Goal: Task Accomplishment & Management: Manage account settings

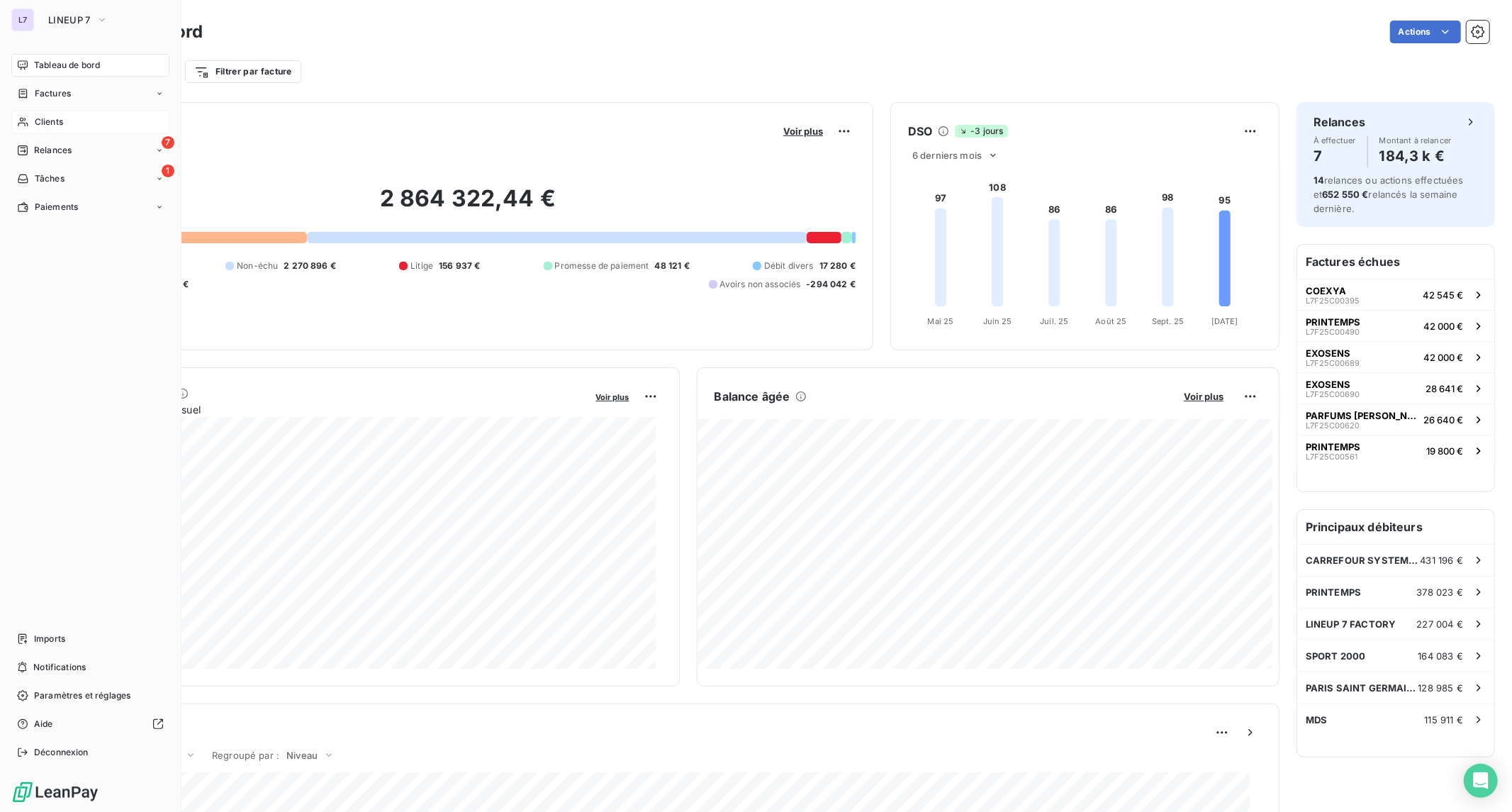
click at [64, 122] on div "Clients" at bounding box center [90, 123] width 159 height 23
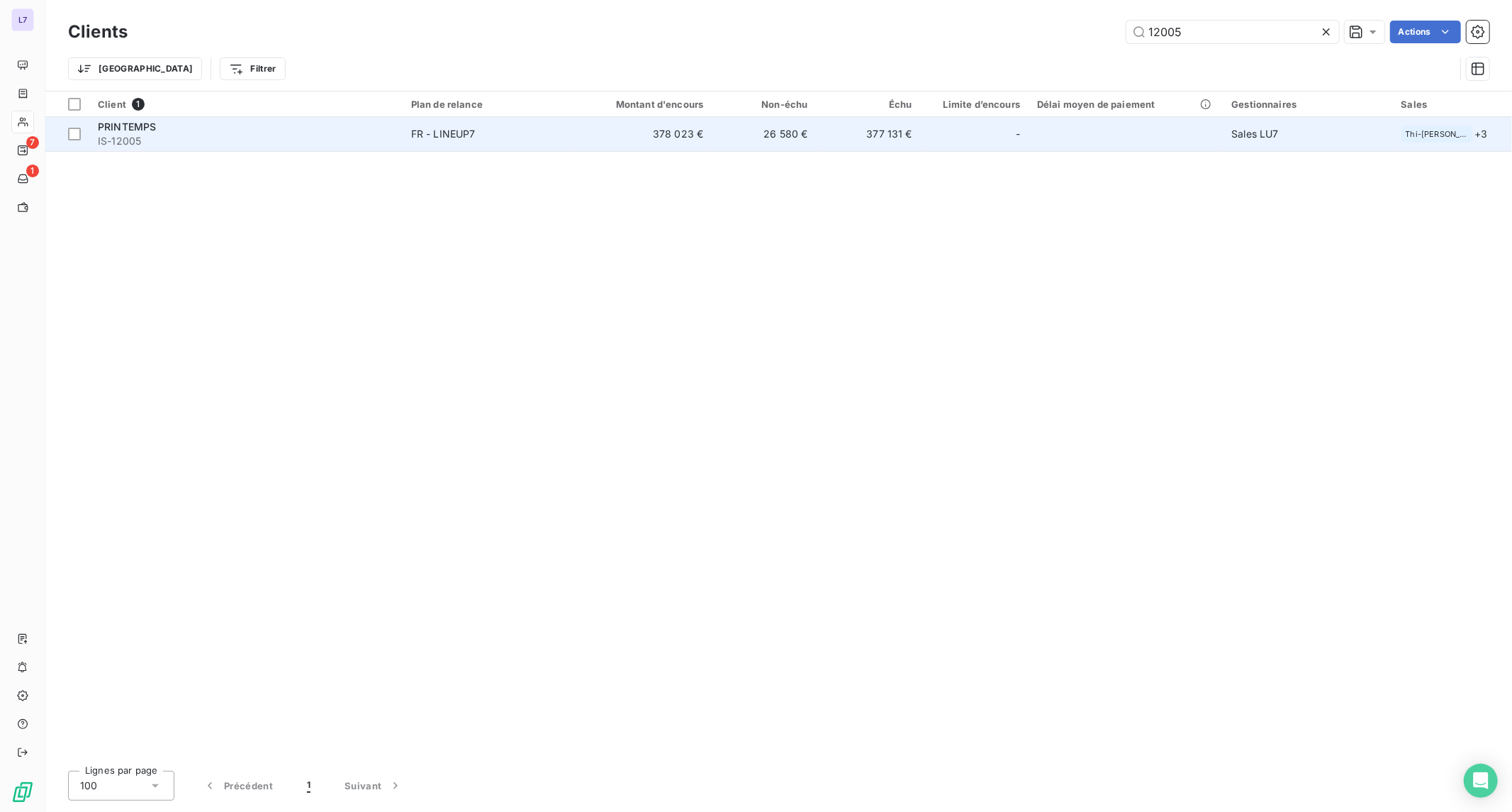
type input "12005"
click at [340, 141] on span "IS-12005" at bounding box center [246, 141] width 296 height 14
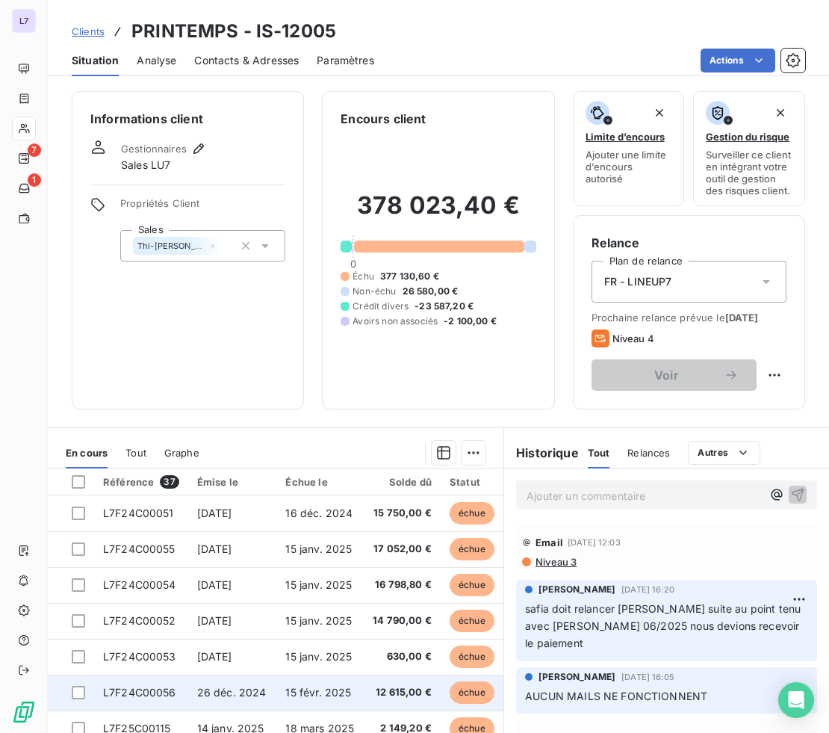
click at [398, 710] on td "12 615,00 €" at bounding box center [402, 692] width 78 height 36
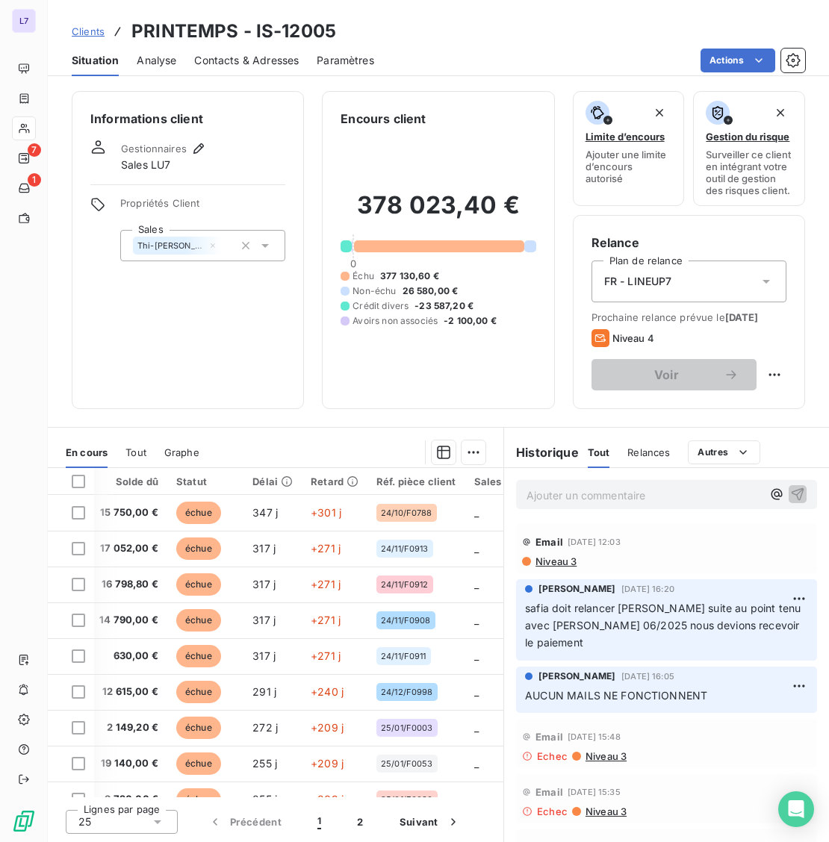
scroll to position [0, 276]
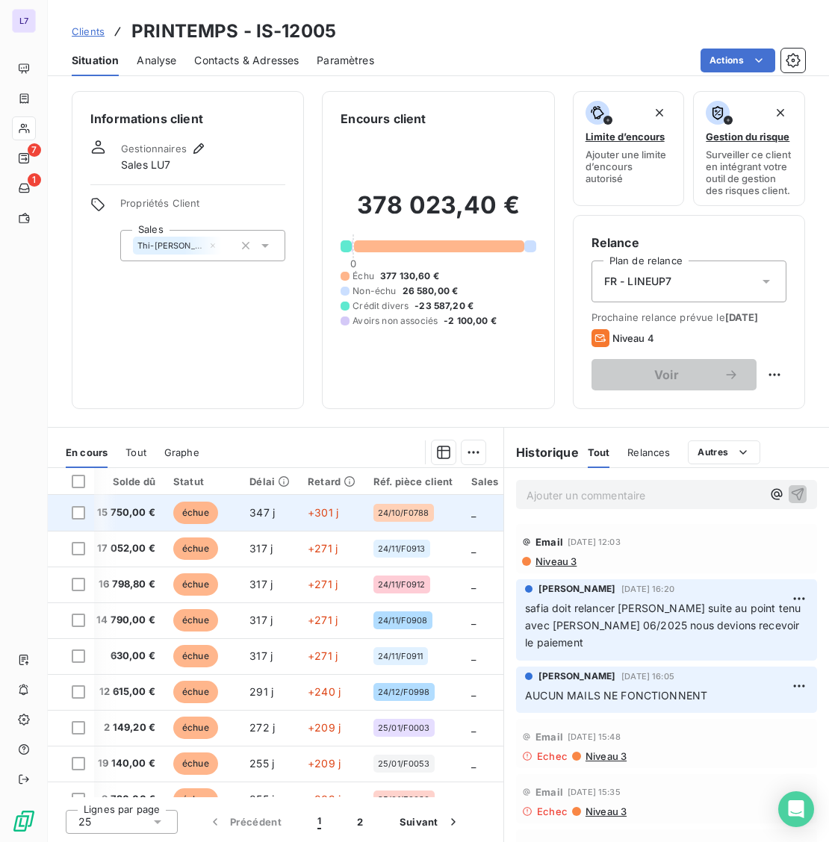
click at [471, 512] on span "_" at bounding box center [473, 512] width 4 height 13
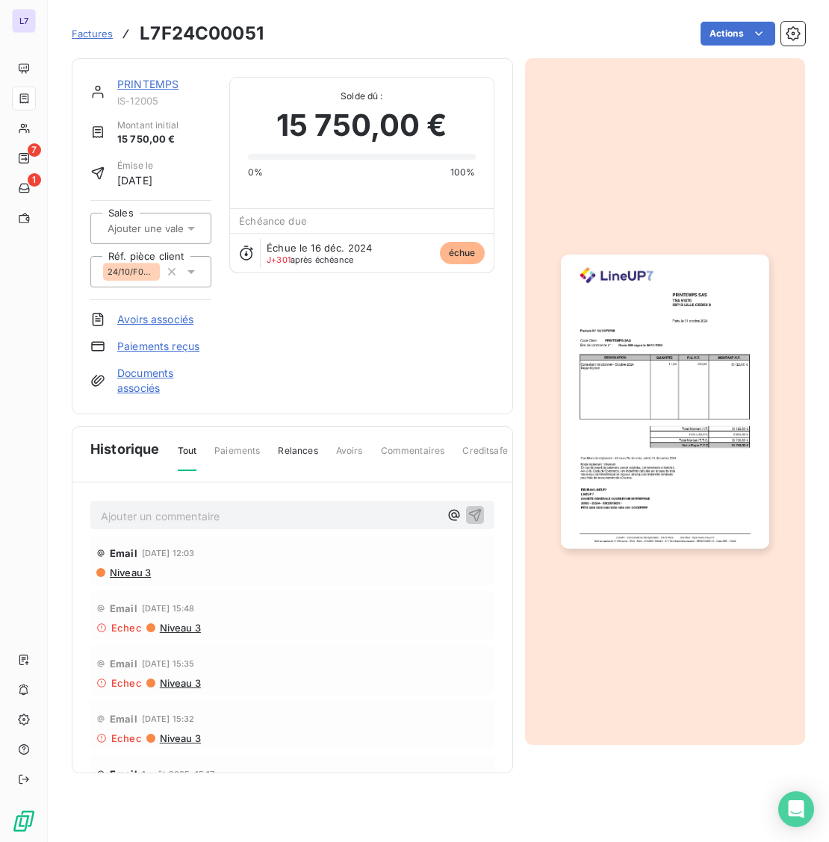
click at [136, 228] on input "text" at bounding box center [181, 228] width 150 height 13
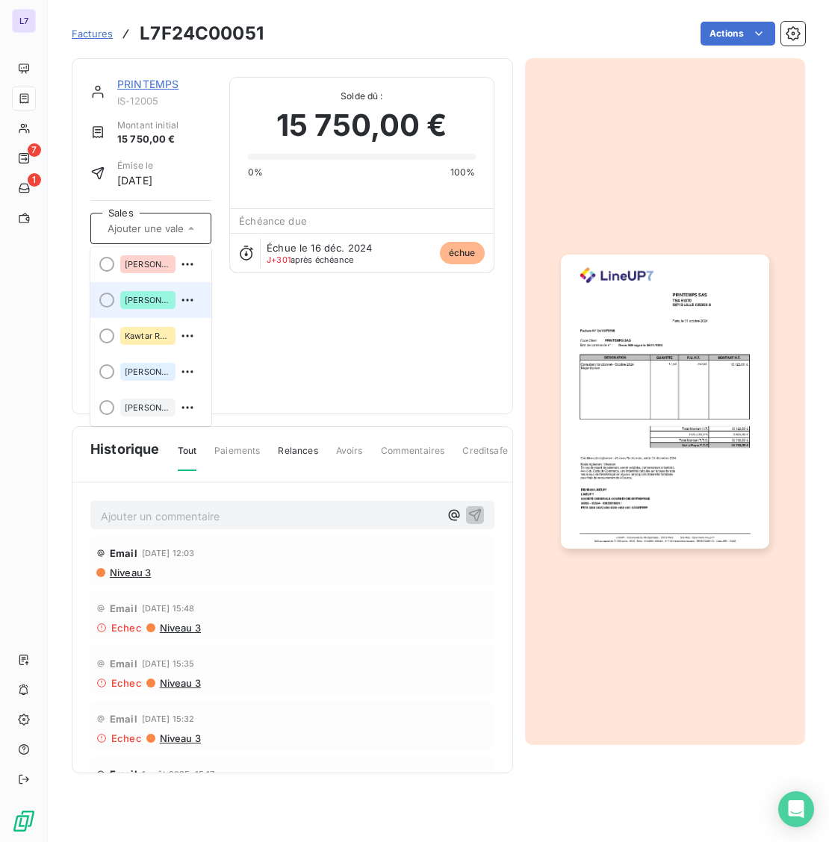
scroll to position [220, 0]
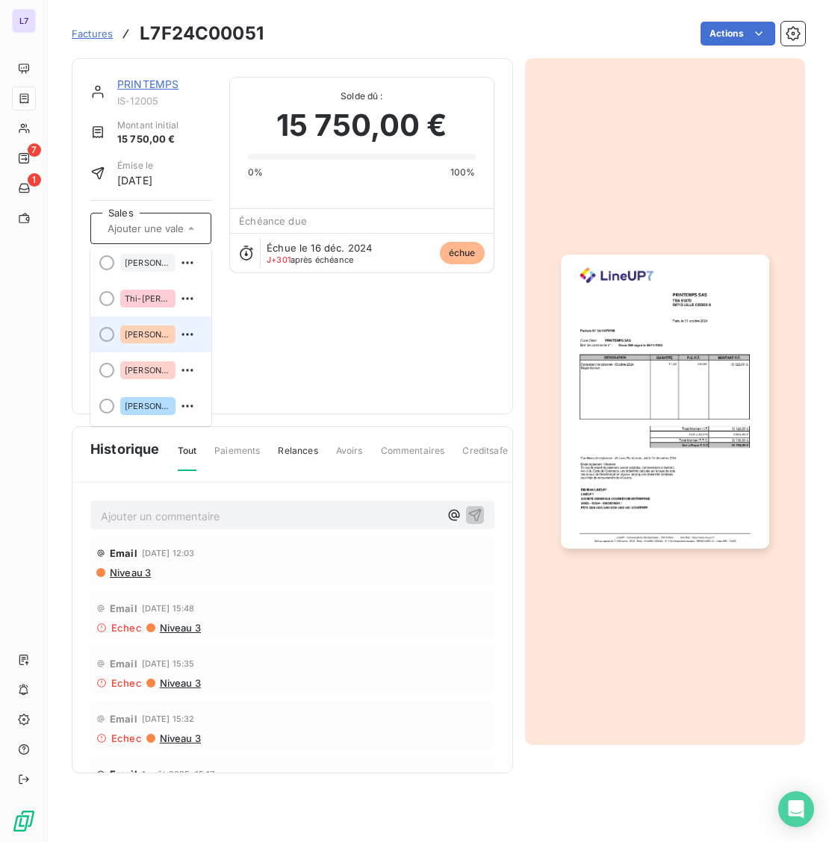
click at [143, 337] on span "[PERSON_NAME]" at bounding box center [148, 334] width 46 height 9
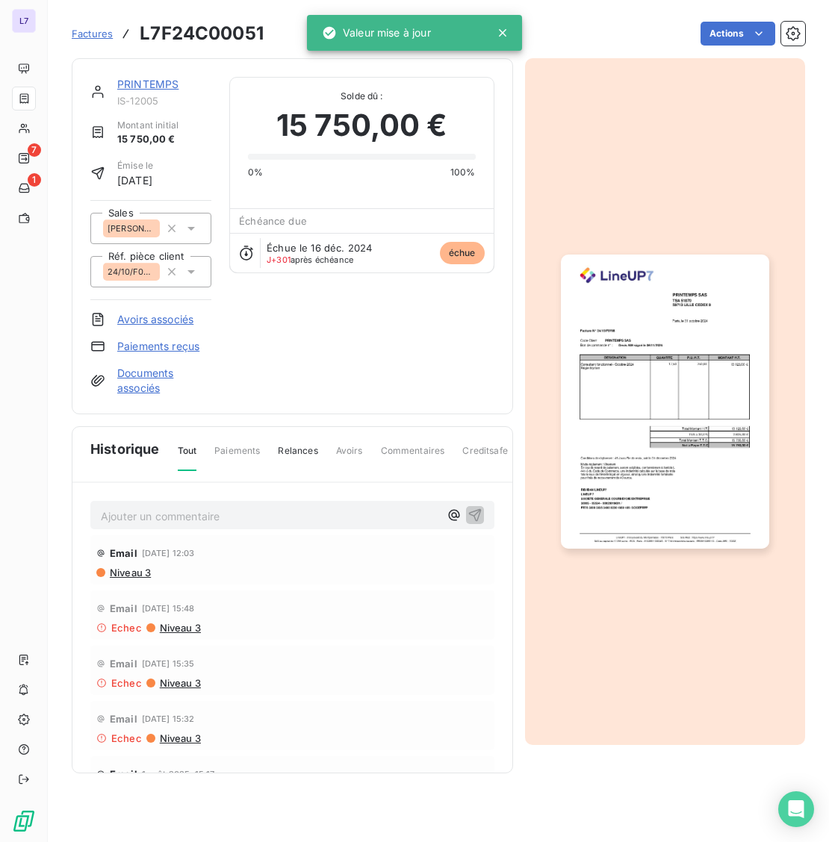
scroll to position [0, 0]
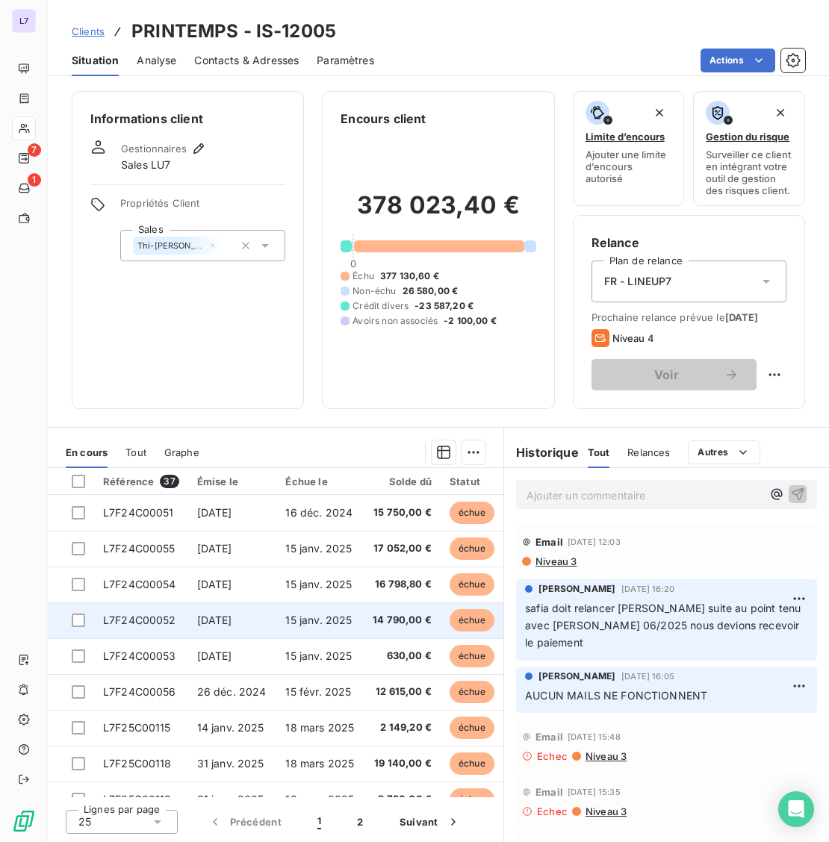
click at [232, 615] on span "[DATE]" at bounding box center [214, 620] width 35 height 13
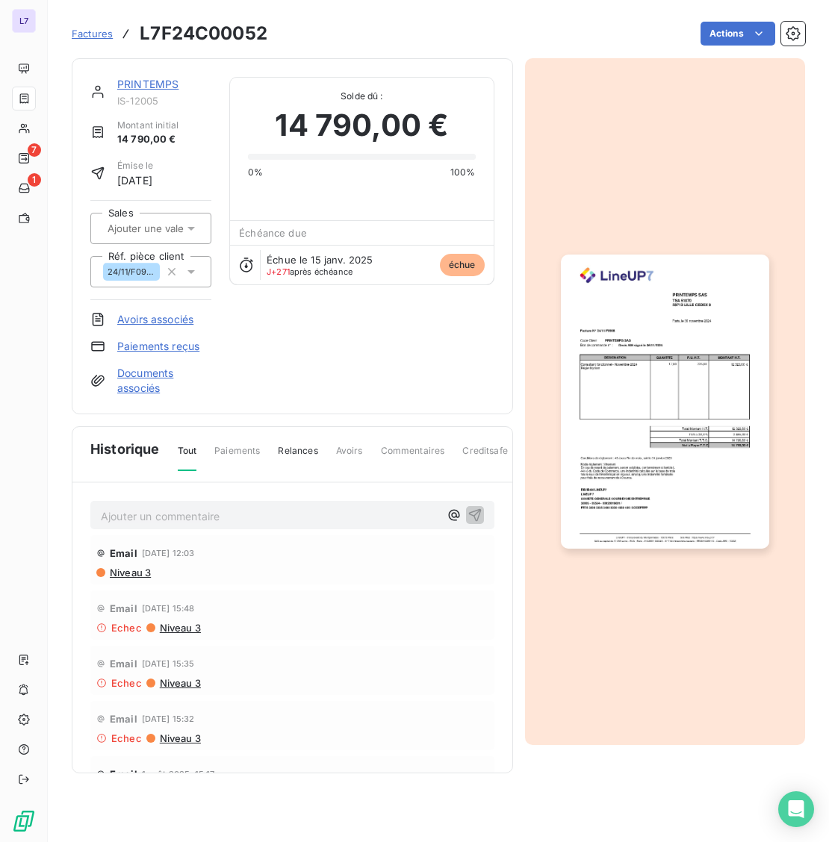
click at [170, 222] on input "text" at bounding box center [181, 228] width 150 height 13
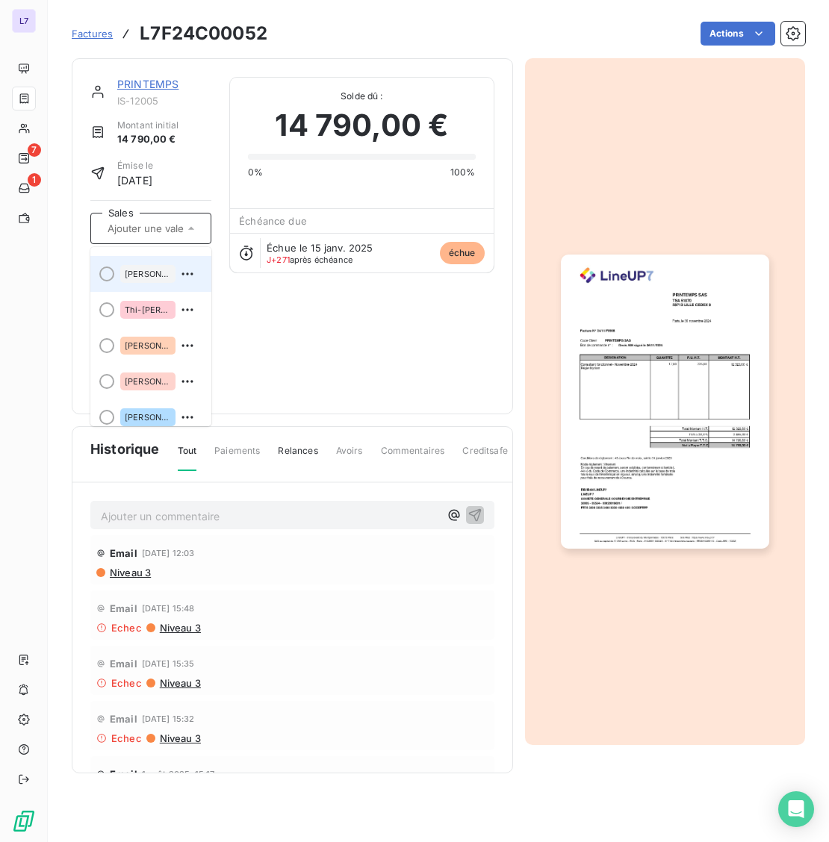
scroll to position [220, 0]
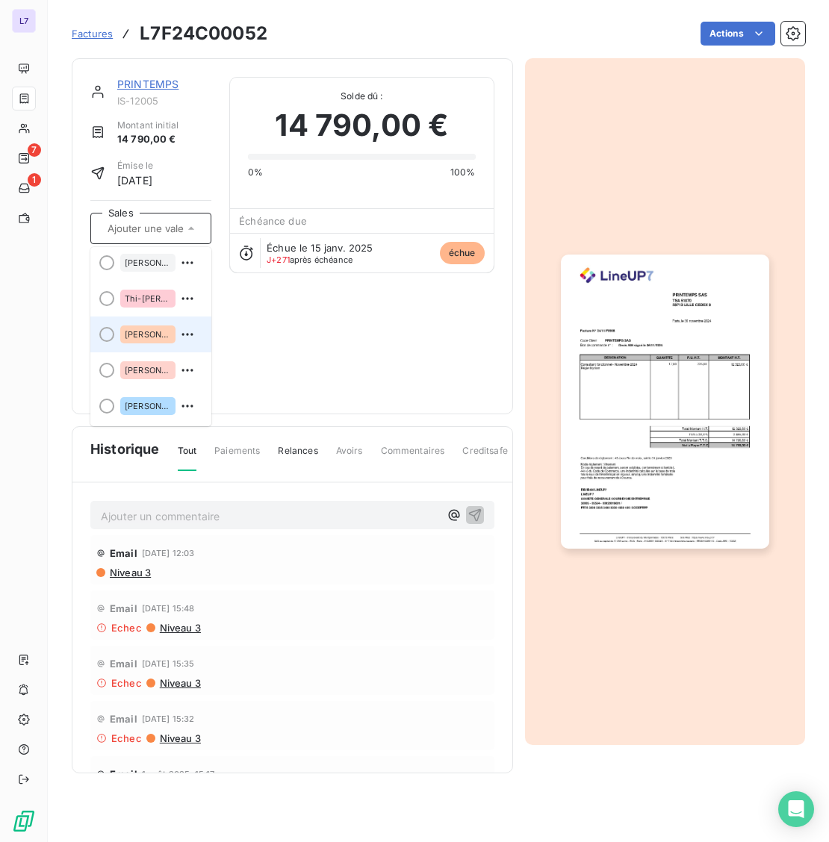
click at [161, 334] on div "[PERSON_NAME]" at bounding box center [147, 335] width 55 height 18
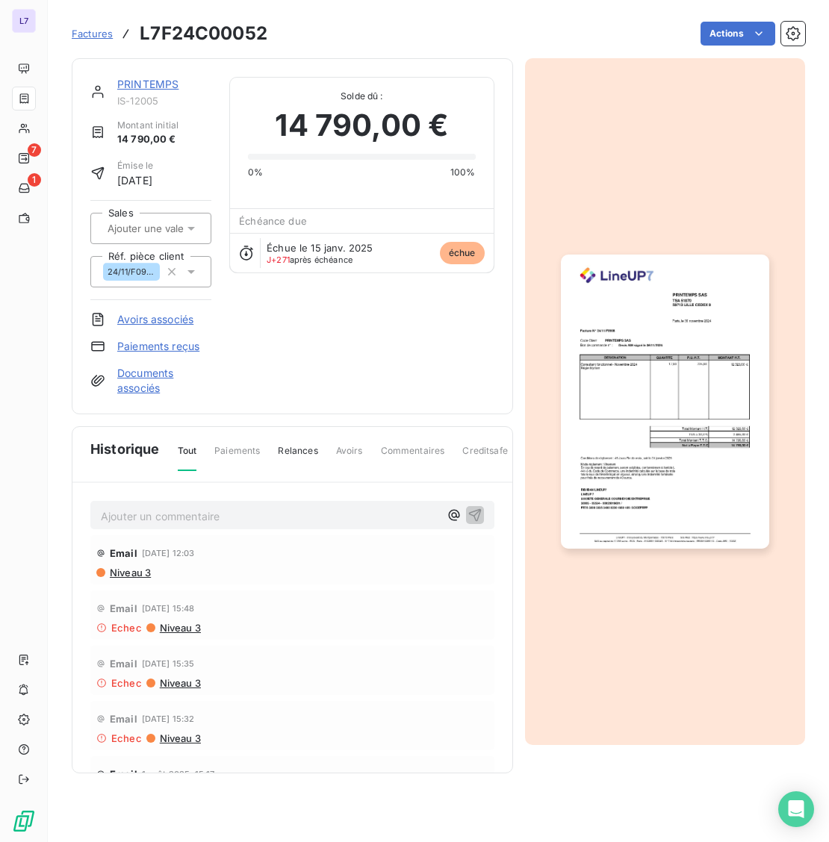
scroll to position [0, 0]
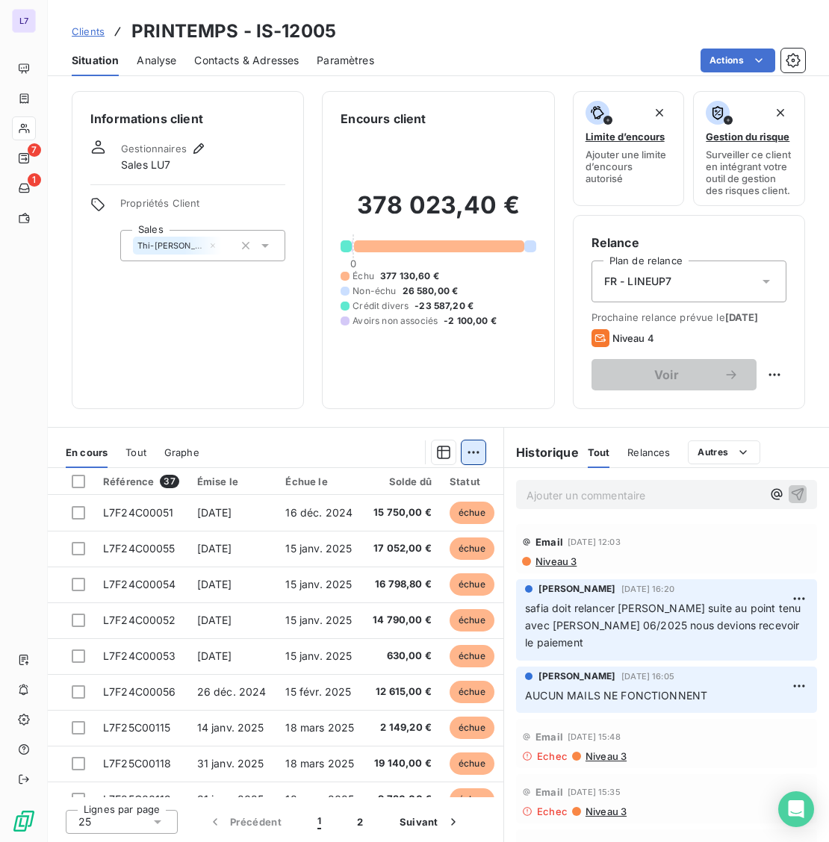
click at [470, 453] on html "L7 7 1 Clients PRINTEMPS - IS-12005 Situation Analyse Contacts & Adresses Param…" at bounding box center [414, 421] width 829 height 842
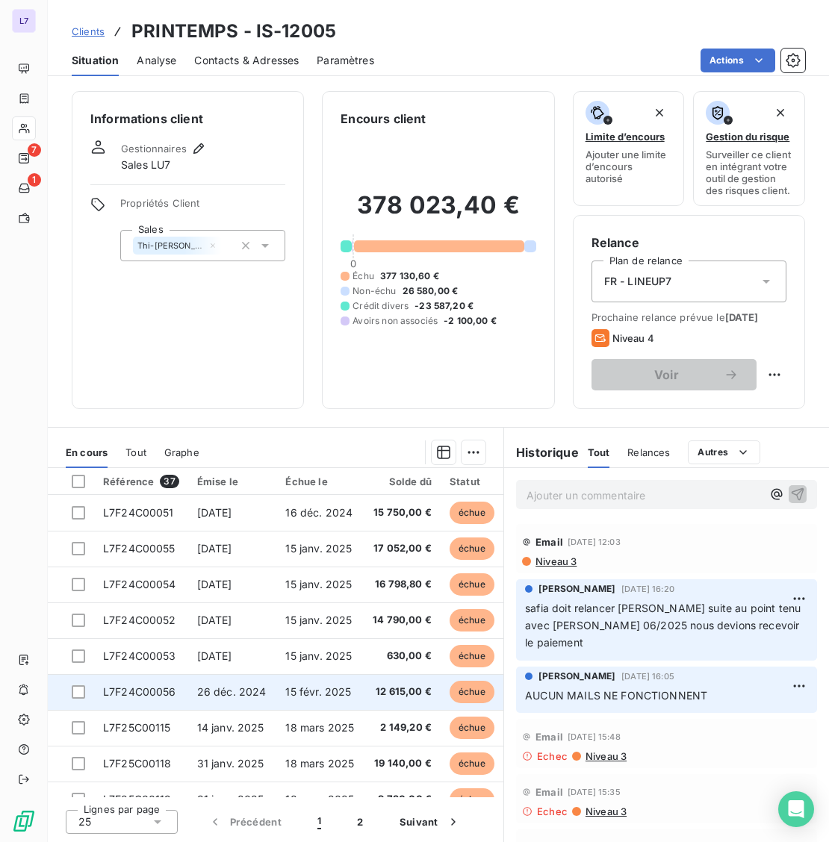
click at [157, 697] on span "L7F24C00056" at bounding box center [139, 692] width 73 height 13
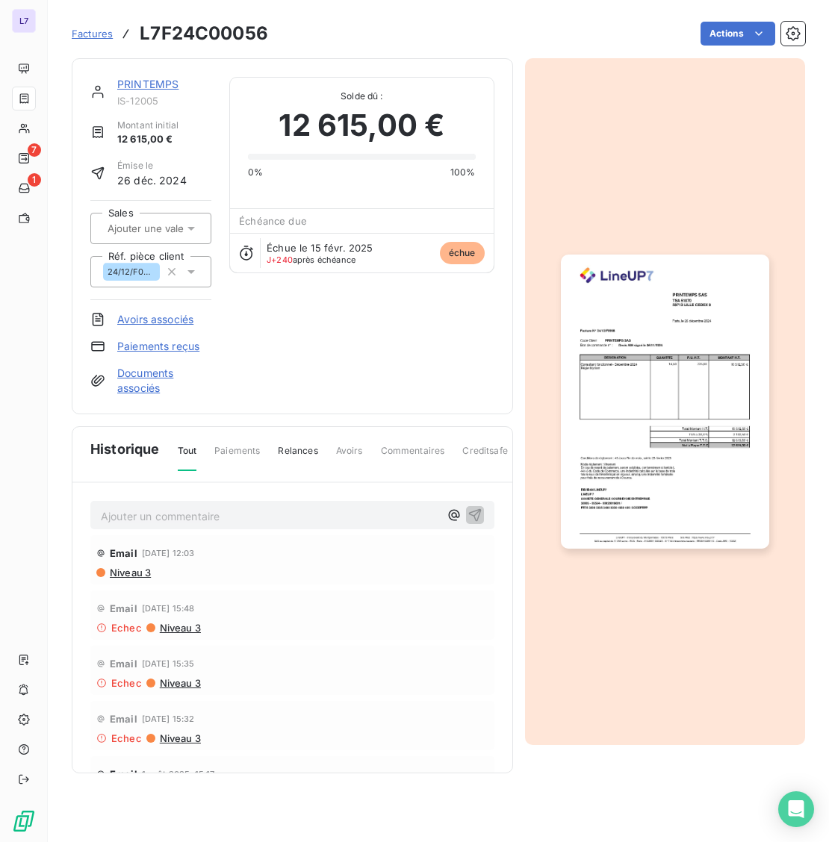
click at [191, 220] on div at bounding box center [150, 228] width 121 height 31
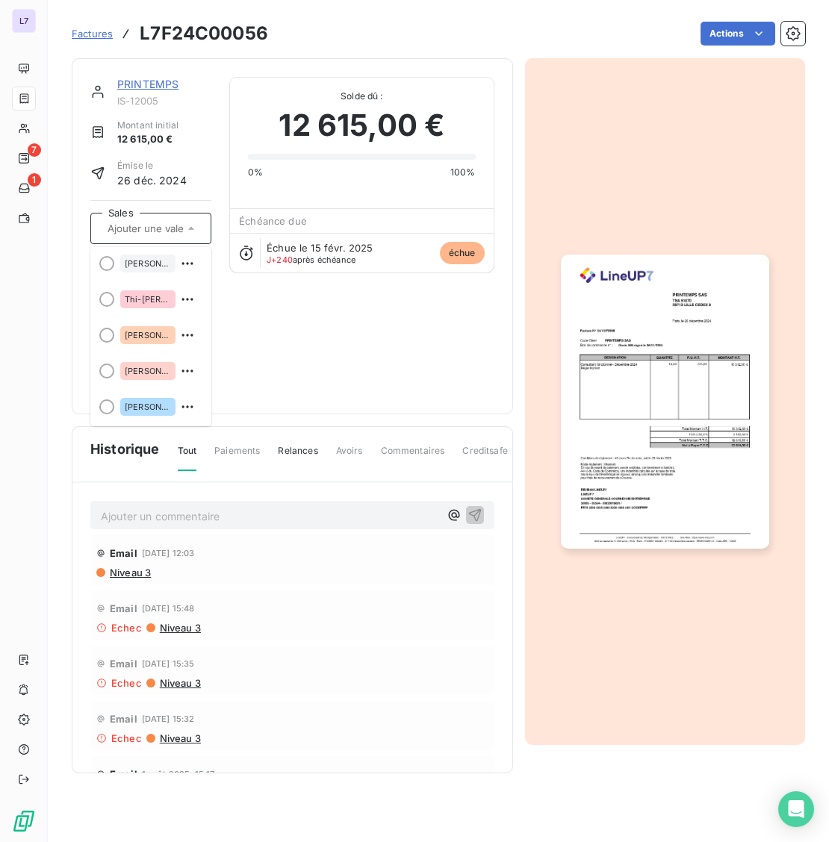
scroll to position [220, 0]
click at [180, 330] on icon "button" at bounding box center [187, 334] width 15 height 15
click at [108, 330] on div at bounding box center [106, 334] width 15 height 15
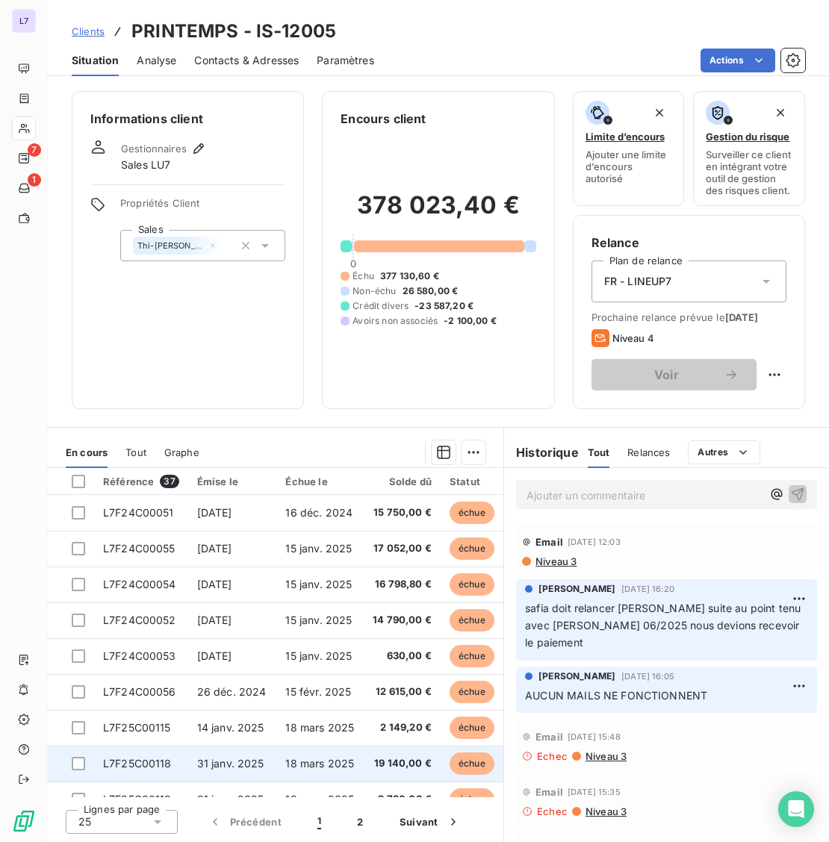
click at [222, 756] on td "31 janv. 2025" at bounding box center [232, 764] width 89 height 36
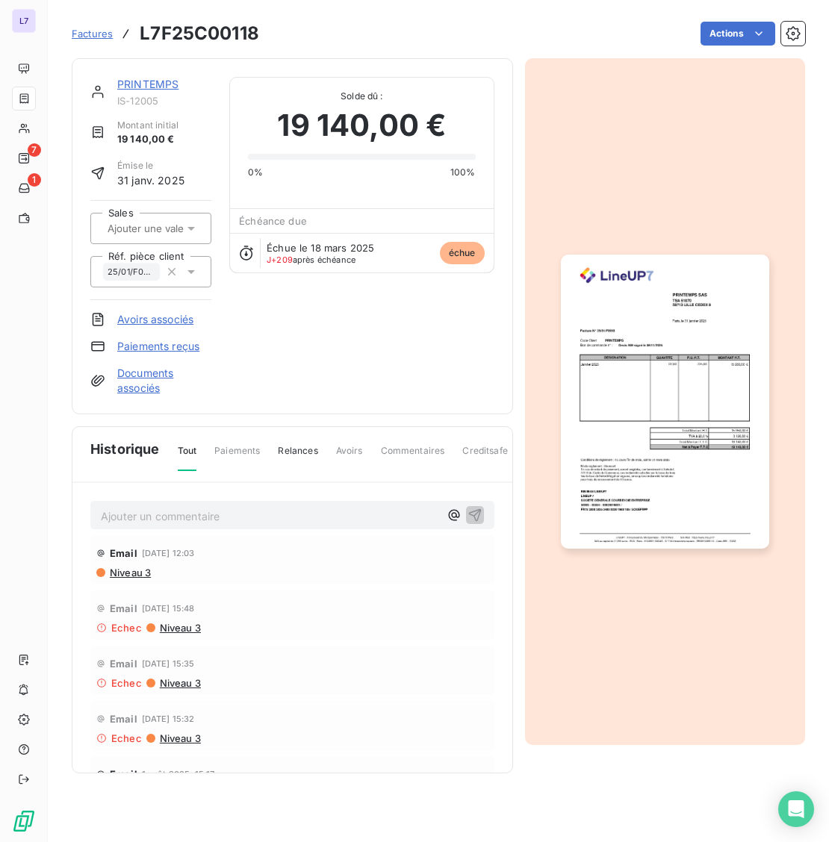
click at [184, 226] on icon at bounding box center [191, 228] width 15 height 15
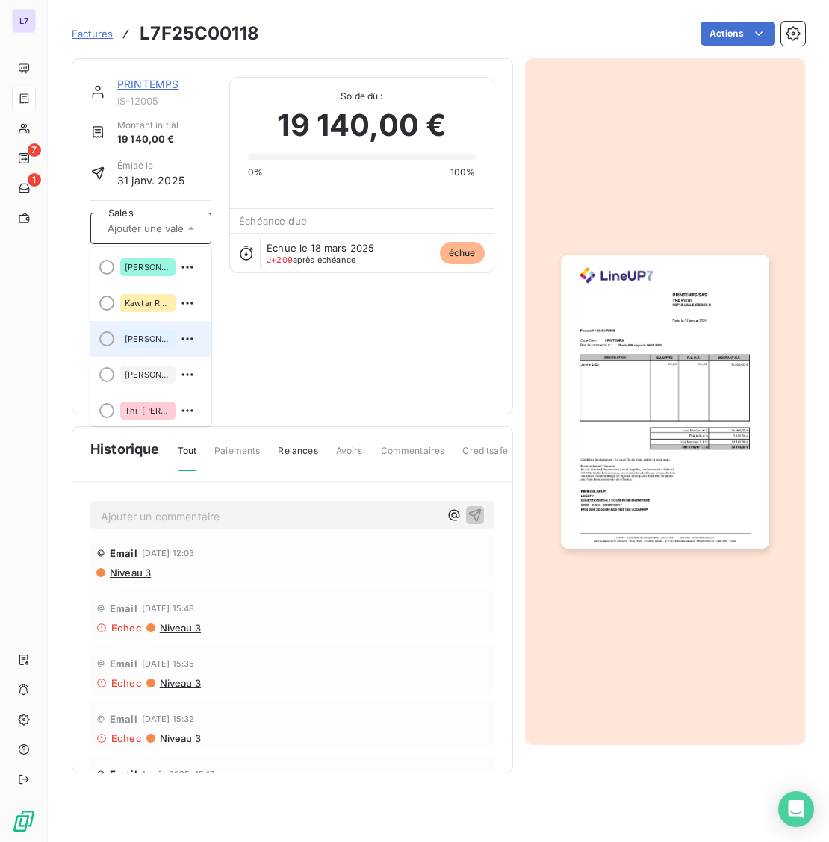
scroll to position [220, 0]
click at [143, 335] on span "[PERSON_NAME]" at bounding box center [148, 334] width 46 height 9
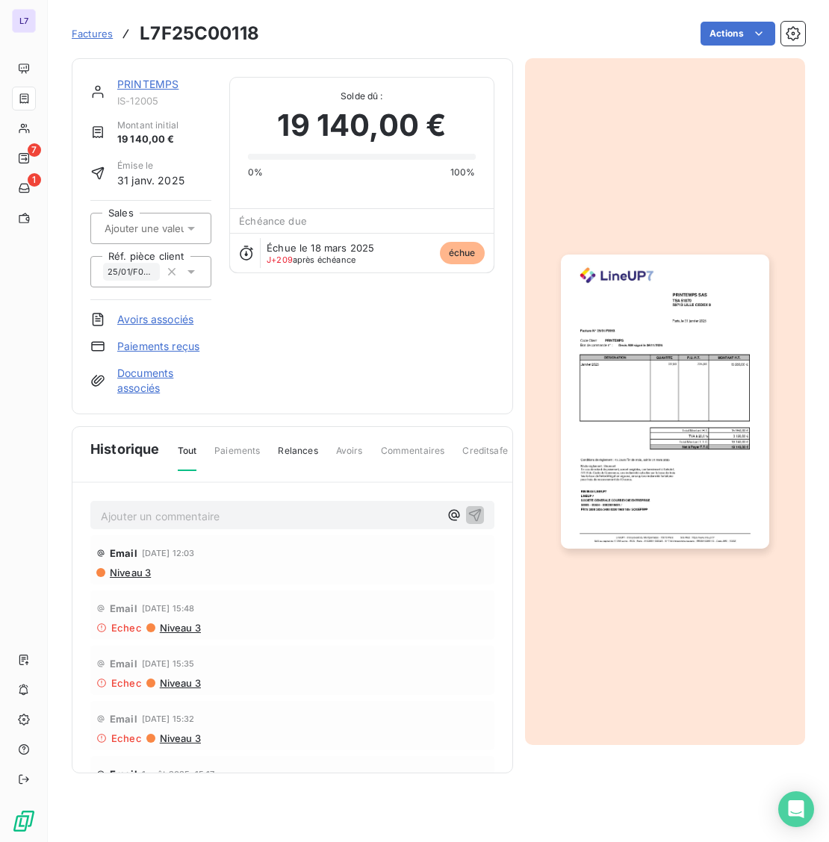
scroll to position [0, 0]
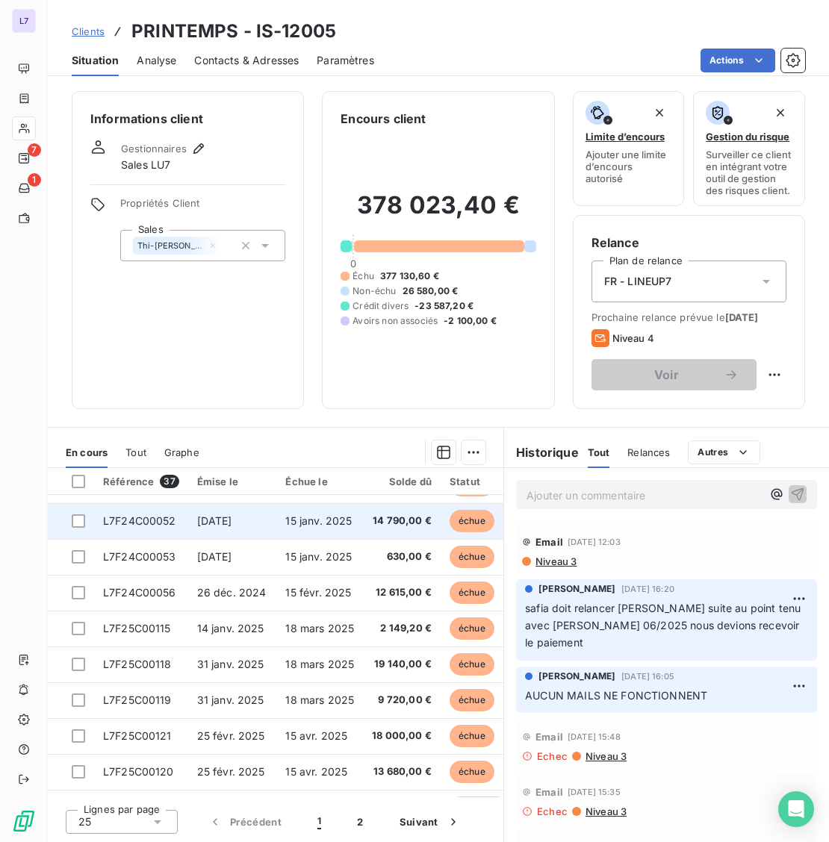
scroll to position [249, 0]
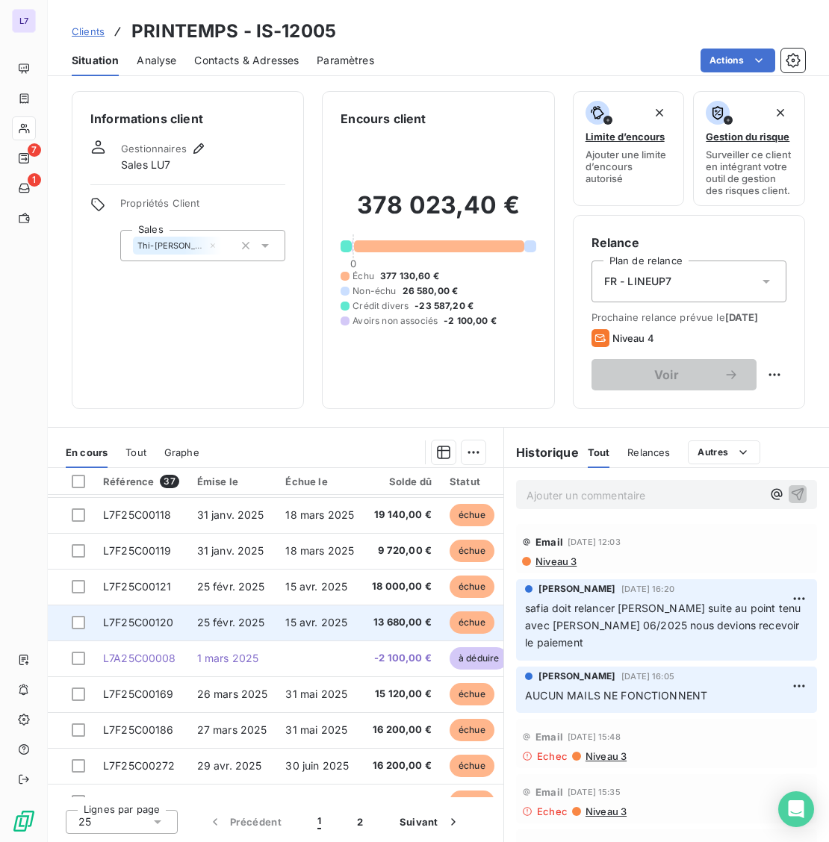
click at [202, 618] on span "25 févr. 2025" at bounding box center [231, 622] width 68 height 13
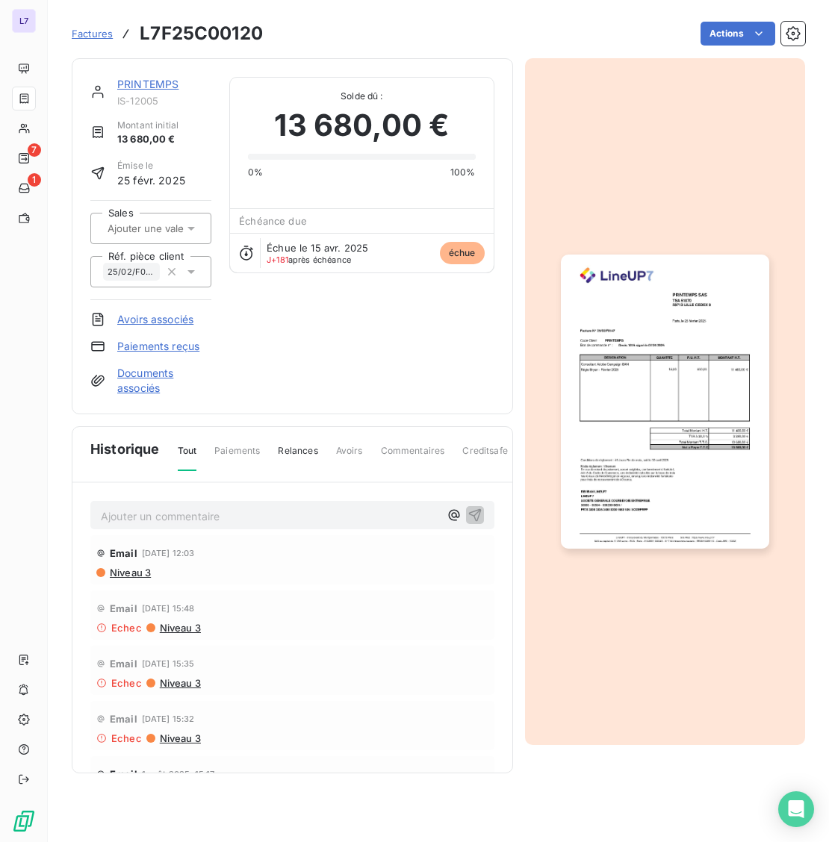
click at [191, 226] on icon at bounding box center [191, 228] width 15 height 15
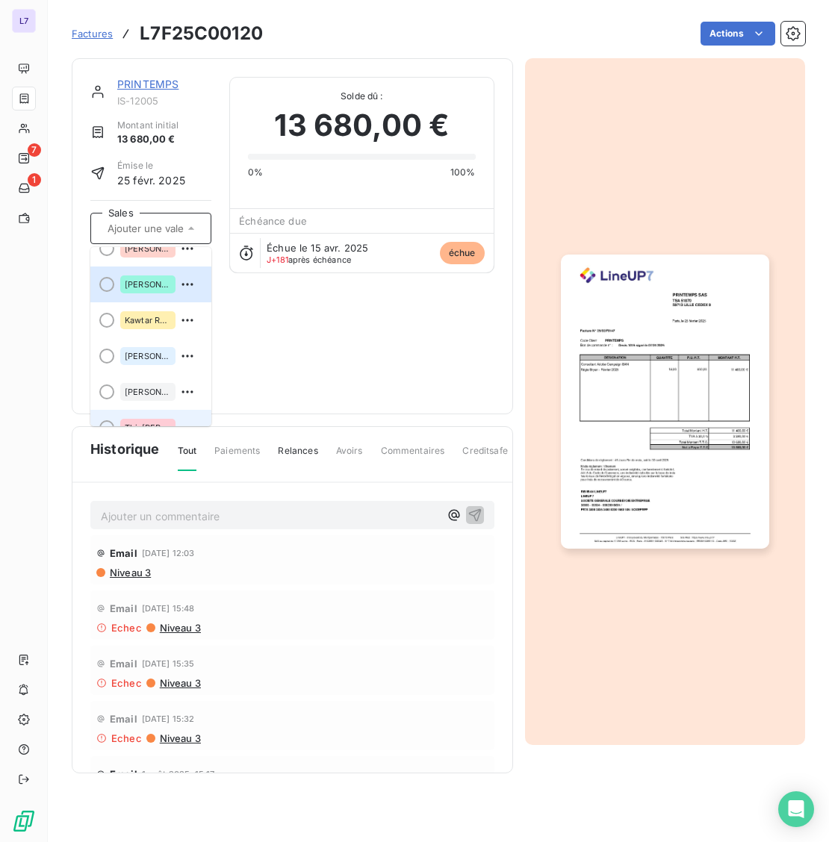
scroll to position [220, 0]
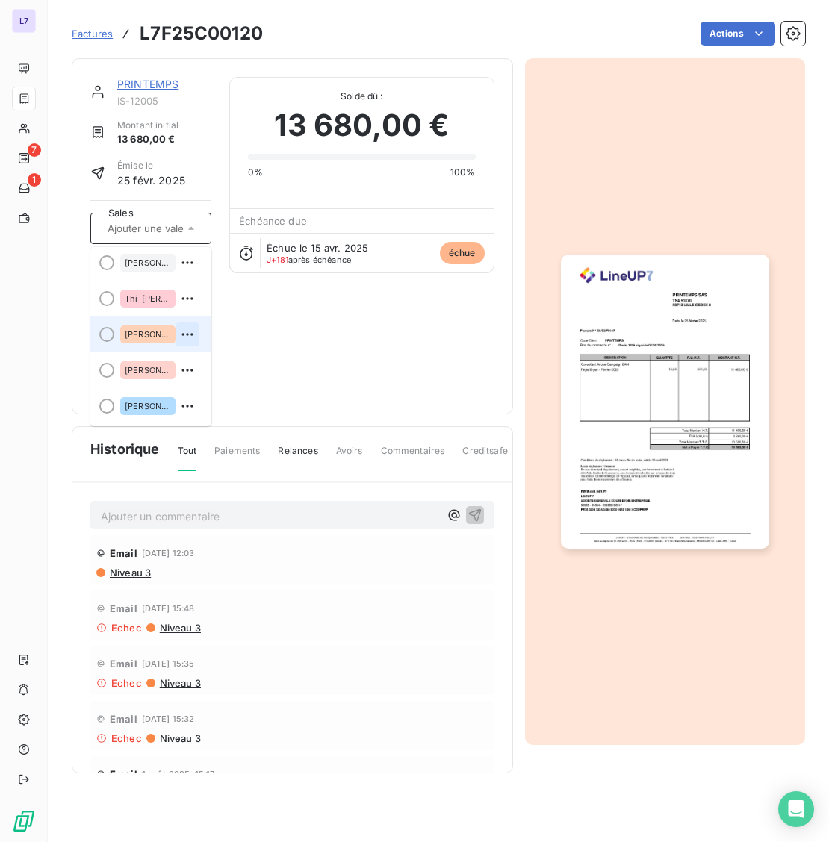
click at [175, 342] on button "button" at bounding box center [187, 335] width 24 height 24
click at [108, 338] on div at bounding box center [106, 334] width 15 height 15
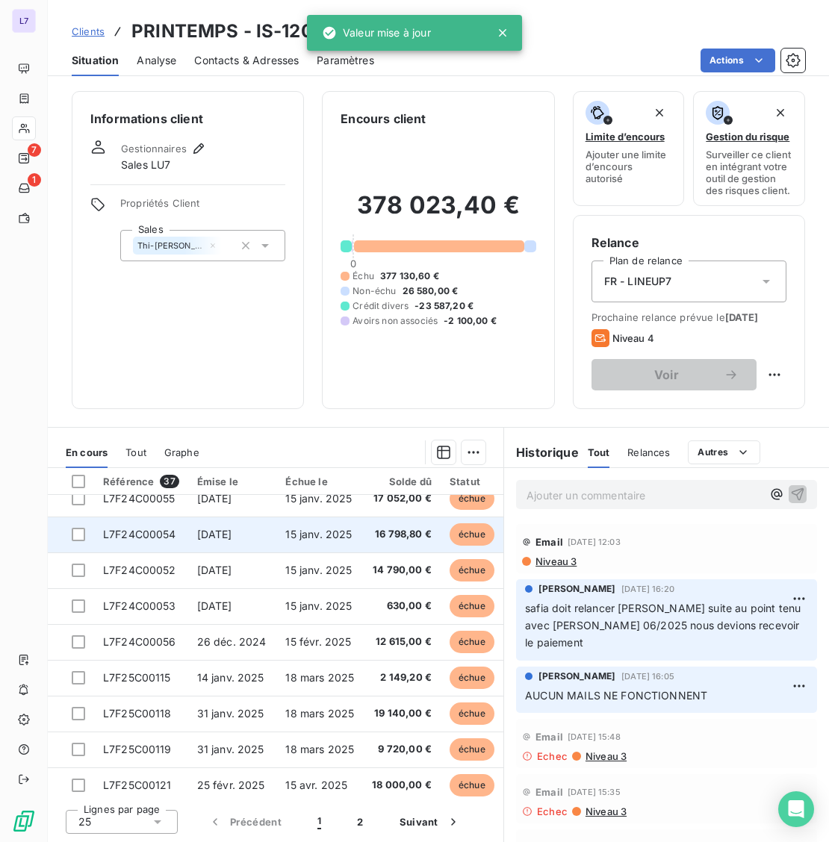
scroll to position [249, 0]
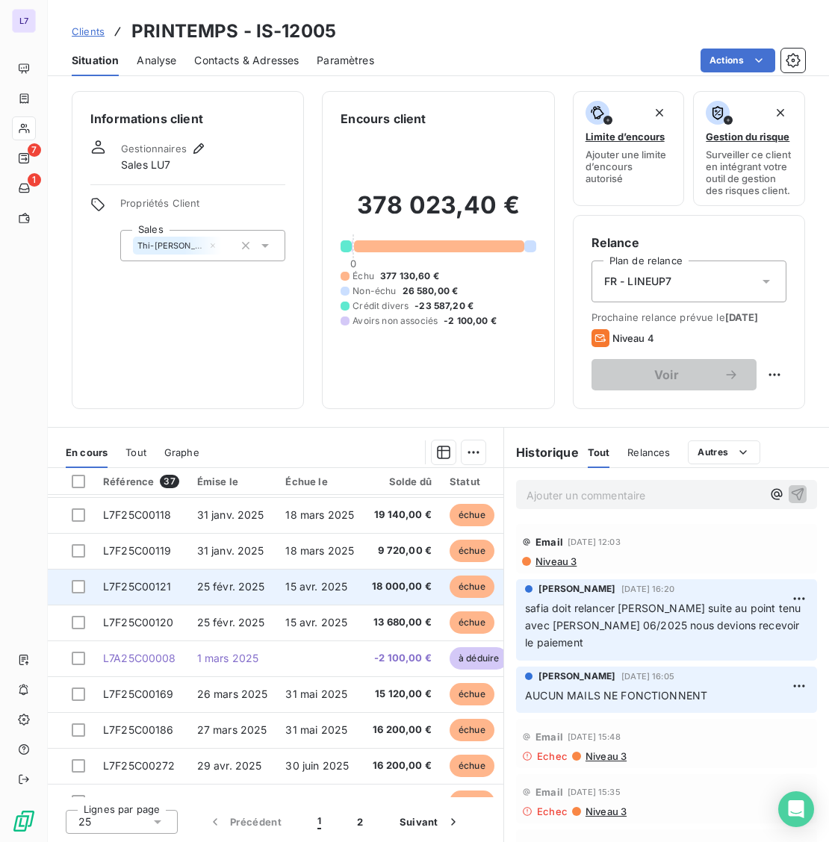
click at [207, 591] on span "25 févr. 2025" at bounding box center [231, 586] width 68 height 13
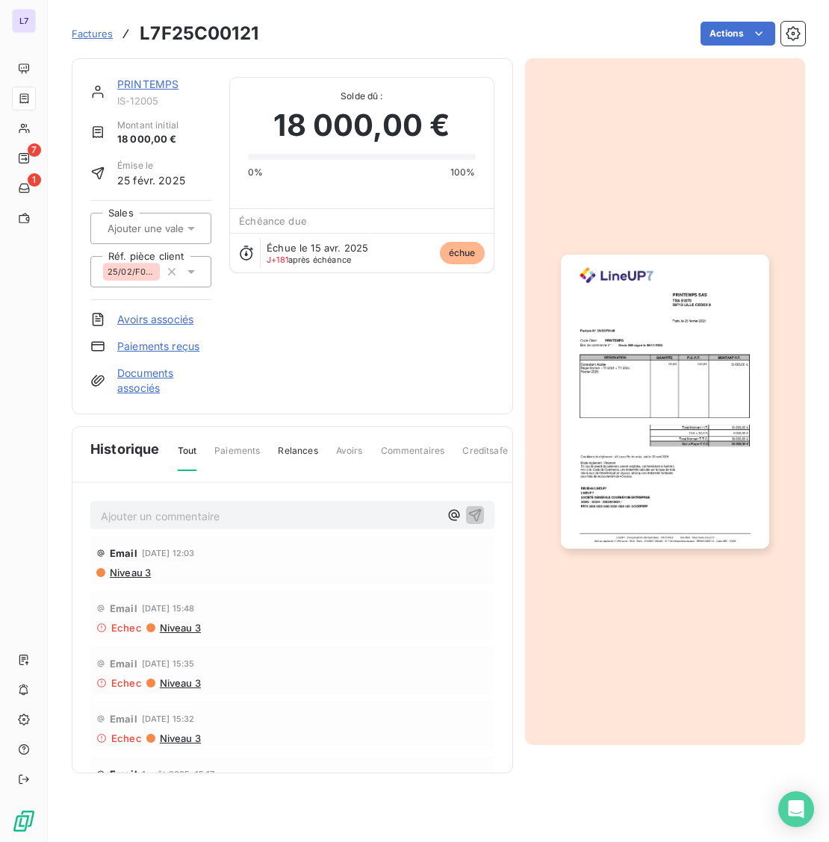
click at [197, 221] on icon at bounding box center [191, 228] width 15 height 15
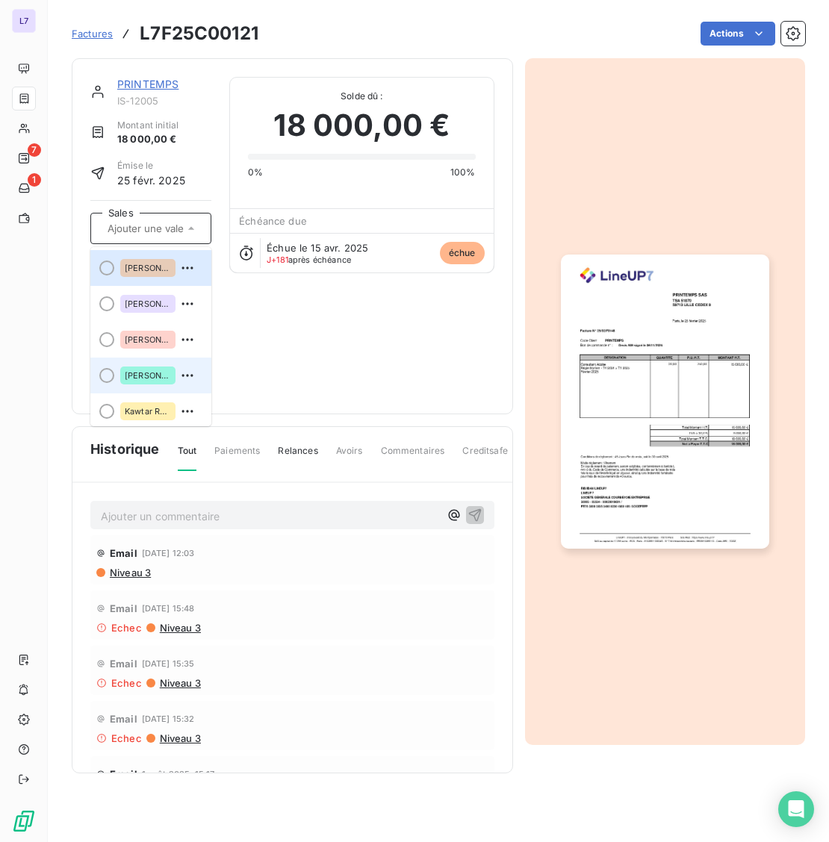
scroll to position [220, 0]
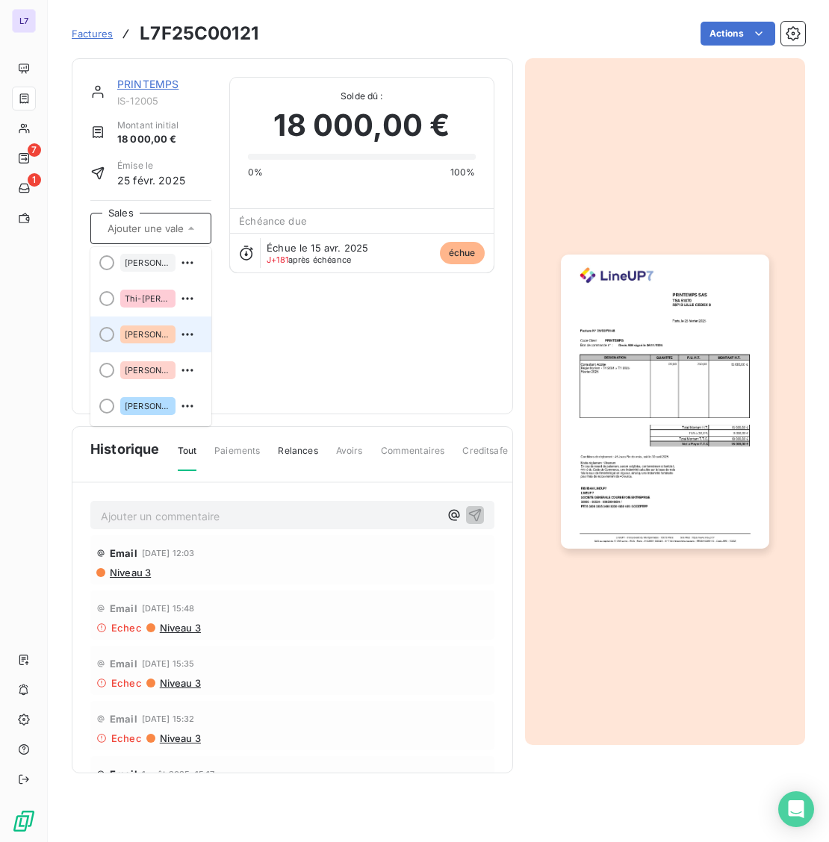
click at [146, 336] on span "[PERSON_NAME]" at bounding box center [148, 334] width 46 height 9
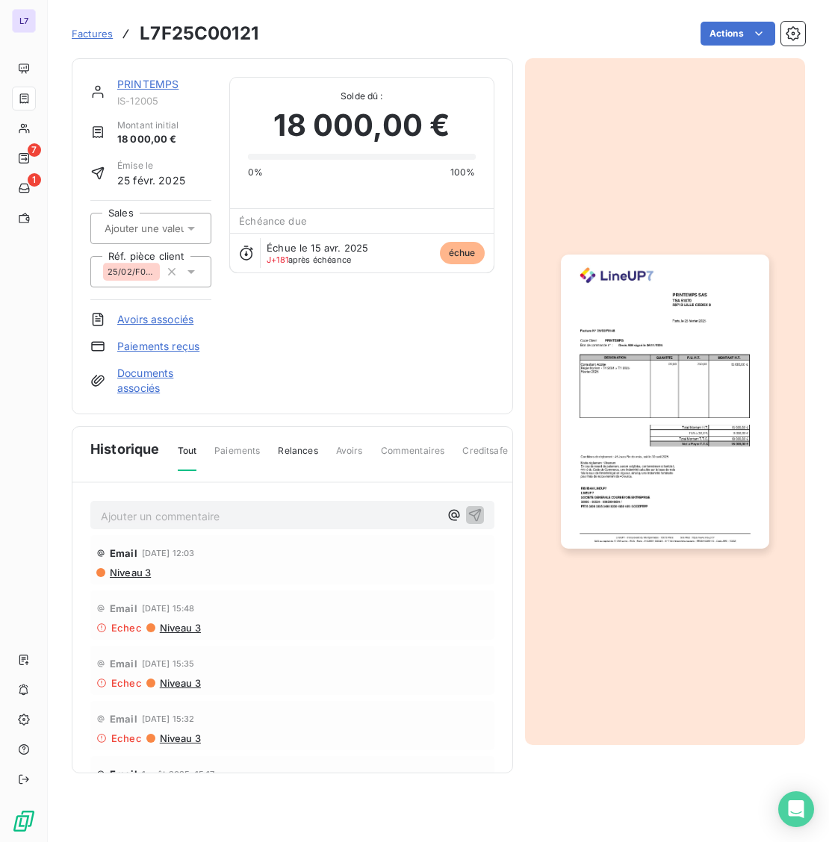
scroll to position [0, 0]
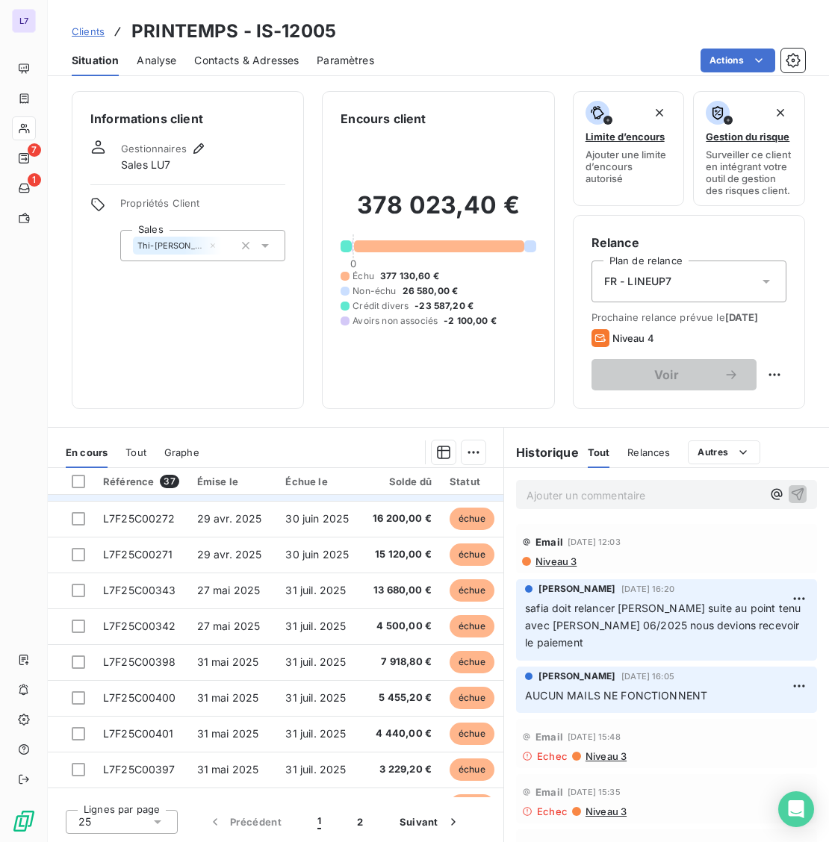
scroll to position [350, 0]
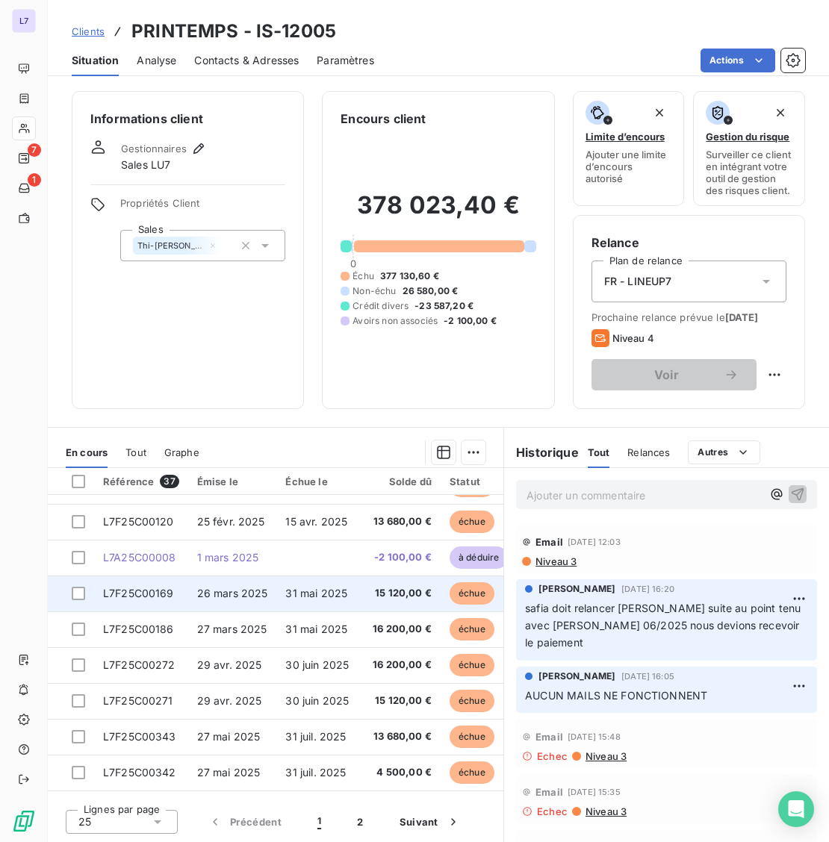
click at [210, 598] on span "26 mars 2025" at bounding box center [232, 593] width 71 height 13
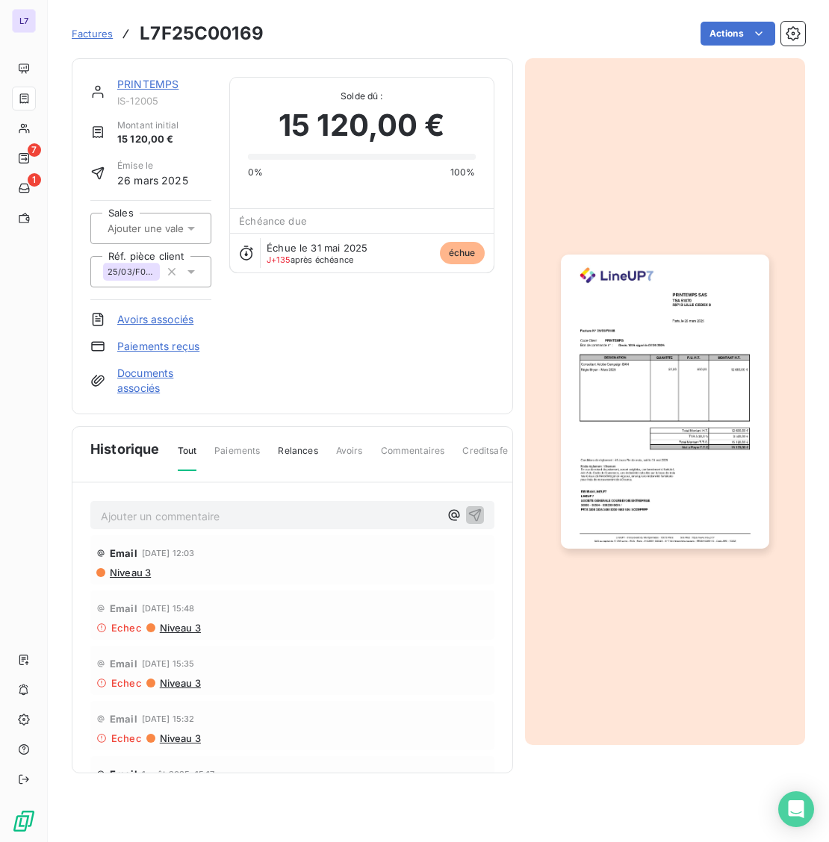
click at [188, 226] on icon at bounding box center [191, 228] width 15 height 15
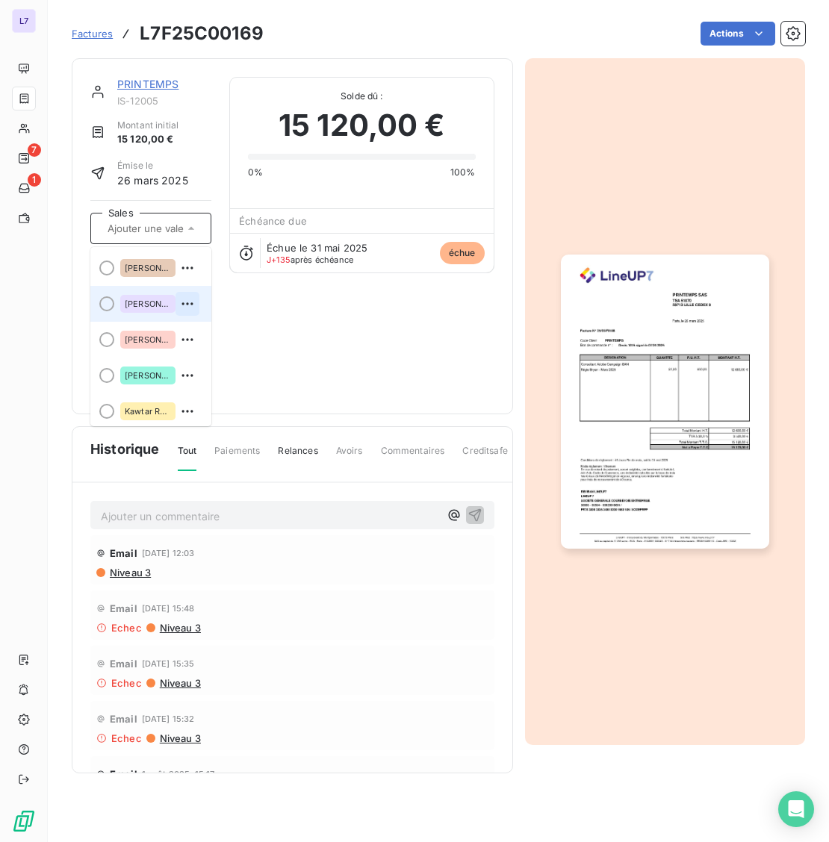
scroll to position [220, 0]
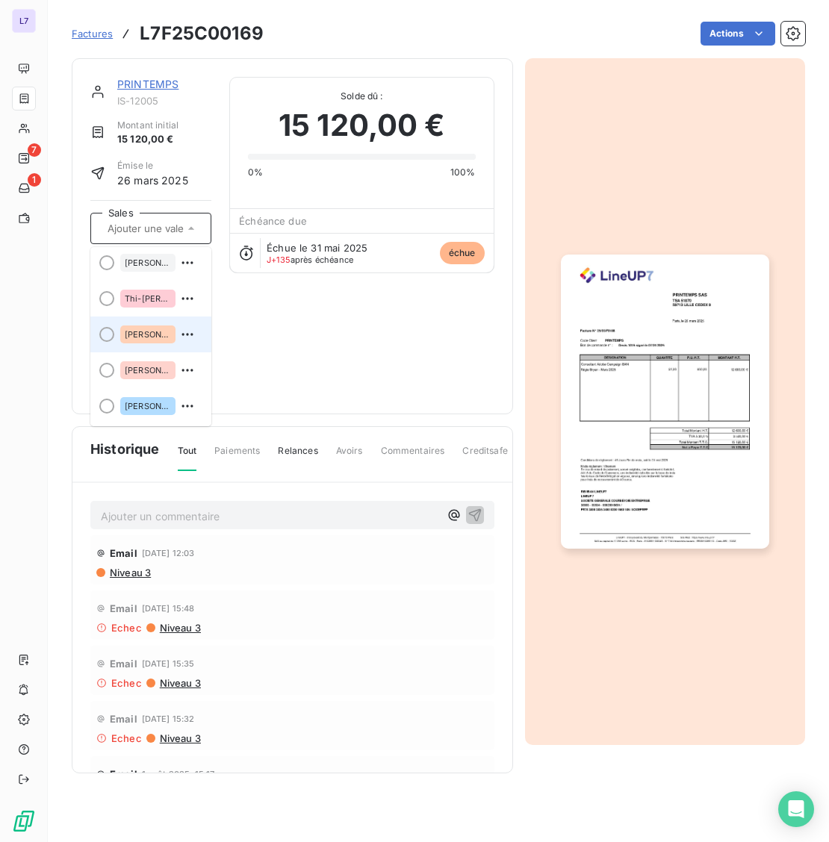
click at [158, 334] on span "[PERSON_NAME]" at bounding box center [148, 334] width 46 height 9
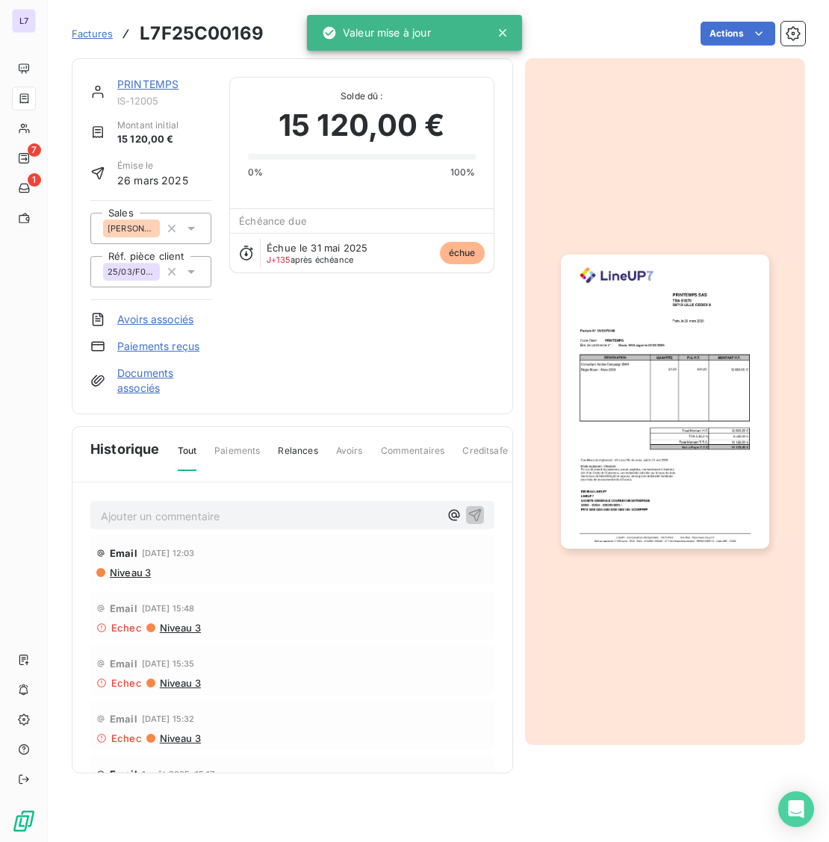
scroll to position [0, 0]
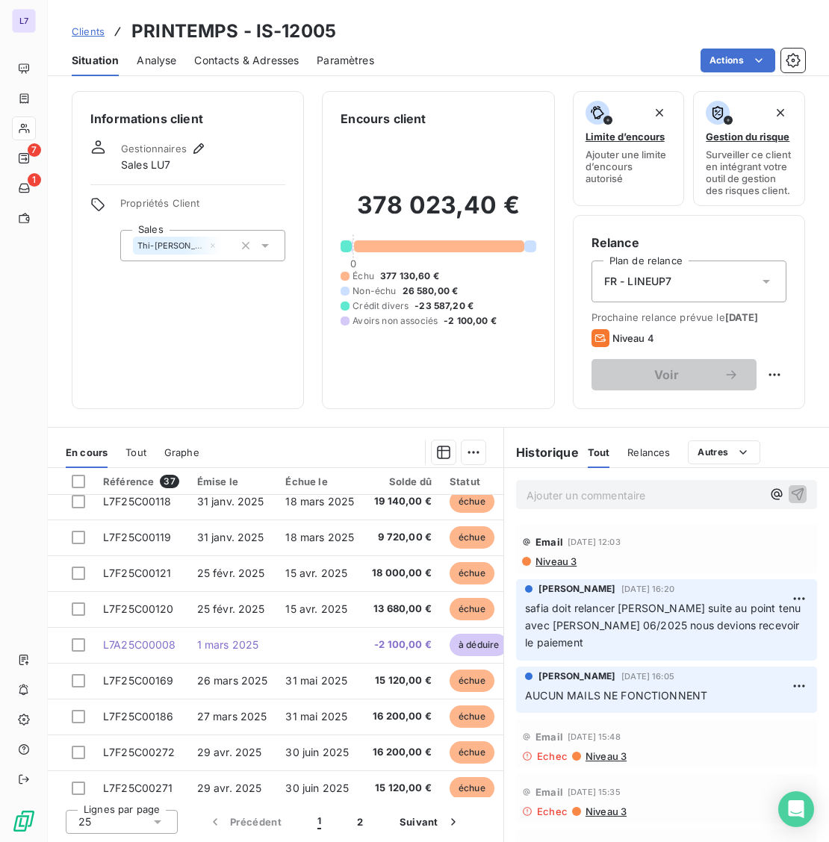
scroll to position [249, 0]
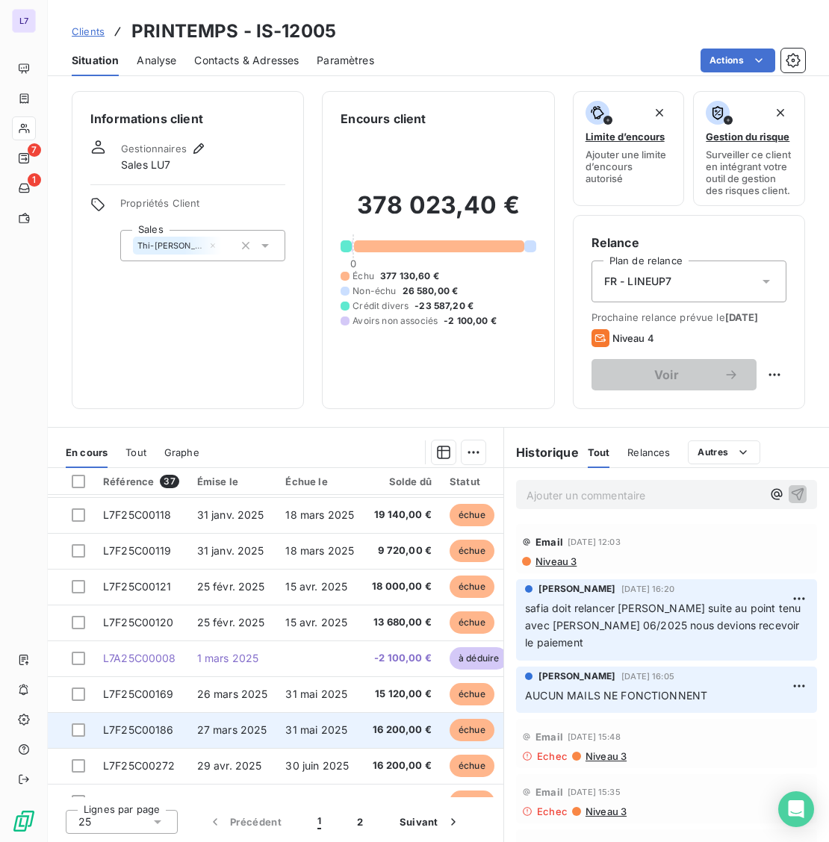
click at [203, 737] on td "27 mars 2025" at bounding box center [232, 730] width 89 height 36
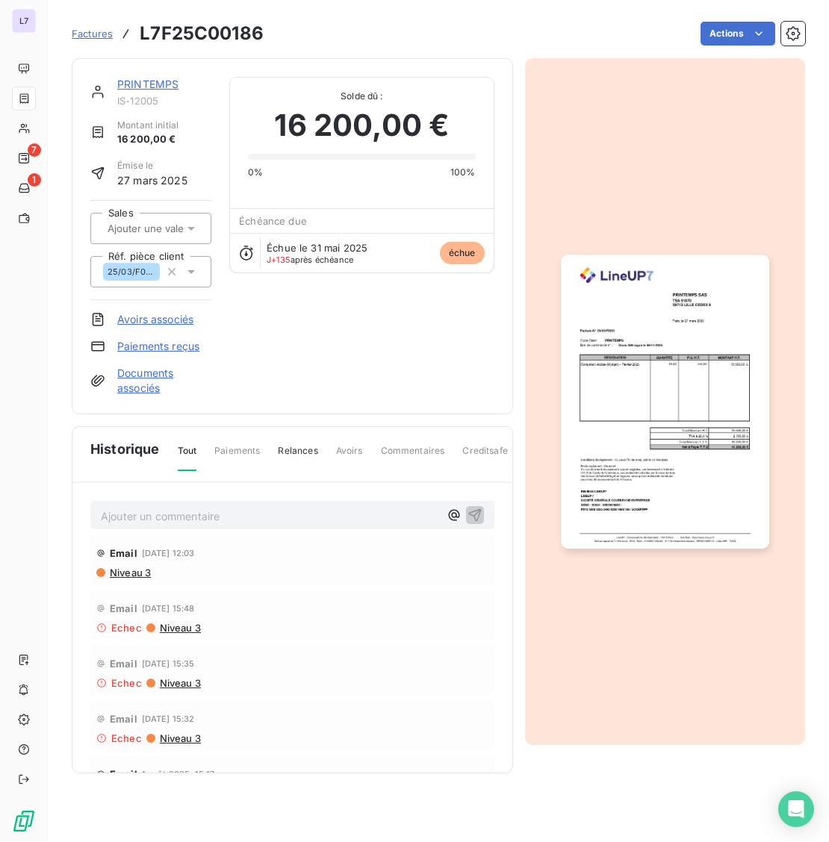
click at [190, 229] on icon at bounding box center [190, 229] width 7 height 4
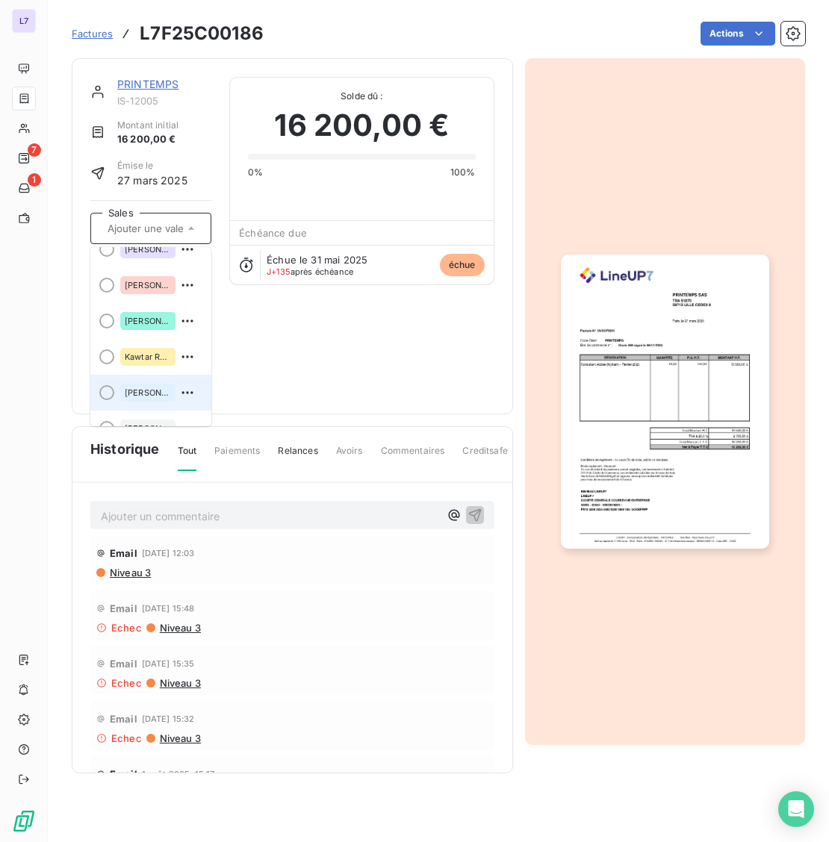
scroll to position [220, 0]
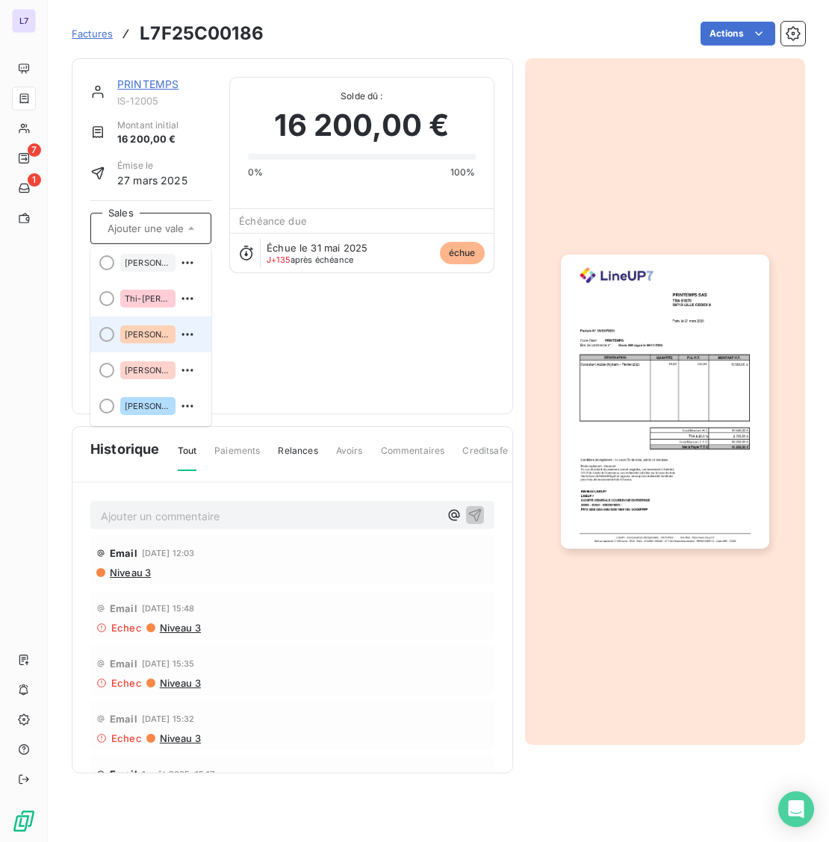
click at [154, 341] on div "[PERSON_NAME]" at bounding box center [159, 335] width 79 height 24
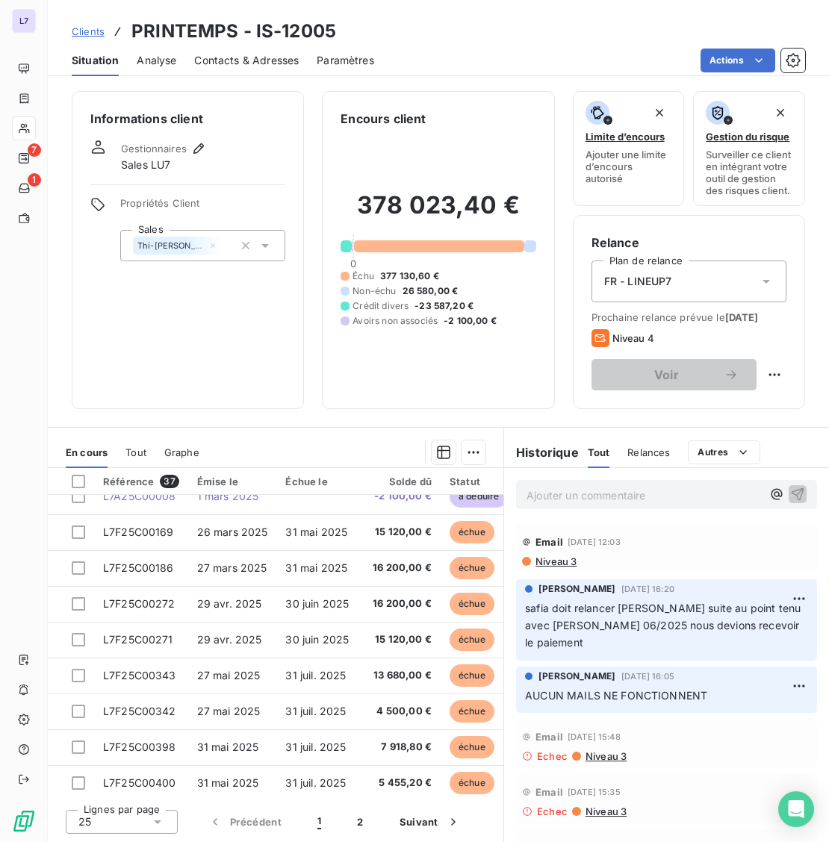
scroll to position [414, 0]
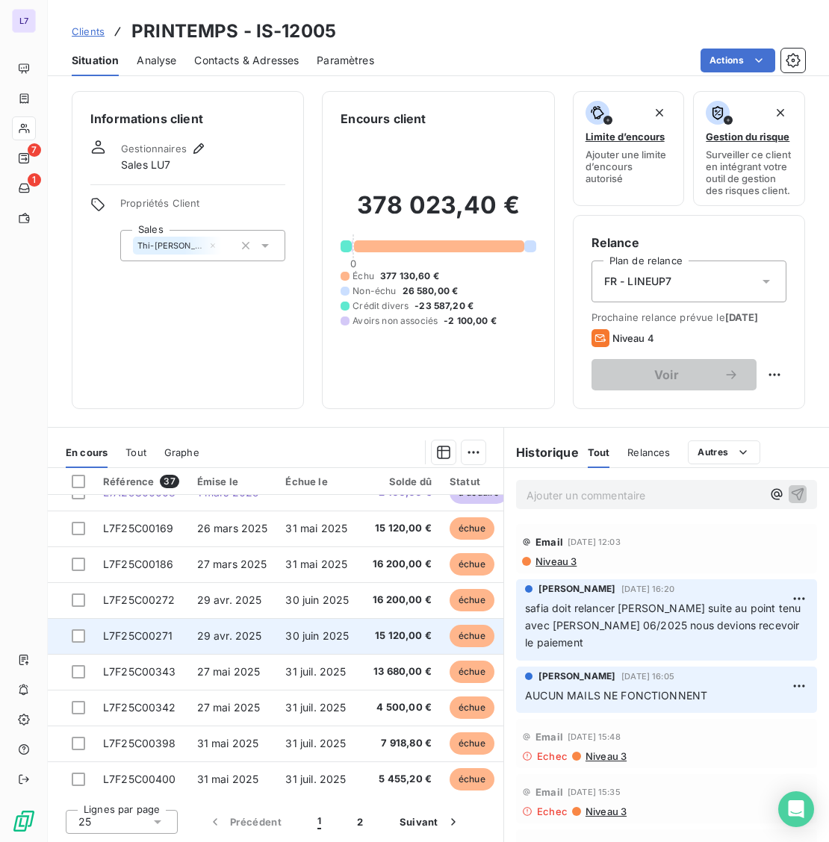
click at [131, 639] on span "L7F25C00271" at bounding box center [138, 636] width 70 height 13
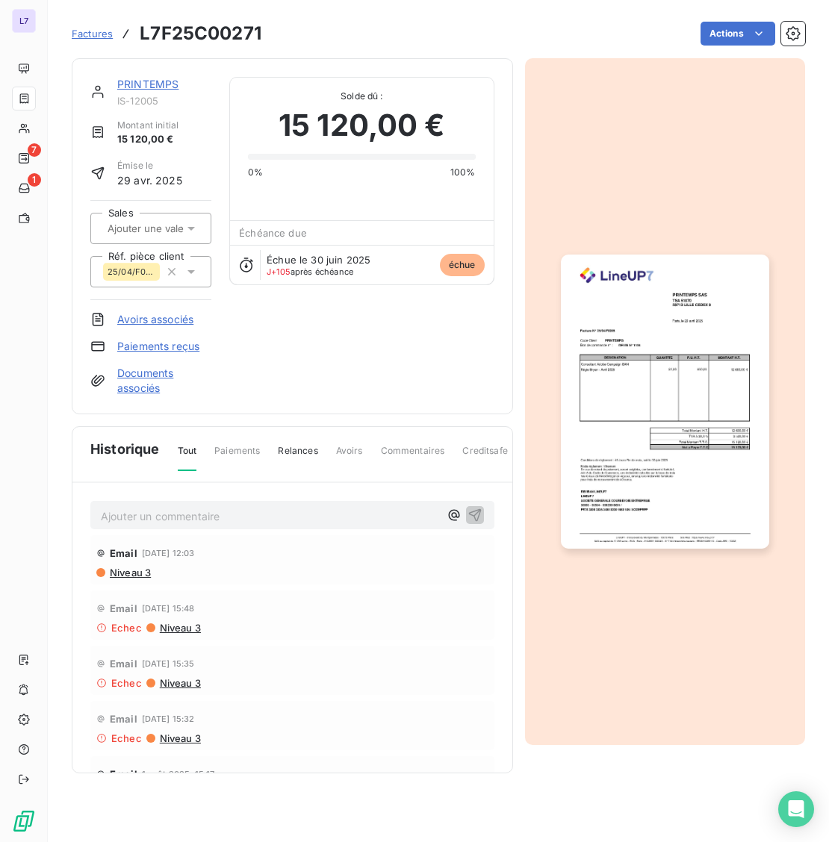
click at [169, 227] on input "text" at bounding box center [181, 228] width 150 height 13
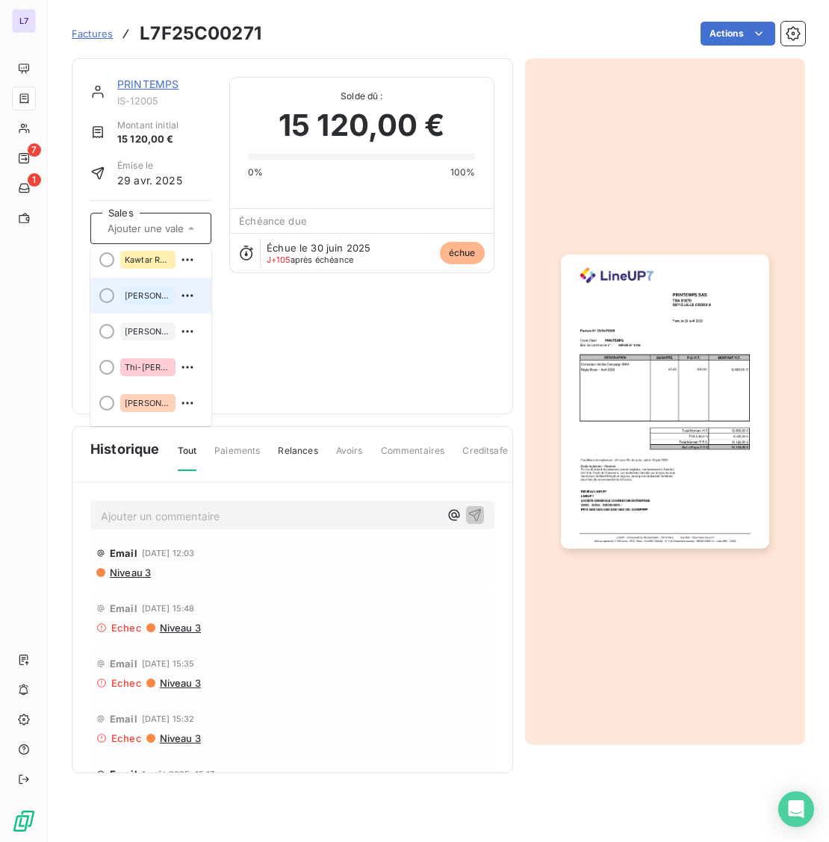
scroll to position [220, 0]
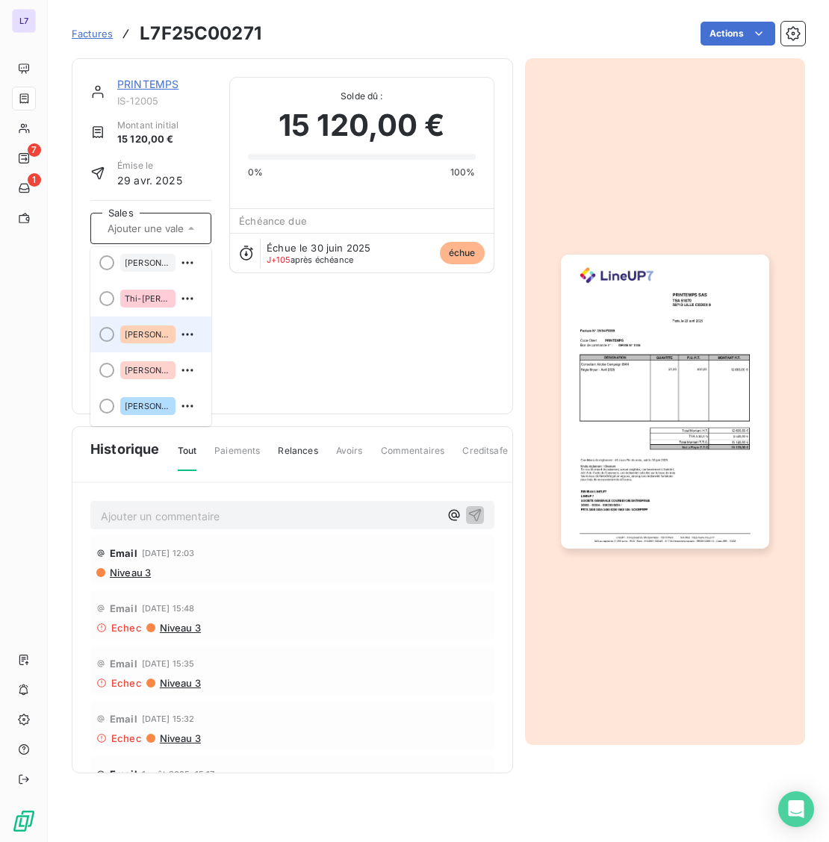
click at [149, 326] on div "[PERSON_NAME]" at bounding box center [147, 335] width 55 height 18
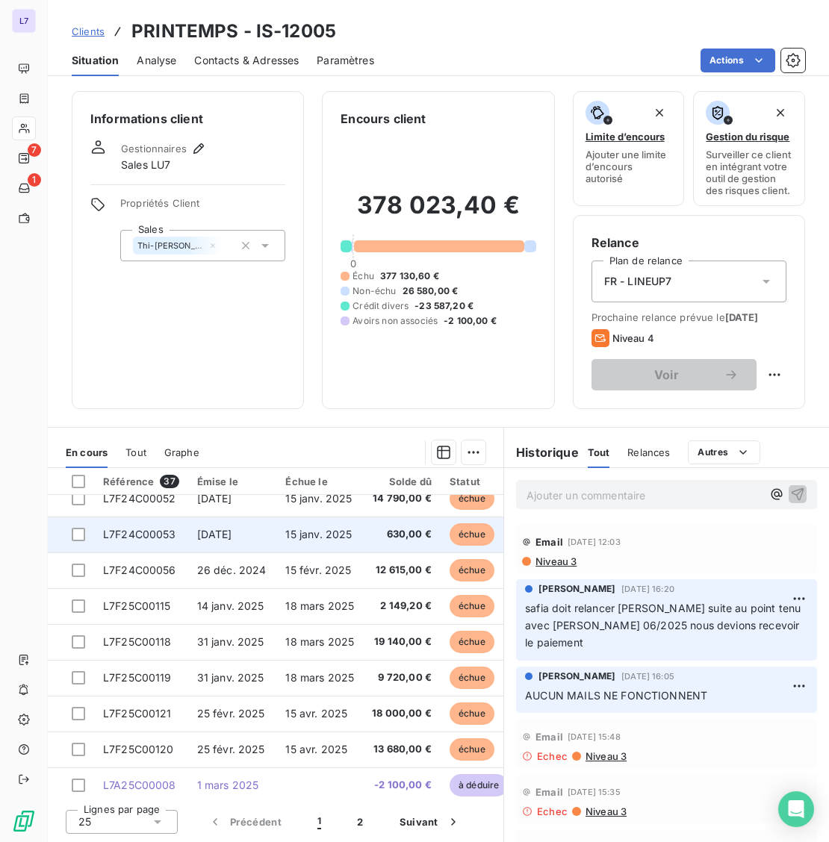
scroll to position [497, 0]
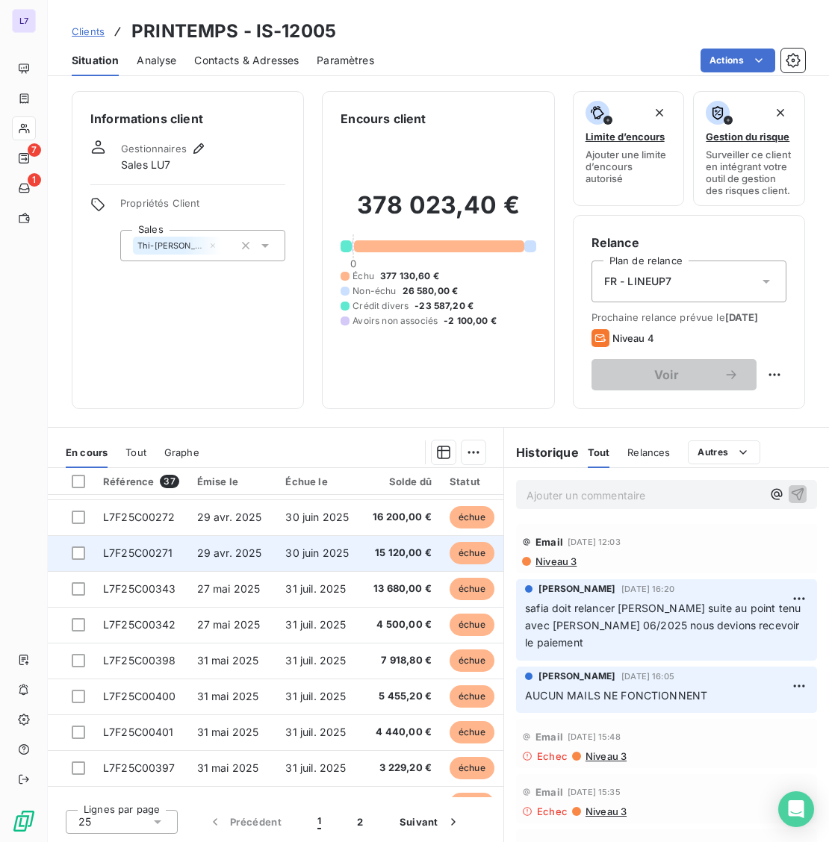
click at [166, 558] on td "L7F25C00271" at bounding box center [141, 553] width 94 height 36
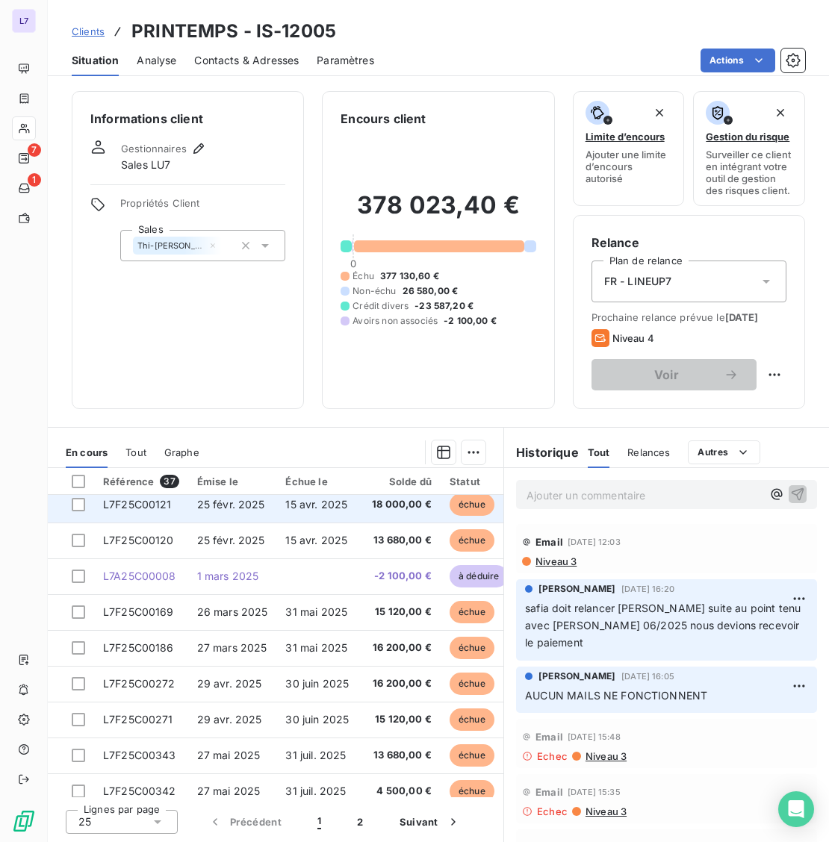
scroll to position [332, 0]
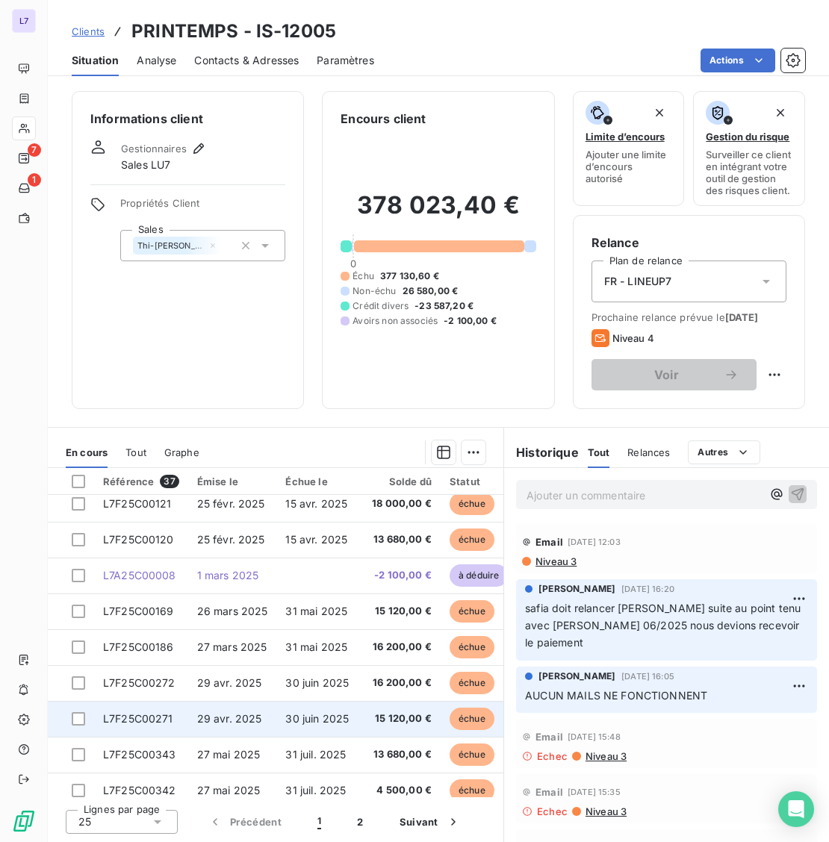
click at [188, 711] on td "29 avr. 2025" at bounding box center [232, 719] width 89 height 36
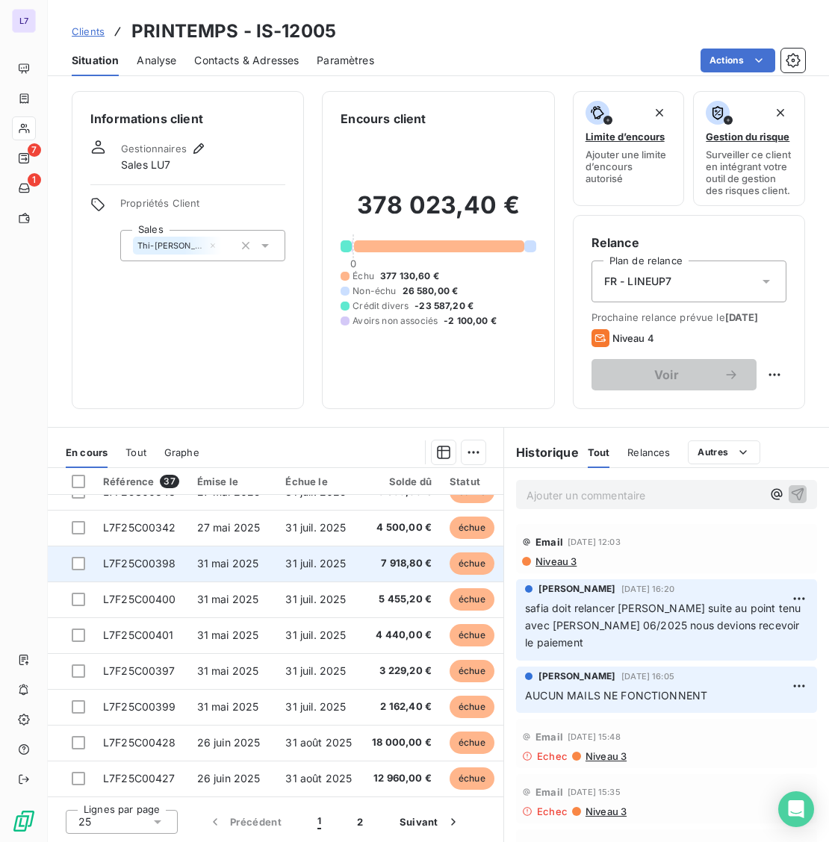
scroll to position [350, 0]
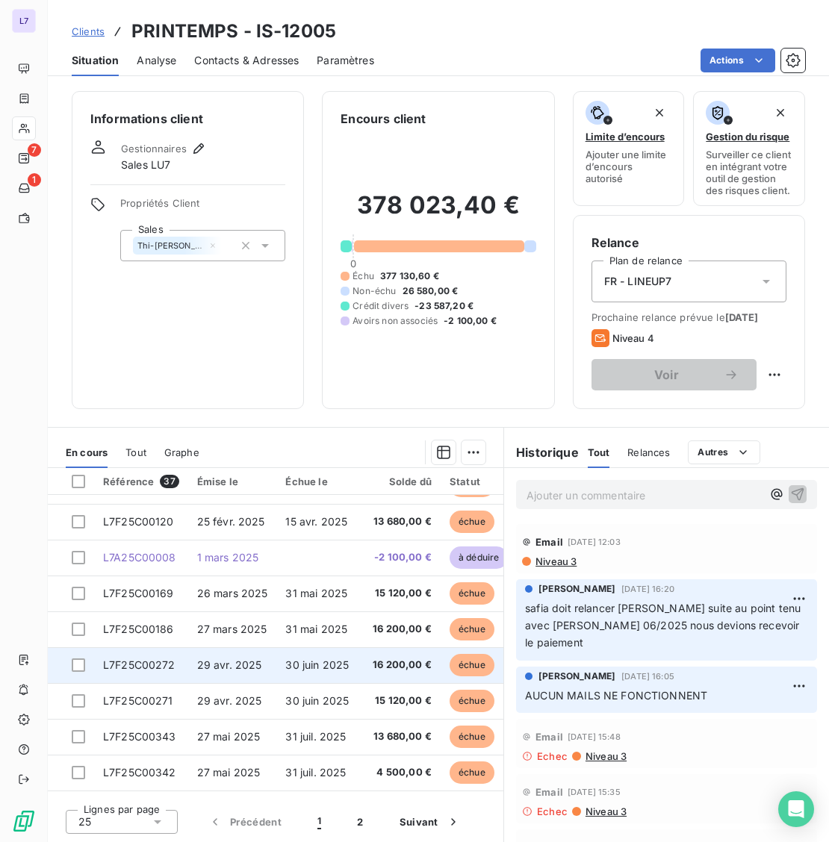
click at [157, 681] on td "L7F25C00272" at bounding box center [141, 665] width 94 height 36
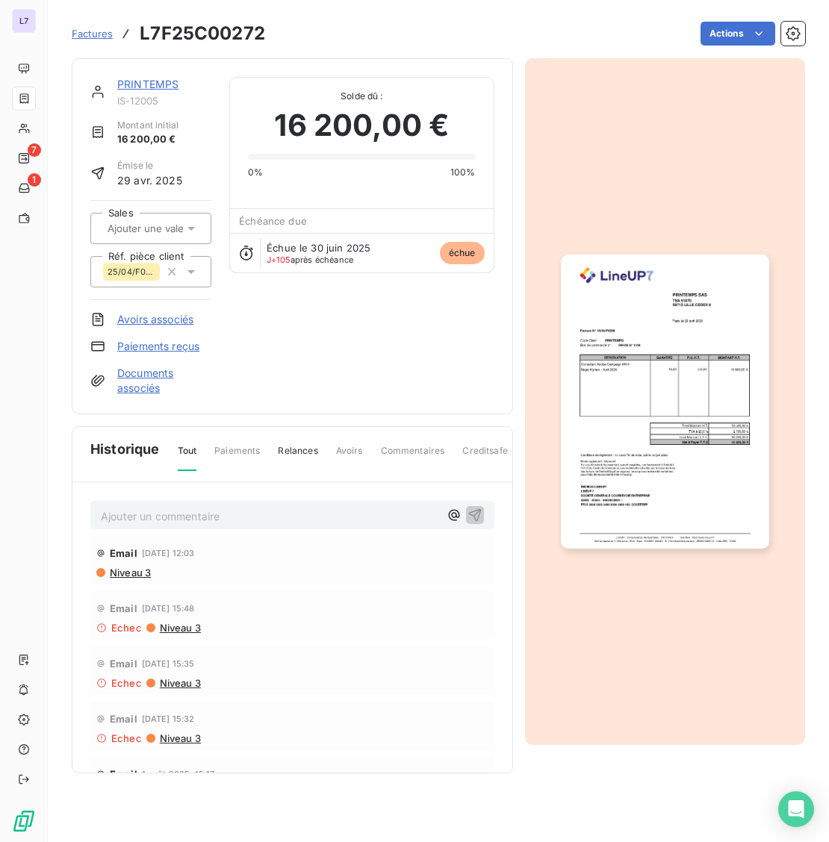
click at [193, 223] on icon at bounding box center [191, 228] width 15 height 15
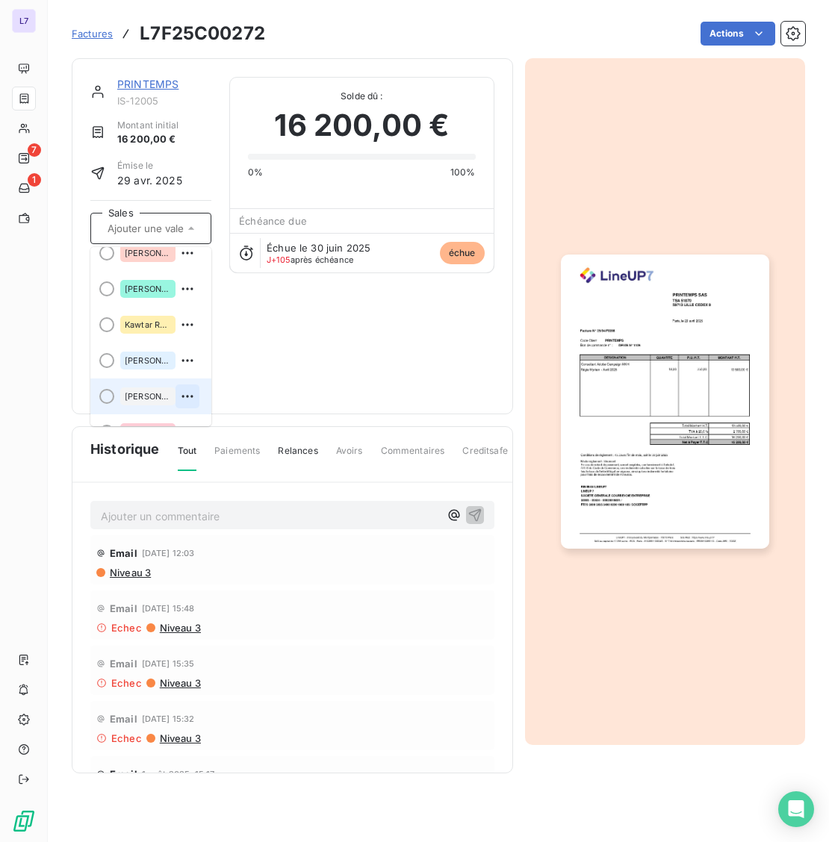
scroll to position [220, 0]
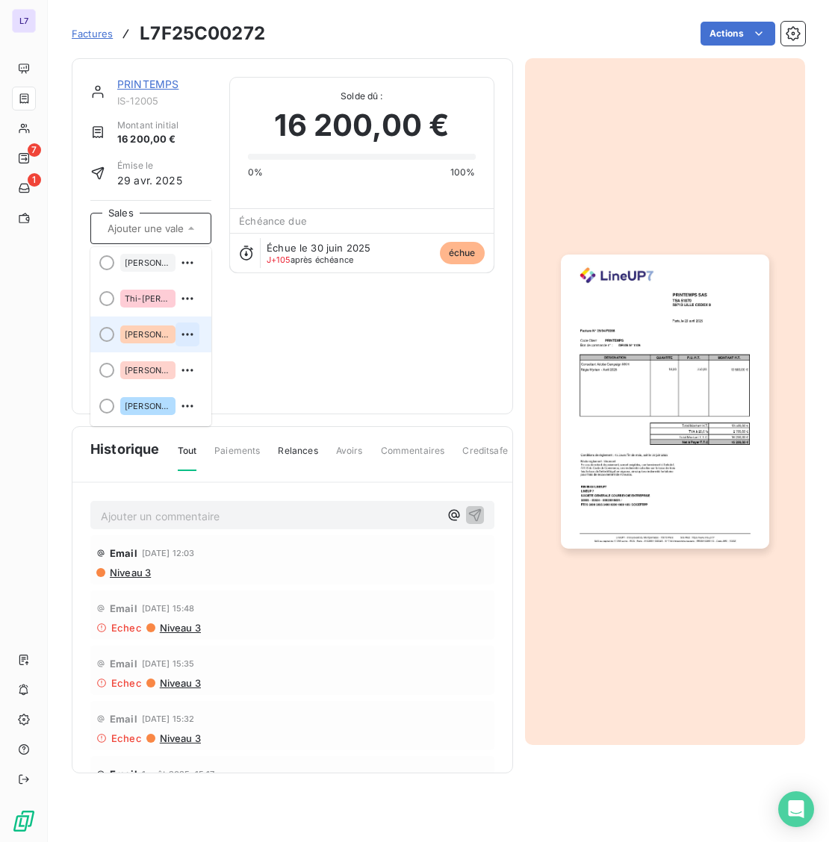
click at [175, 330] on button "button" at bounding box center [187, 335] width 24 height 24
click at [108, 329] on div at bounding box center [106, 334] width 15 height 15
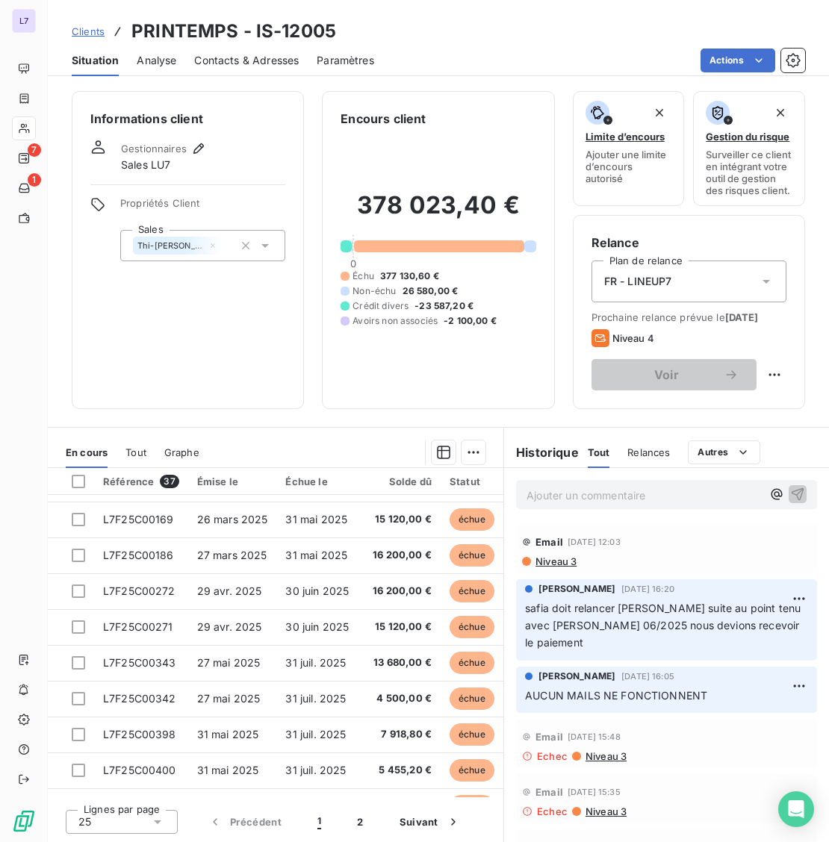
scroll to position [497, 0]
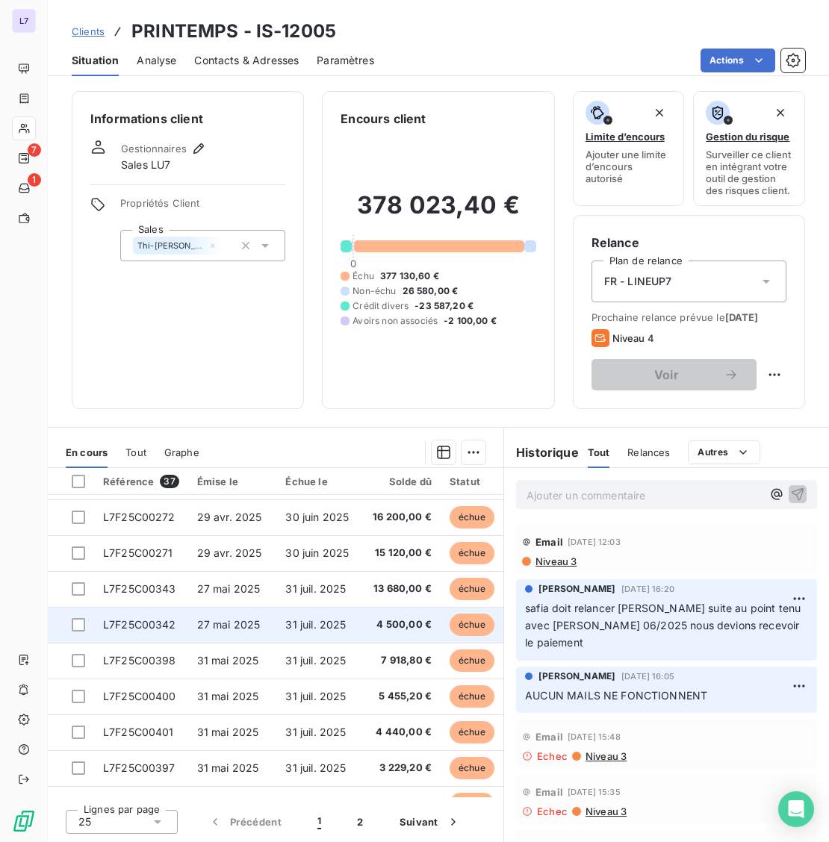
click at [146, 618] on span "L7F25C00342" at bounding box center [139, 624] width 73 height 13
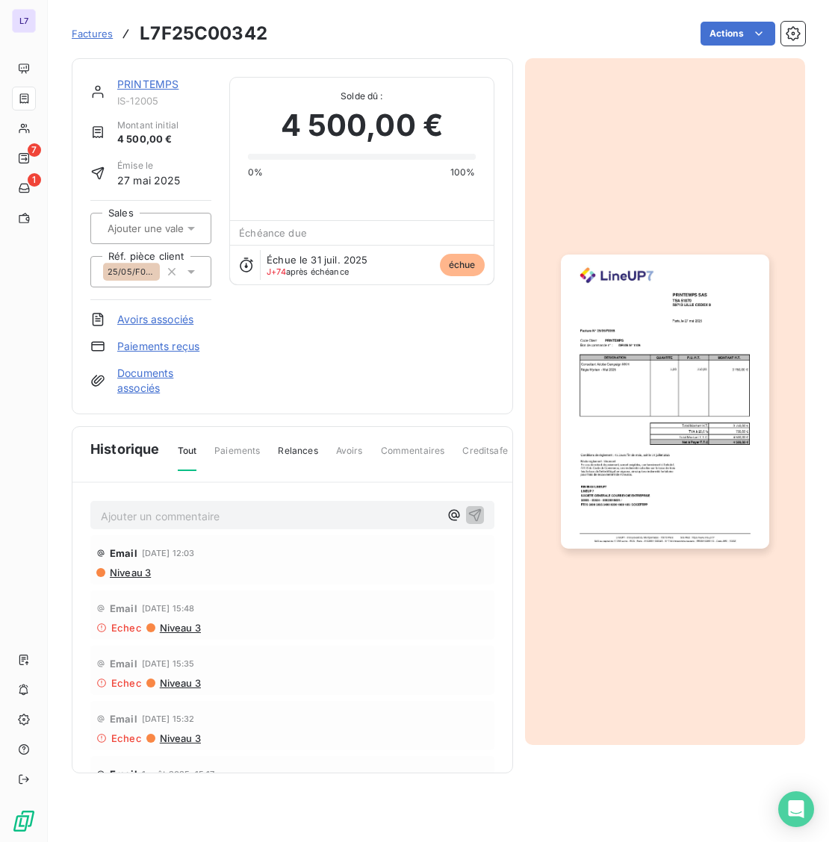
click at [190, 226] on icon at bounding box center [191, 228] width 15 height 15
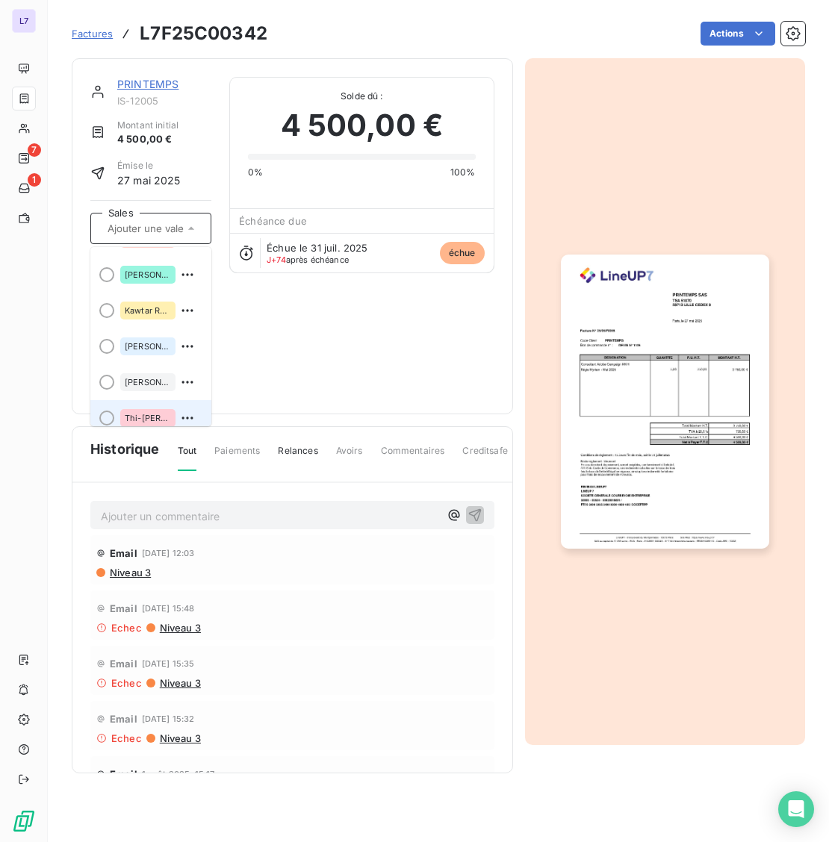
scroll to position [220, 0]
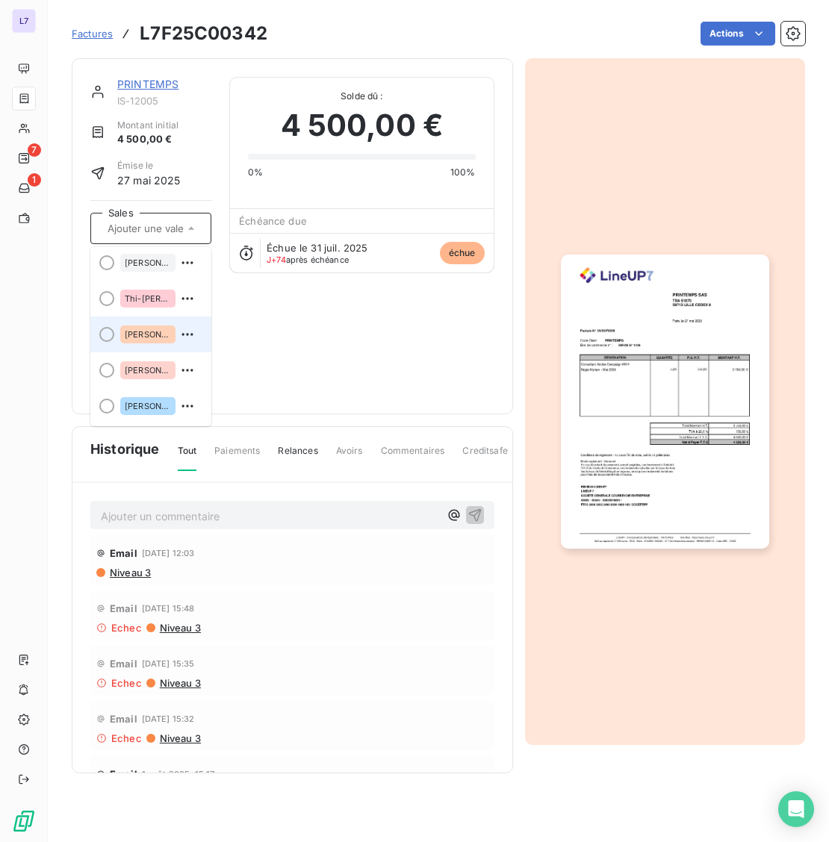
click at [138, 344] on div "[PERSON_NAME]" at bounding box center [159, 335] width 79 height 24
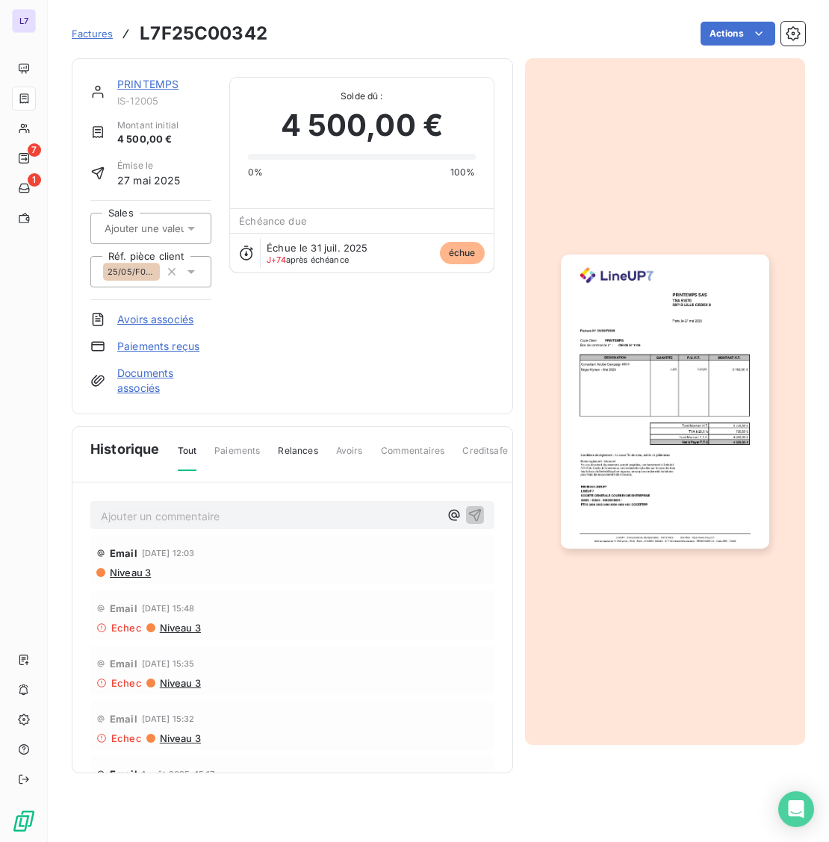
scroll to position [0, 0]
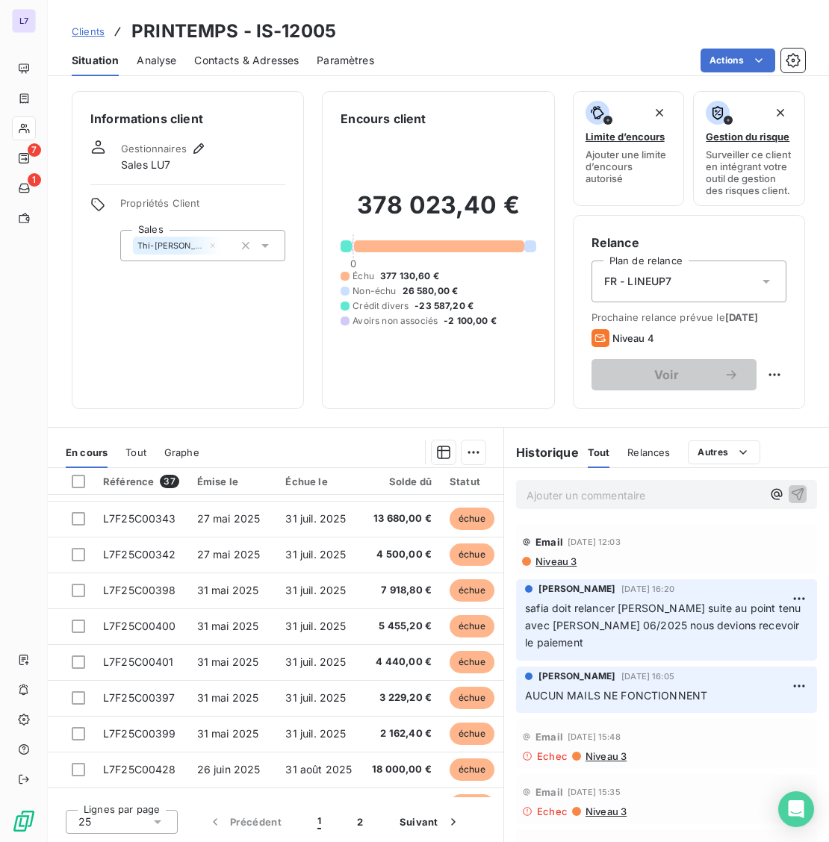
scroll to position [580, 0]
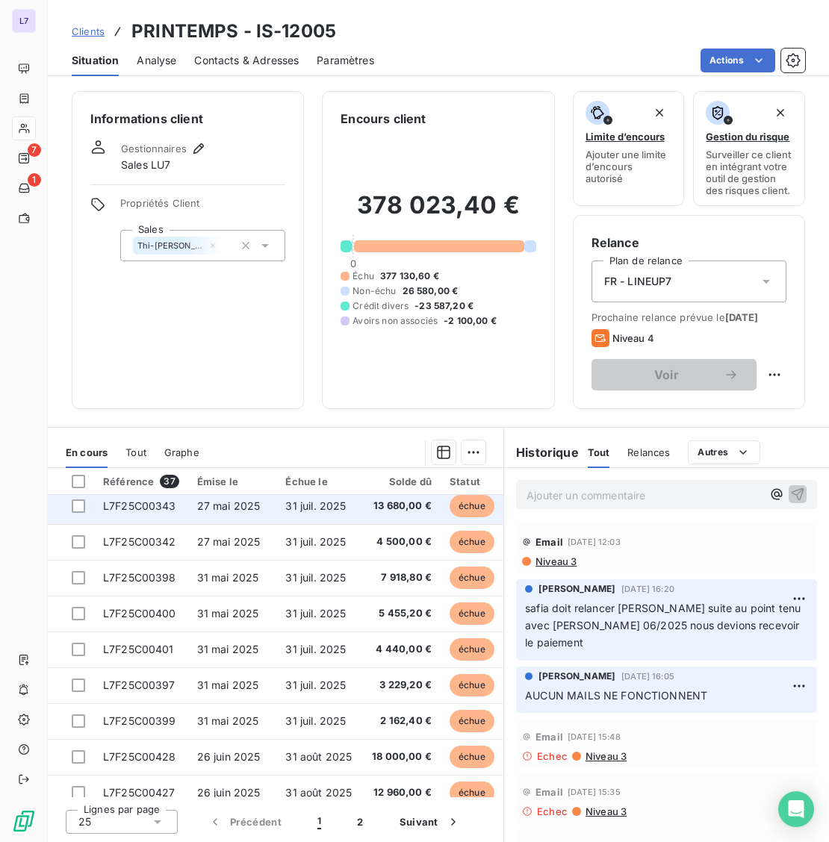
click at [149, 516] on td "L7F25C00343" at bounding box center [141, 506] width 94 height 36
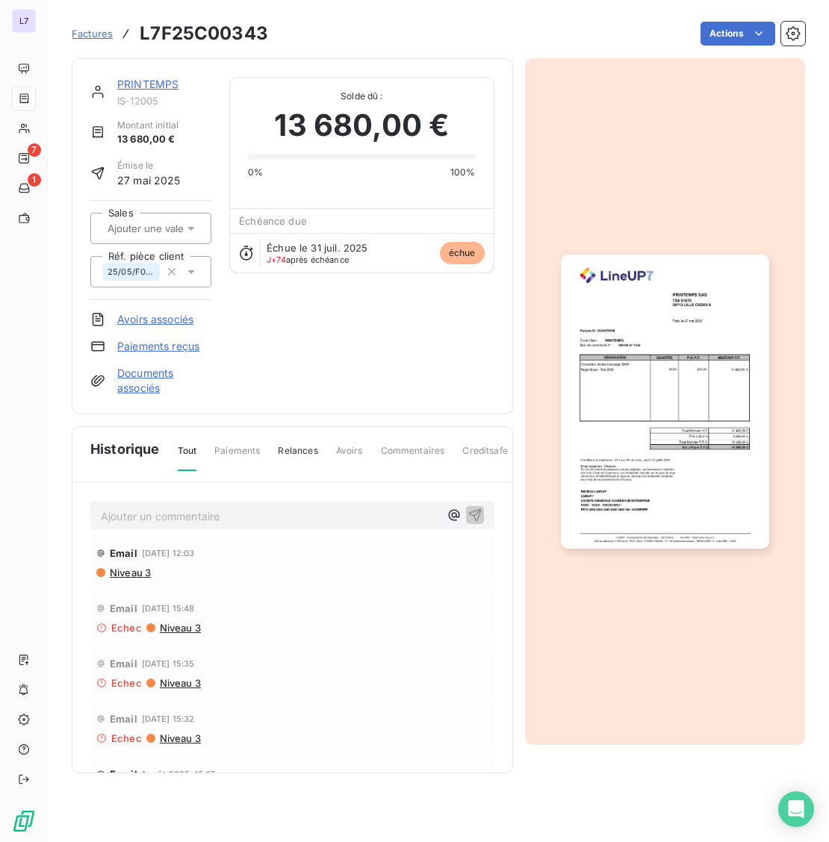
click at [196, 224] on icon at bounding box center [191, 228] width 15 height 15
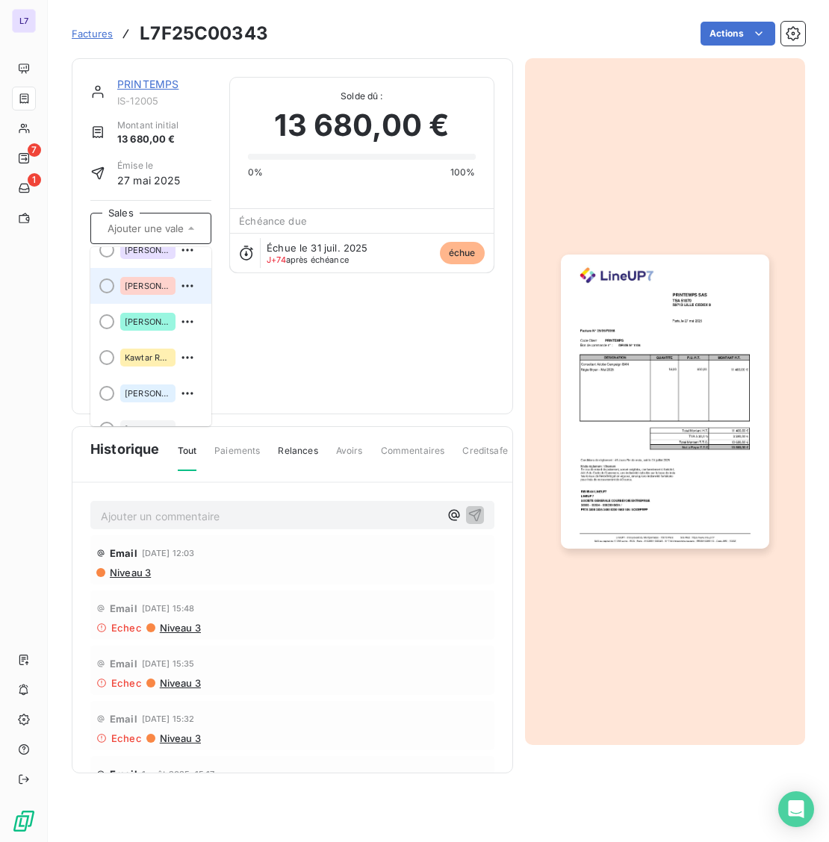
scroll to position [220, 0]
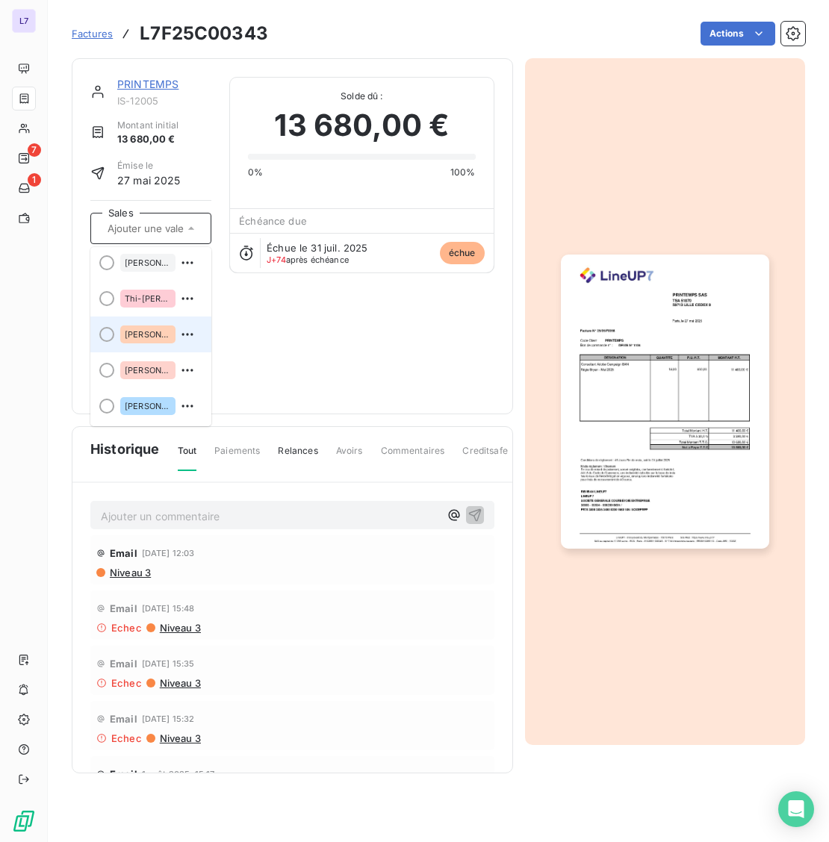
click at [161, 323] on div "[PERSON_NAME]" at bounding box center [159, 335] width 79 height 24
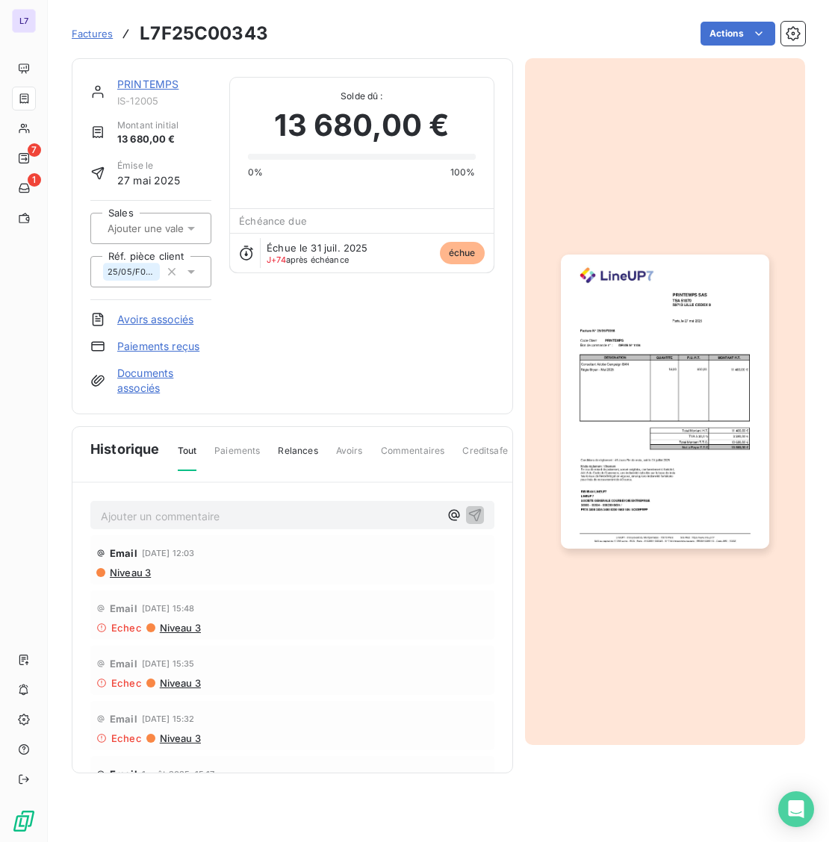
scroll to position [0, 0]
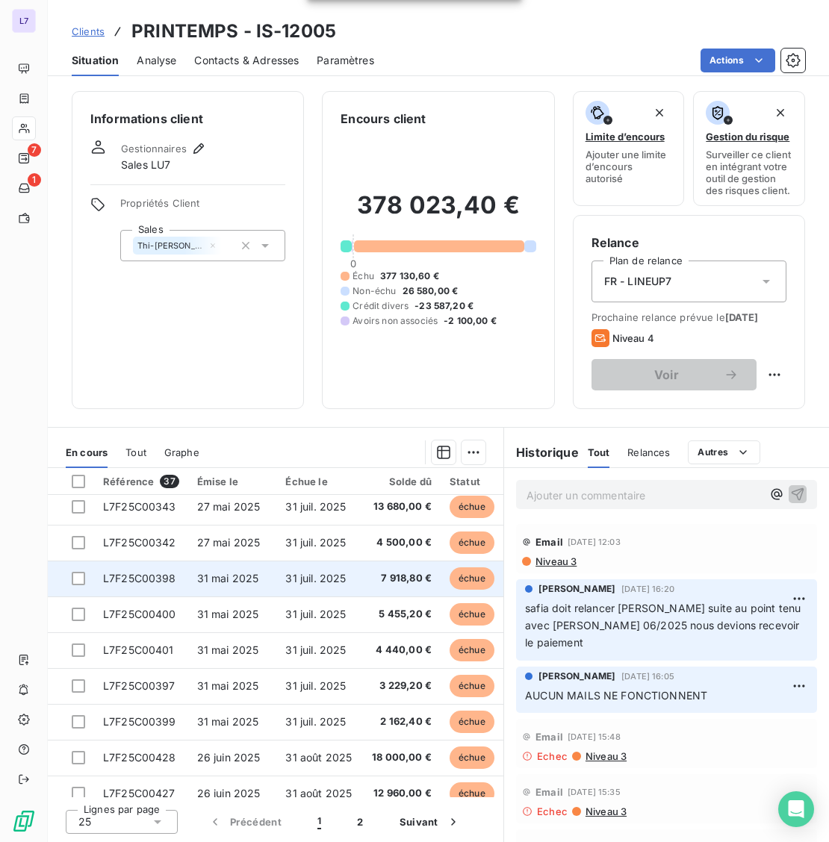
scroll to position [599, 0]
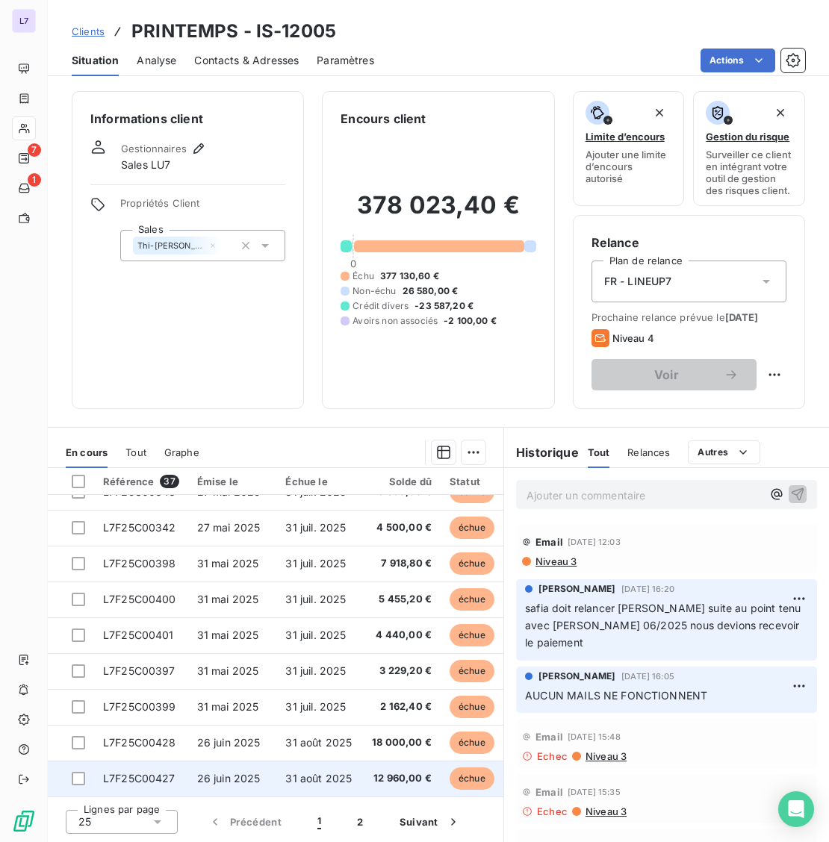
click at [125, 772] on span "L7F25C00427" at bounding box center [139, 778] width 72 height 13
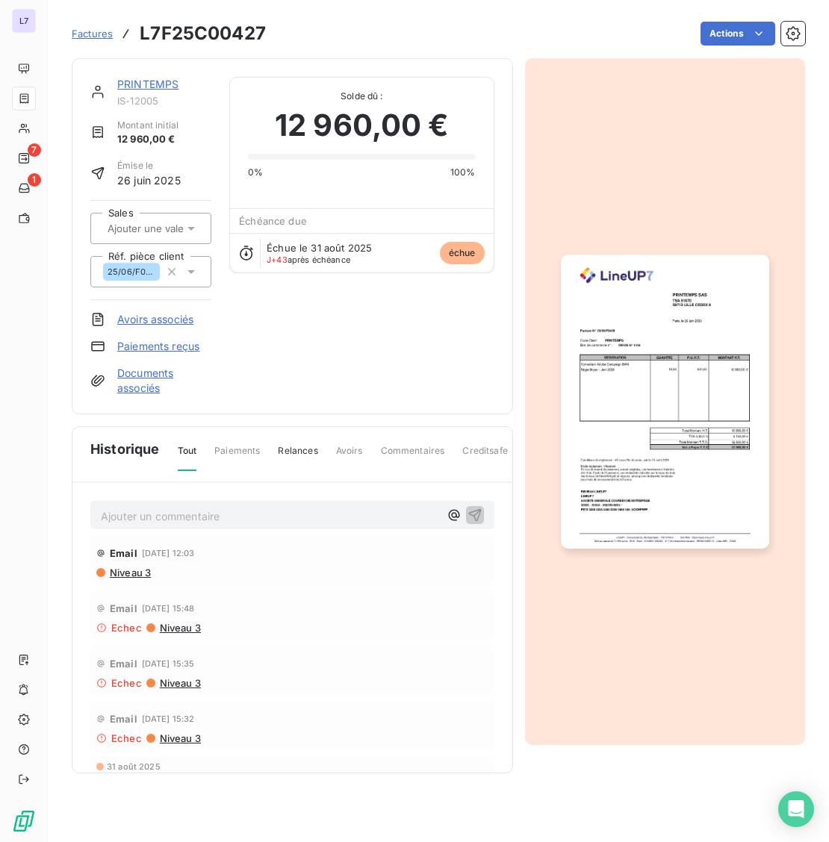
click at [196, 224] on icon at bounding box center [191, 228] width 15 height 15
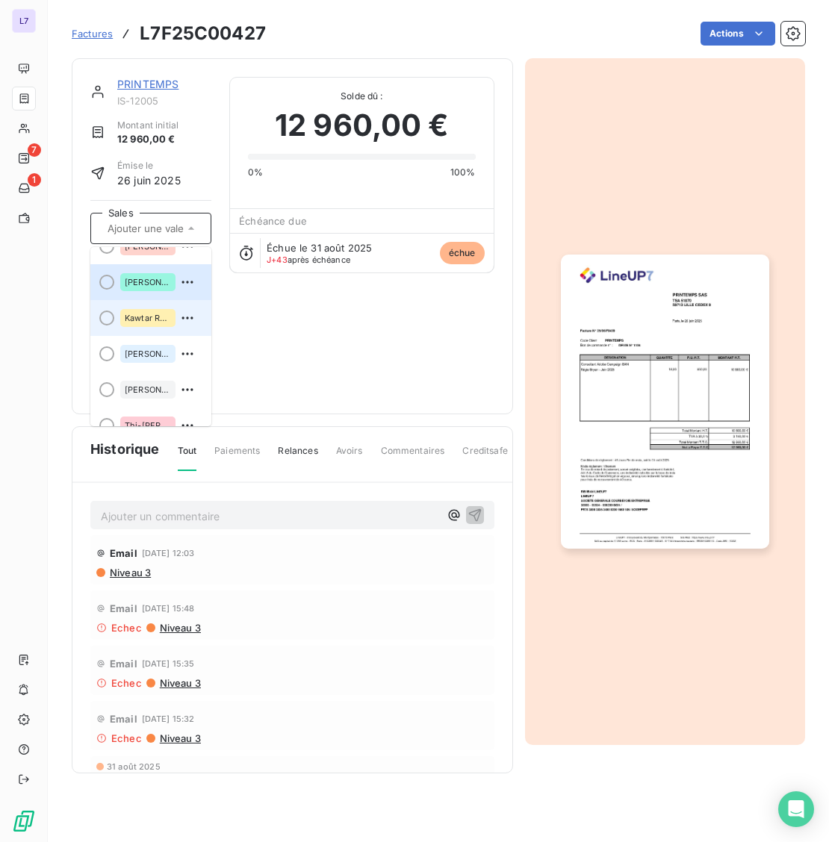
scroll to position [220, 0]
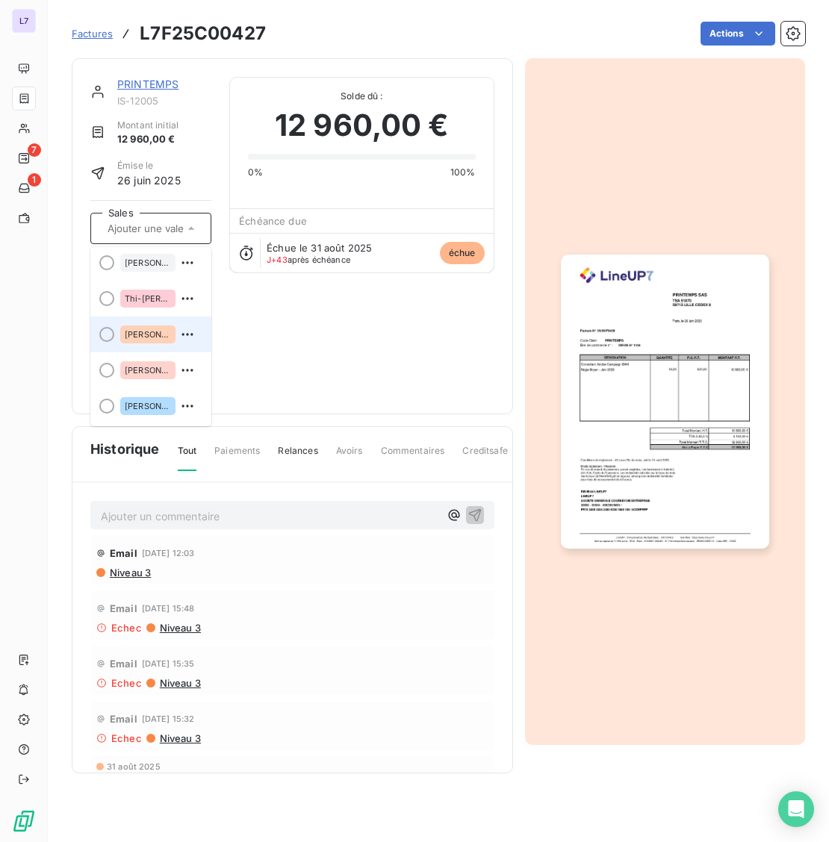
click at [152, 344] on div "[PERSON_NAME]" at bounding box center [159, 335] width 79 height 24
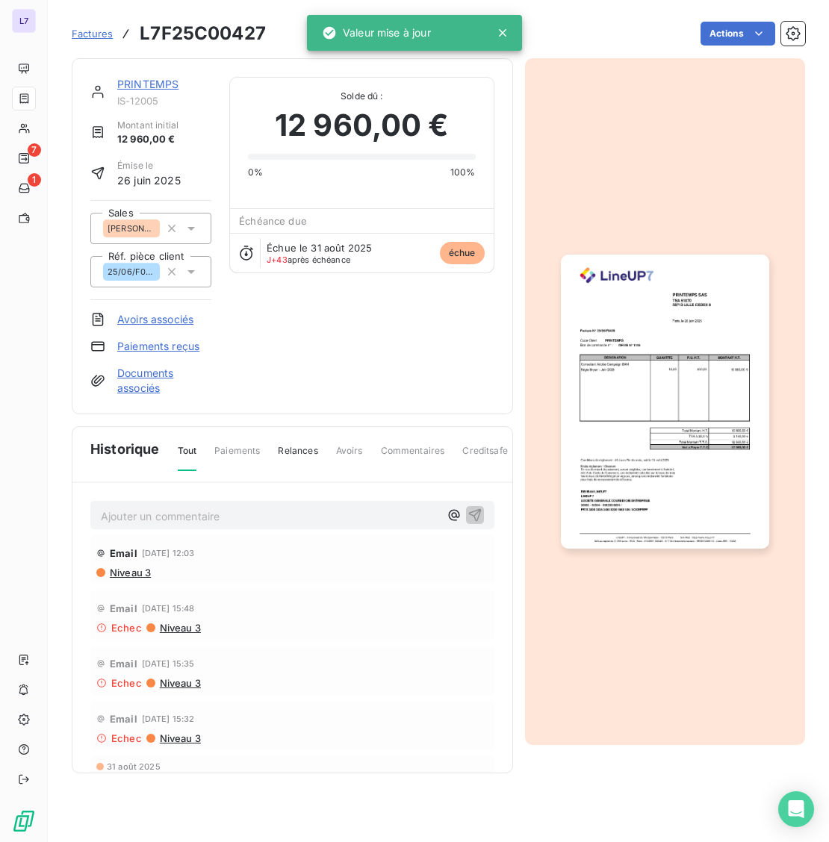
scroll to position [0, 0]
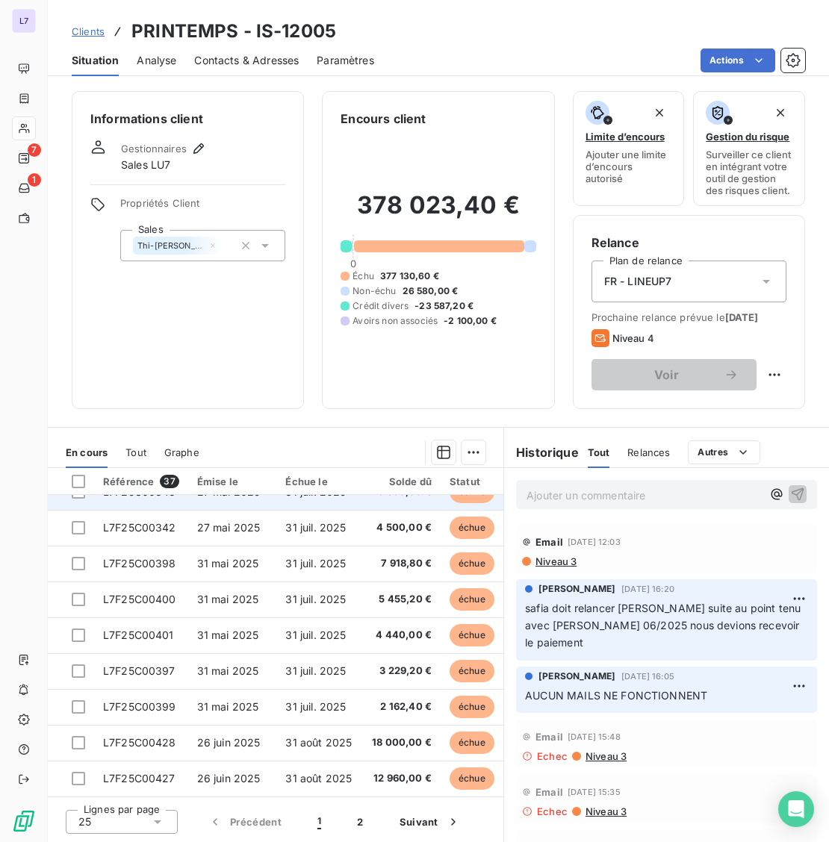
scroll to position [599, 0]
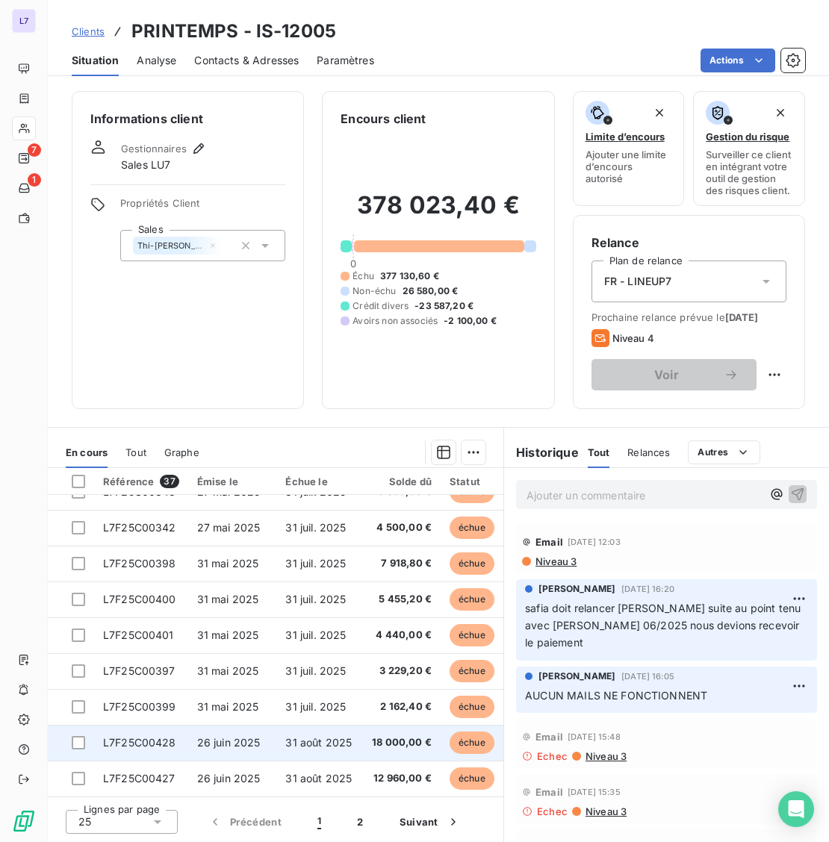
click at [161, 736] on span "L7F25C00428" at bounding box center [139, 742] width 73 height 13
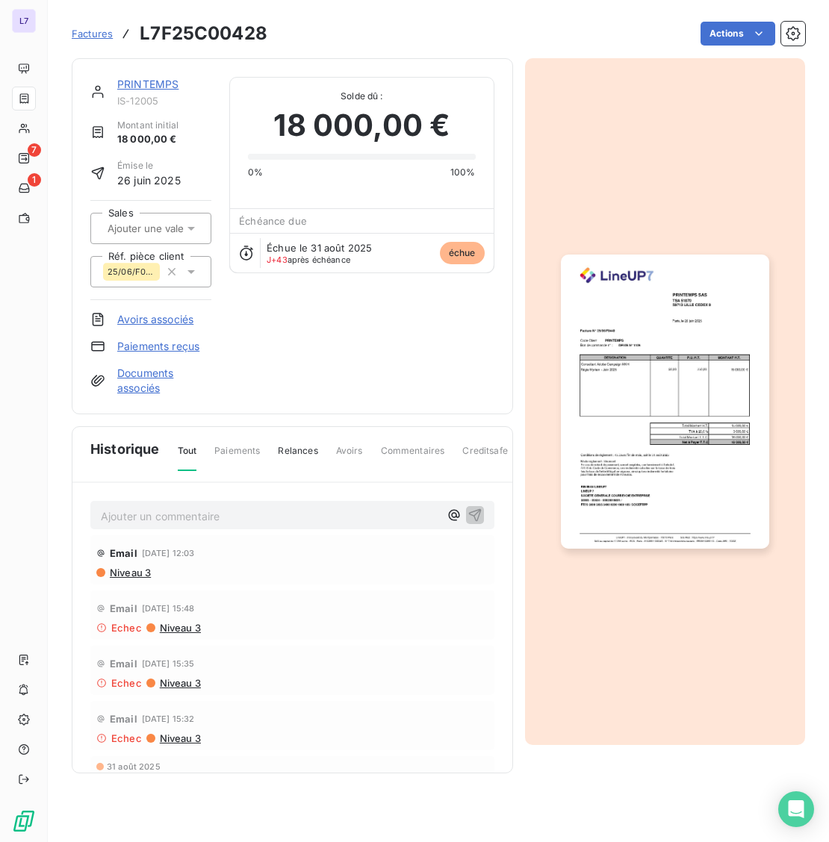
click at [191, 217] on div at bounding box center [150, 228] width 121 height 31
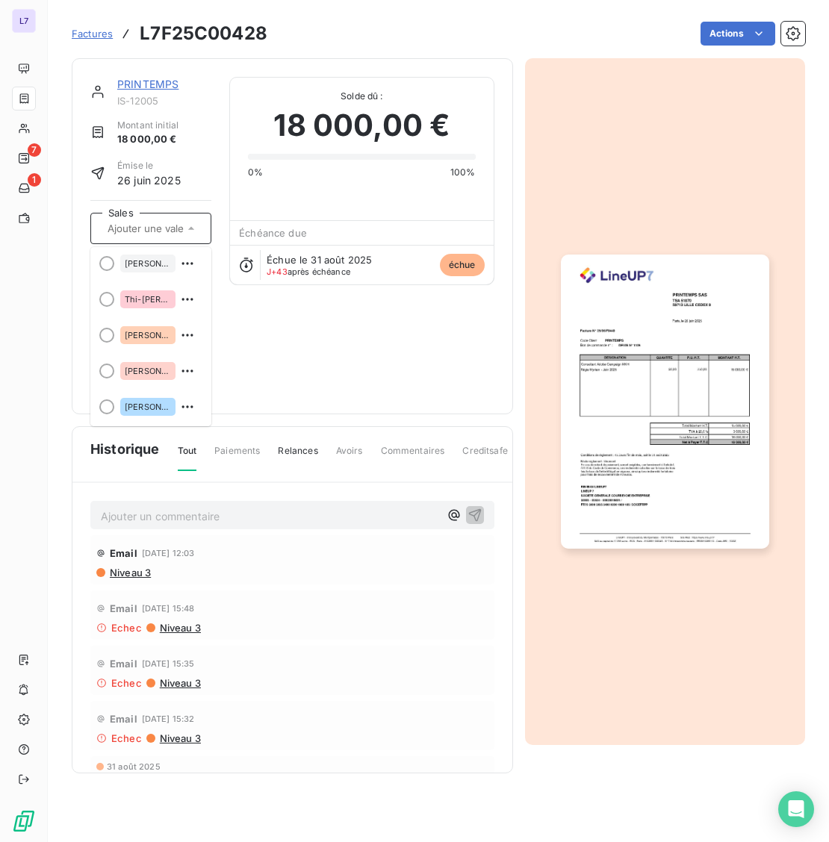
scroll to position [220, 0]
click at [151, 333] on span "[PERSON_NAME]" at bounding box center [148, 334] width 46 height 9
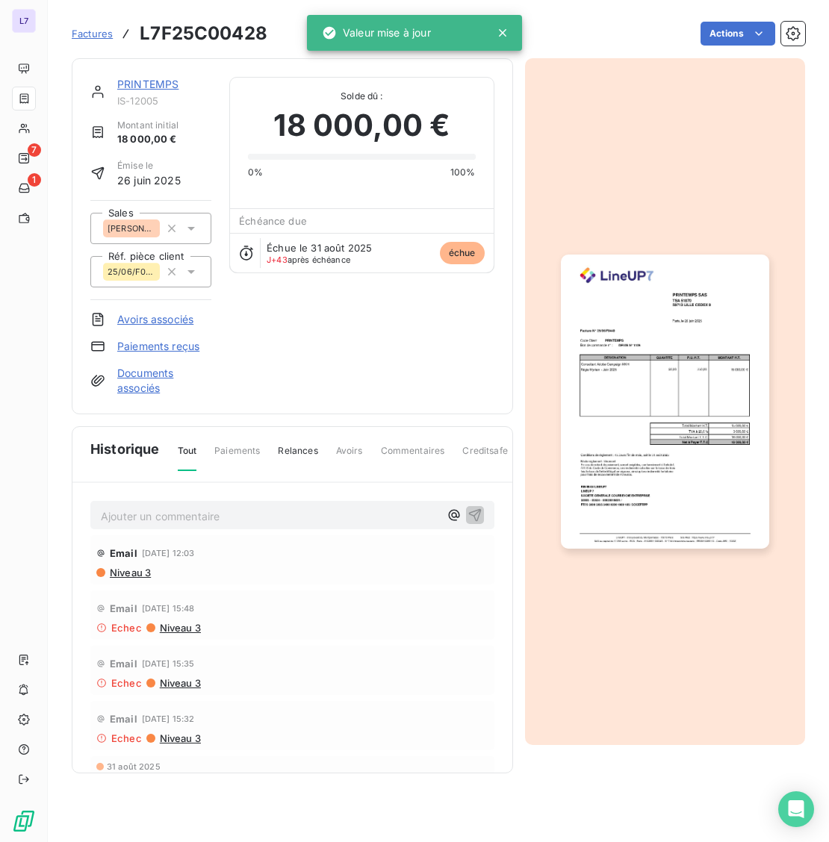
scroll to position [0, 0]
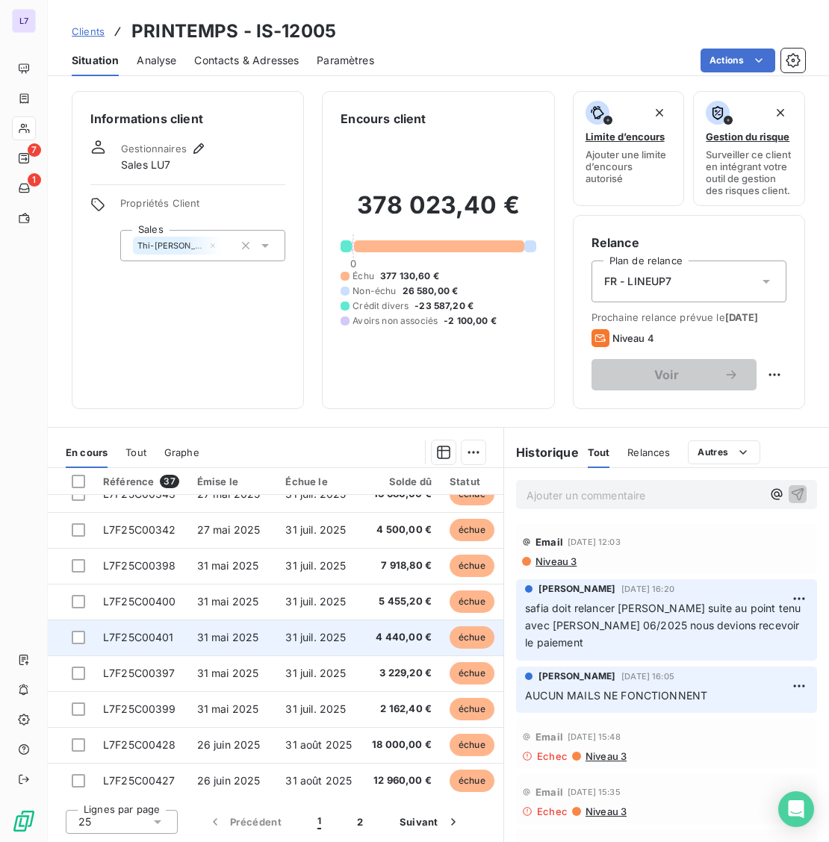
scroll to position [599, 0]
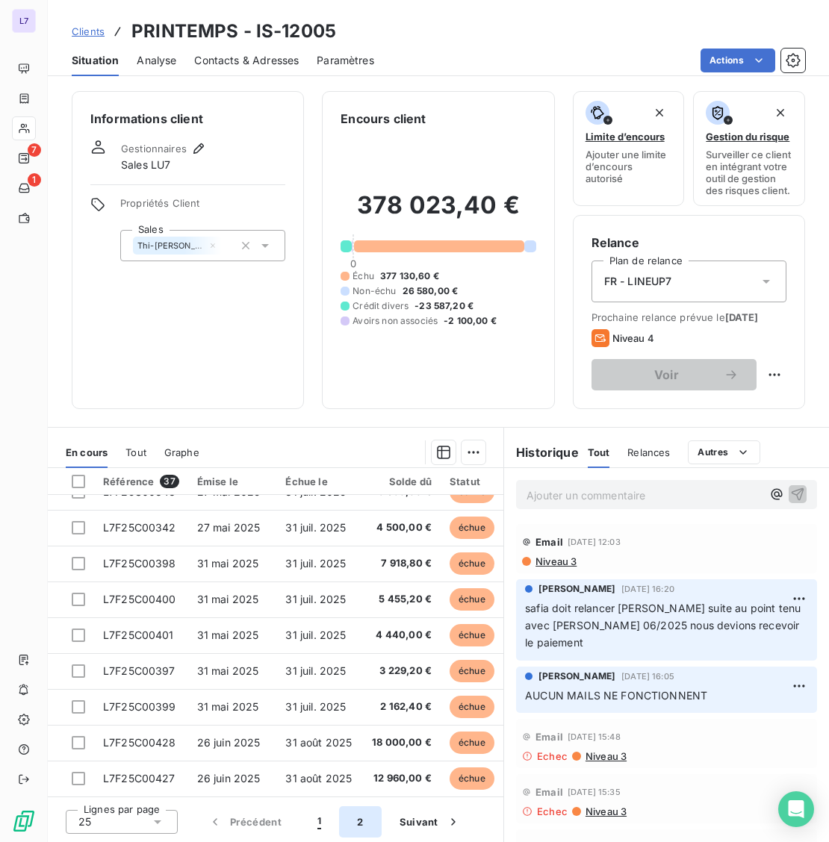
click at [363, 817] on button "2" at bounding box center [360, 822] width 42 height 31
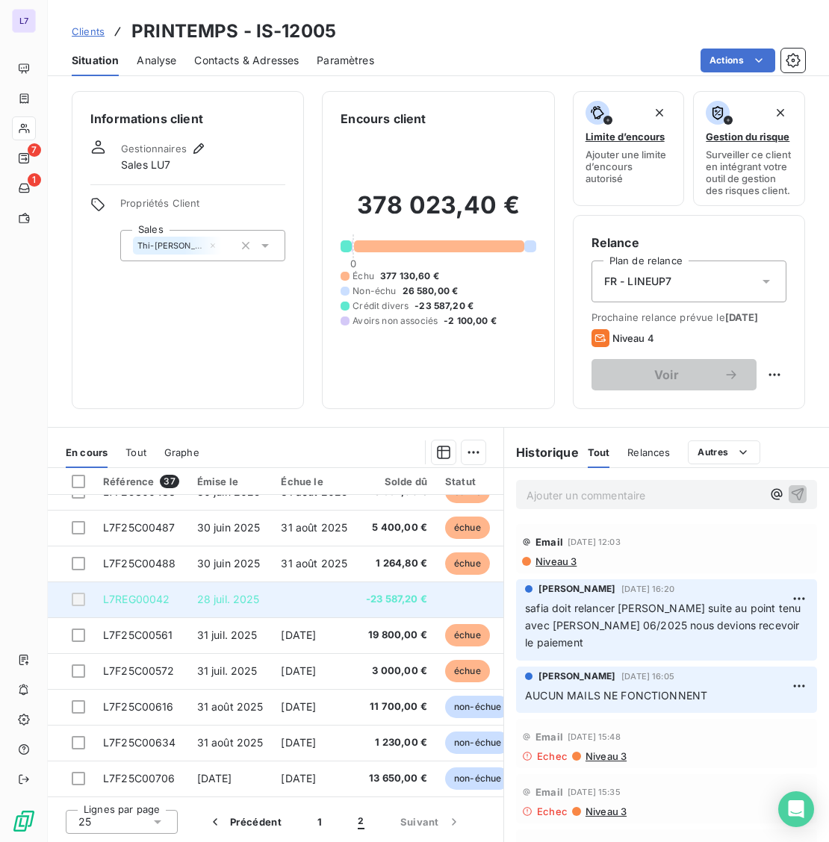
scroll to position [133, 0]
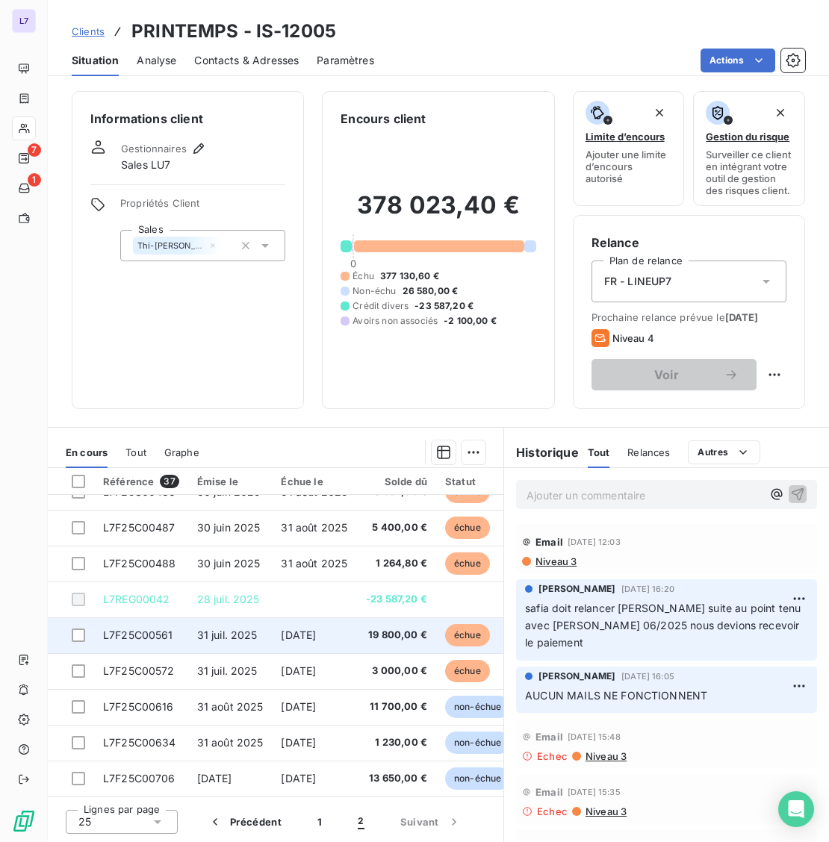
click at [170, 629] on span "L7F25C00561" at bounding box center [138, 635] width 70 height 13
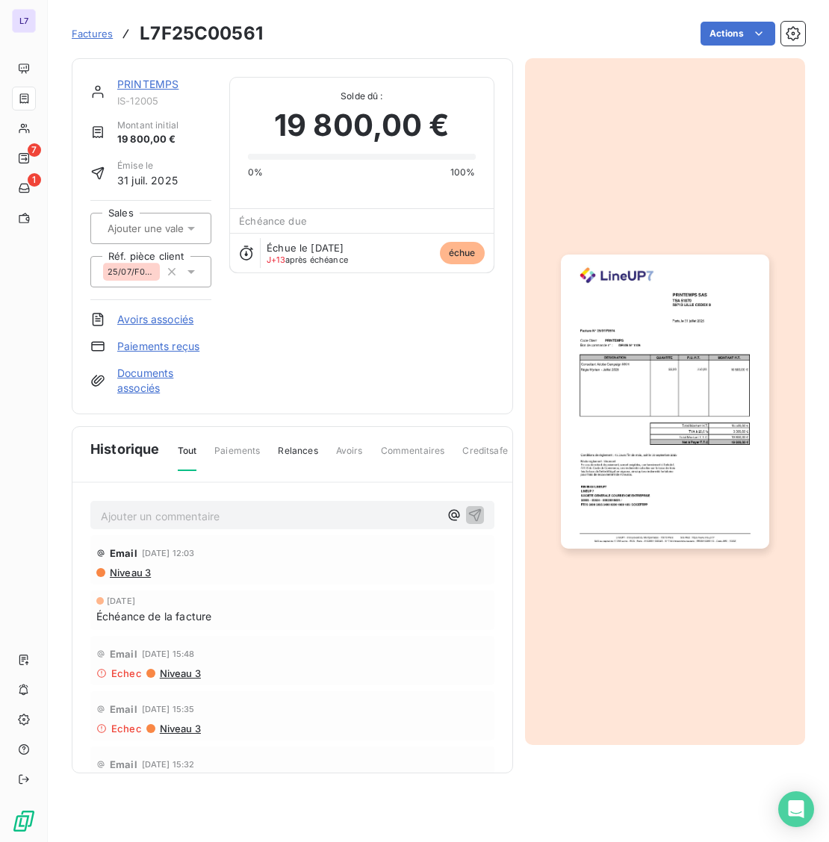
click at [184, 228] on icon at bounding box center [191, 228] width 15 height 15
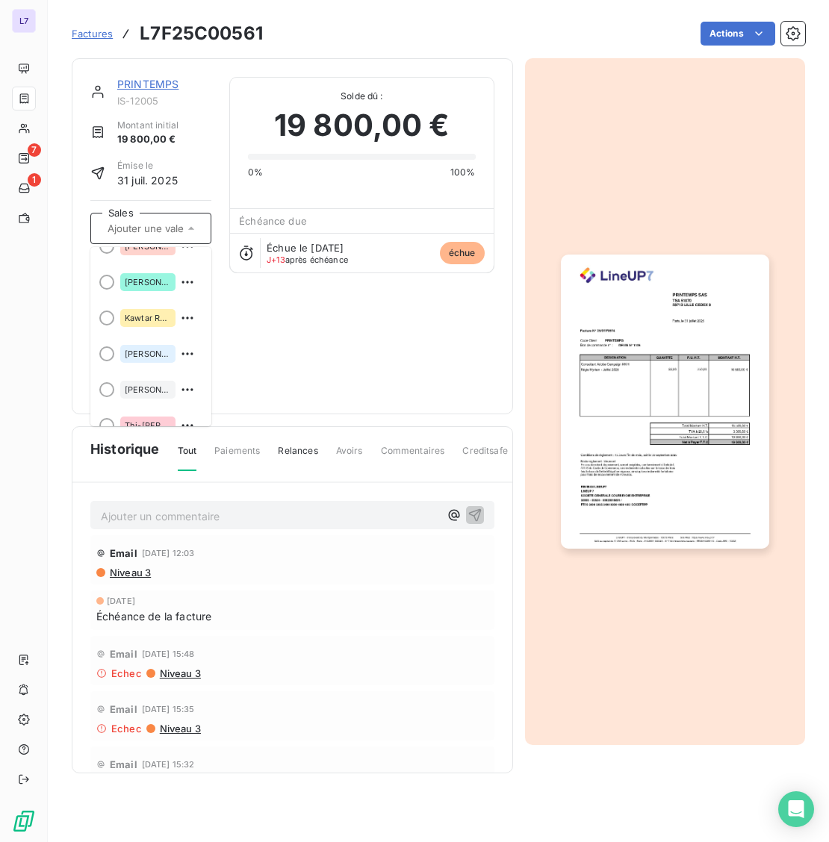
scroll to position [220, 0]
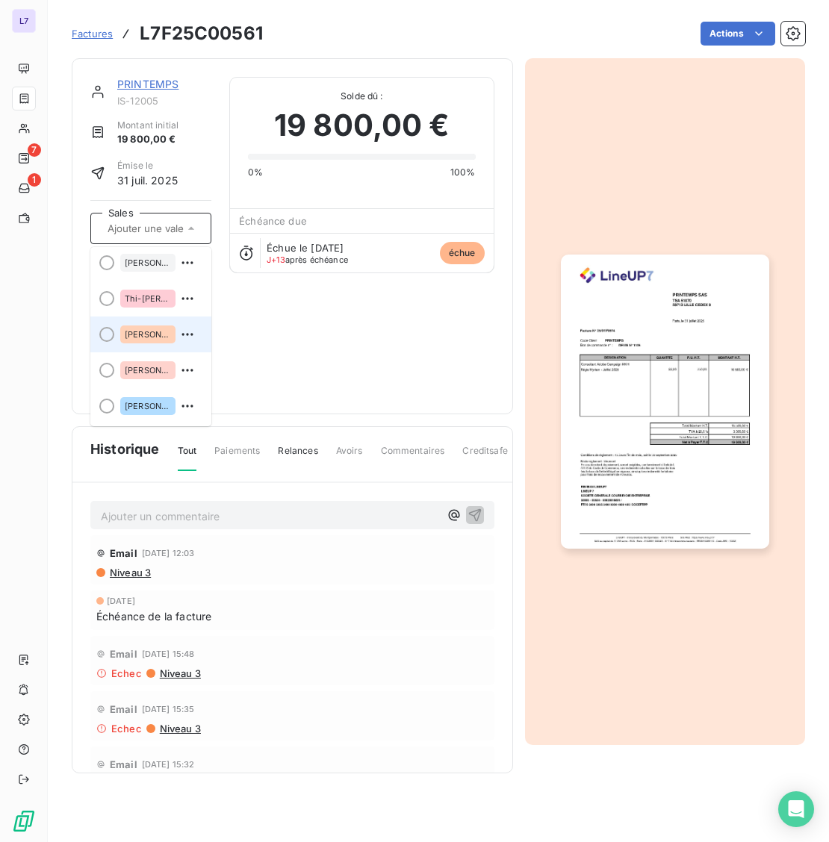
click at [120, 334] on div "[PERSON_NAME]" at bounding box center [147, 335] width 55 height 18
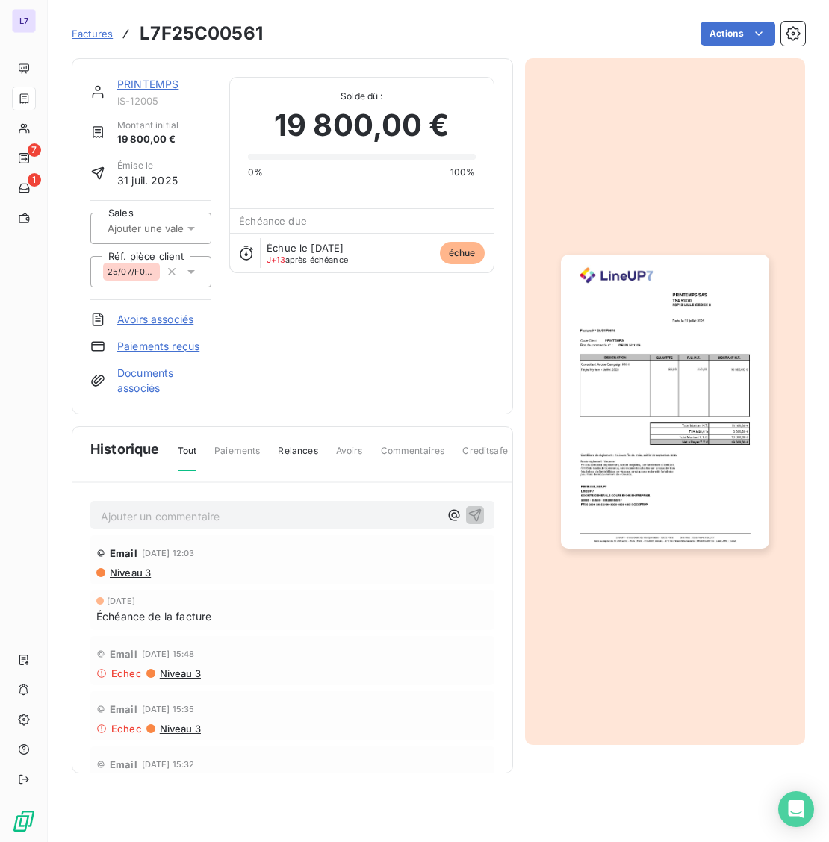
scroll to position [0, 0]
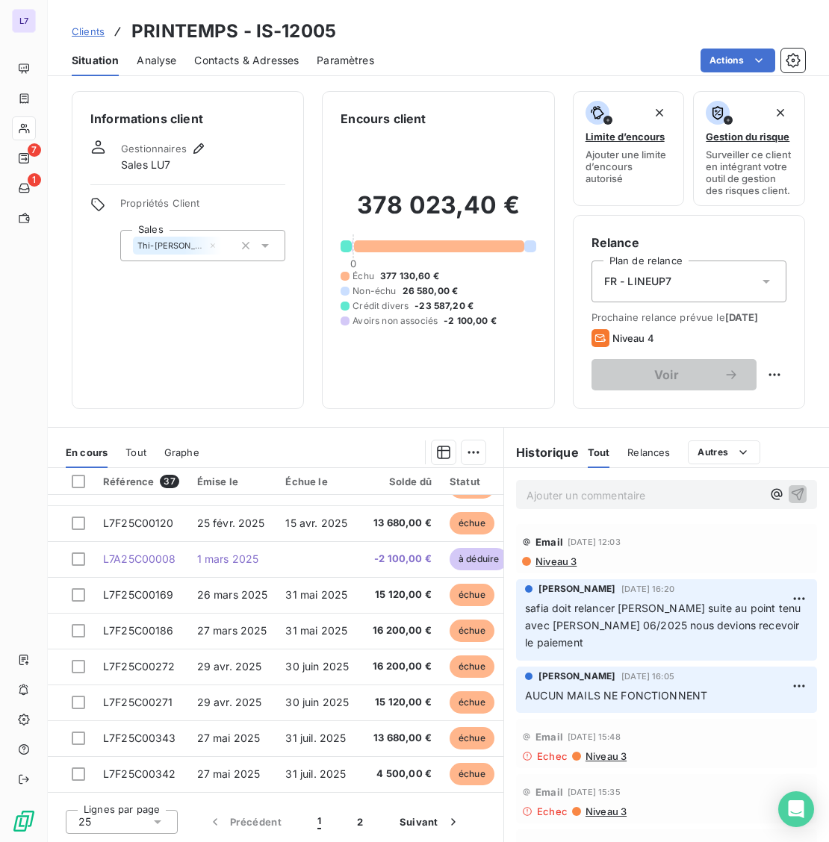
scroll to position [497, 0]
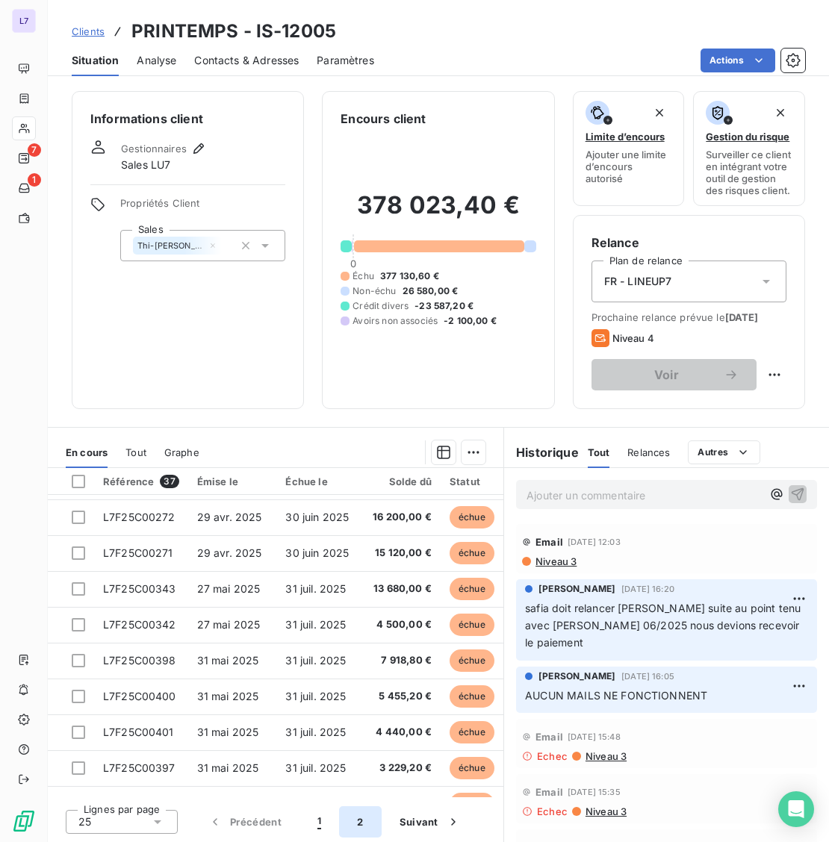
click at [364, 821] on button "2" at bounding box center [360, 822] width 42 height 31
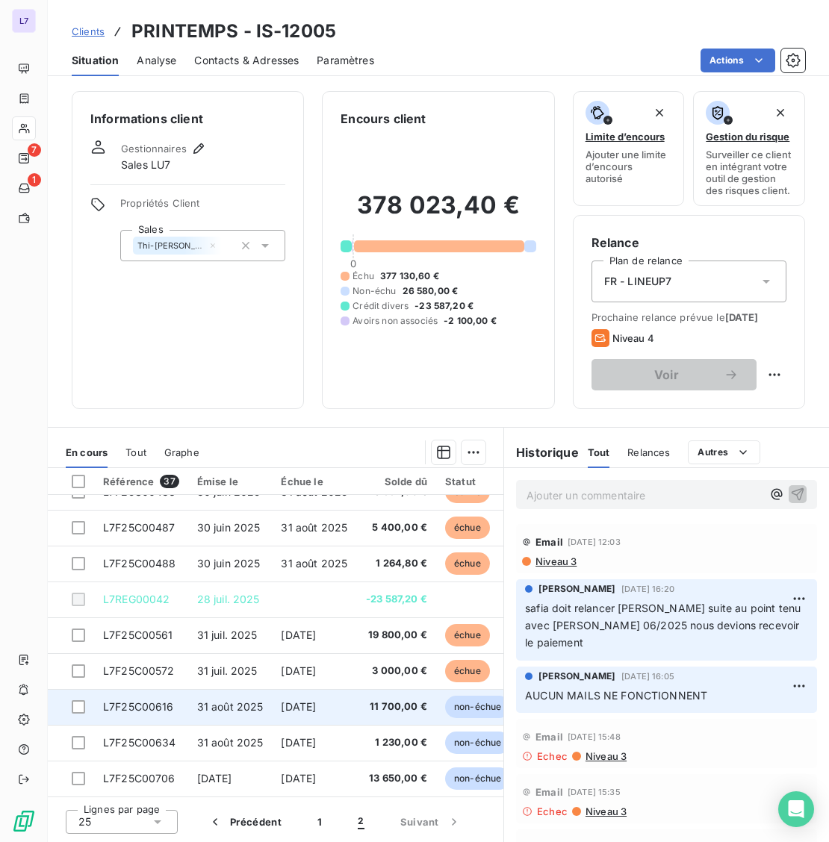
click at [153, 690] on td "L7F25C00616" at bounding box center [141, 707] width 94 height 36
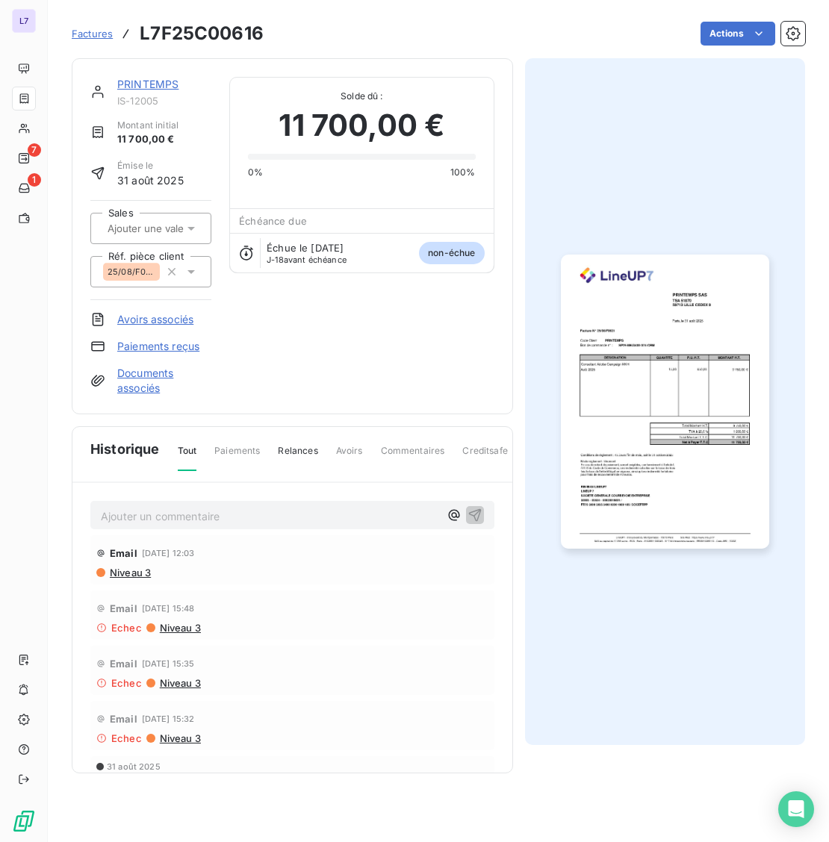
click at [187, 227] on icon at bounding box center [191, 228] width 15 height 15
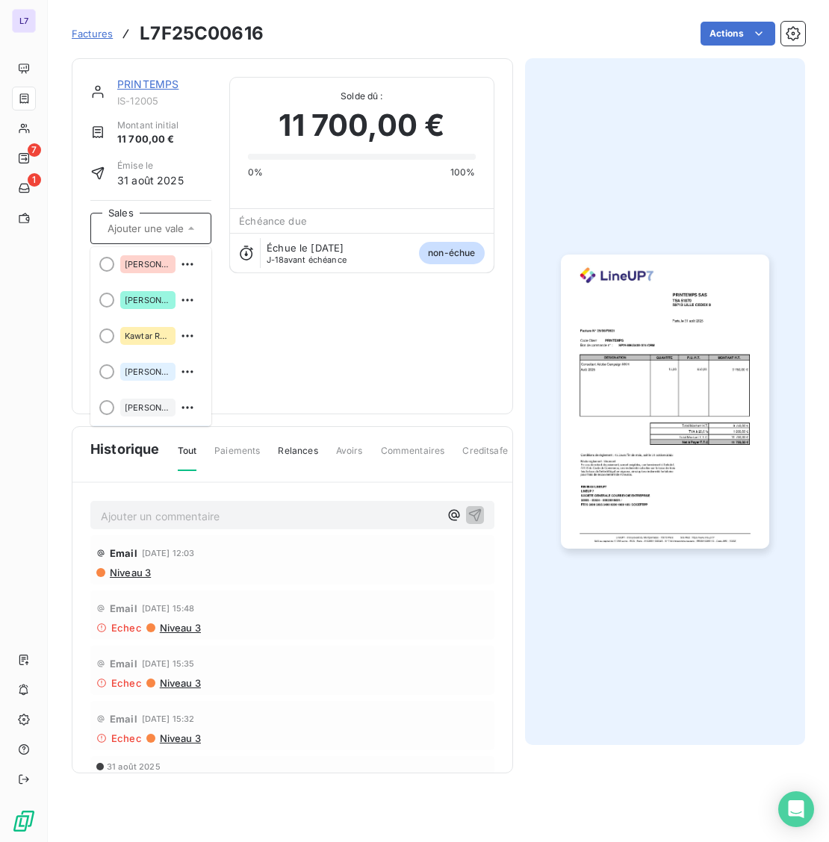
scroll to position [220, 0]
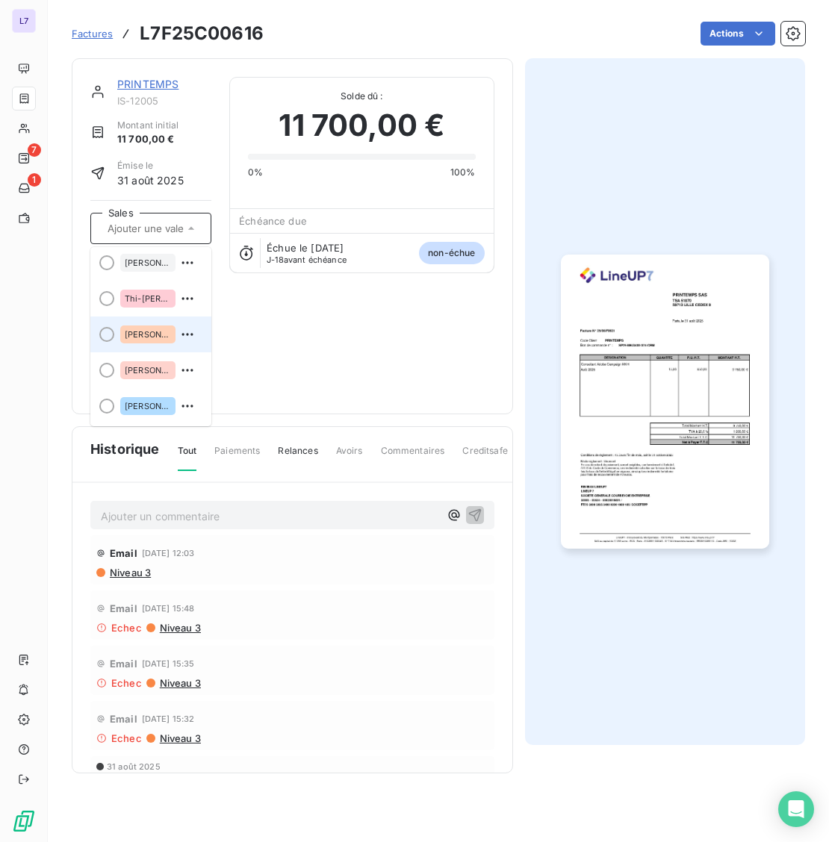
click at [115, 332] on li "[PERSON_NAME]" at bounding box center [150, 335] width 121 height 36
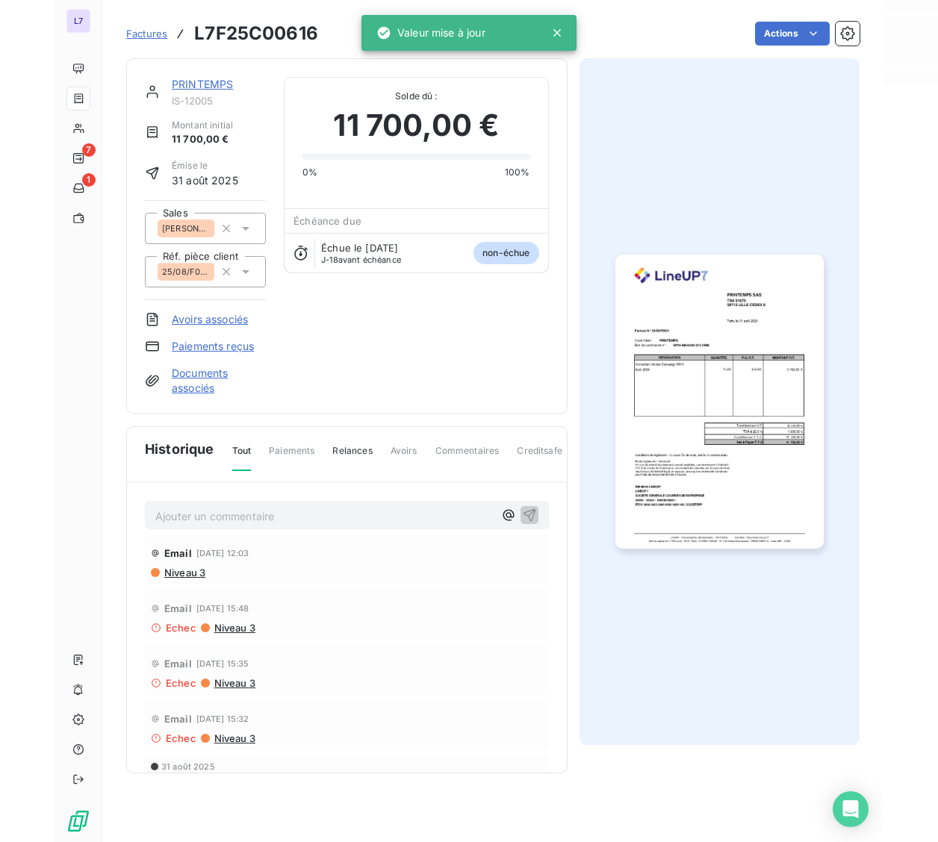
scroll to position [0, 0]
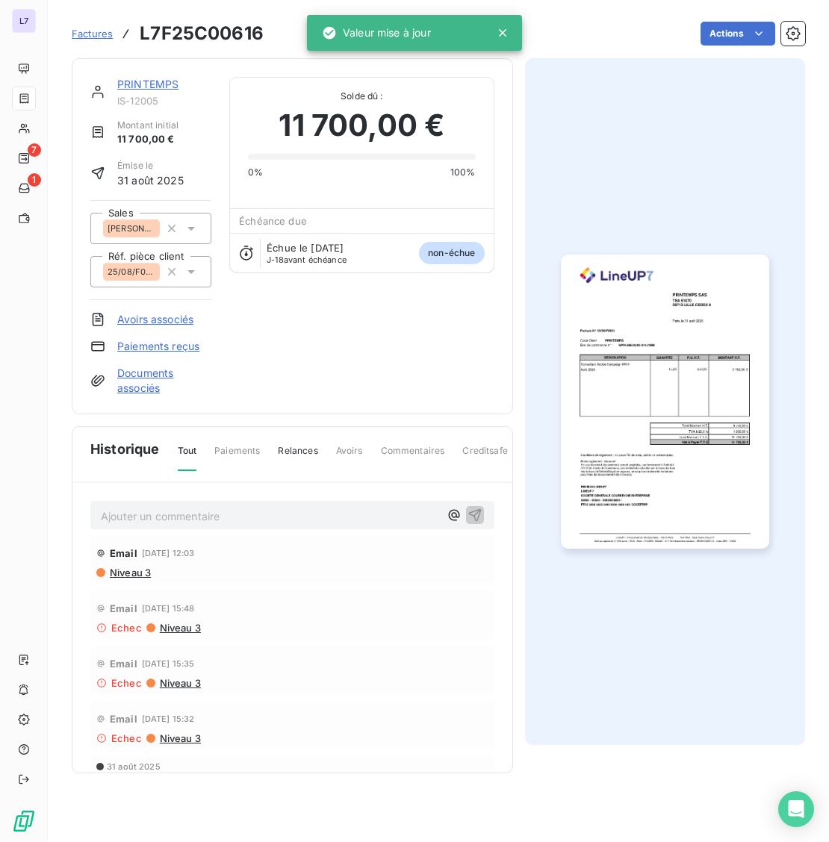
click at [338, 621] on div "Email [DATE] 15:48" at bounding box center [292, 609] width 392 height 24
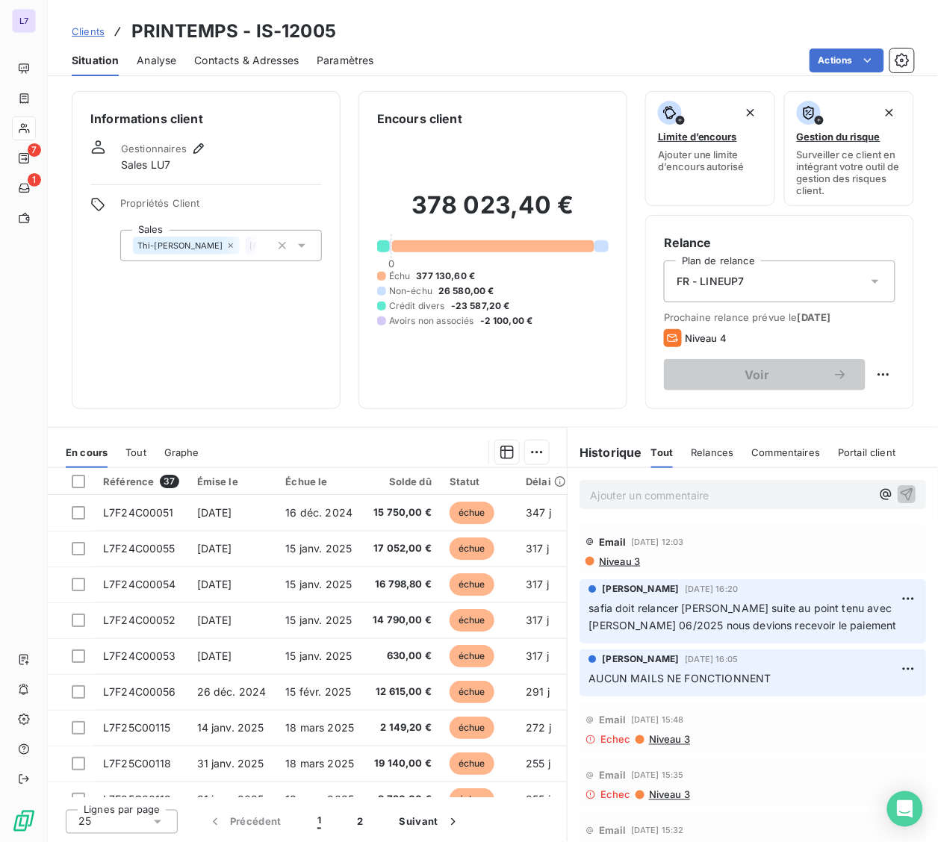
click at [306, 239] on icon at bounding box center [301, 245] width 15 height 15
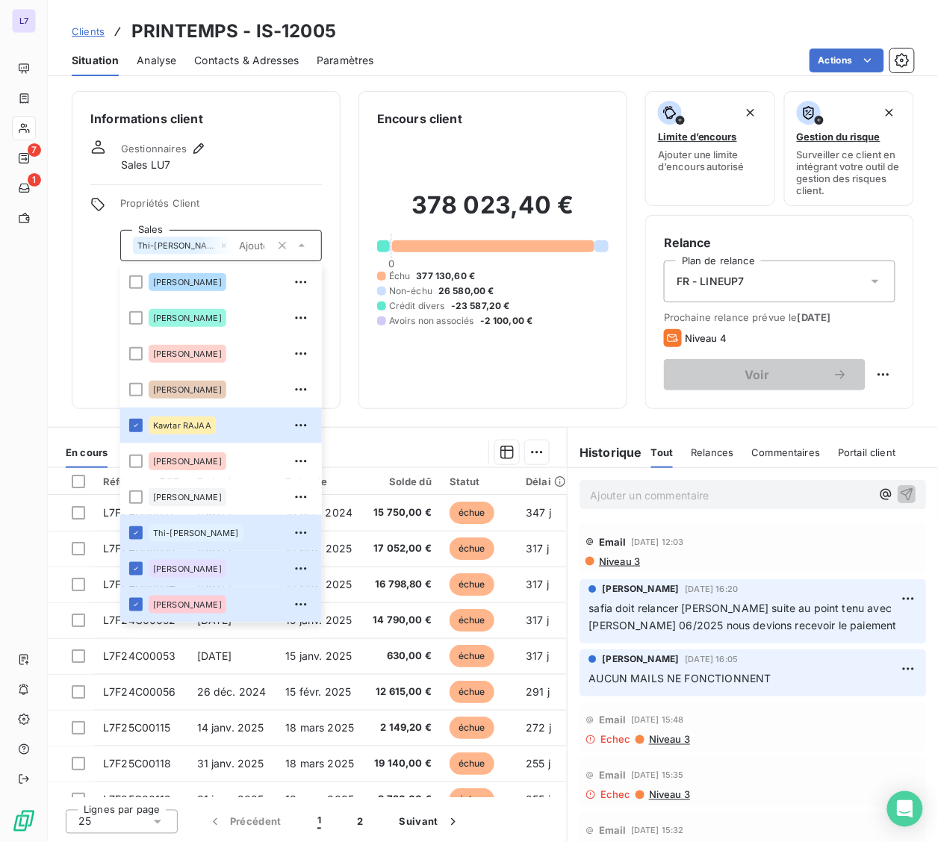
click at [299, 175] on div "Informations client Gestionnaires Sales LU7 Propriétés Client Sales [PERSON_NAM…" at bounding box center [206, 250] width 269 height 318
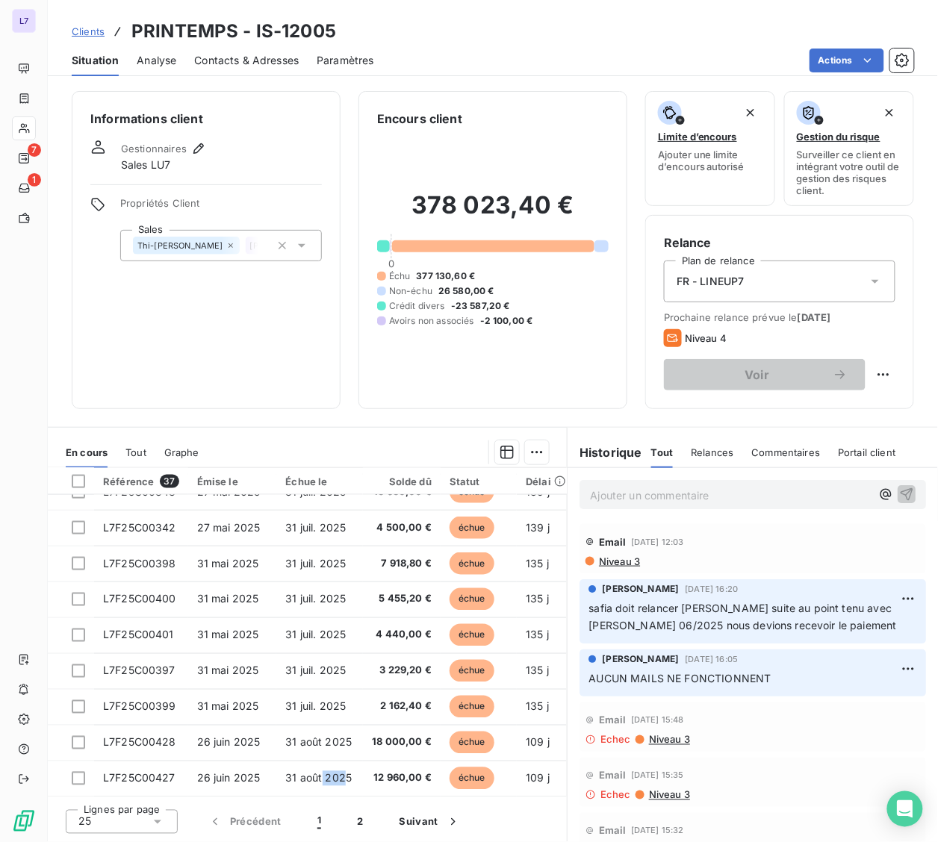
scroll to position [600, 0]
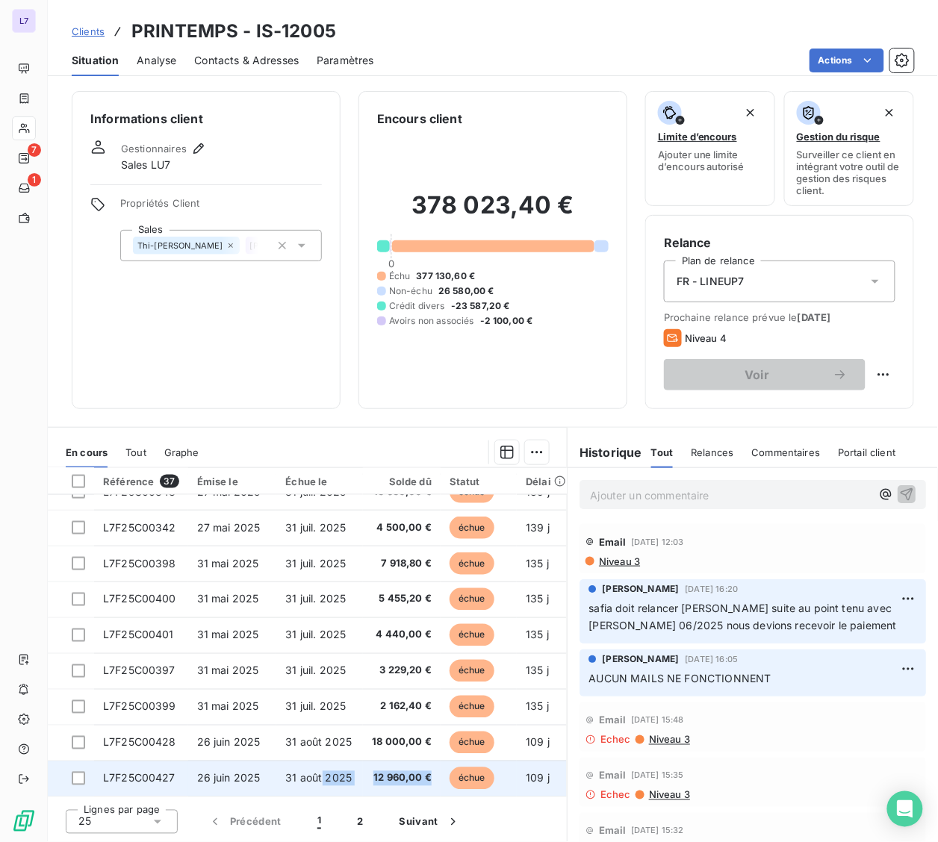
drag, startPoint x: 319, startPoint y: 792, endPoint x: 428, endPoint y: 788, distance: 109.1
click at [428, 788] on tr "L7F25C00427 [DATE] [DATE] 12 960,00 € échue 109 j +43 j 25/06/F0439 [PERSON_NAM…" at bounding box center [439, 779] width 783 height 36
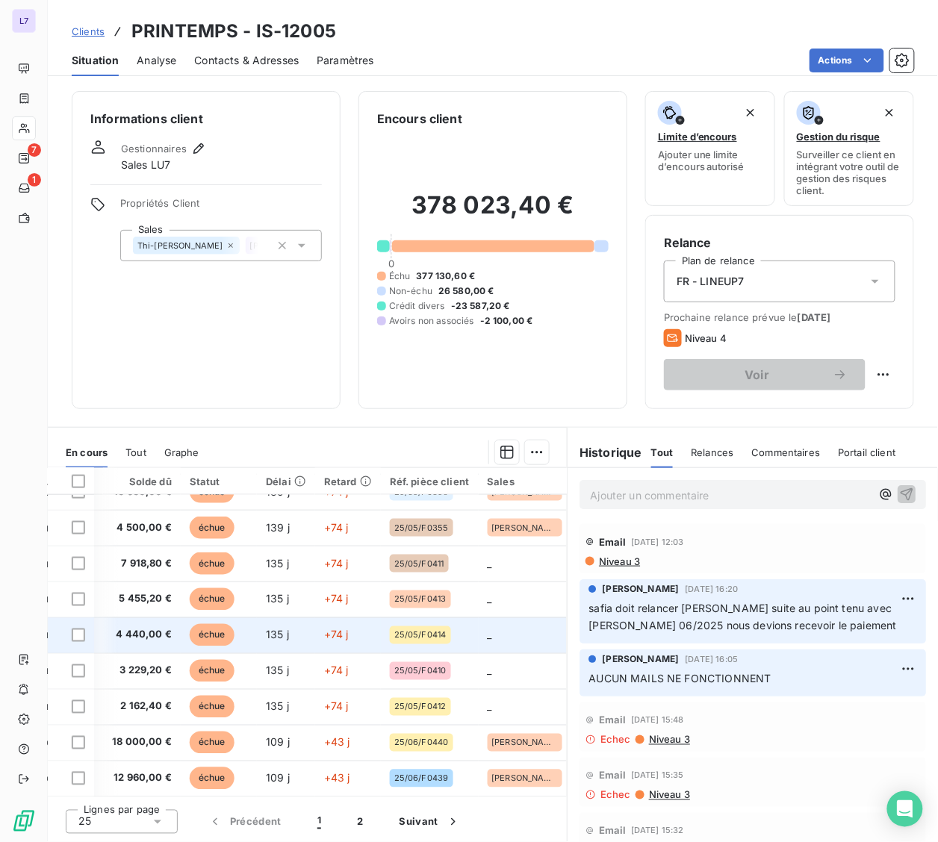
scroll to position [599, 260]
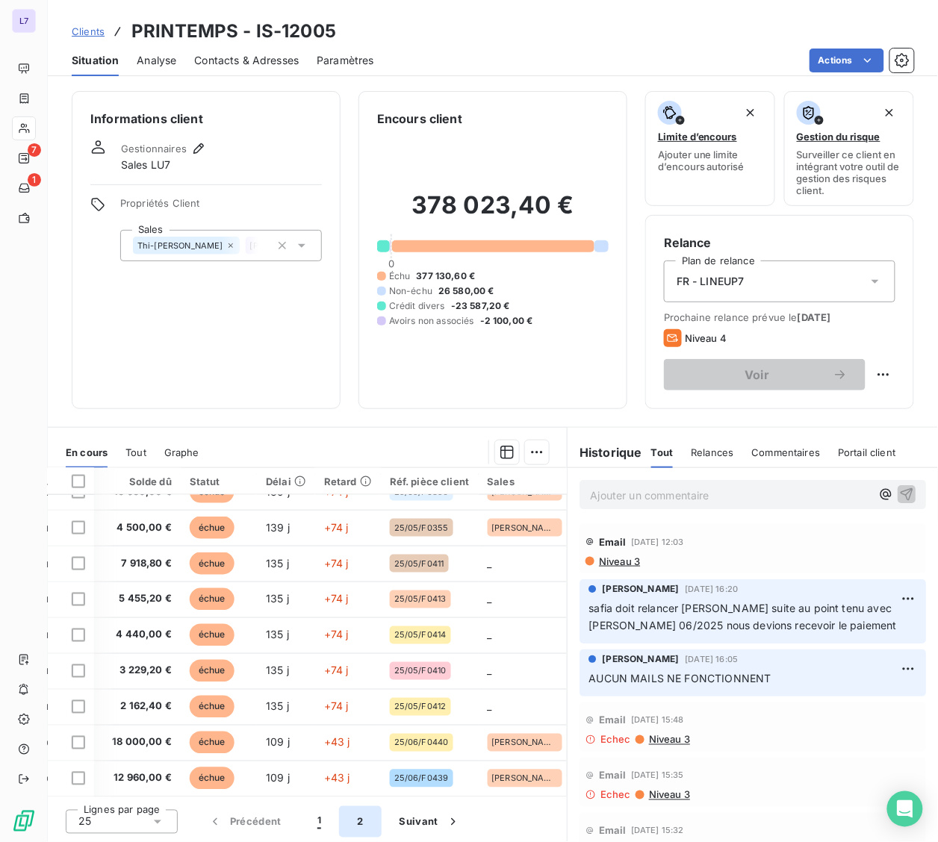
click at [355, 818] on button "2" at bounding box center [360, 822] width 42 height 31
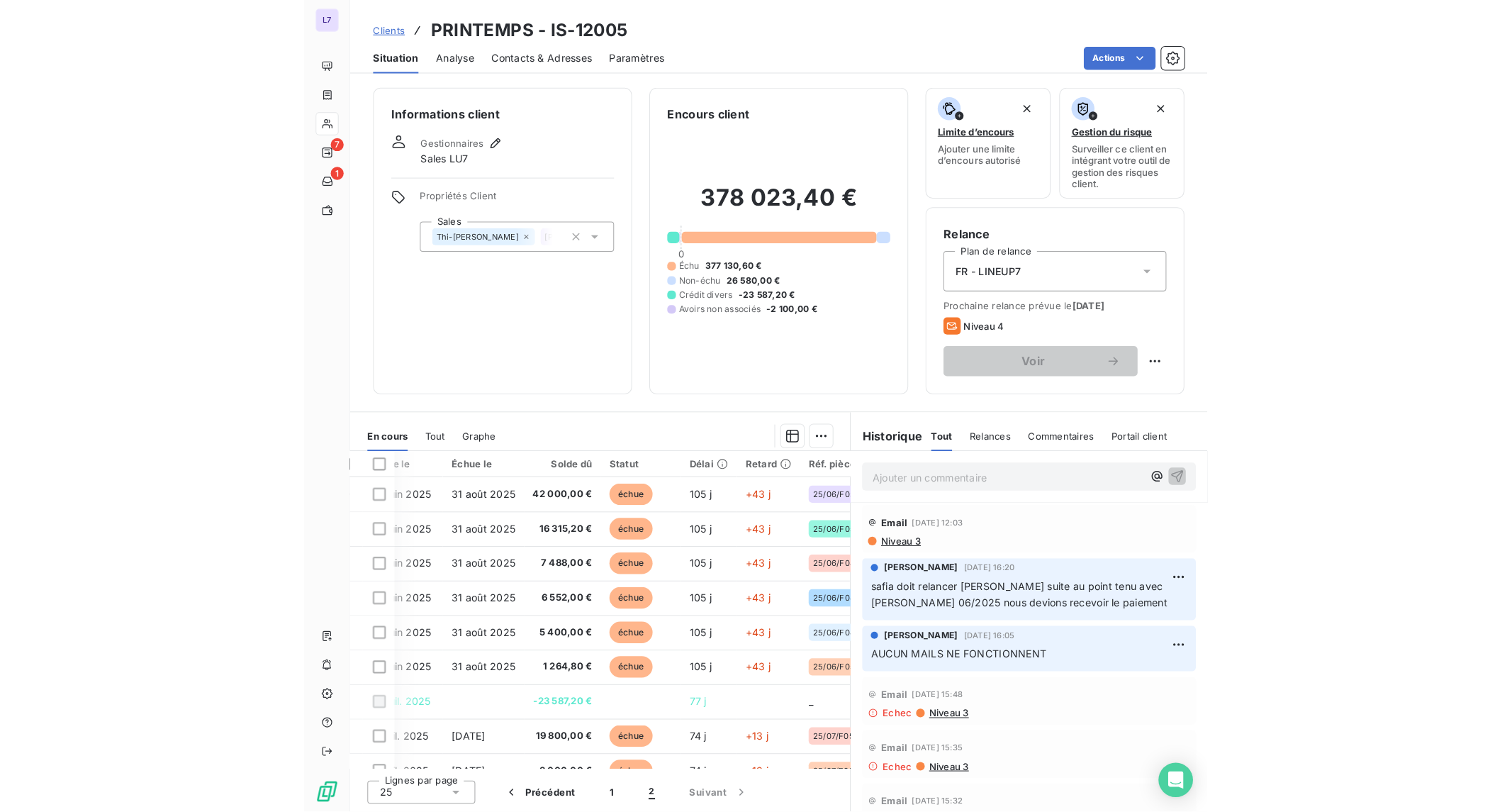
scroll to position [0, 0]
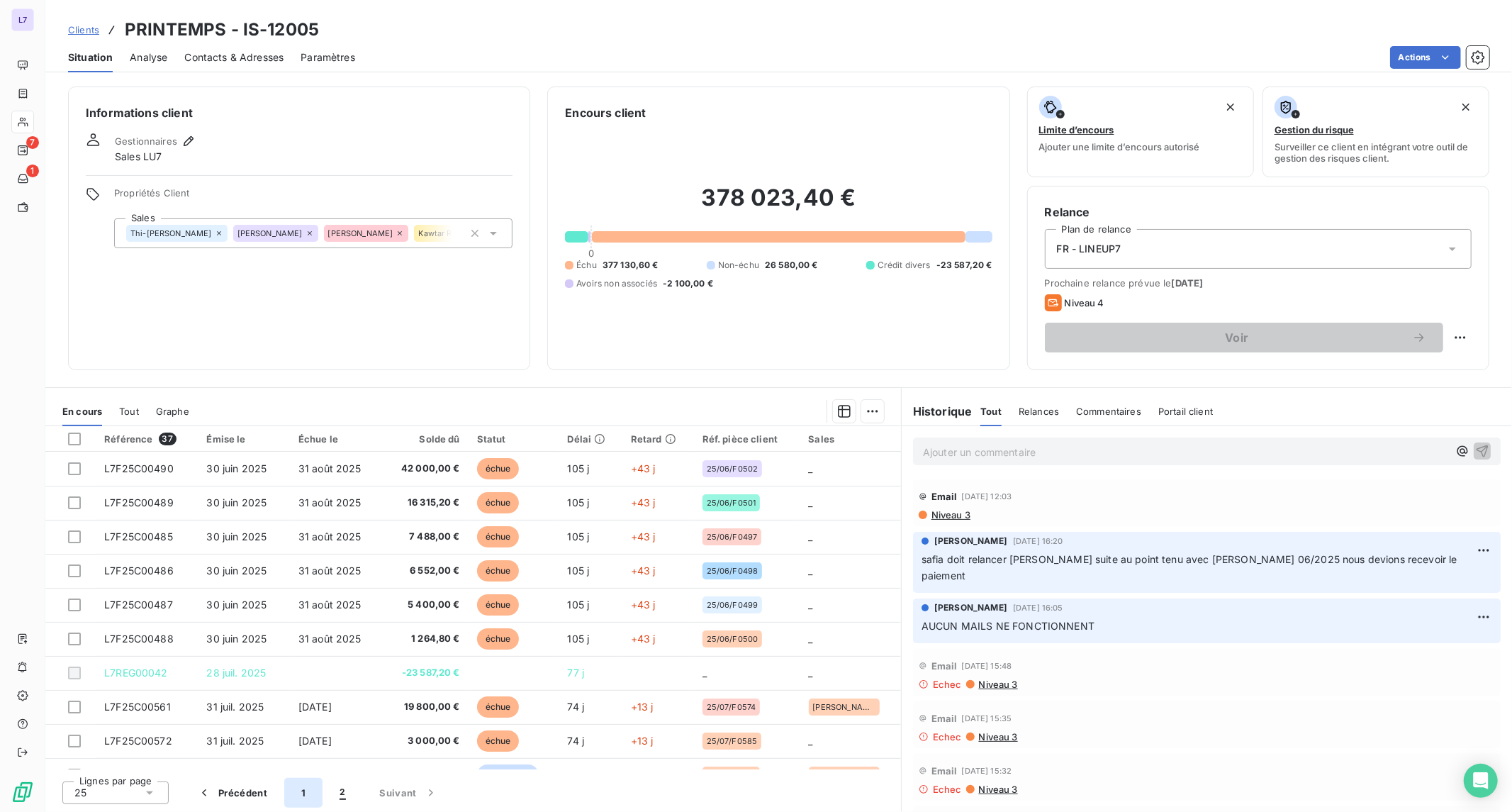
click at [296, 789] on button "1" at bounding box center [303, 792] width 38 height 29
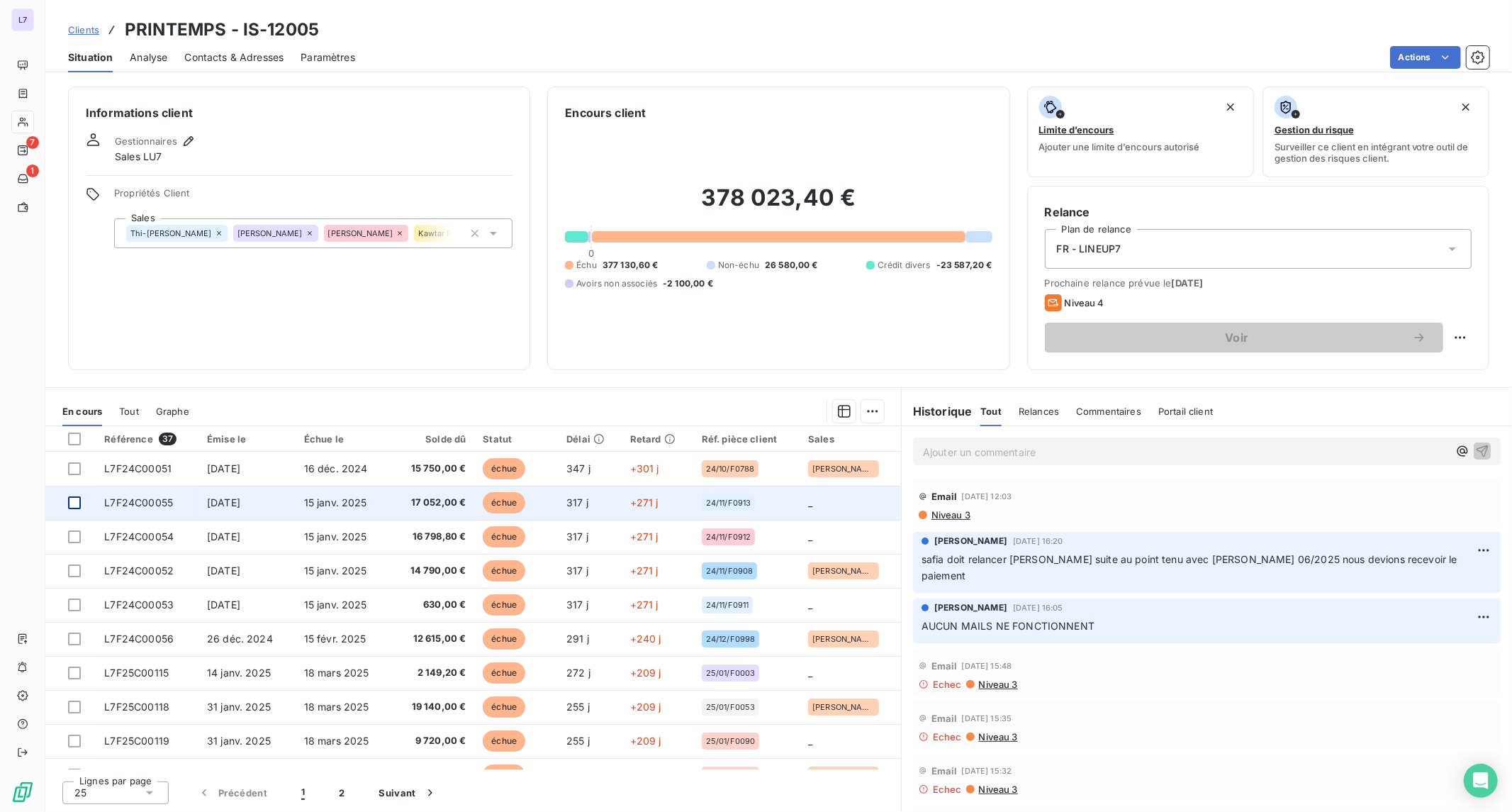
click at [68, 498] on div at bounding box center [74, 502] width 12 height 12
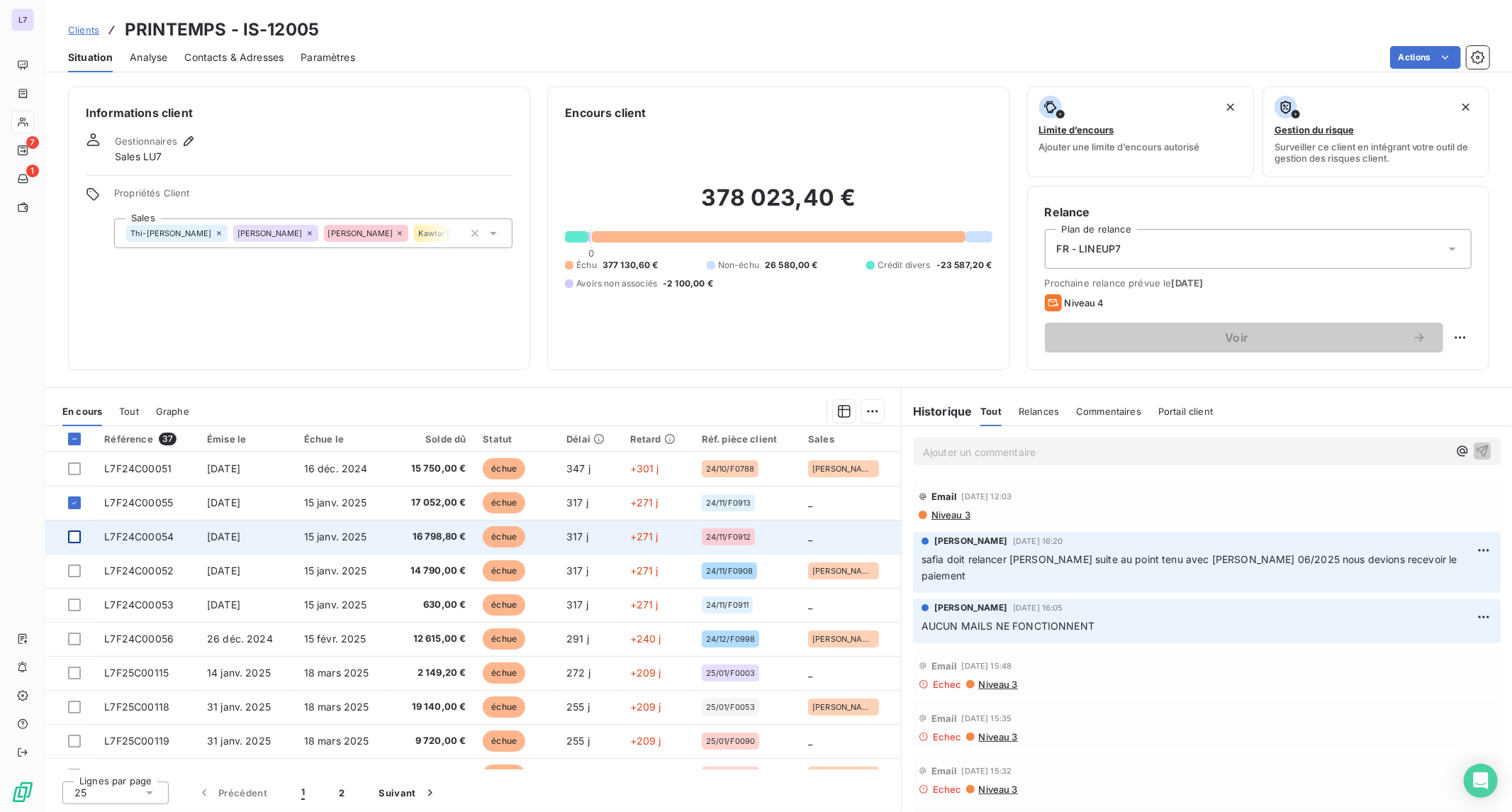
click at [75, 535] on div at bounding box center [74, 537] width 12 height 12
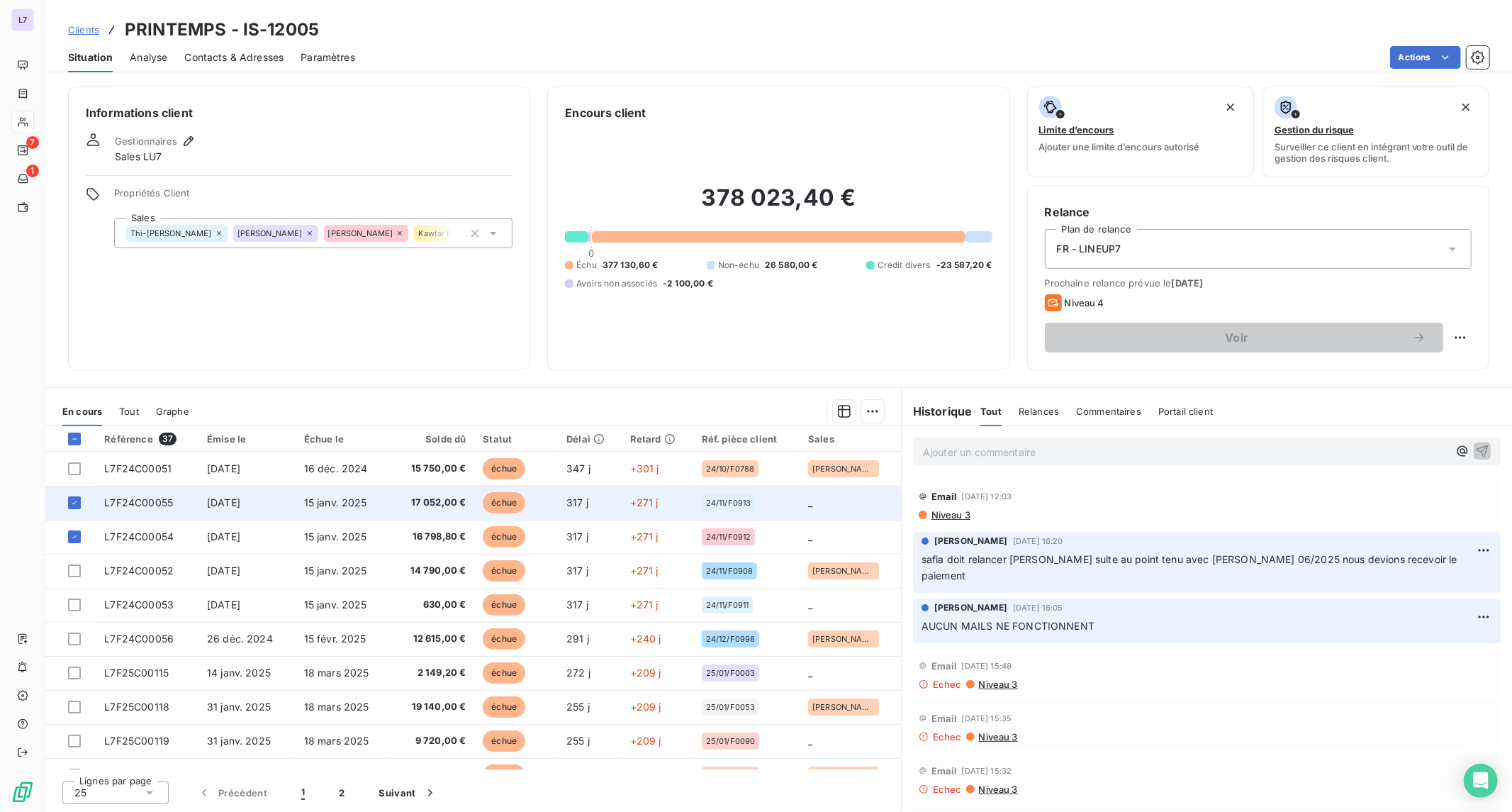
click at [172, 500] on span "L7F24C00055" at bounding box center [139, 502] width 68 height 12
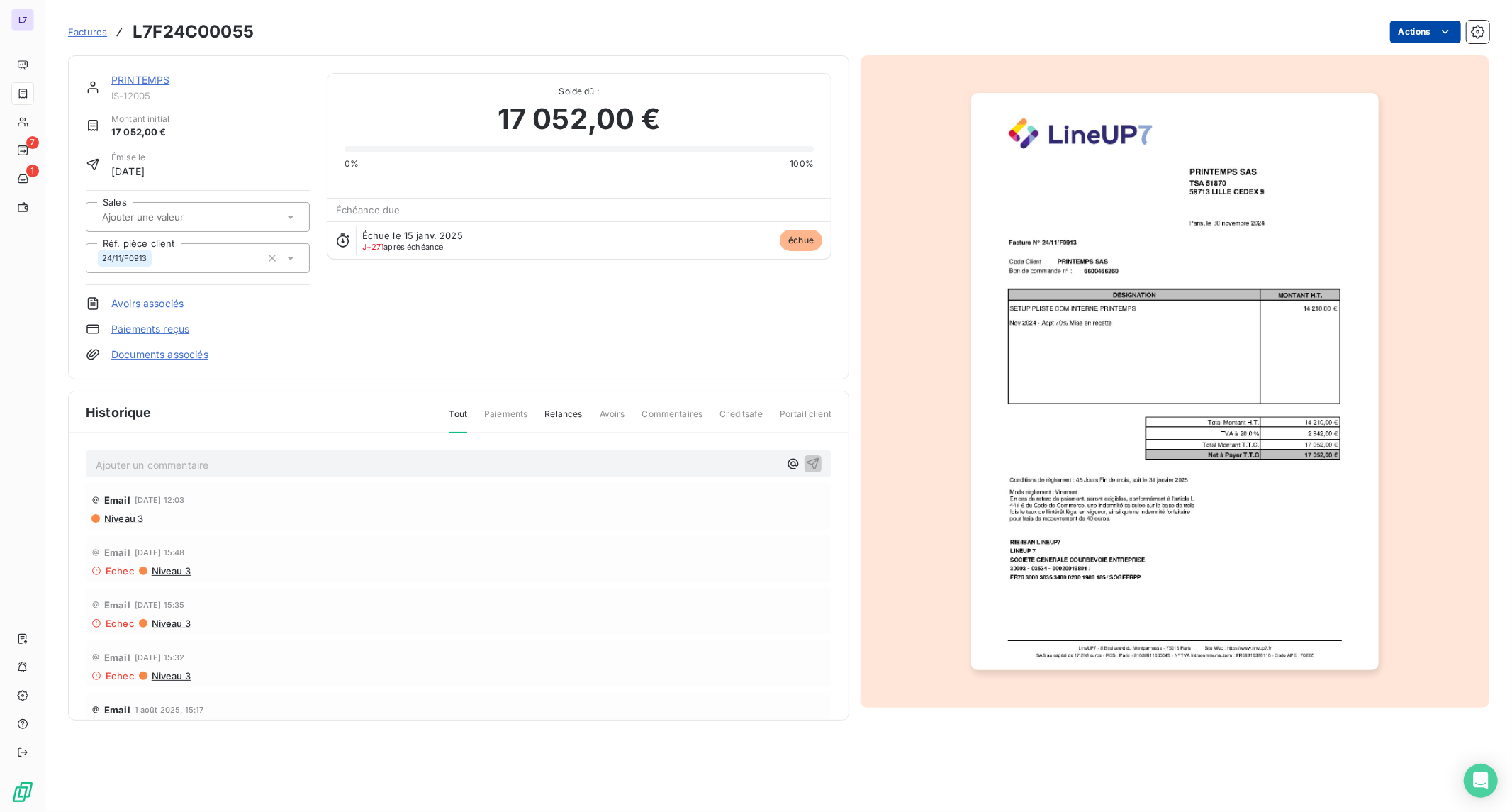
click at [1419, 38] on html "L7 7 1 Factures L7F24C00055 Actions PRINTEMPS IS-12005 Montant initial 17 052,0…" at bounding box center [756, 406] width 1512 height 812
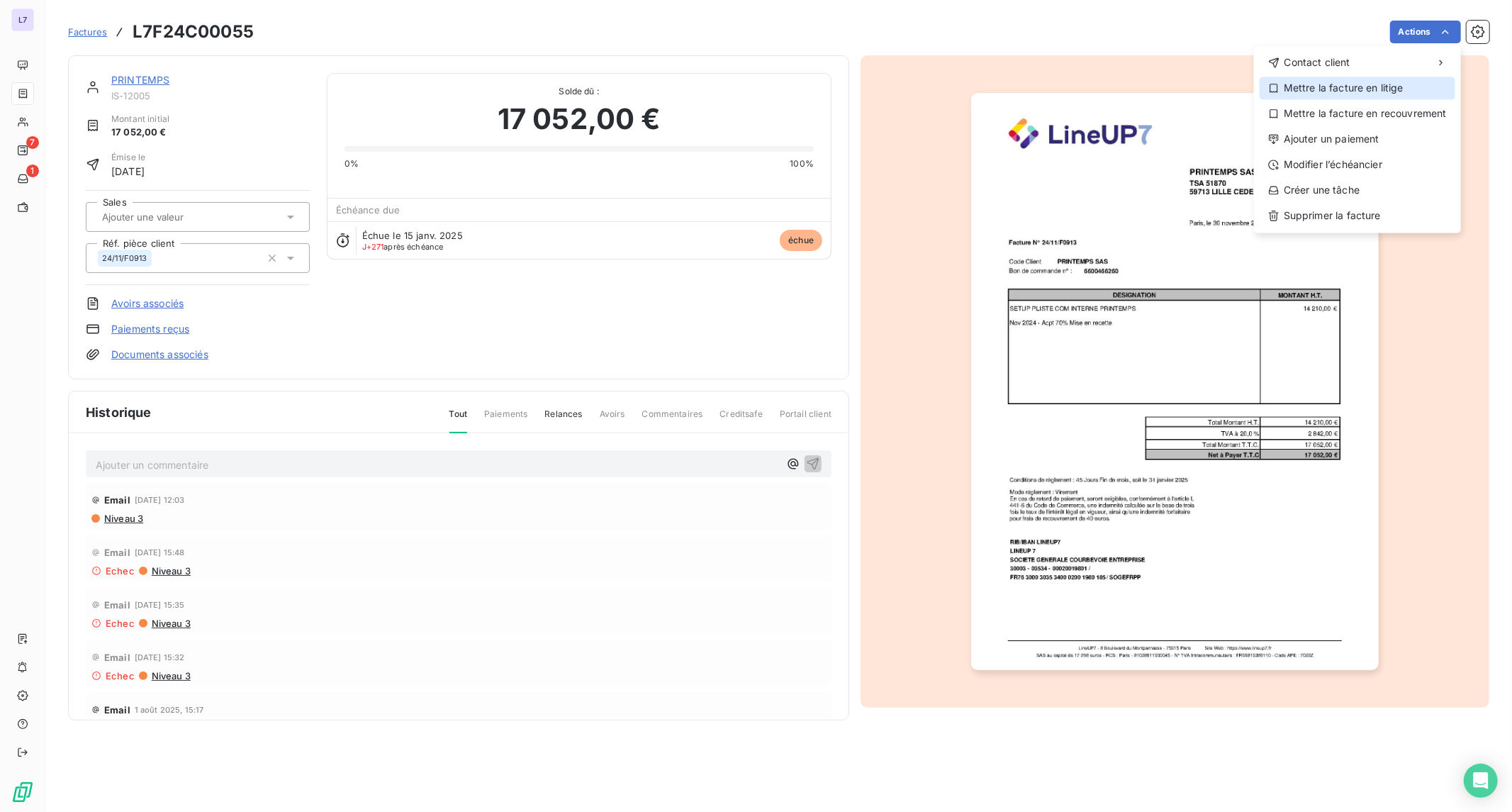
click at [1381, 85] on div "Mettre la facture en litige" at bounding box center [1357, 88] width 196 height 23
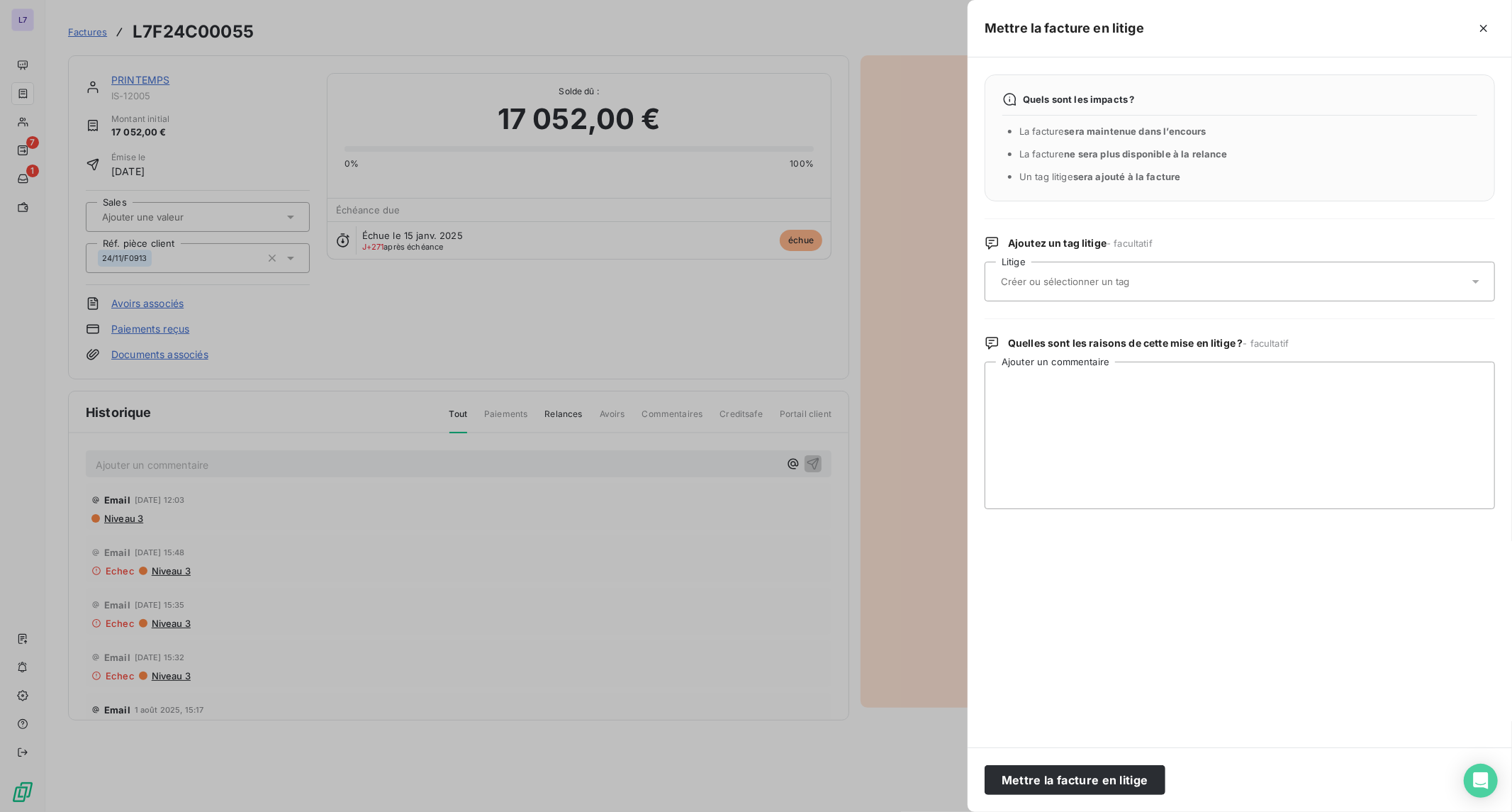
click at [1136, 287] on input "text" at bounding box center [1102, 281] width 206 height 12
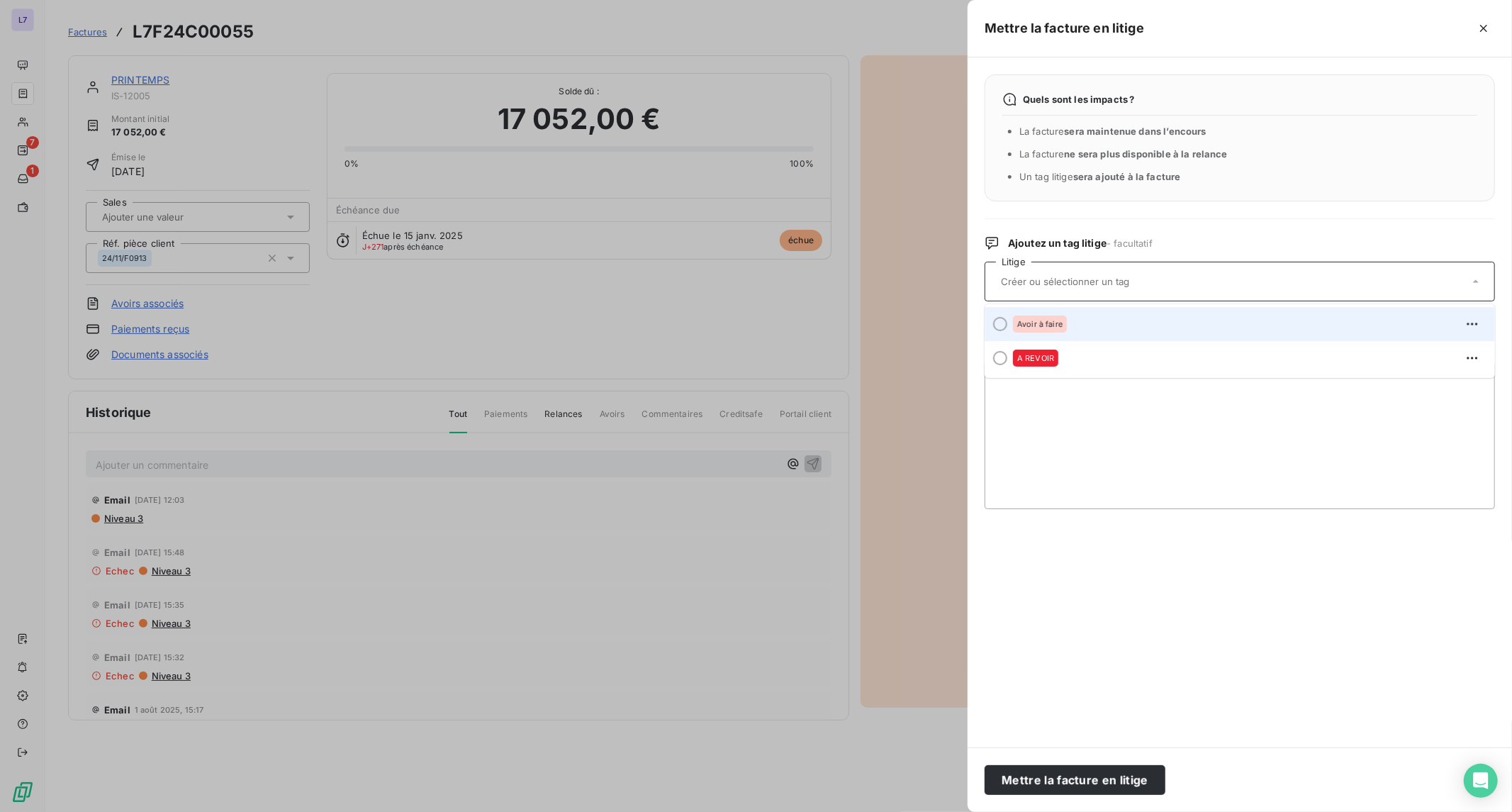
type input "p"
type input "Pblem lettrage"
click at [1107, 327] on div "Pblem lettrage" at bounding box center [1099, 321] width 64 height 17
click at [1148, 433] on textarea "Ajouter un commentaire" at bounding box center [1240, 435] width 511 height 147
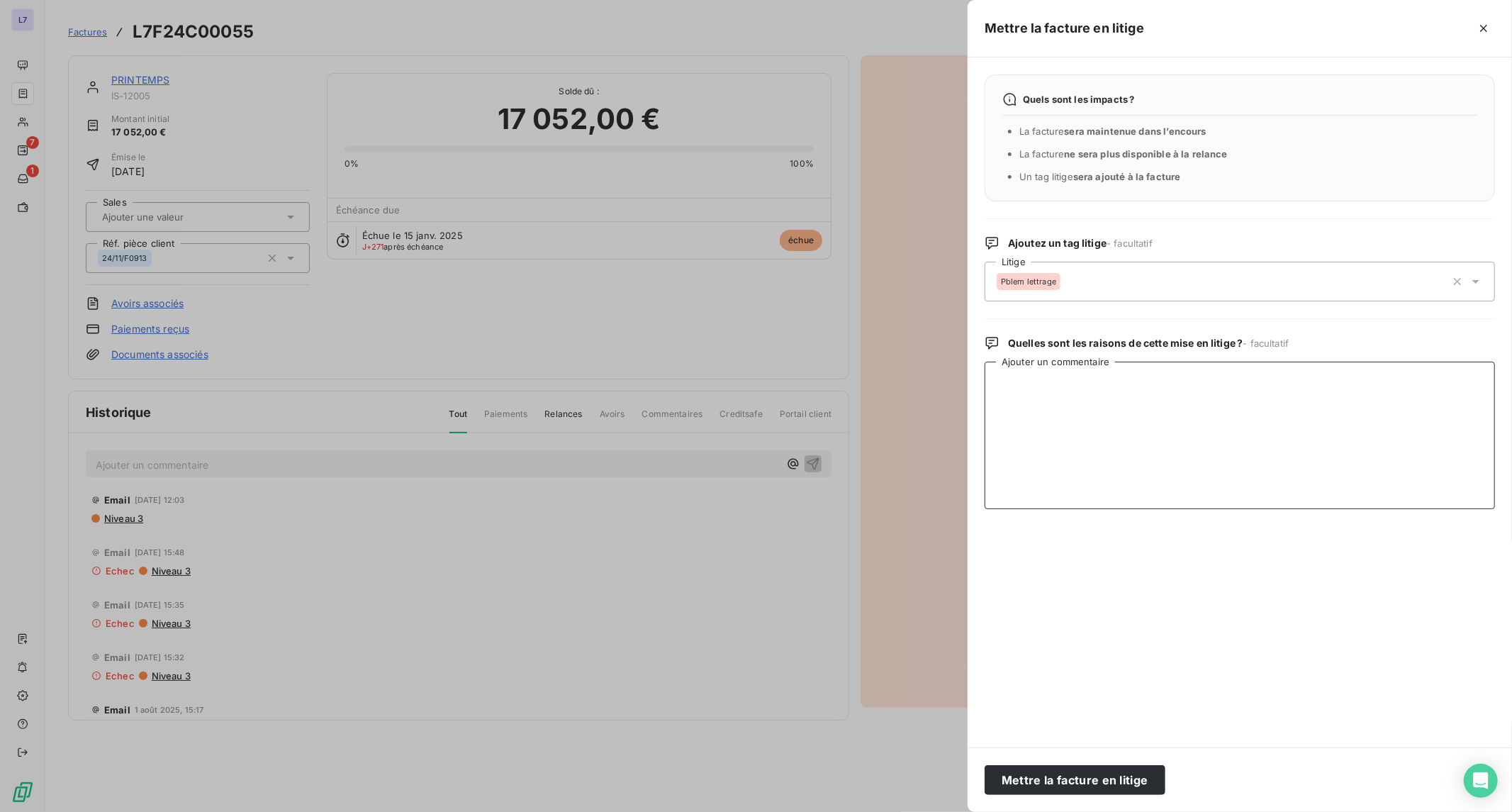
paste textarea "De notre côté, ces avoirs ont déjà été pointés avec les factures initiales corr…"
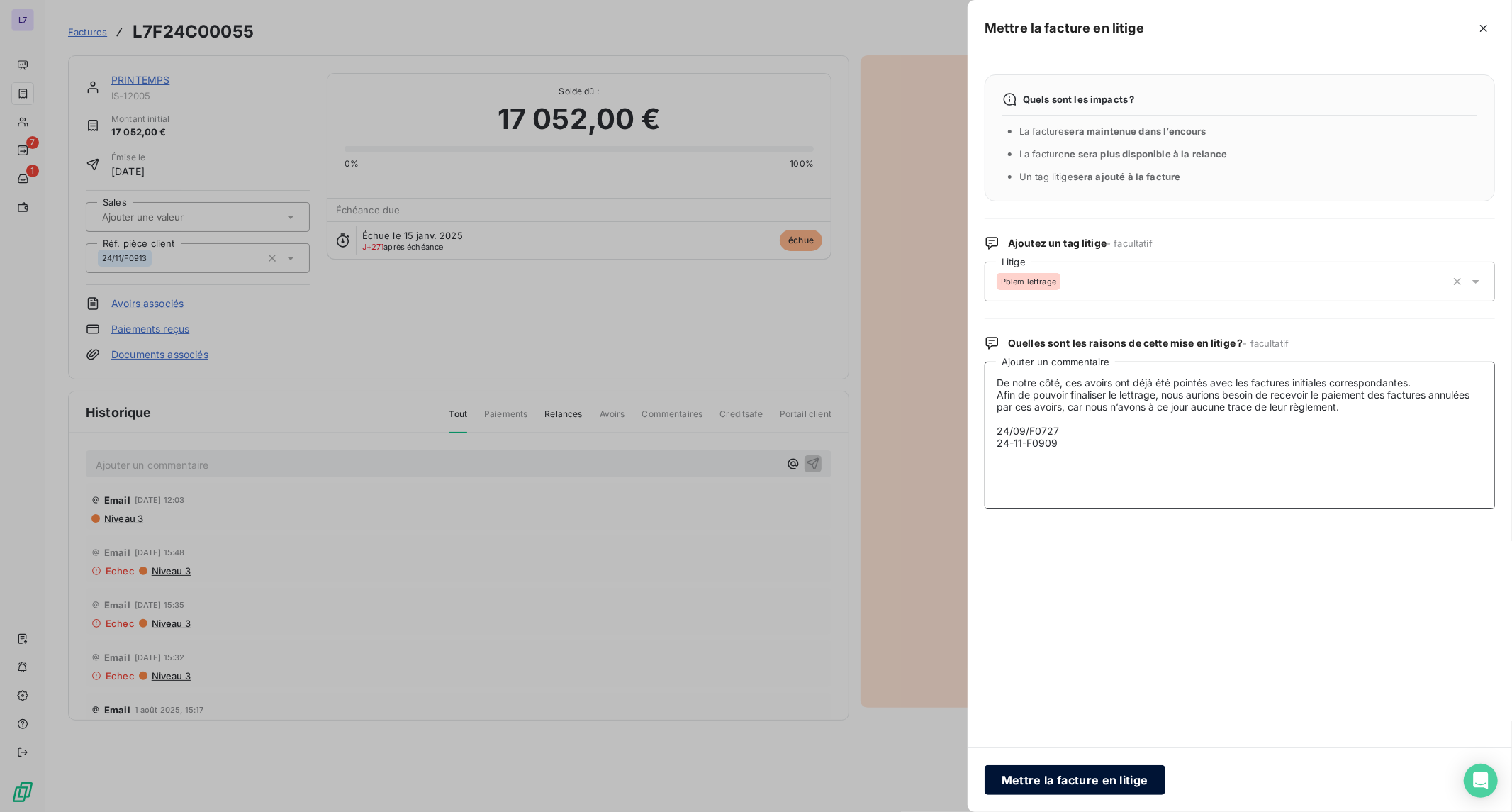
type textarea "De notre côté, ces avoirs ont déjà été pointés avec les factures initiales corr…"
click at [1054, 778] on button "Mettre la facture en litige" at bounding box center [1074, 780] width 180 height 29
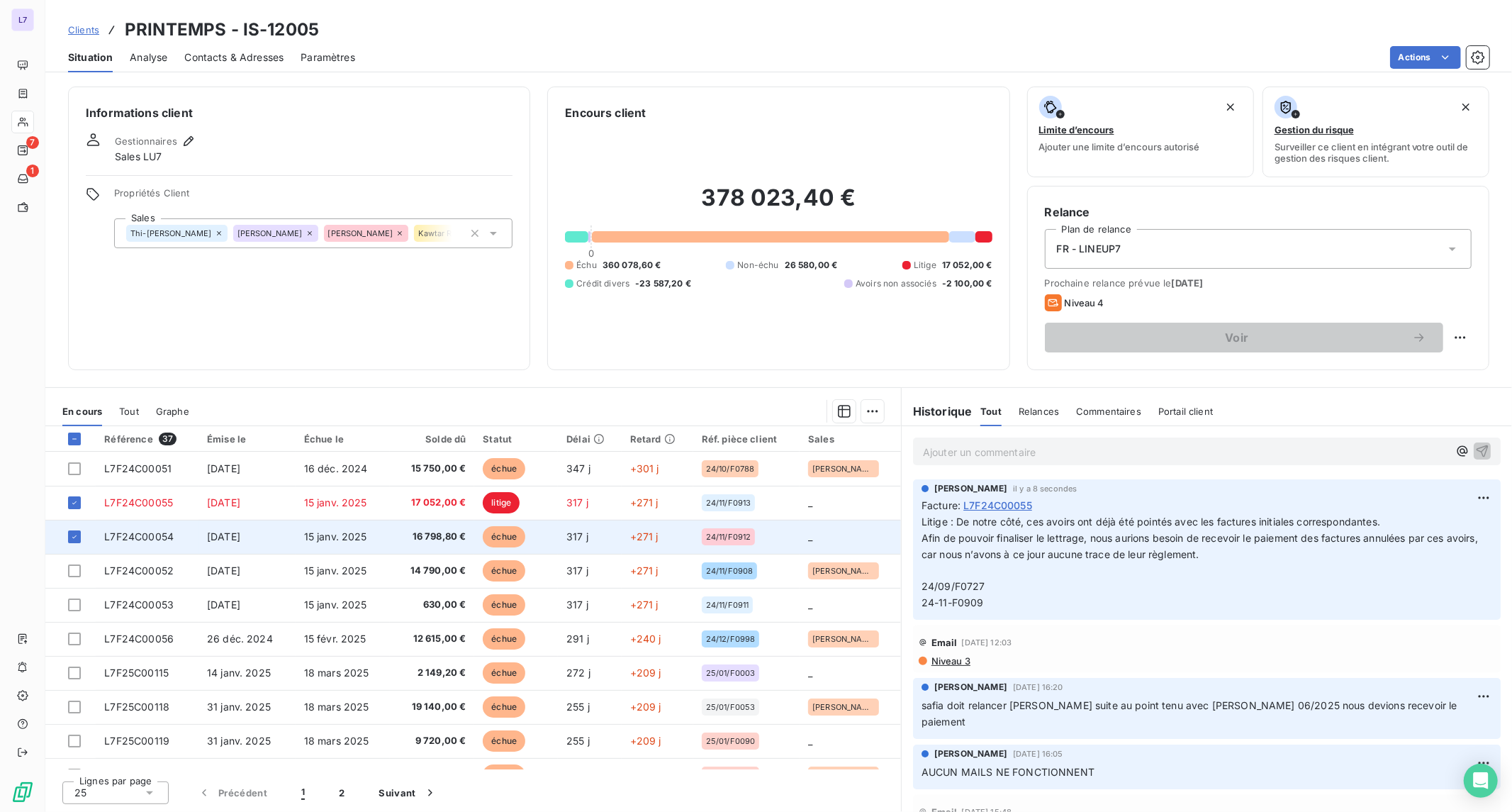
click at [569, 541] on span "317 j" at bounding box center [577, 537] width 22 height 12
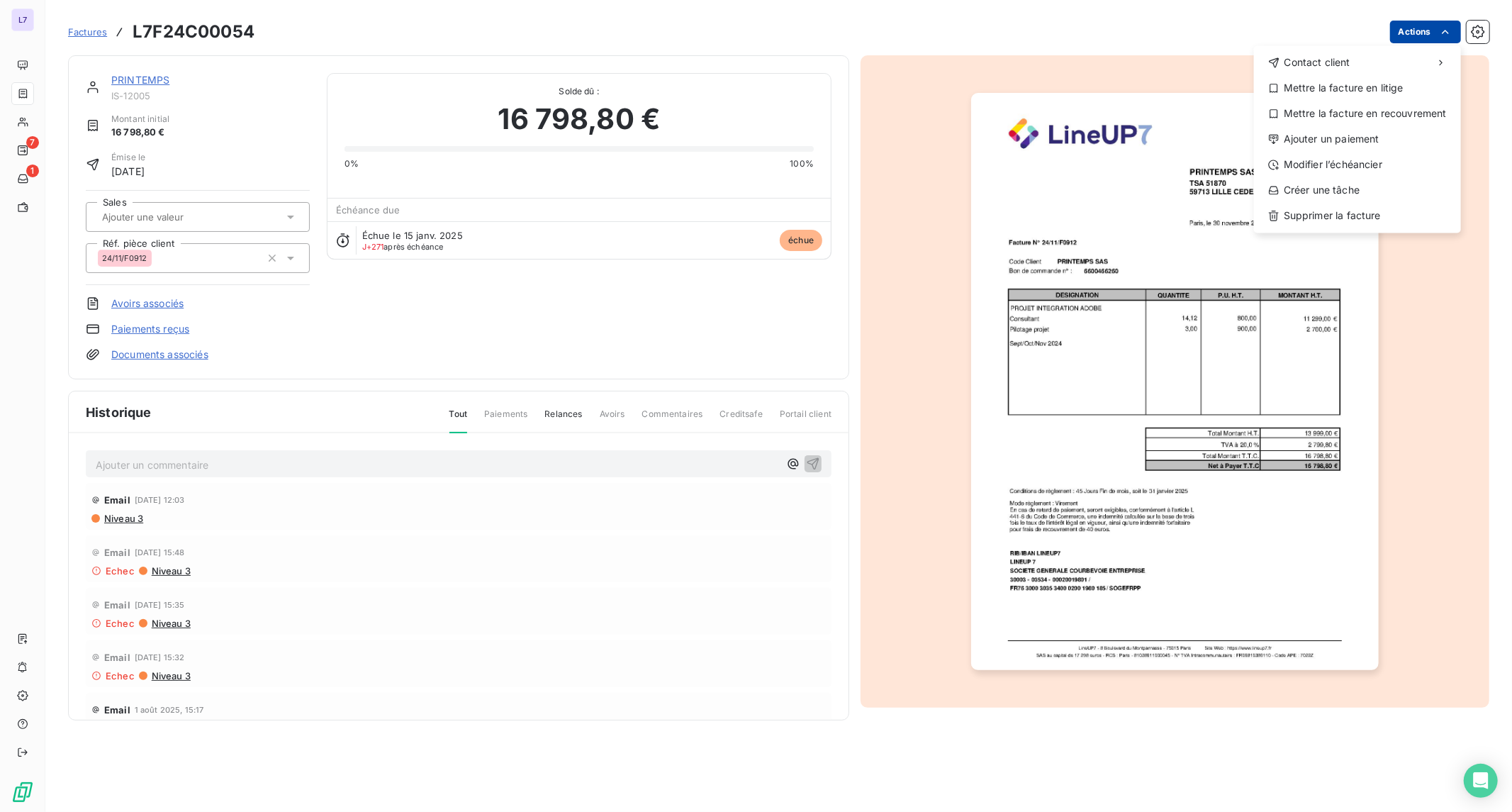
click at [1412, 22] on html "L7 7 1 Factures L7F24C00054 Actions Contact client Mettre la facture en litige …" at bounding box center [756, 406] width 1512 height 812
click at [1370, 90] on div "Mettre la facture en litige" at bounding box center [1357, 88] width 196 height 23
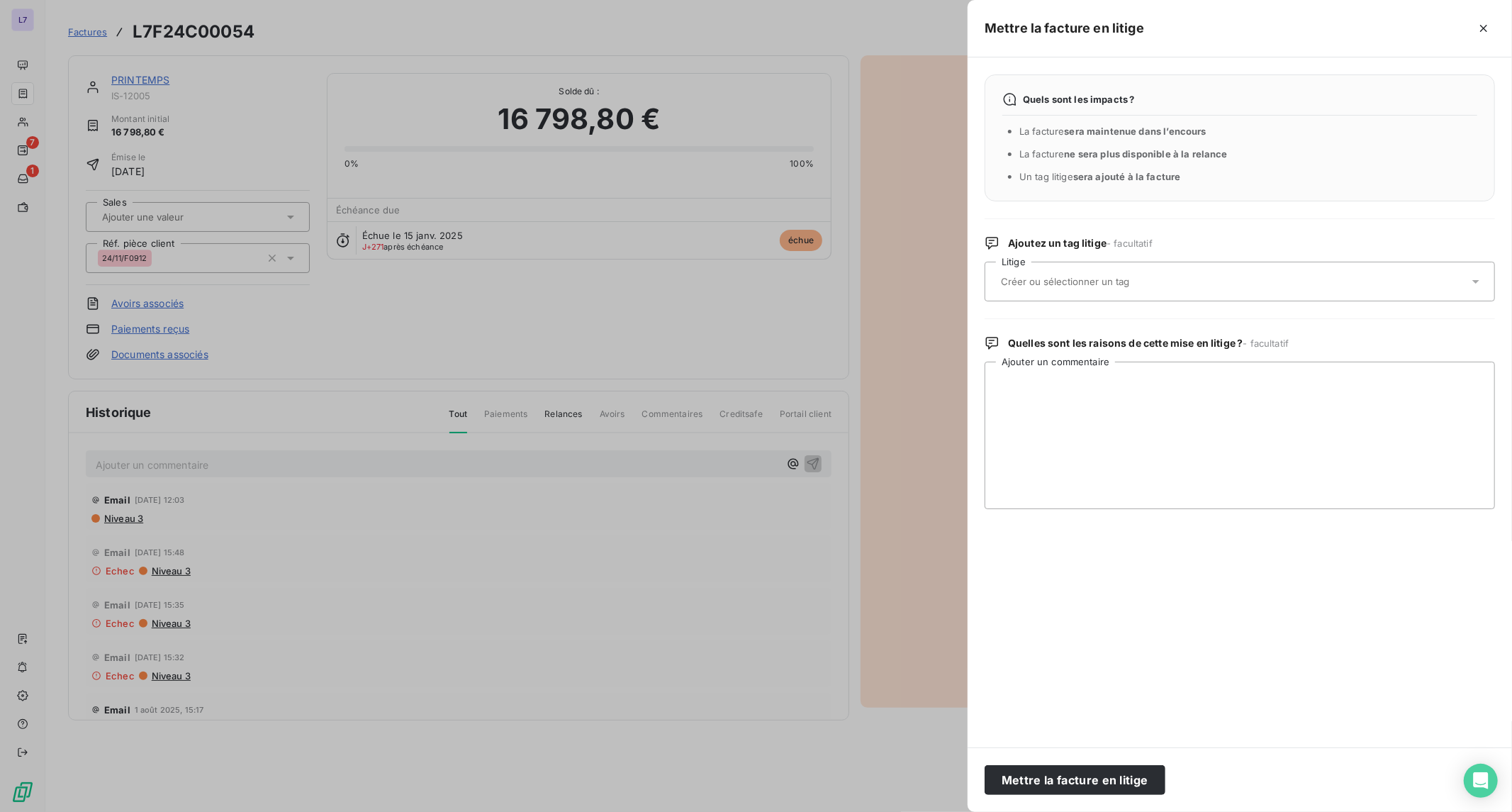
click at [1117, 284] on input "text" at bounding box center [1102, 281] width 206 height 12
type input "p"
type input "PBLEM LETTRAGE"
click at [1121, 263] on div at bounding box center [1240, 282] width 511 height 40
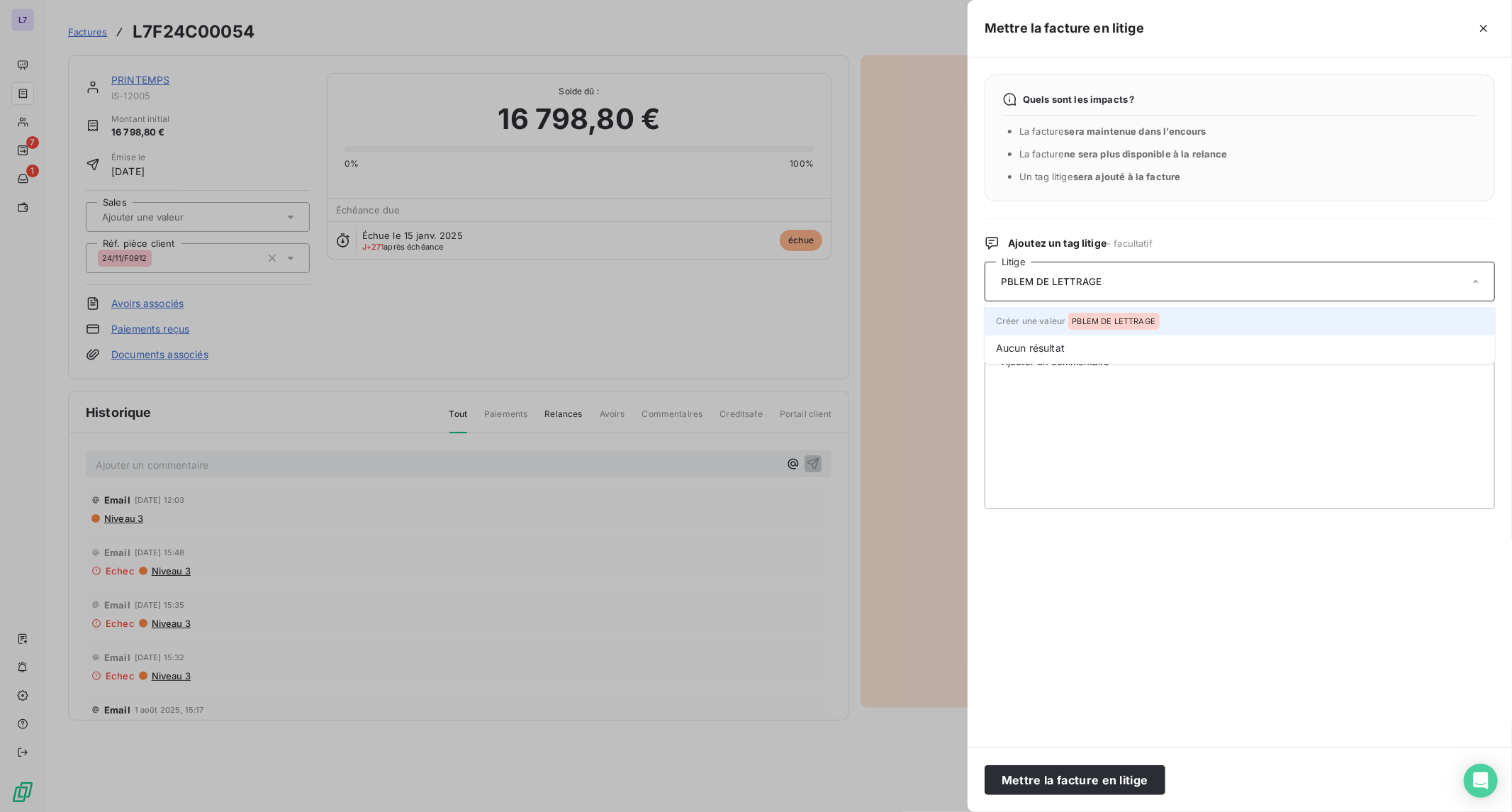
type input "PBLEM DE LETTRAGE"
click at [1146, 329] on div "PBLEM DE LETTRAGE" at bounding box center [1113, 321] width 92 height 17
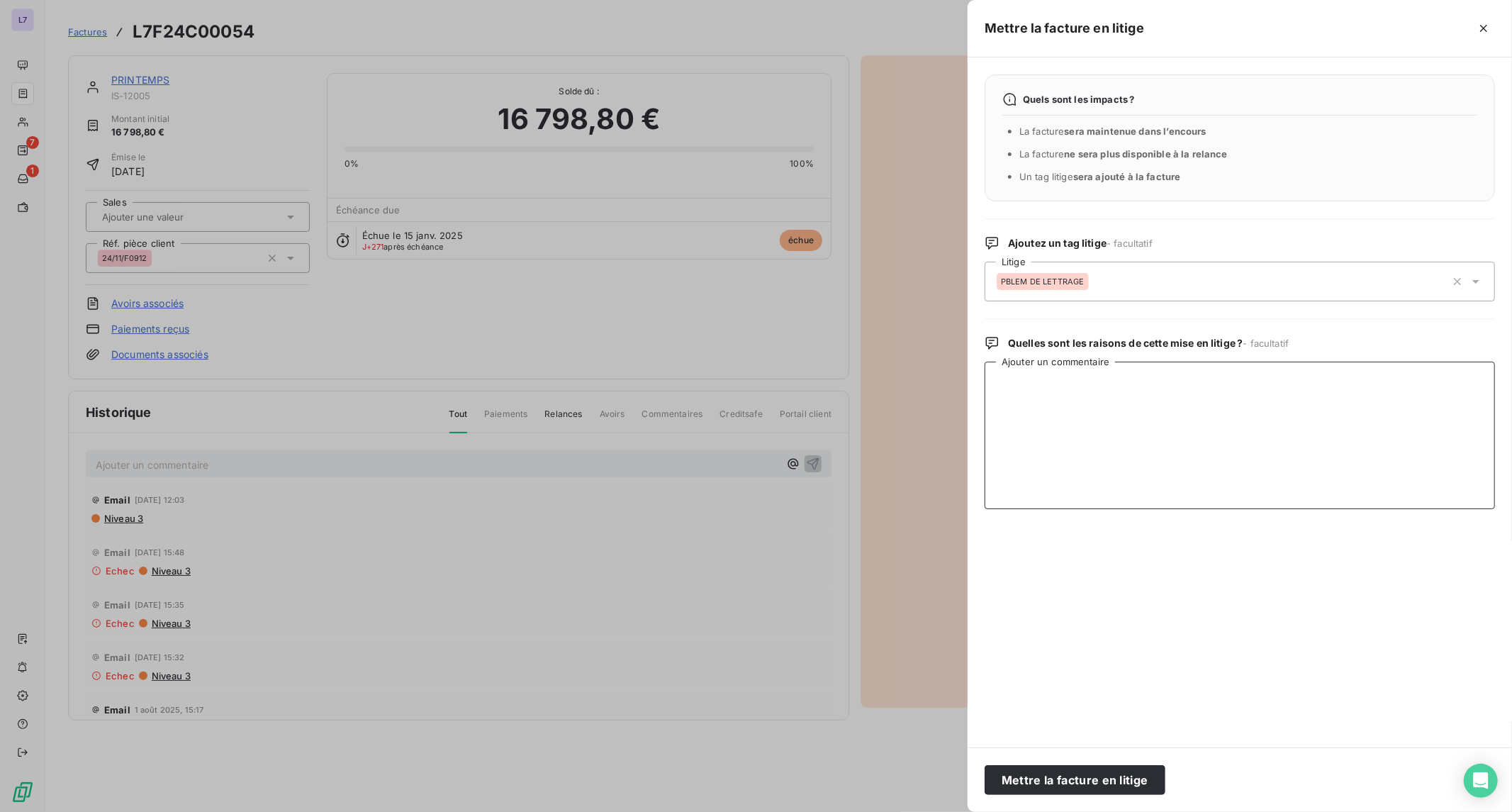
click at [1129, 425] on textarea "Ajouter un commentaire" at bounding box center [1240, 435] width 511 height 147
paste textarea "De notre côté, ces avoirs ont déjà été pointés avec les factures initiales corr…"
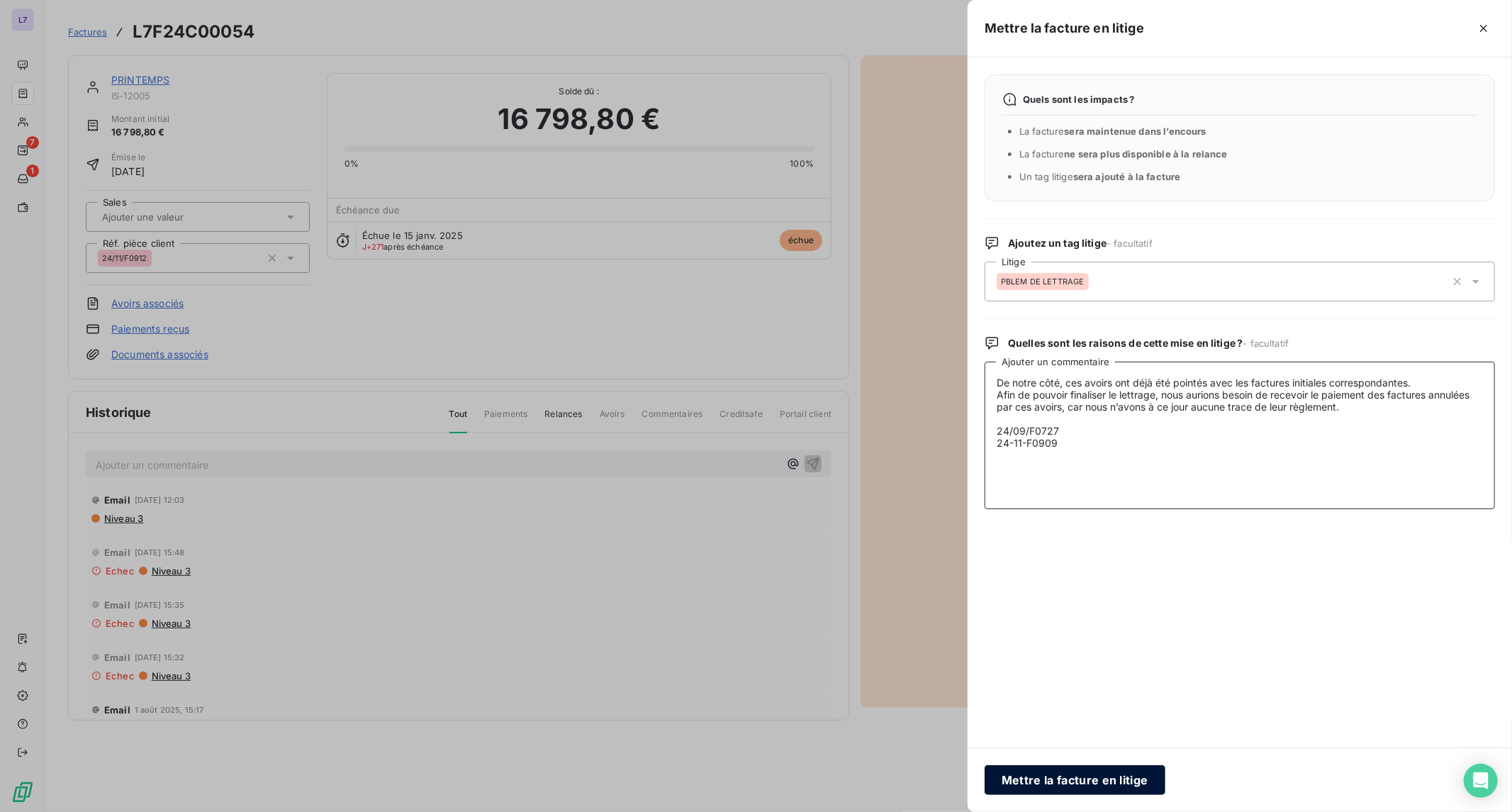
type textarea "De notre côté, ces avoirs ont déjà été pointés avec les factures initiales corr…"
click at [1097, 776] on button "Mettre la facture en litige" at bounding box center [1074, 780] width 180 height 29
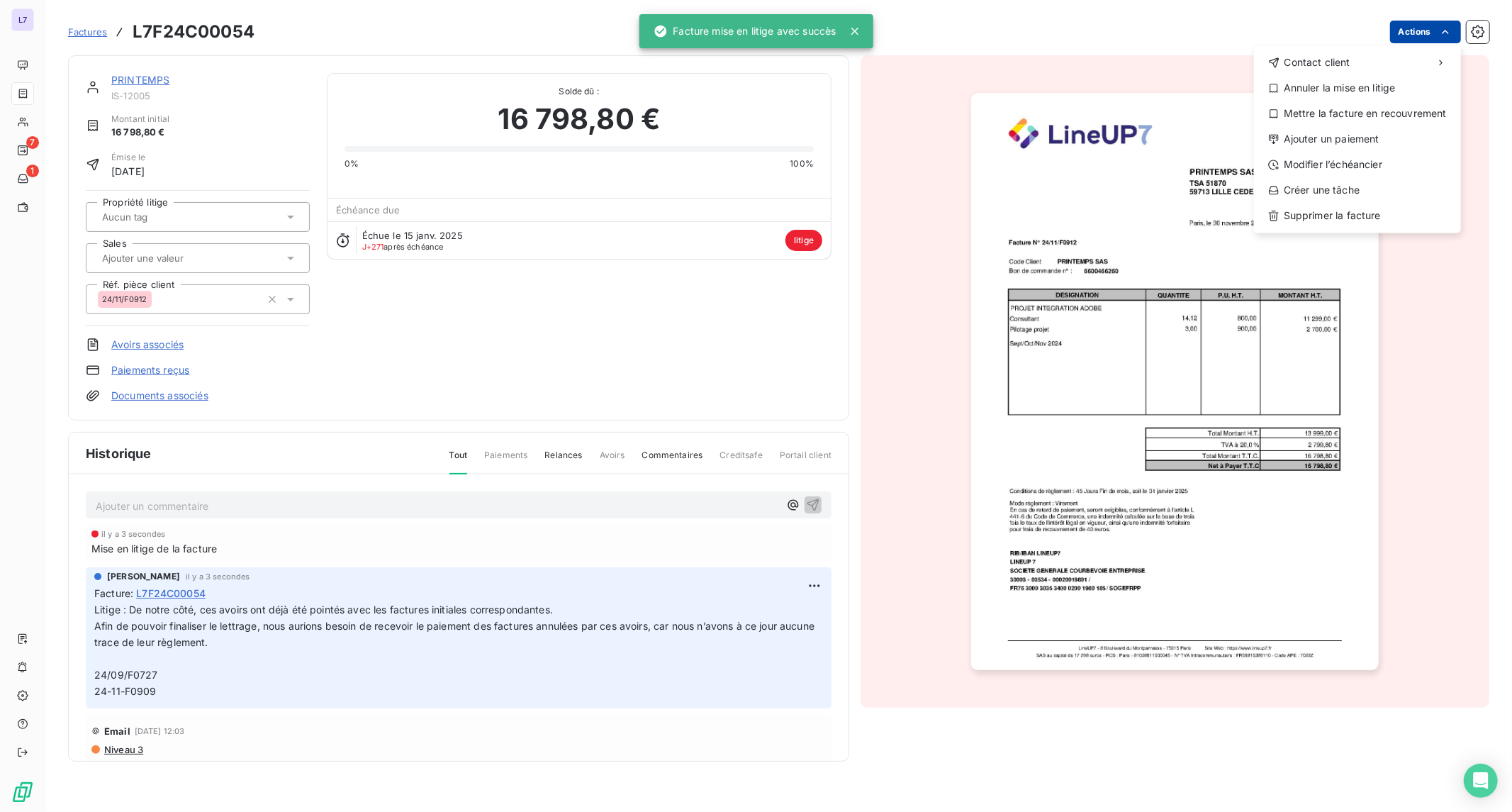
click at [1433, 25] on html "L7 7 1 Factures L7F24C00054 Actions Contact client Annuler la mise en litige Me…" at bounding box center [756, 406] width 1512 height 812
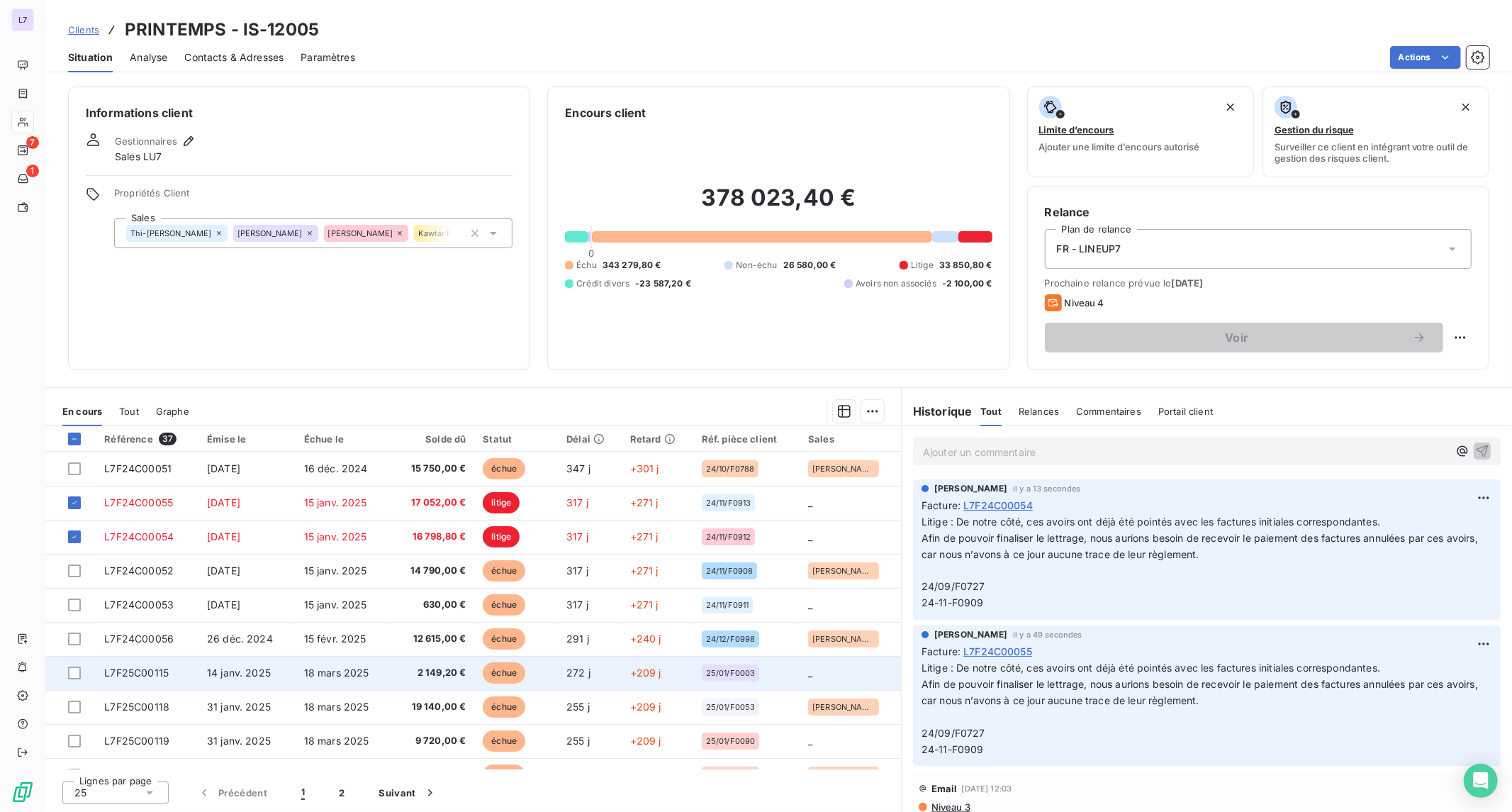
click at [337, 667] on span "18 mars 2025" at bounding box center [336, 672] width 65 height 12
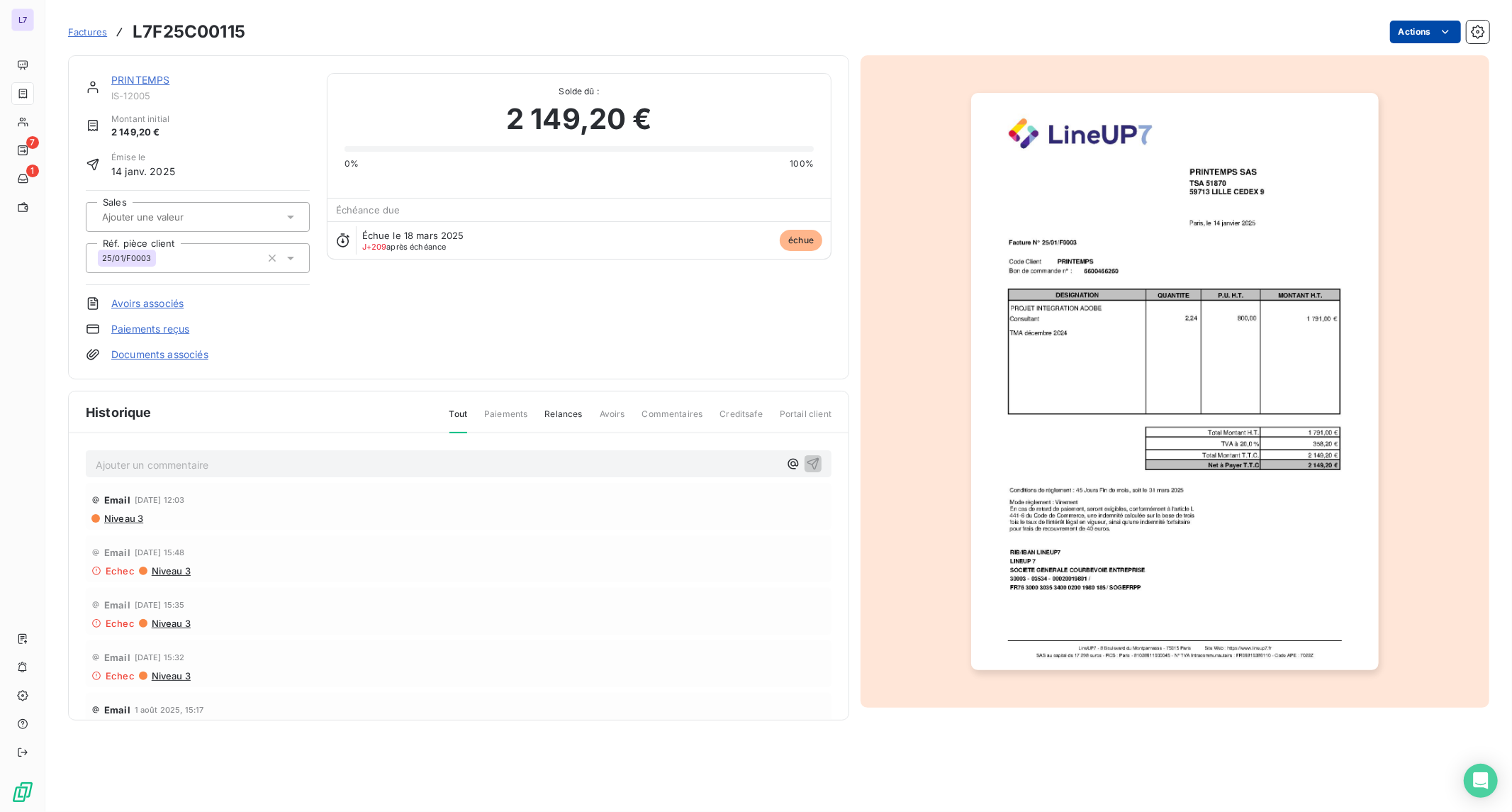
click at [1407, 38] on html "L7 7 1 Factures L7F25C00115 Actions PRINTEMPS IS-12005 Montant initial 2 149,20…" at bounding box center [756, 406] width 1512 height 812
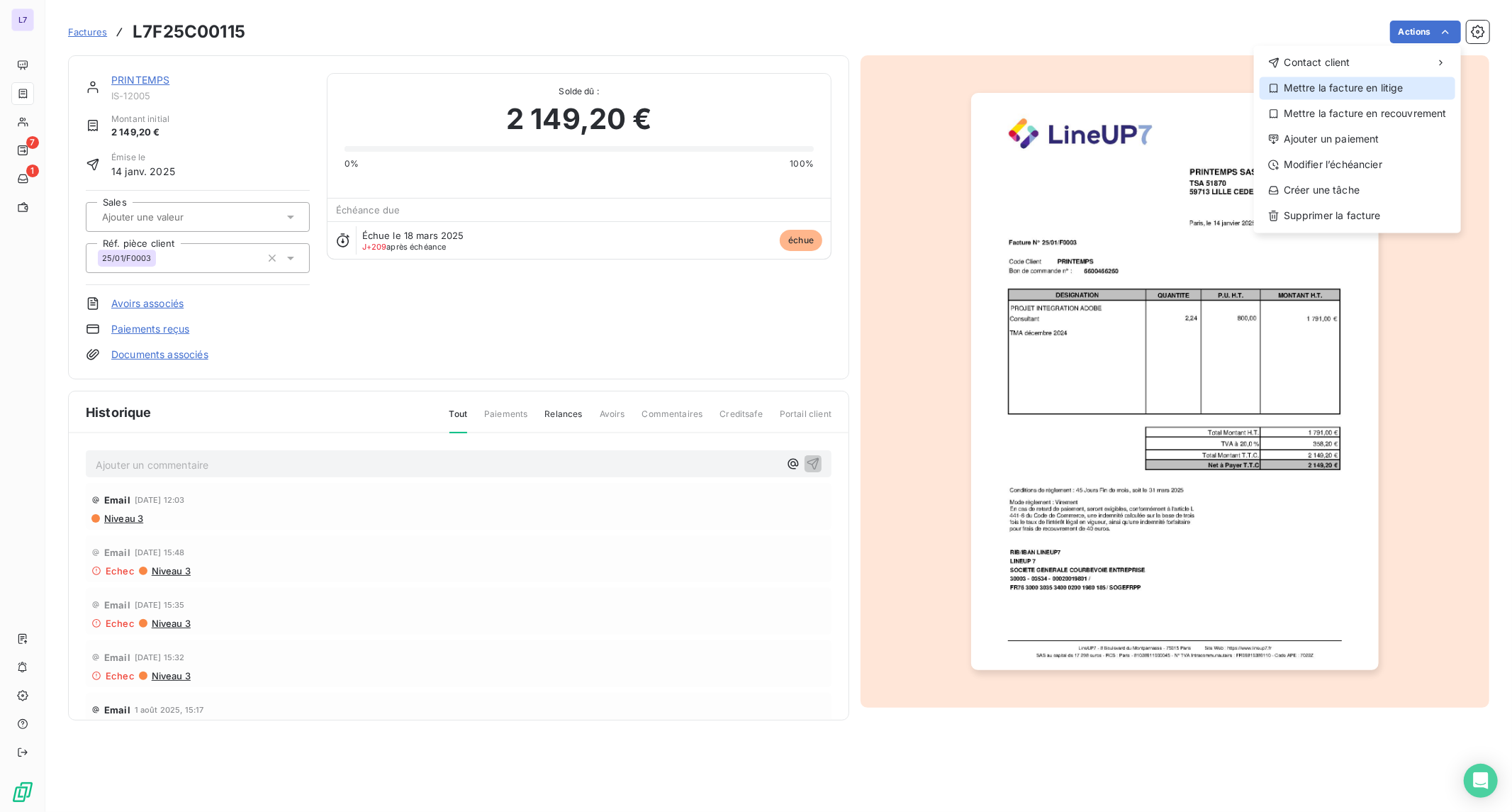
click at [1382, 83] on div "Mettre la facture en litige" at bounding box center [1357, 88] width 196 height 23
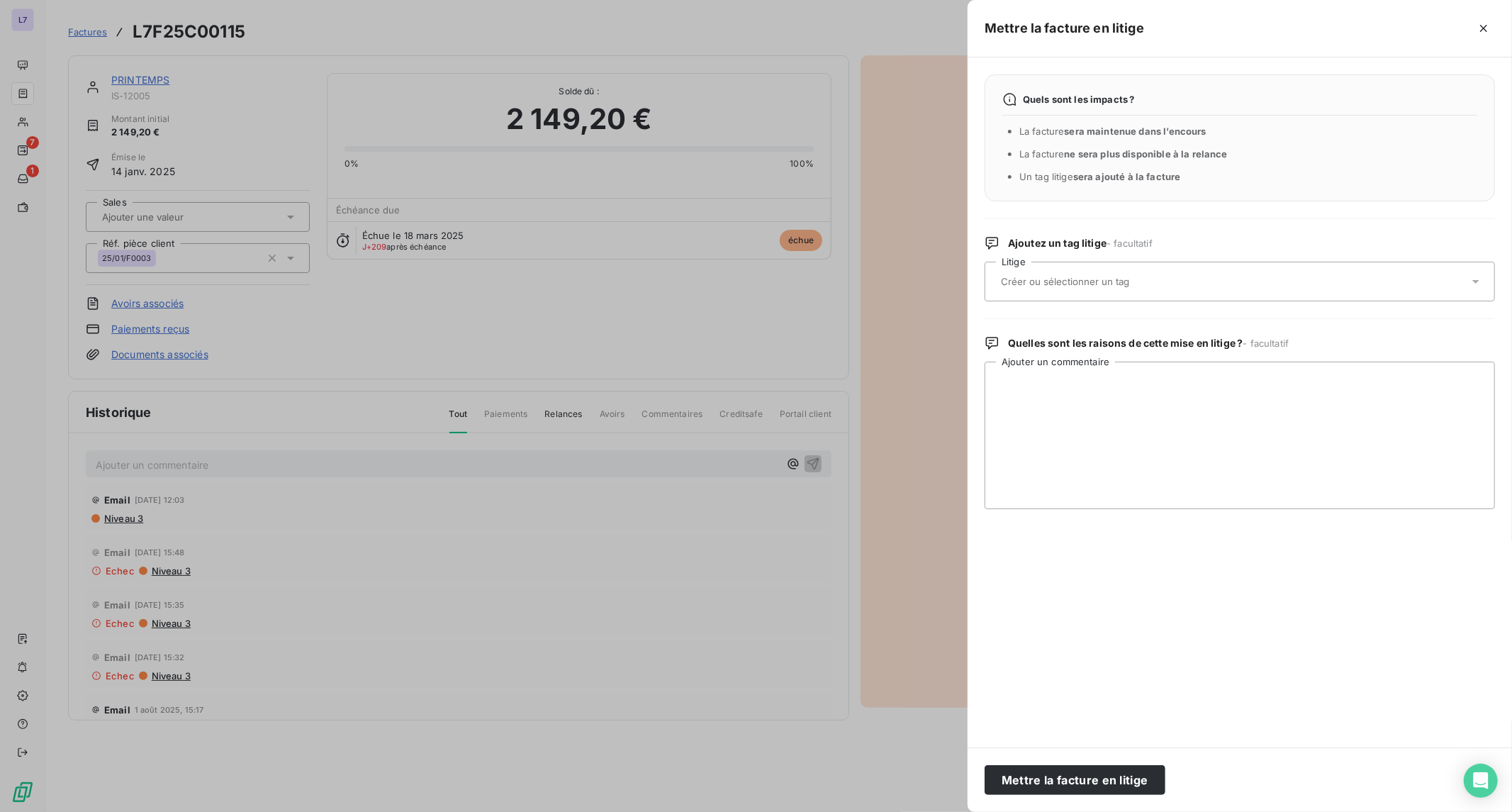
click at [1170, 296] on div at bounding box center [1240, 282] width 511 height 40
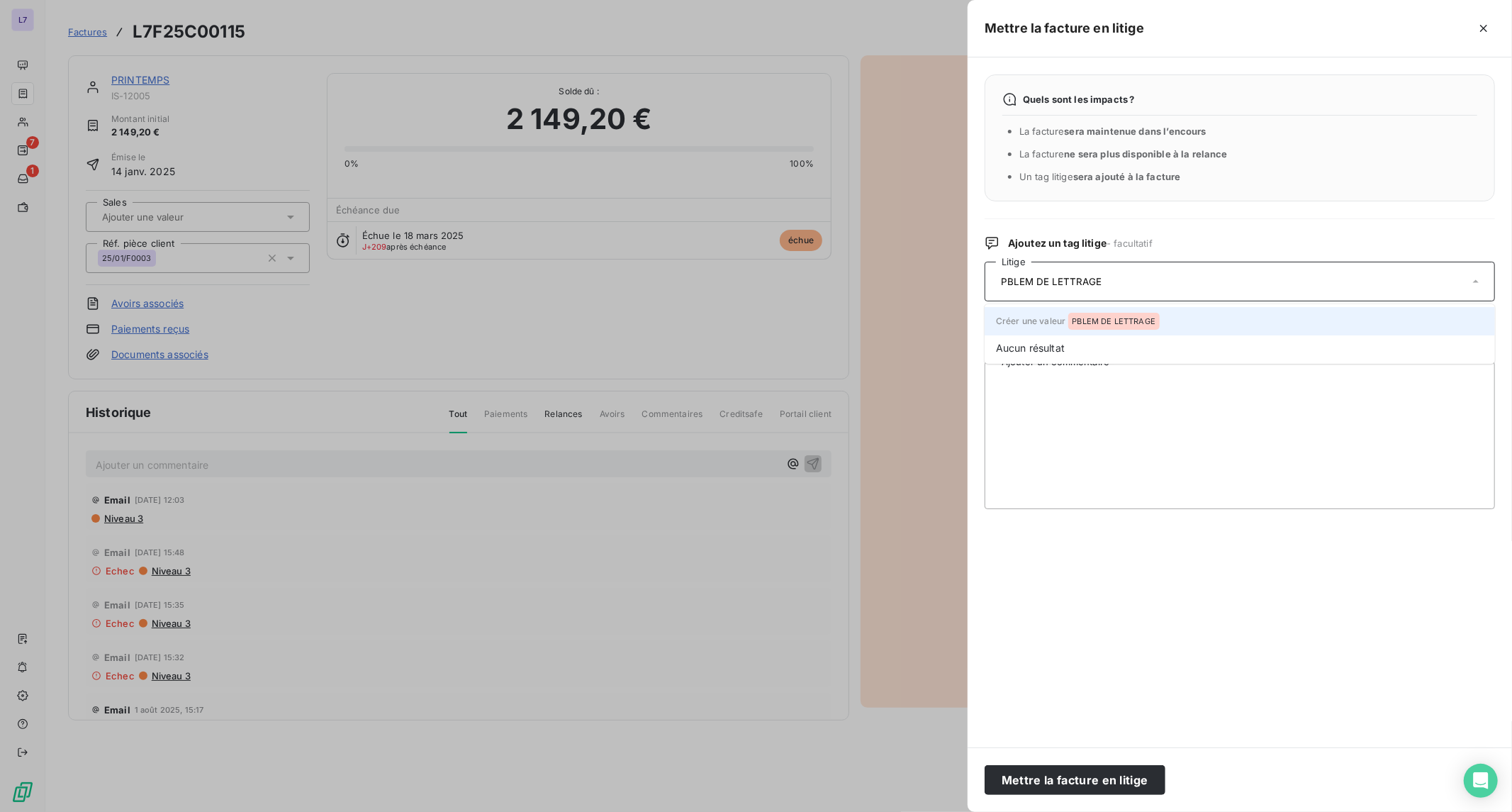
type input "PBLEM DE LETTRAGE"
click at [1132, 319] on span "PBLEM DE LETTRAGE" at bounding box center [1114, 321] width 84 height 9
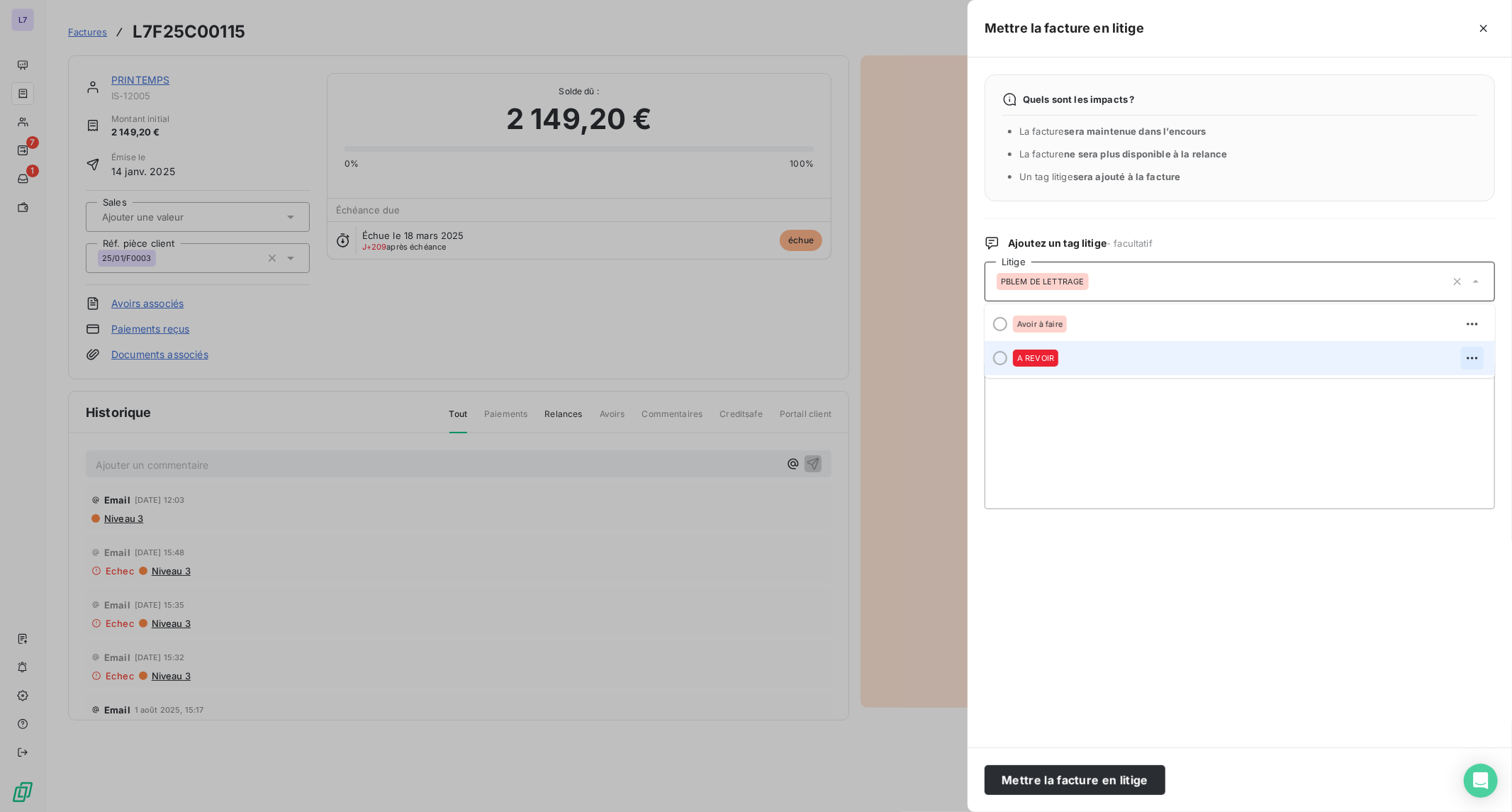
click at [1474, 357] on icon "button" at bounding box center [1472, 358] width 14 height 14
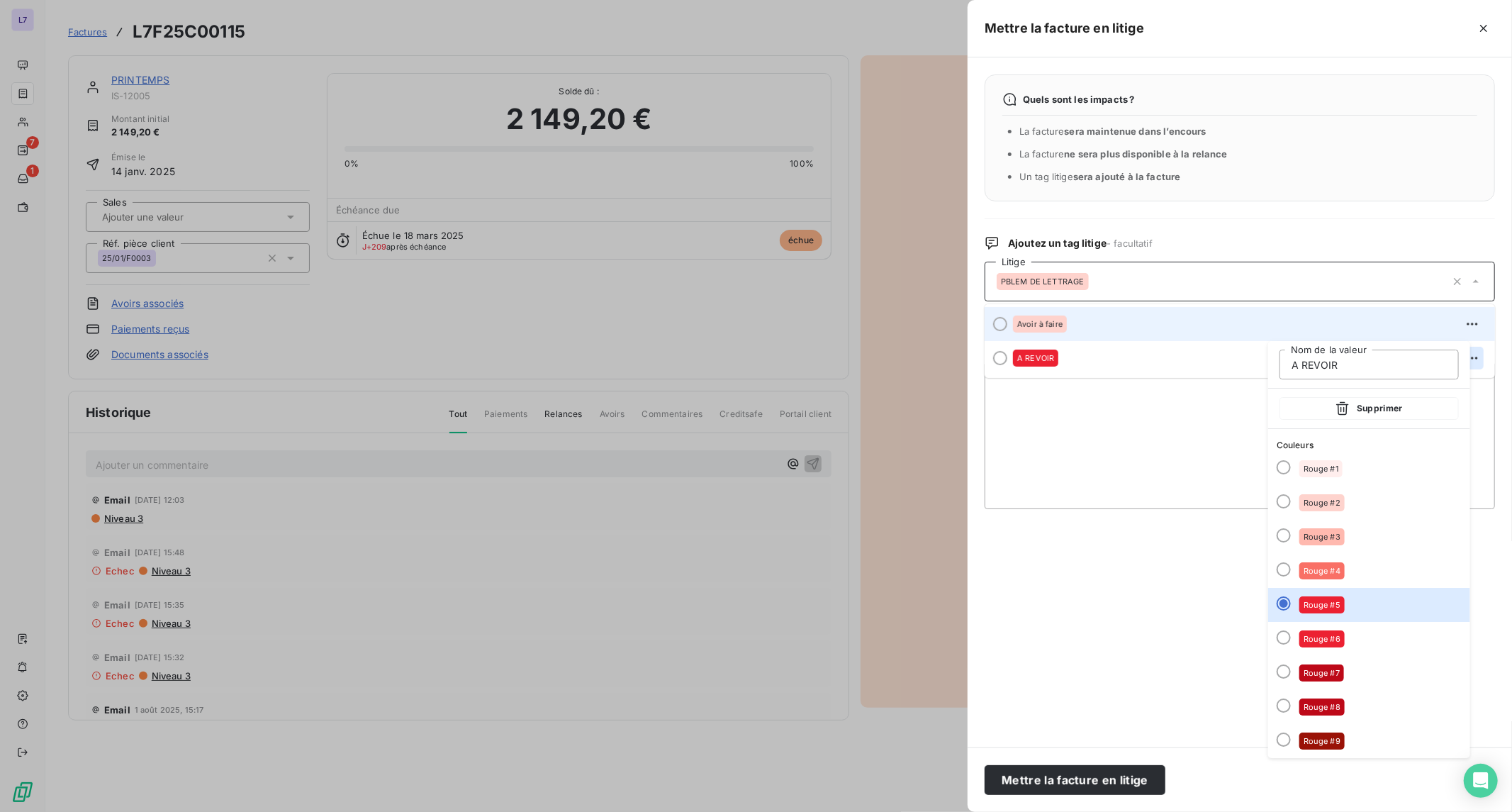
click at [1180, 311] on li "Avoir à faire" at bounding box center [1240, 324] width 511 height 34
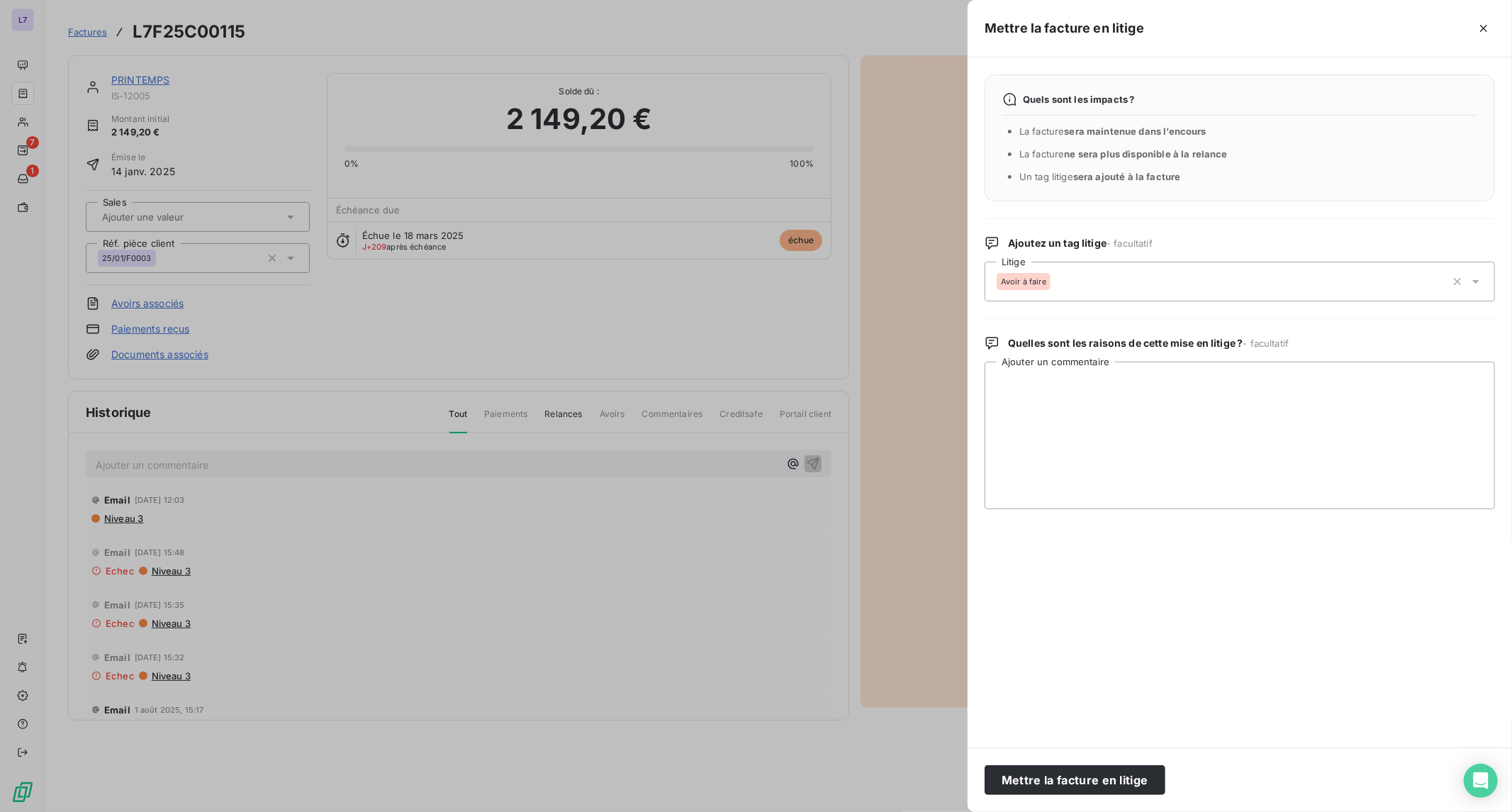
click at [1173, 284] on div "Avoir à faire" at bounding box center [1221, 282] width 449 height 34
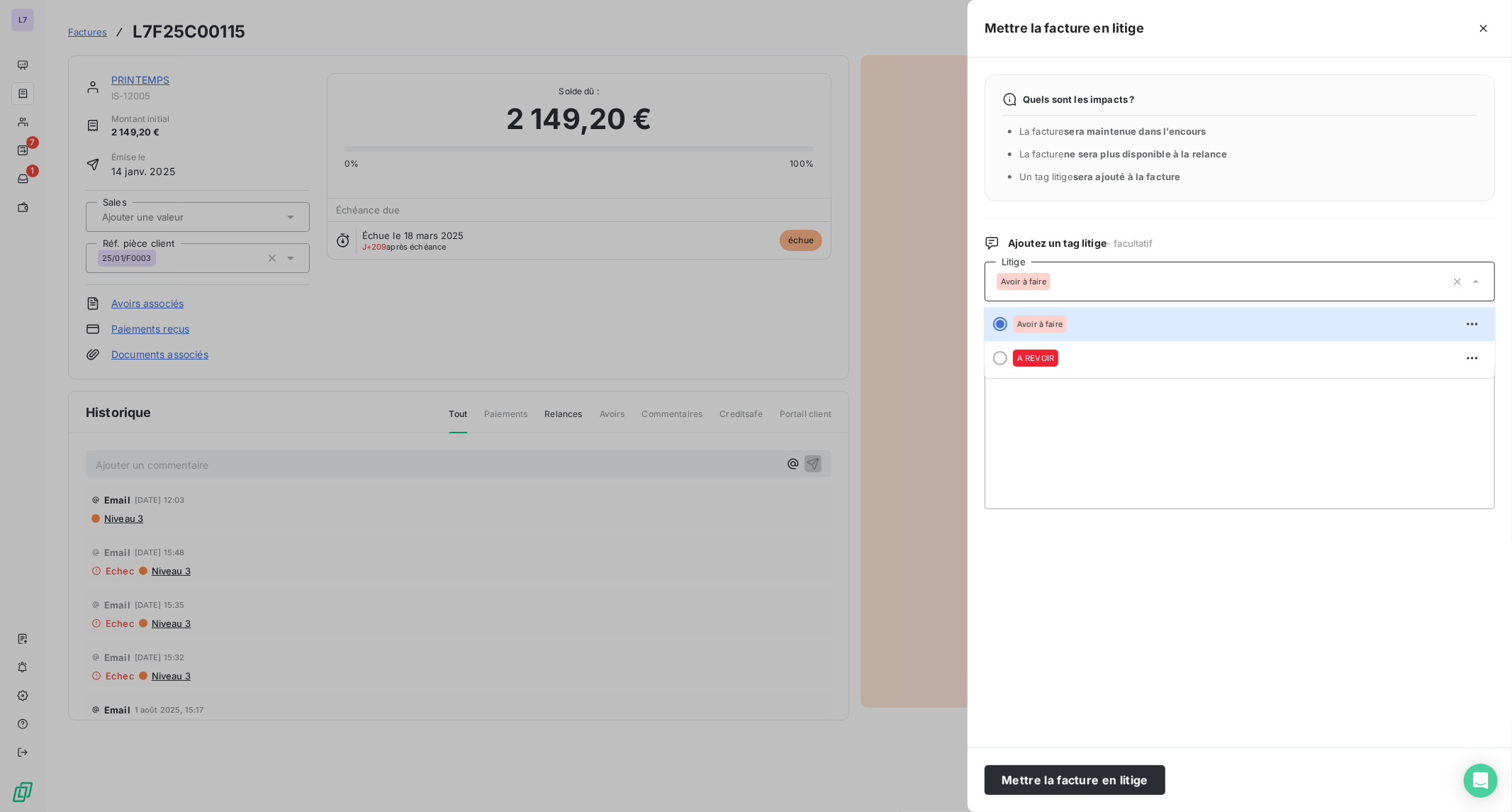
click at [1173, 284] on input "text" at bounding box center [1131, 281] width 156 height 12
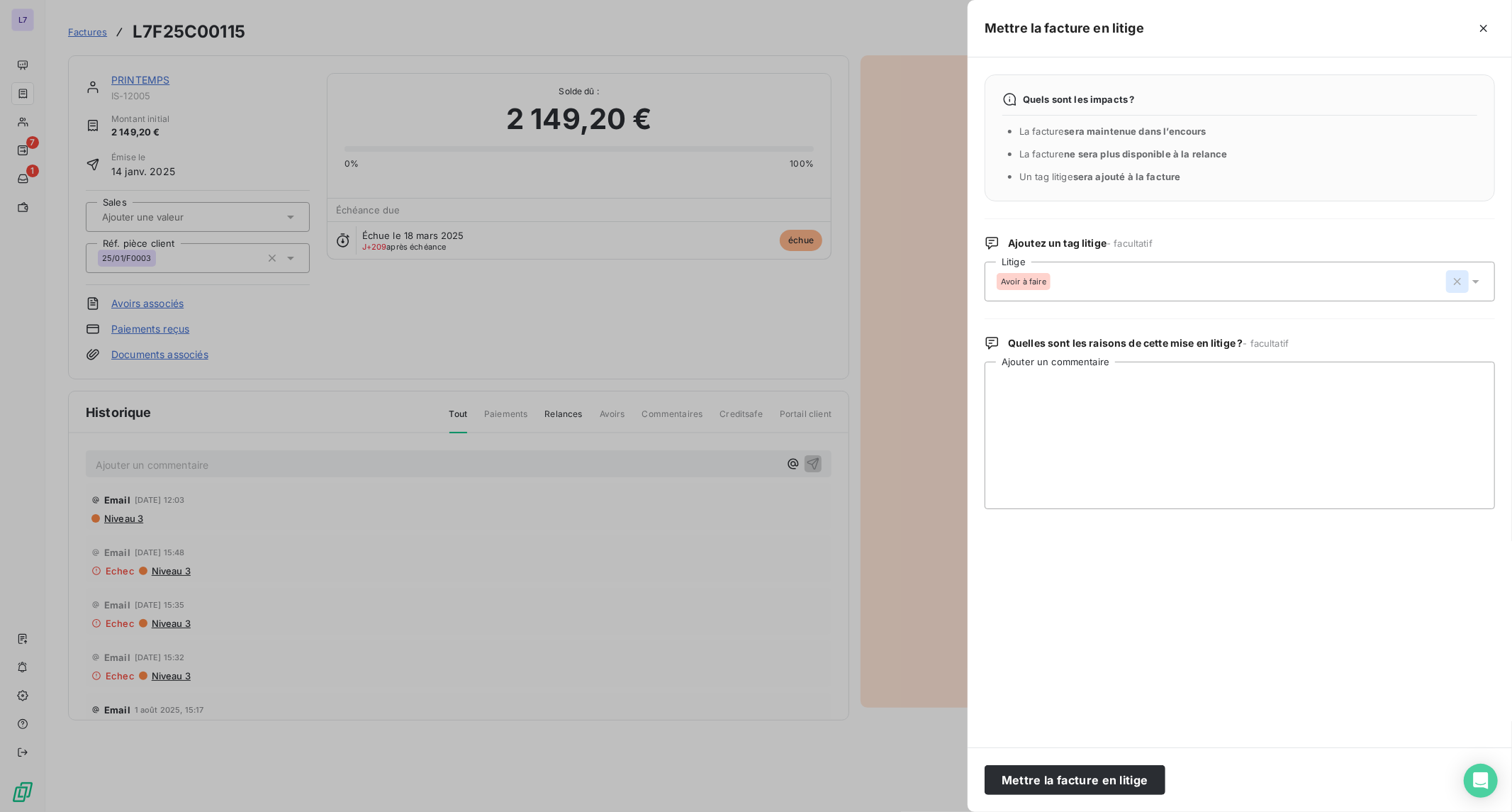
click at [1456, 278] on icon "button" at bounding box center [1457, 281] width 14 height 14
click at [1214, 280] on div at bounding box center [1232, 281] width 472 height 29
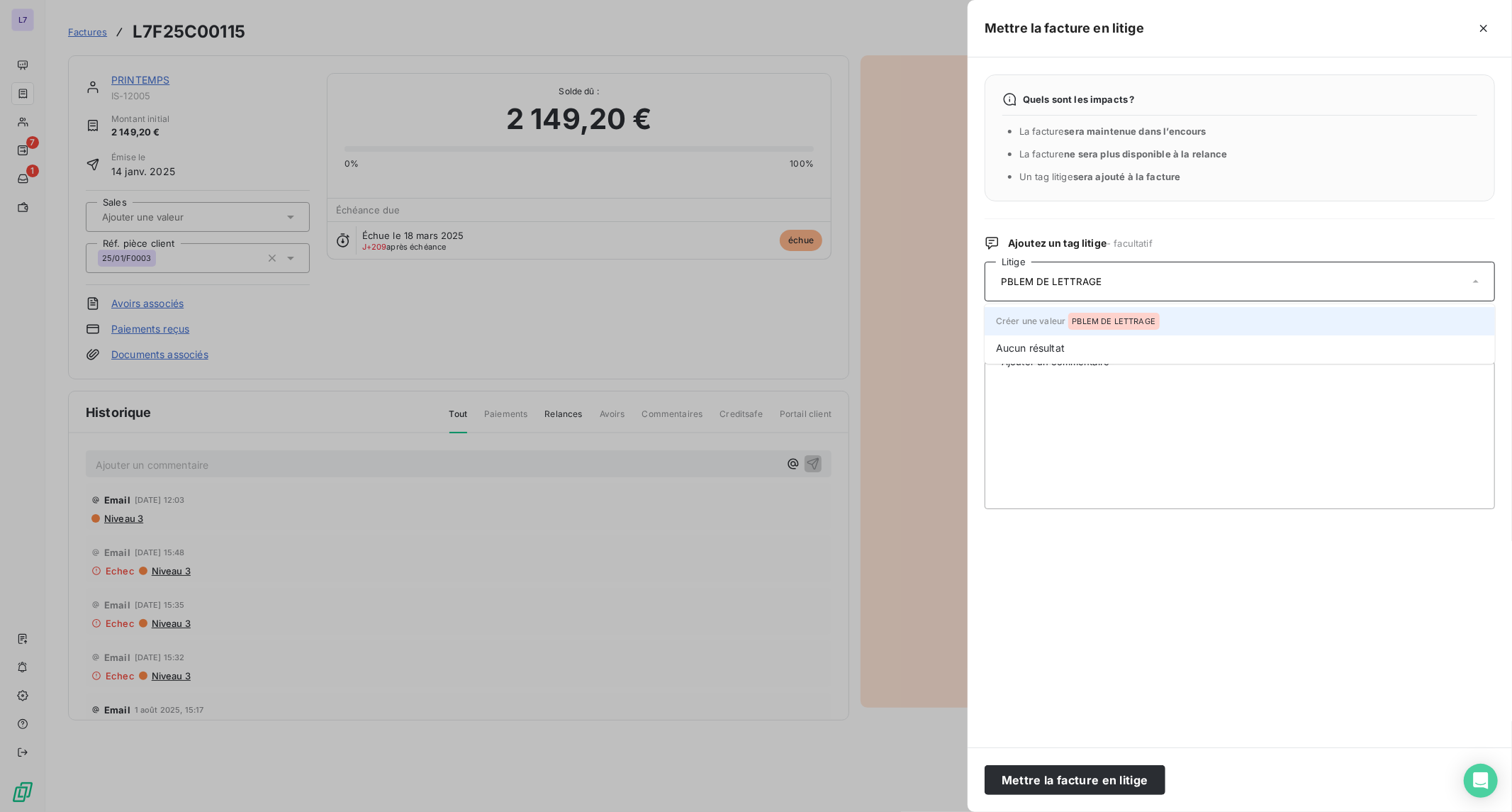
type input "PBLEM DE LETTRAGE"
click at [1079, 315] on div "PBLEM DE LETTRAGE" at bounding box center [1113, 321] width 92 height 17
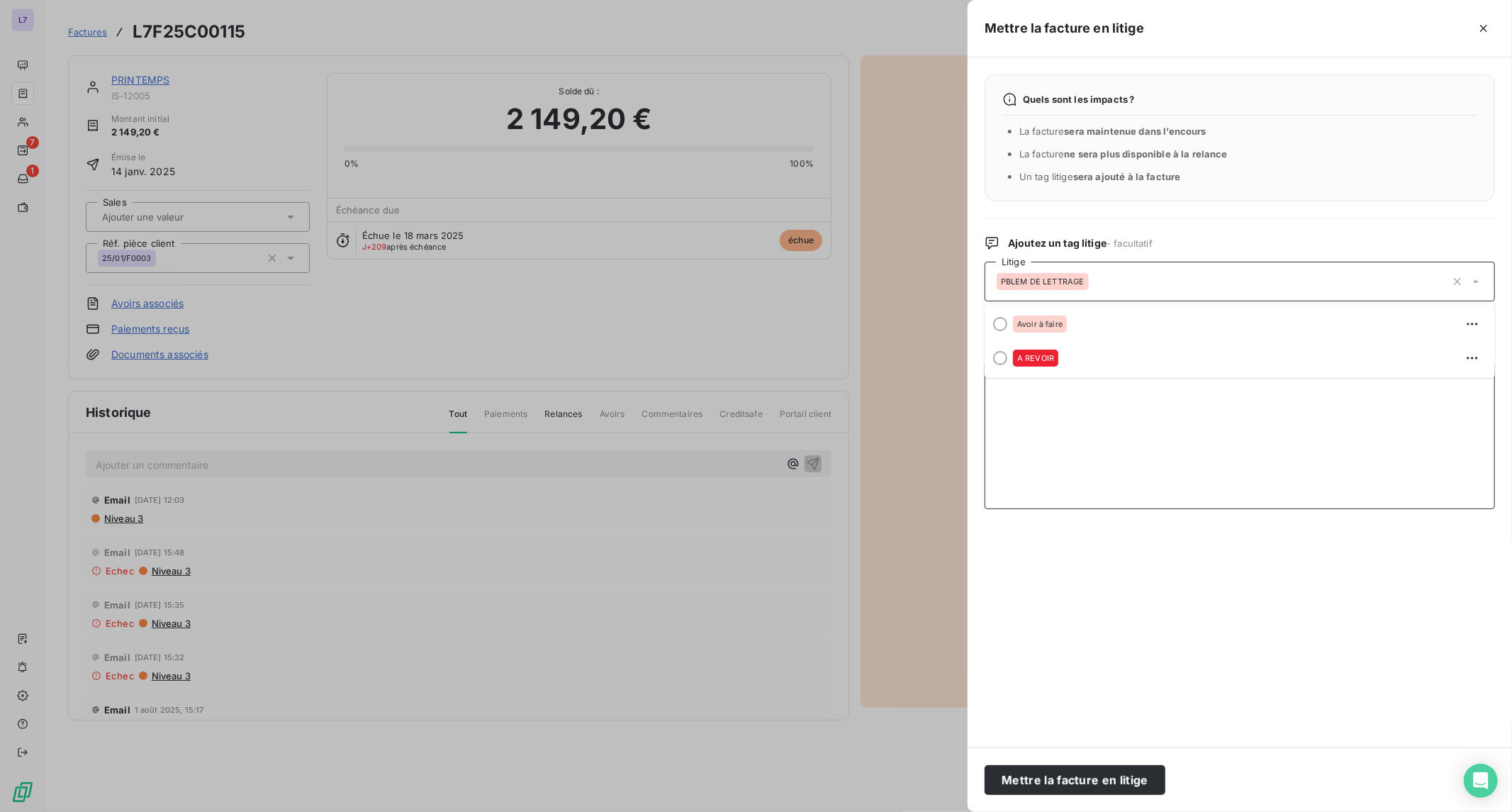
click at [1215, 427] on textarea "Ajouter un commentaire" at bounding box center [1240, 435] width 511 height 147
paste textarea "De notre côté, ces avoirs ont déjà été pointés avec les factures initiales corr…"
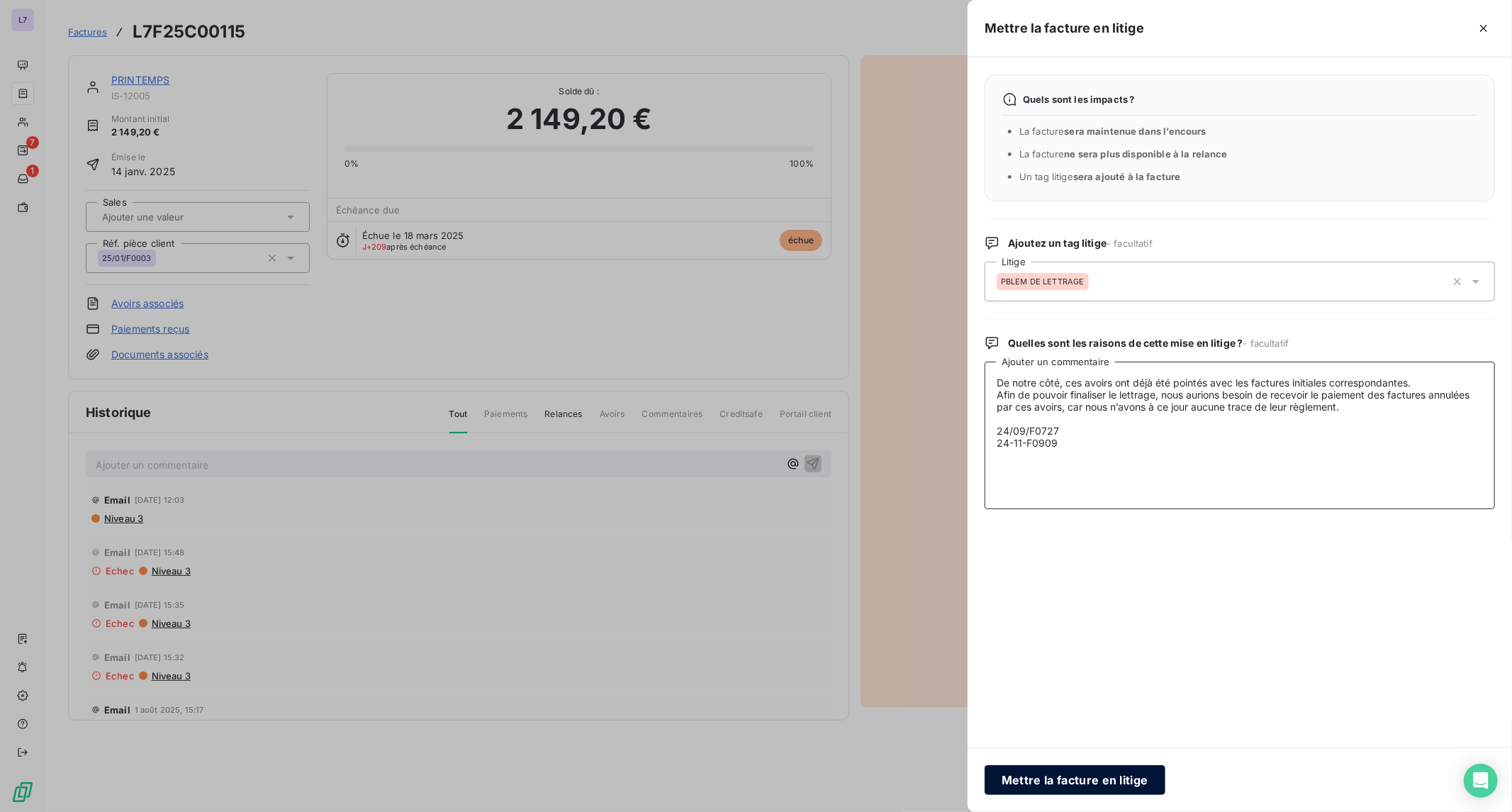
type textarea "De notre côté, ces avoirs ont déjà été pointés avec les factures initiales corr…"
click at [1092, 777] on button "Mettre la facture en litige" at bounding box center [1074, 780] width 180 height 29
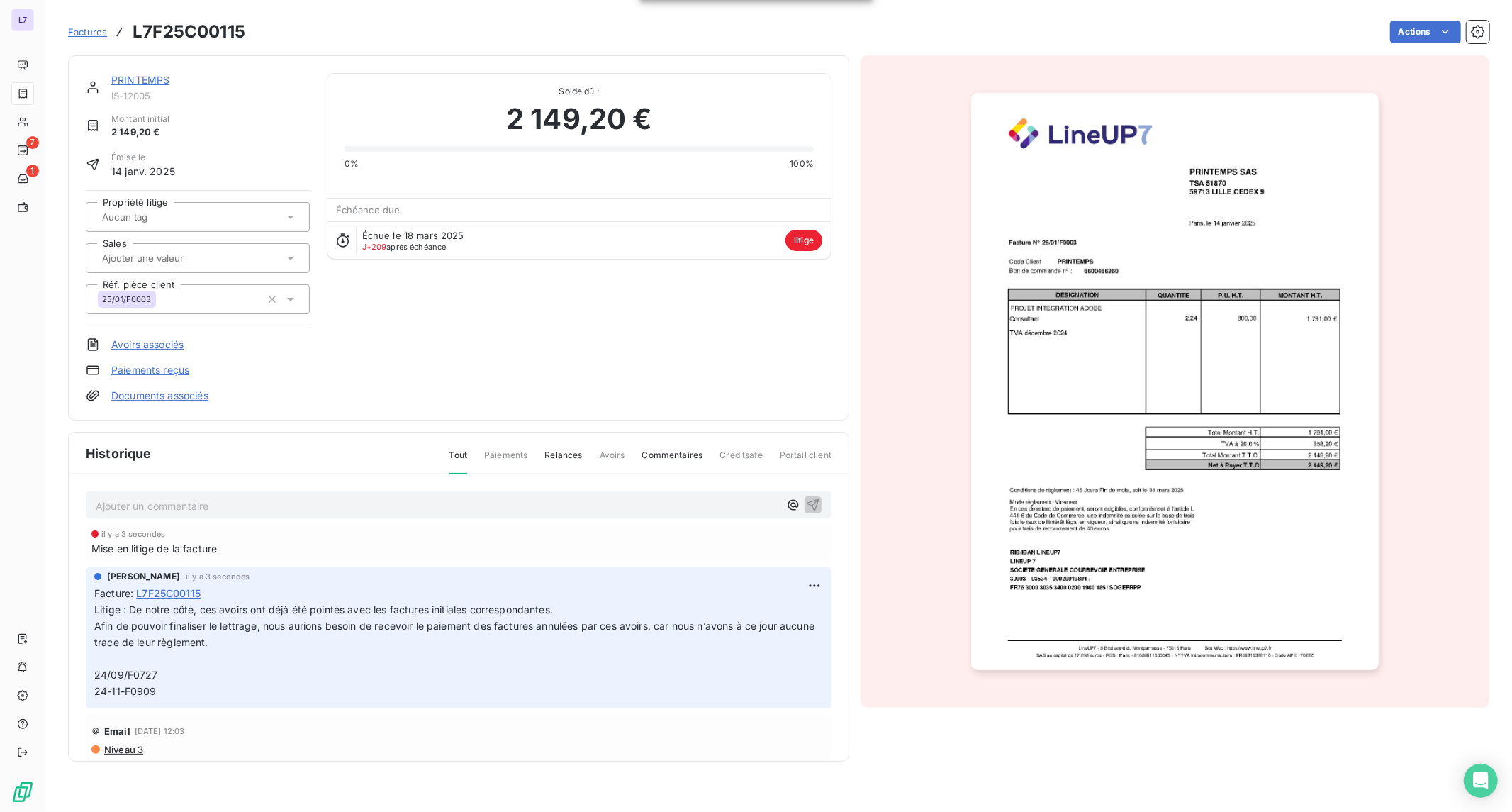
click at [208, 216] on div at bounding box center [191, 217] width 186 height 18
click at [1484, 31] on icon "button" at bounding box center [1478, 31] width 13 height 13
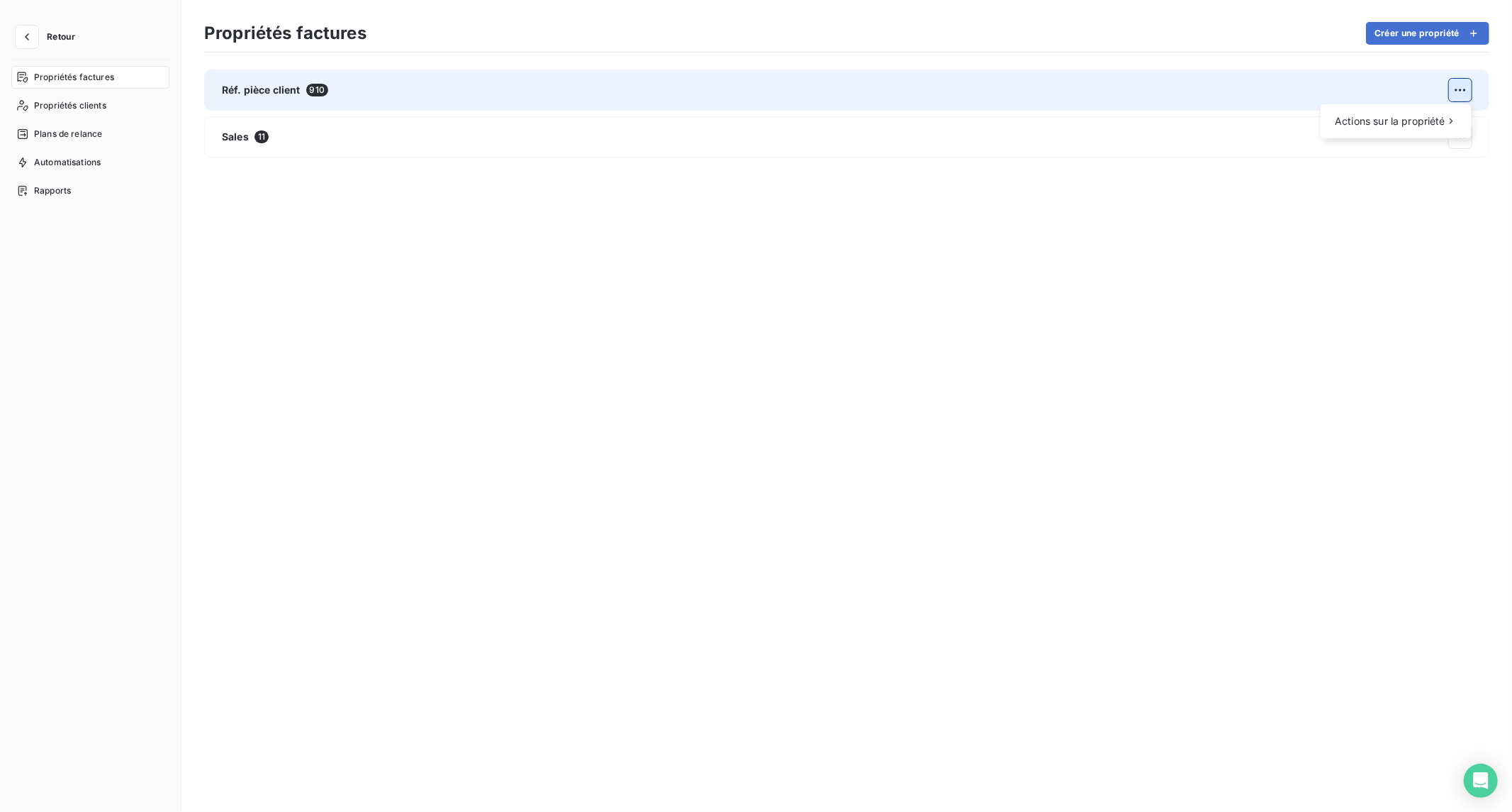
click at [1459, 93] on html "Retour Propriétés factures Propriétés clients Plans de relance Automatisations …" at bounding box center [756, 406] width 1512 height 812
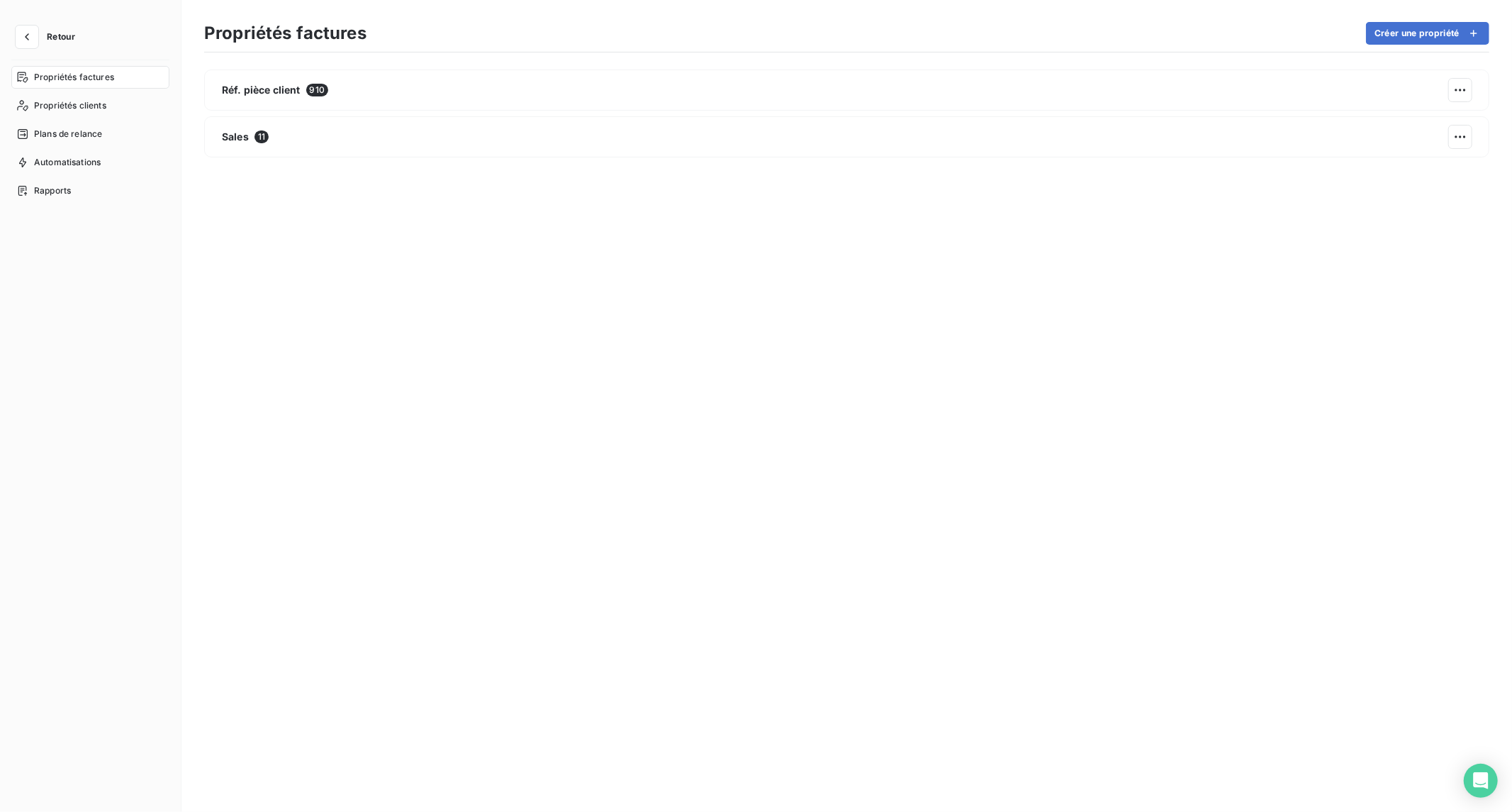
click at [890, 172] on html "Retour Propriétés factures Propriétés clients Plans de relance Automatisations …" at bounding box center [756, 406] width 1512 height 812
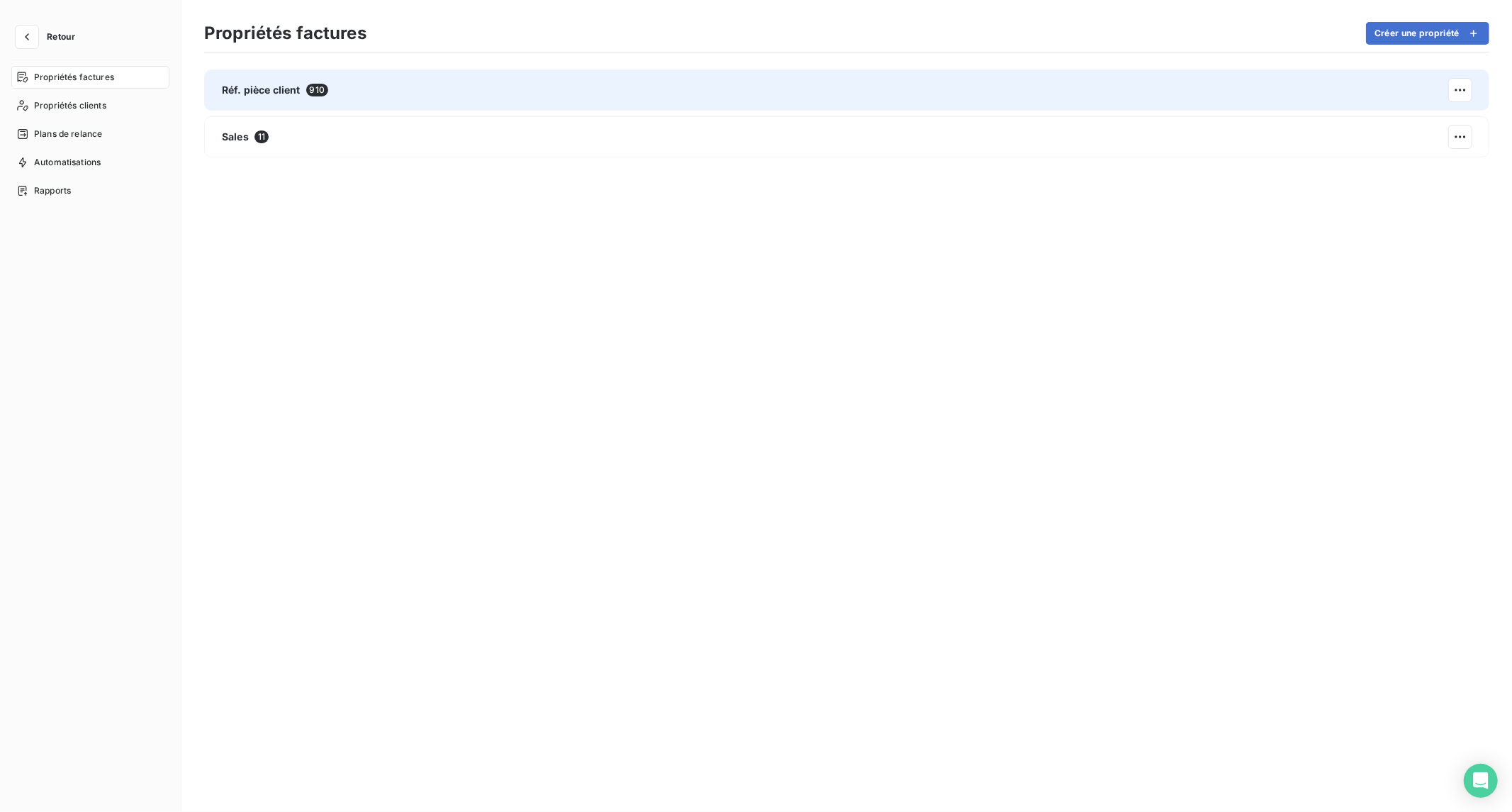
click at [595, 101] on div "Réf. pièce client 910" at bounding box center [847, 89] width 1285 height 41
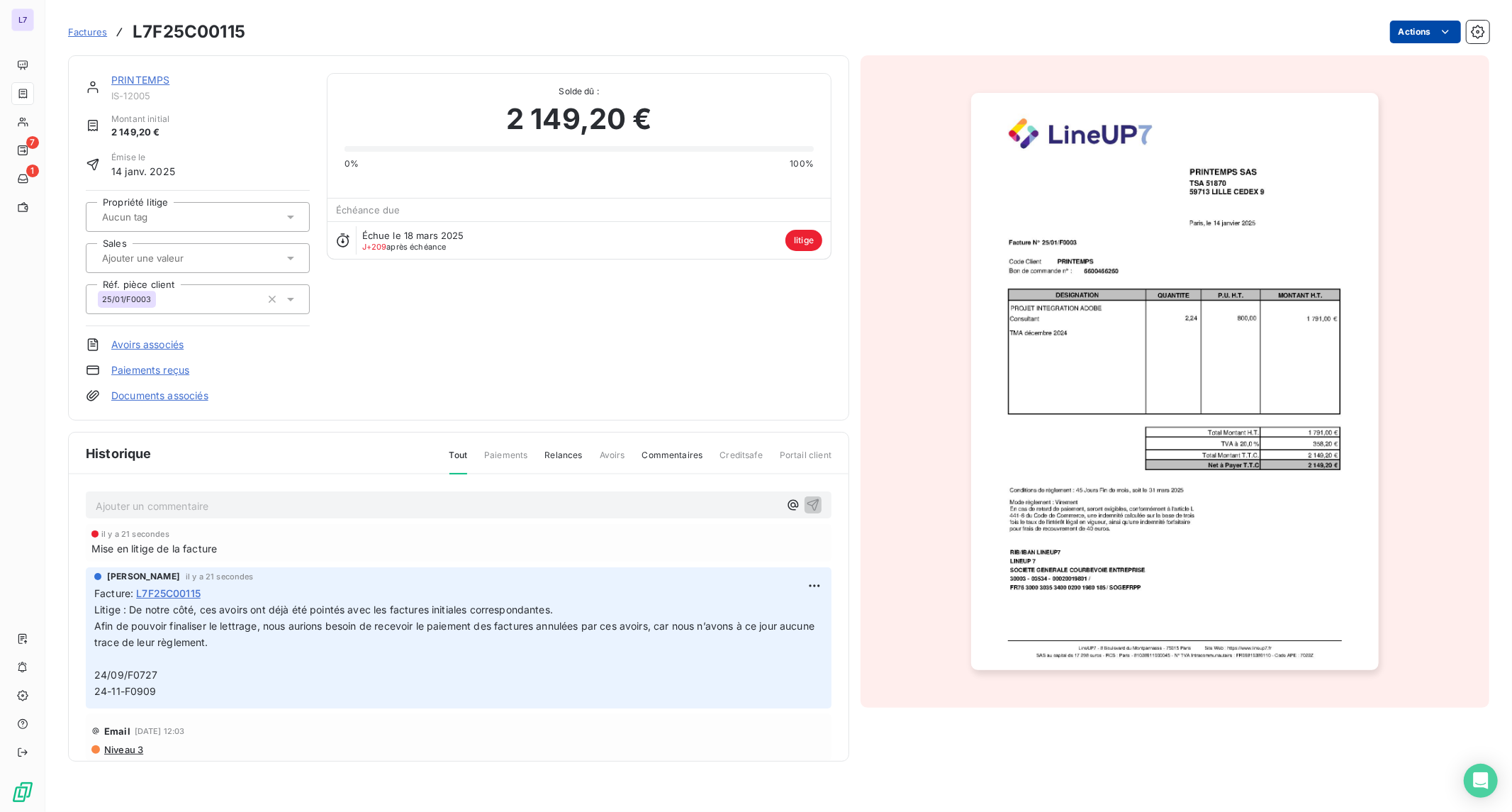
click at [1432, 32] on html "L7 7 1 Factures L7F25C00115 Actions PRINTEMPS IS-12005 Montant initial 2 149,20…" at bounding box center [756, 406] width 1512 height 812
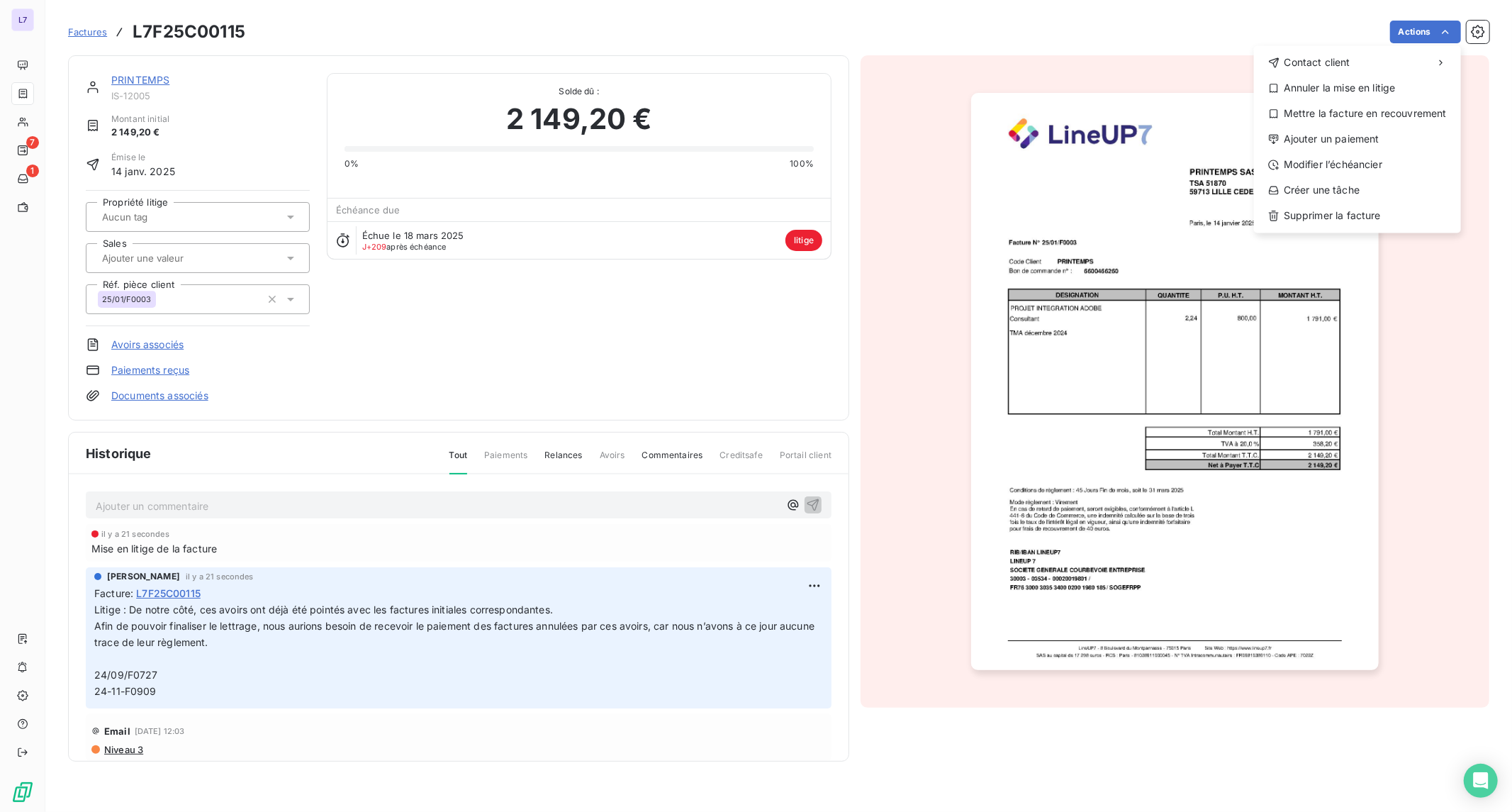
click at [275, 227] on html "L7 7 1 Factures L7F25C00115 Actions Contact client Annuler la mise en litige Me…" at bounding box center [756, 406] width 1512 height 812
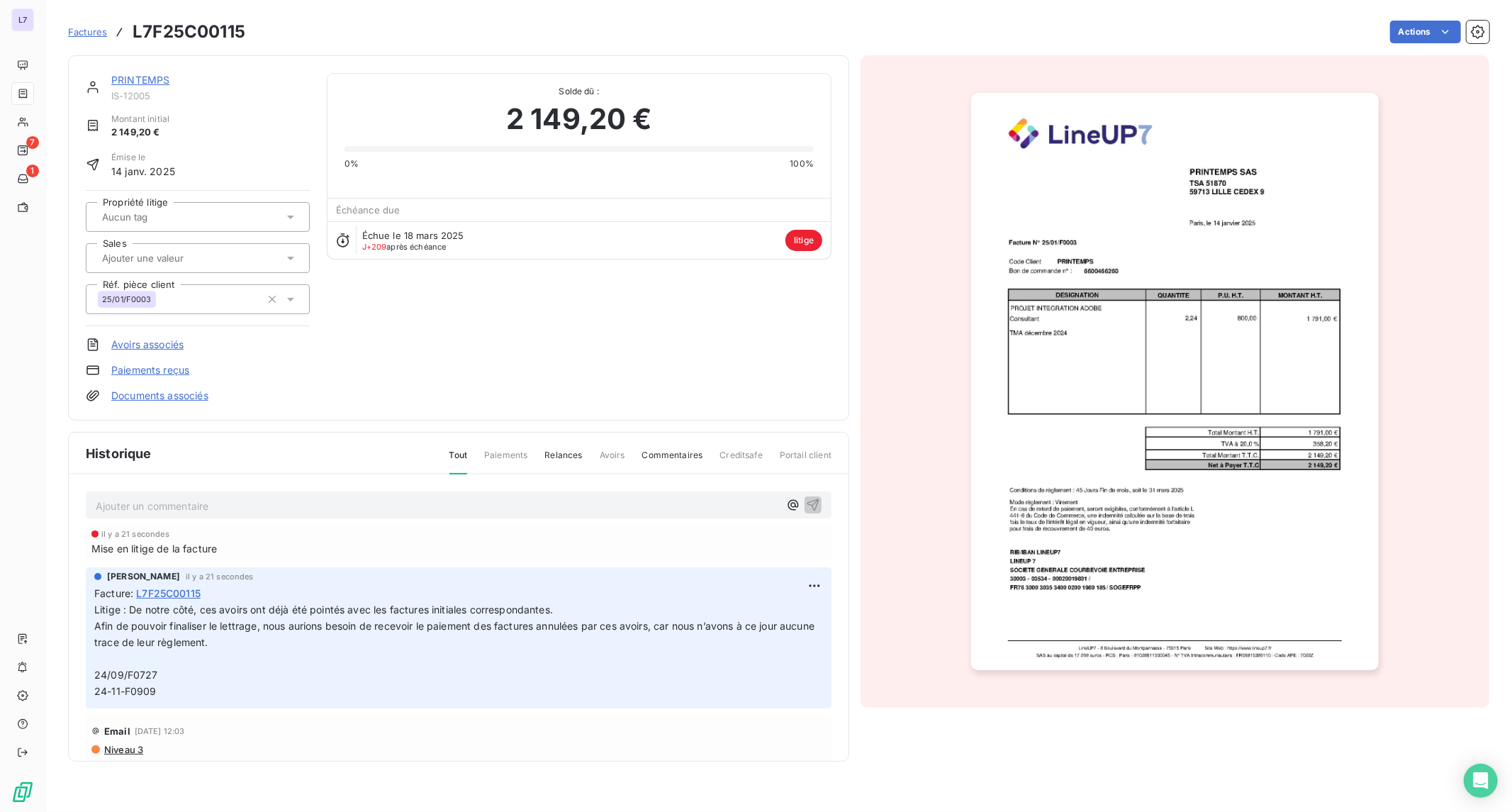
click at [284, 221] on icon at bounding box center [290, 217] width 14 height 14
click at [289, 251] on icon "button" at bounding box center [287, 255] width 14 height 14
click at [548, 298] on div "PRINTEMPS IS-12005 Montant initial 2 149,20 € Émise le [DATE] Propriété litige …" at bounding box center [458, 237] width 746 height 330
click at [241, 222] on div at bounding box center [191, 217] width 186 height 18
type input "PBLEM DE LETTRAGE"
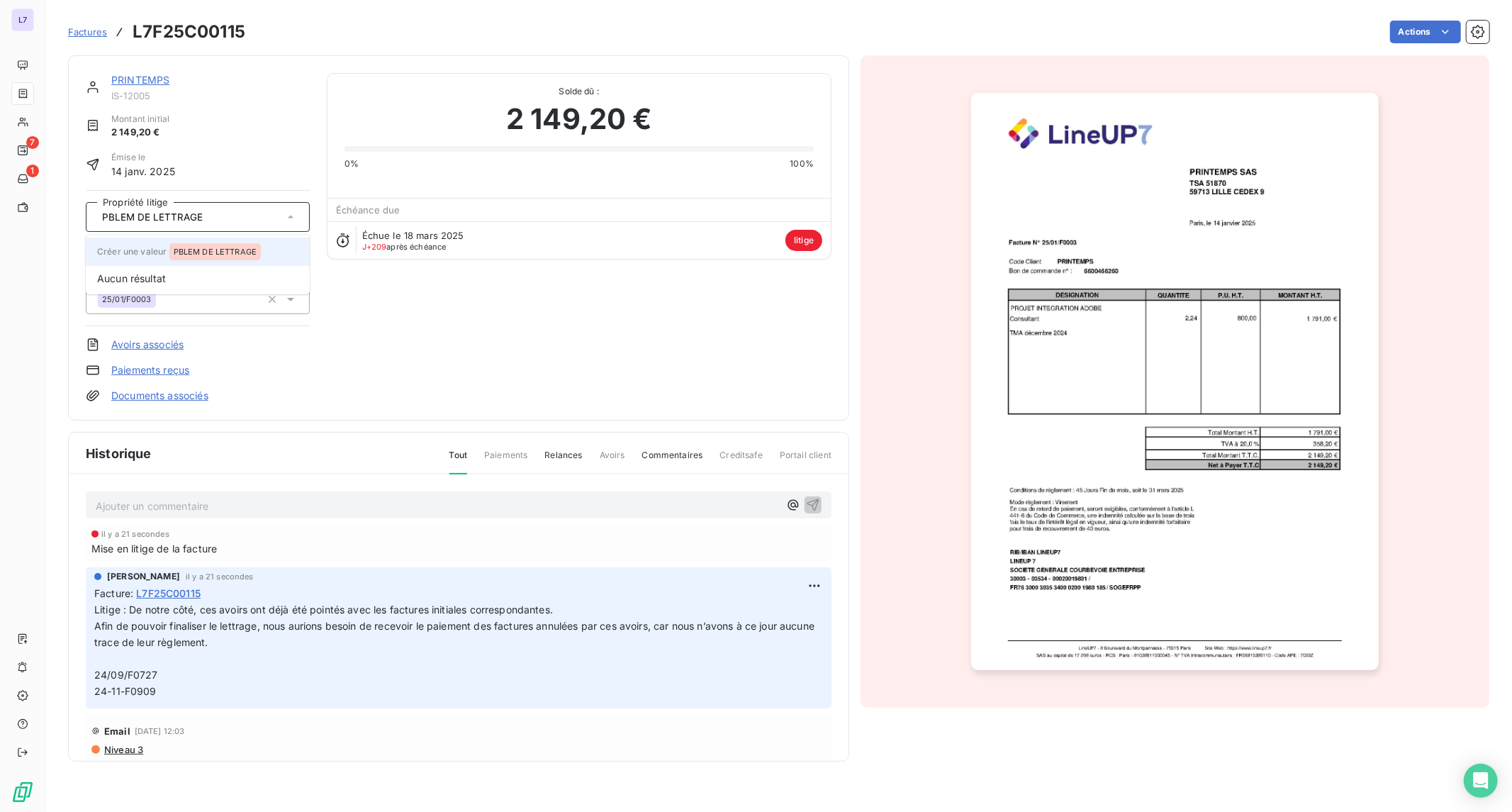
click at [221, 243] on div "PBLEM DE LETTRAGE" at bounding box center [215, 252] width 92 height 17
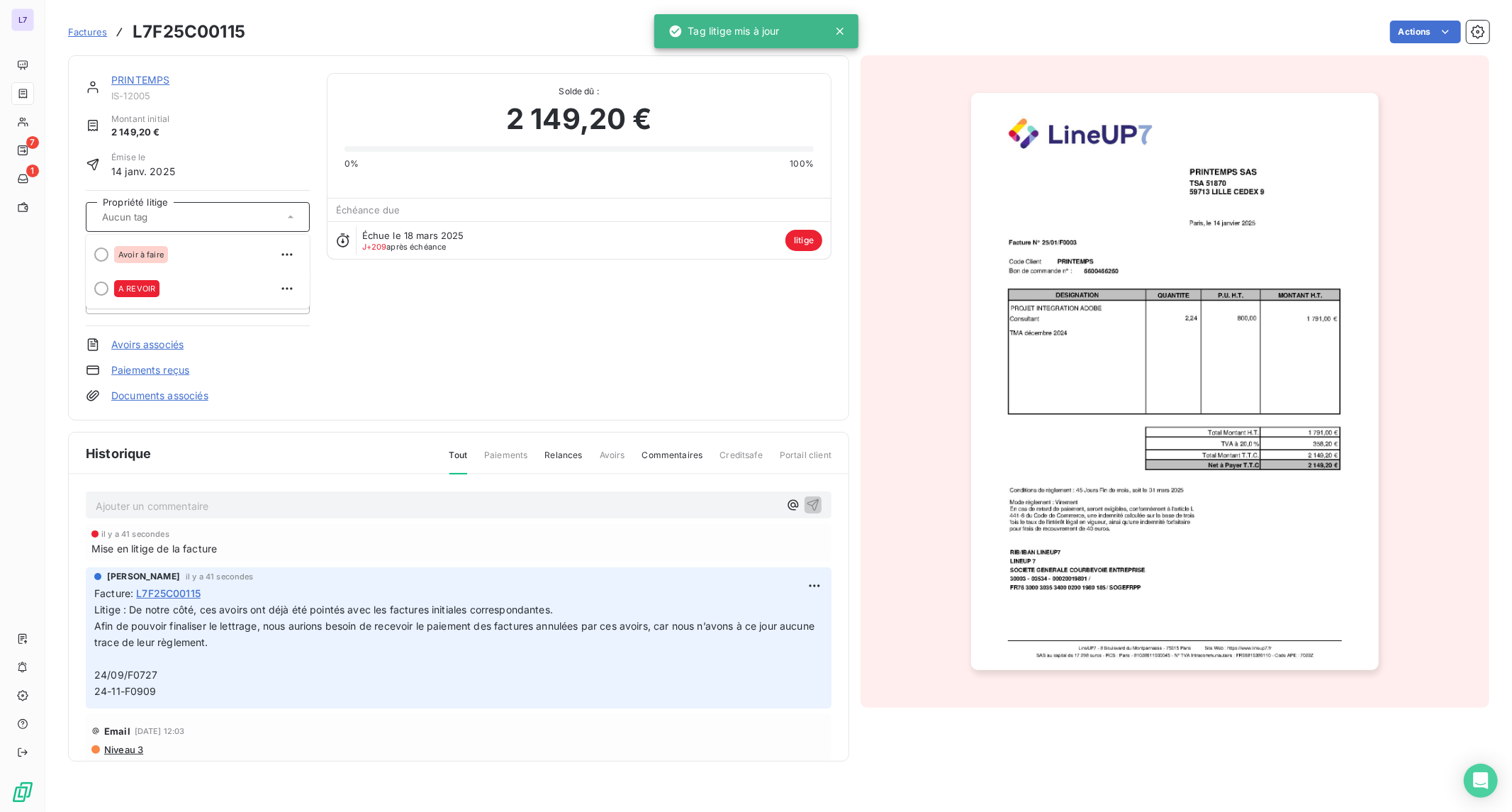
click at [420, 328] on div "PRINTEMPS IS-12005 Montant initial 2 149,20 € Émise le [DATE] Propriété litige …" at bounding box center [458, 237] width 746 height 330
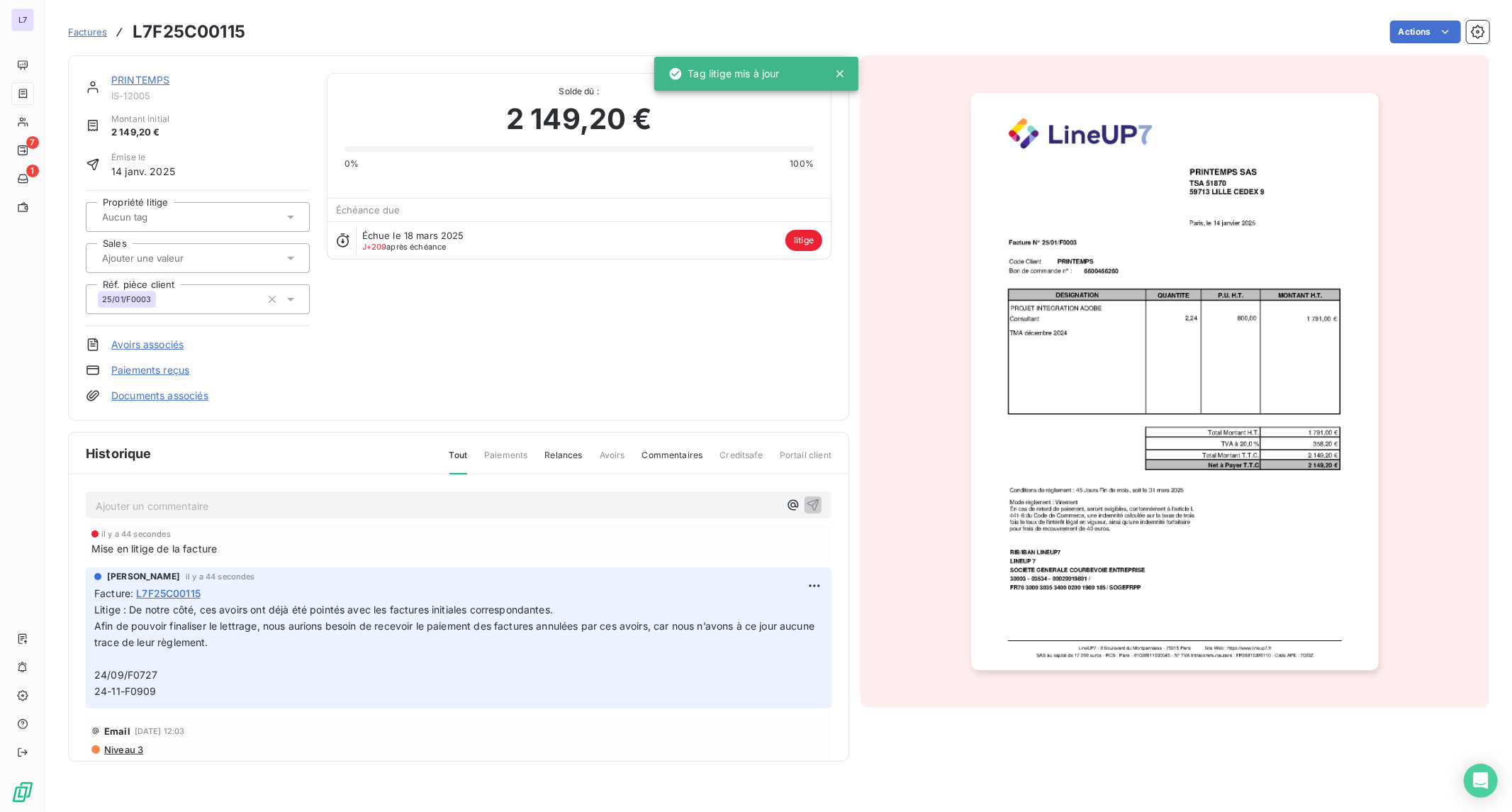
click at [235, 215] on div at bounding box center [191, 217] width 186 height 18
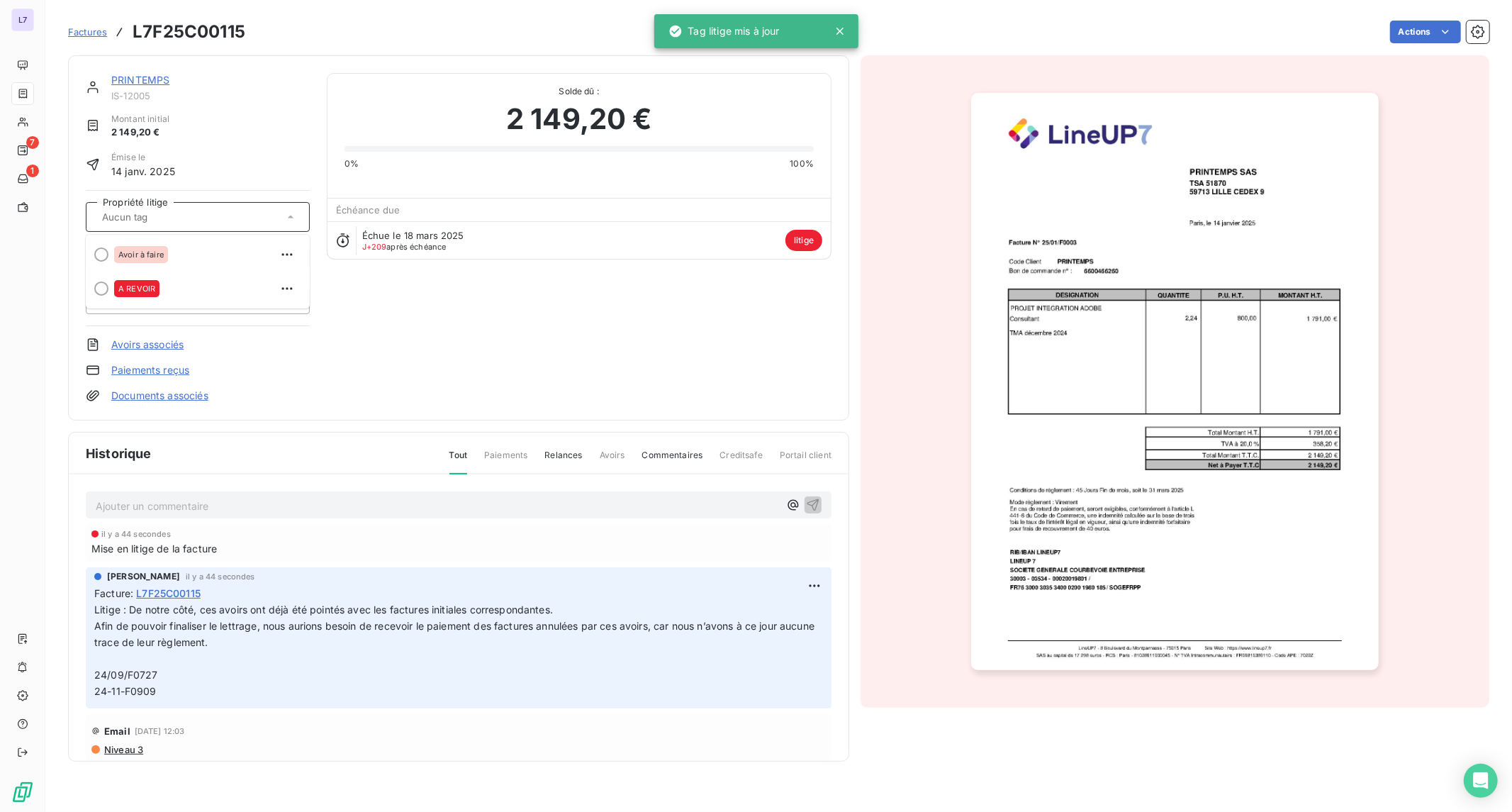
click at [421, 349] on div "PRINTEMPS IS-12005 Montant initial 2 149,20 € Émise le [DATE] Propriété litige …" at bounding box center [458, 237] width 746 height 330
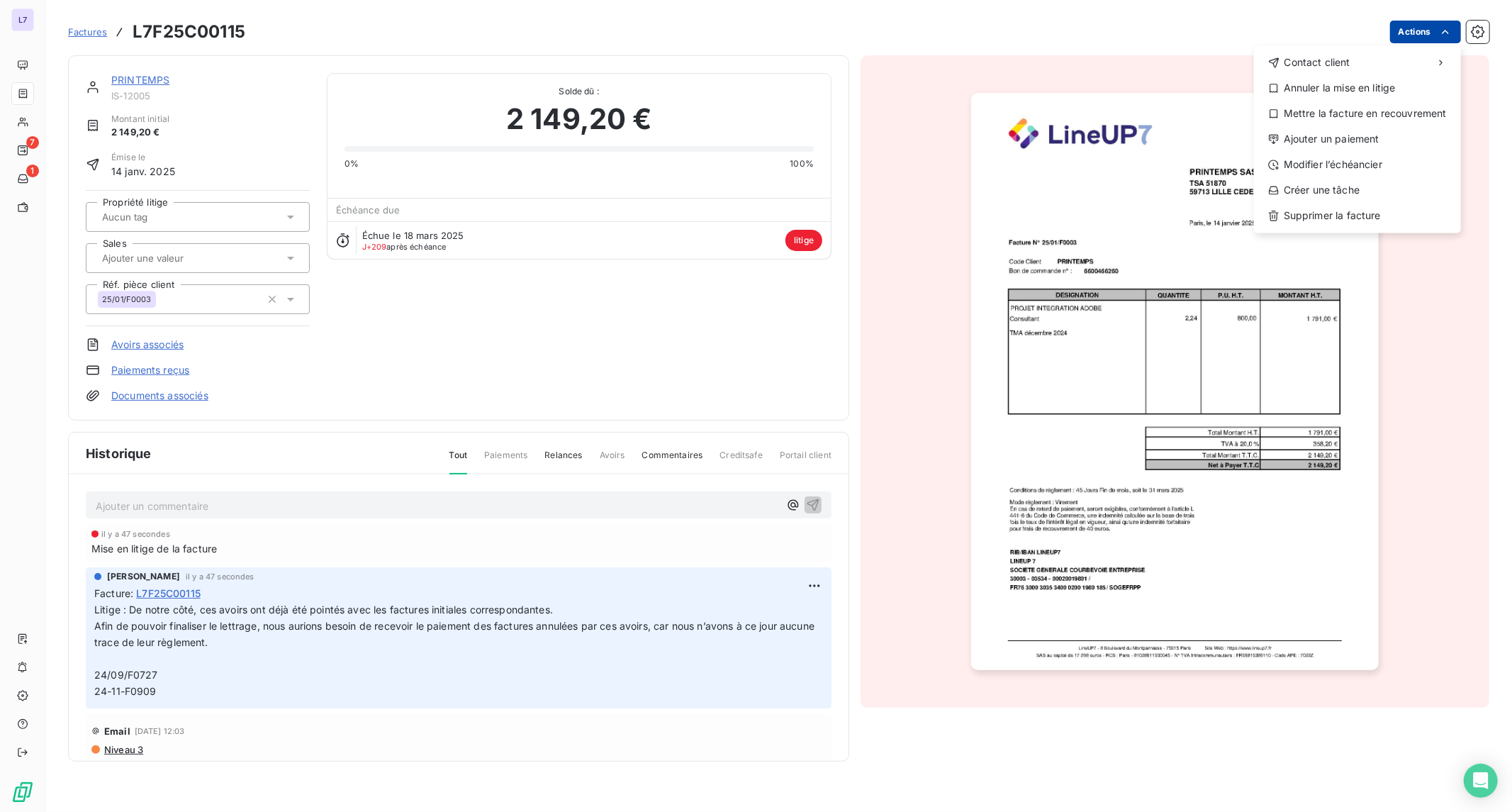
click at [1457, 41] on html "L7 7 1 Factures L7F25C00115 Actions Contact client Annuler la mise en litige Me…" at bounding box center [756, 406] width 1512 height 812
click at [1418, 300] on html "L7 7 1 Factures L7F25C00115 Actions Contact client Annuler la mise en litige Me…" at bounding box center [756, 406] width 1512 height 812
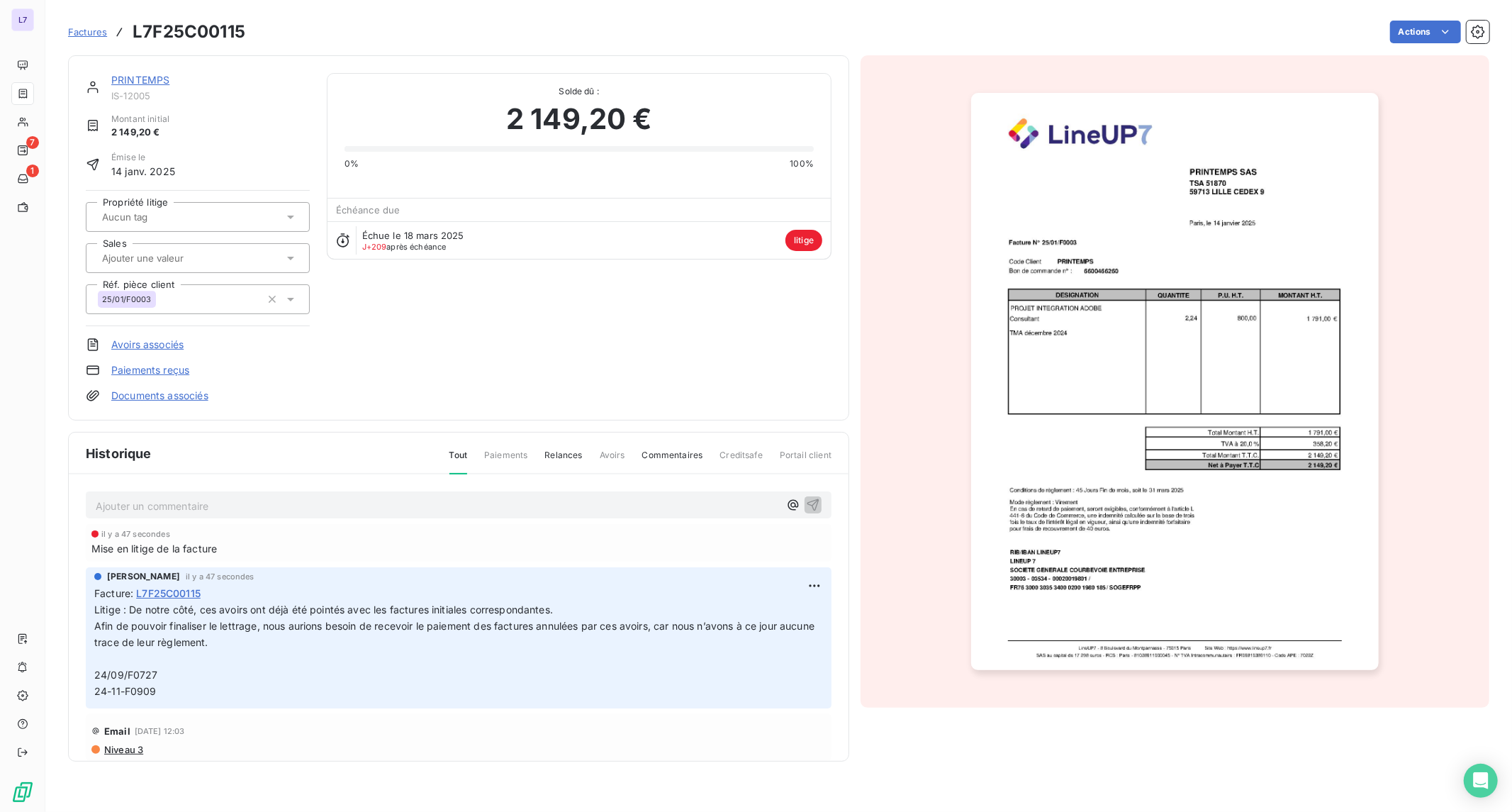
click at [251, 217] on div at bounding box center [191, 217] width 186 height 18
type input "O"
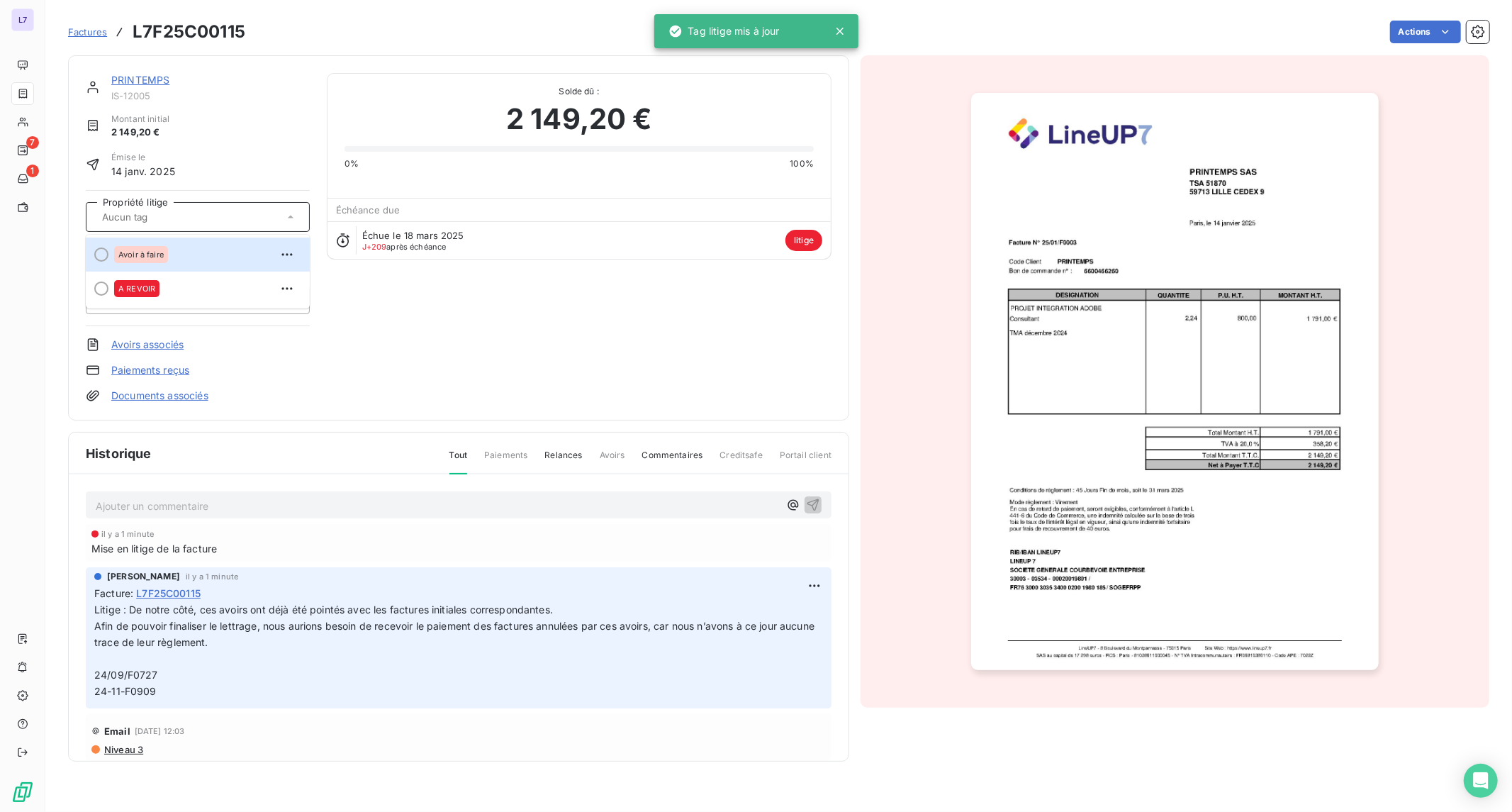
type input "O"
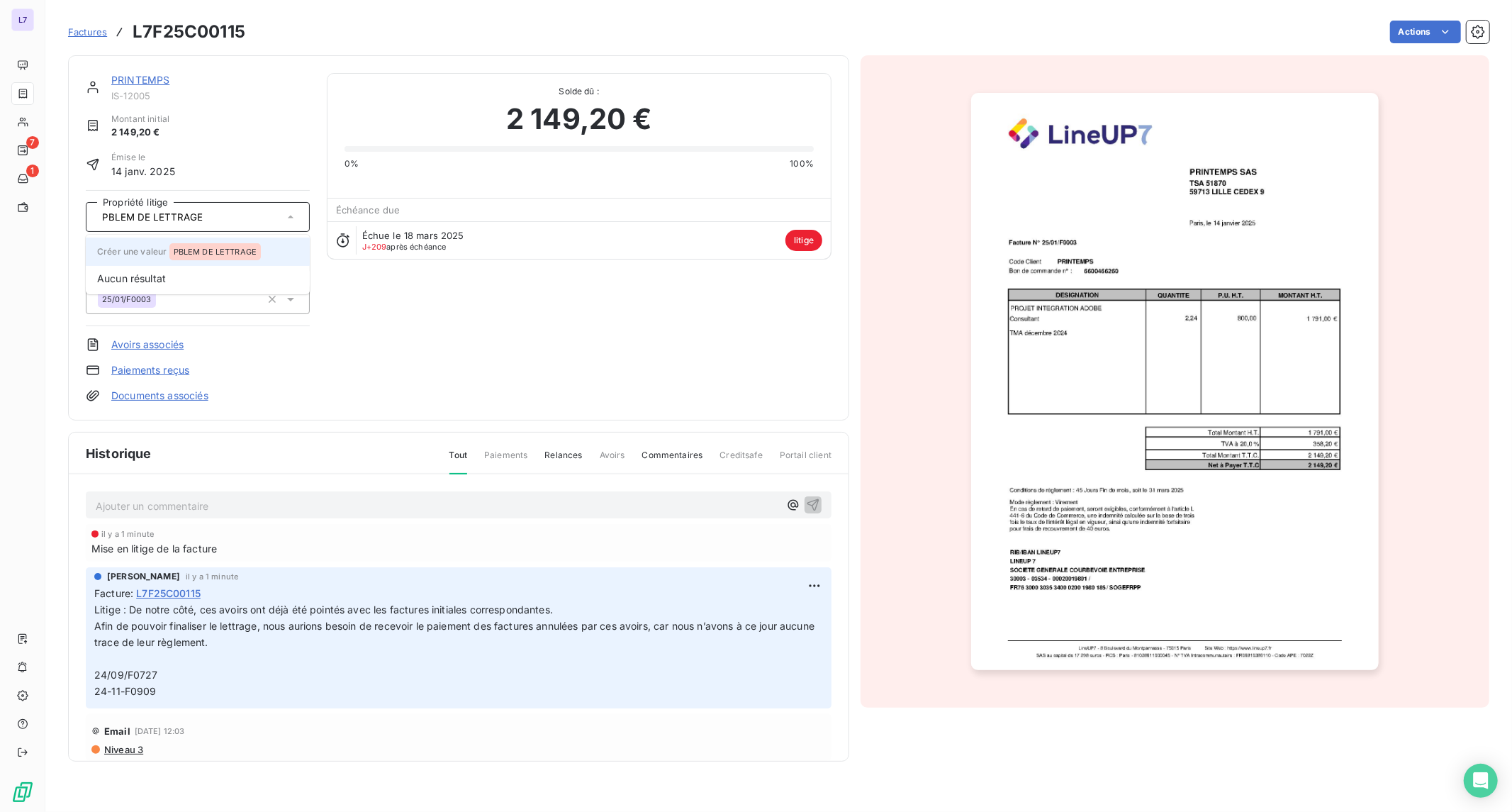
type input "PBLEM DE LETTRAGE"
click at [166, 251] on span "Créer une valeur PBLEM DE LETTRAGE" at bounding box center [178, 251] width 164 height 10
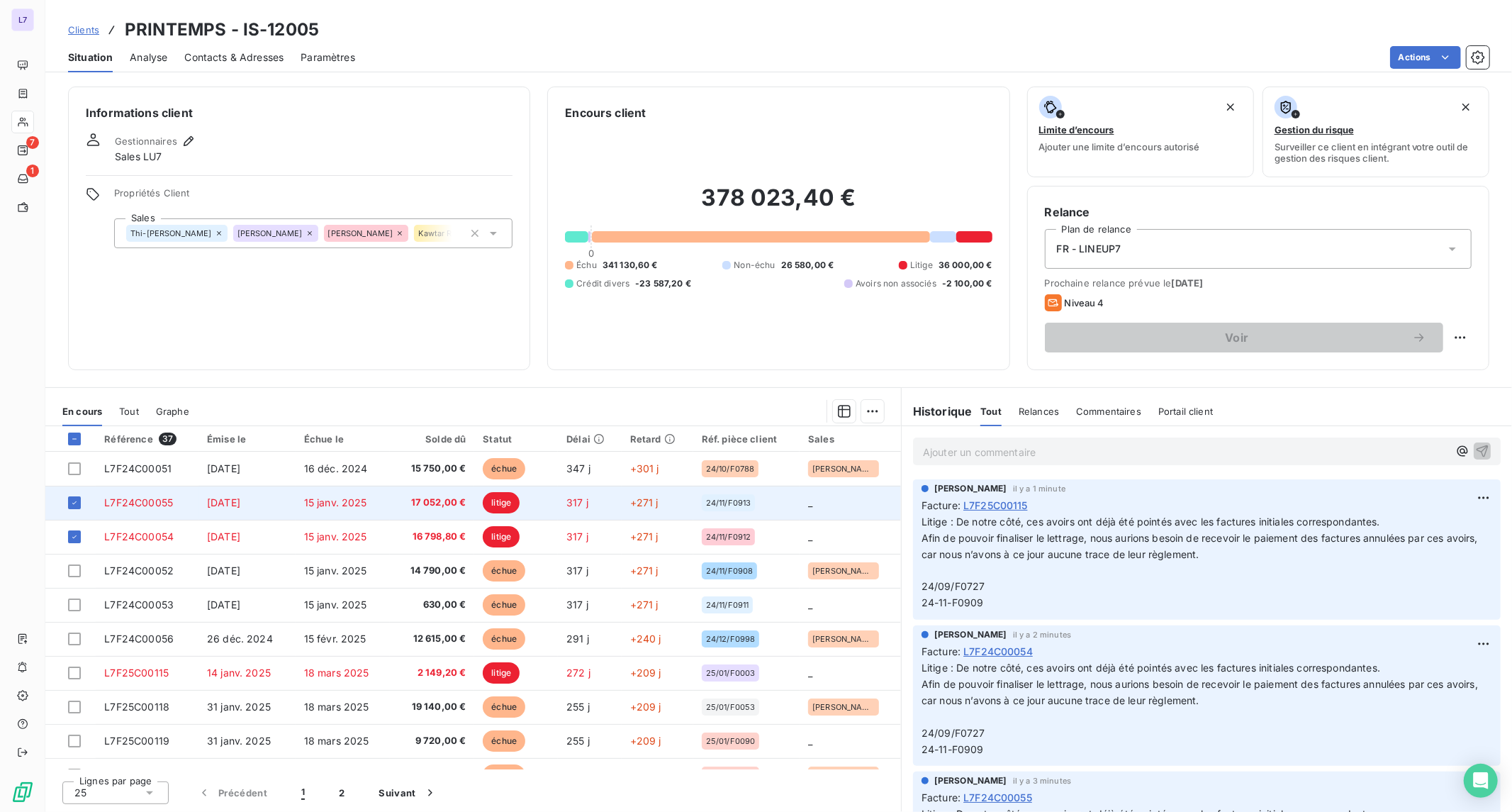
click at [421, 505] on span "17 052,00 €" at bounding box center [432, 502] width 67 height 14
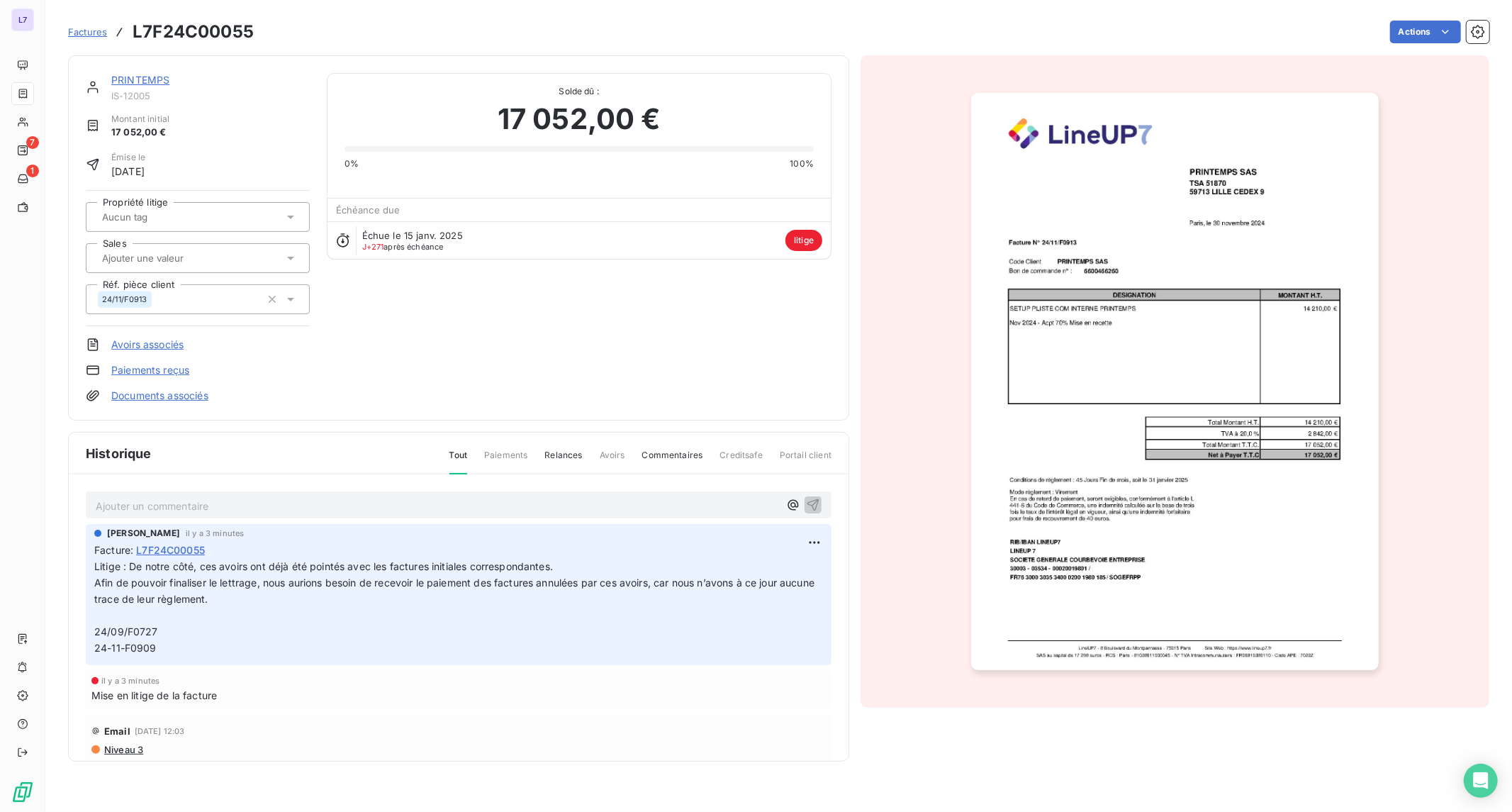
click at [231, 220] on div at bounding box center [191, 217] width 186 height 18
click at [539, 341] on div "PRINTEMPS IS-12005 Montant initial 17 052,00 € Émise le [DATE] Propriété litige…" at bounding box center [458, 237] width 746 height 330
click at [1478, 28] on html "L7 7 1 Factures L7F24C00055 Actions PRINTEMPS IS-12005 Montant initial 17 052,0…" at bounding box center [756, 406] width 1512 height 812
click at [1478, 28] on icon "button" at bounding box center [1478, 31] width 14 height 14
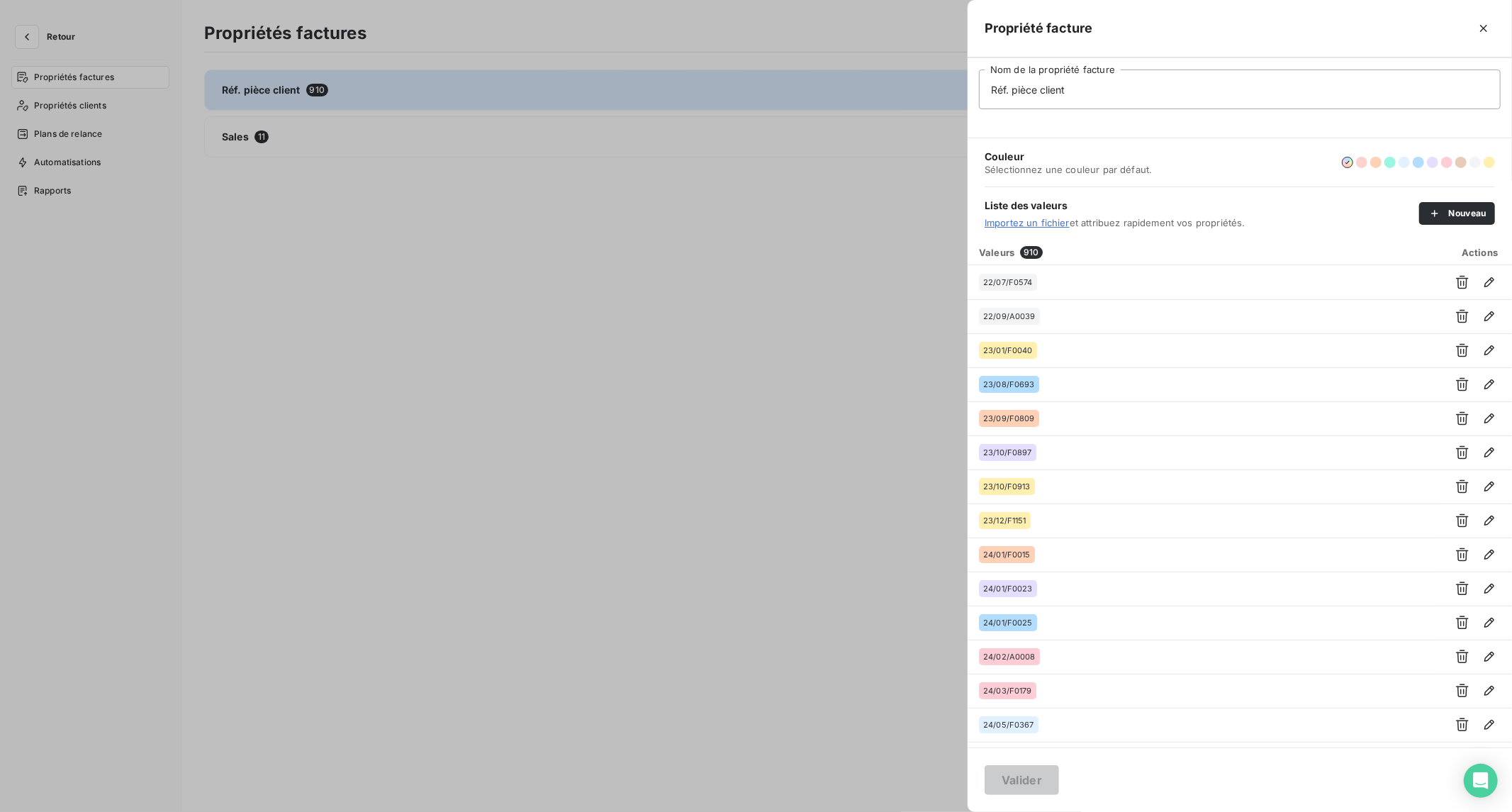
click at [206, 182] on div at bounding box center [756, 406] width 1512 height 812
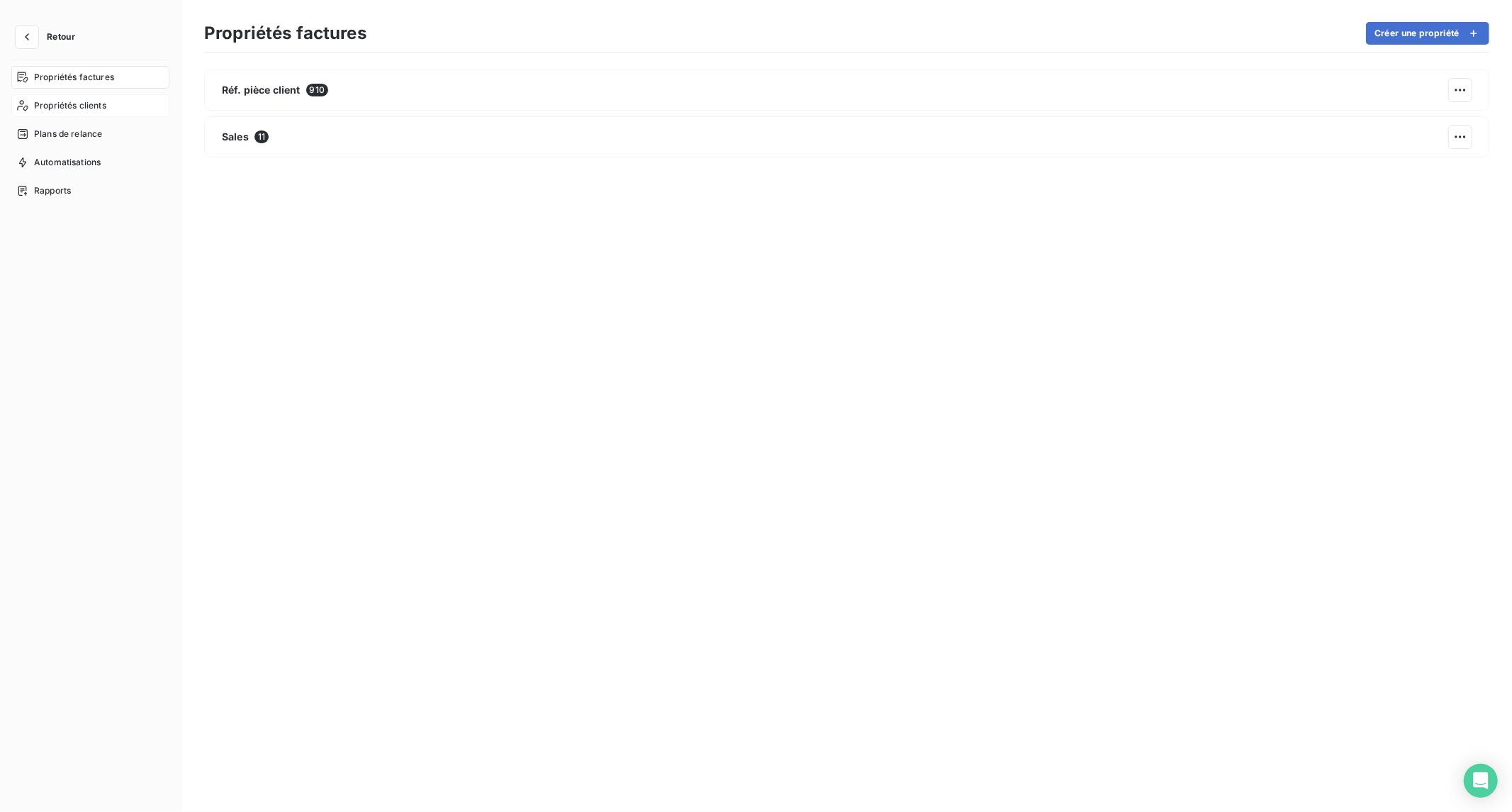
click at [93, 107] on span "Propriétés clients" at bounding box center [70, 105] width 72 height 12
click at [93, 85] on div "Propriétés factures" at bounding box center [90, 77] width 159 height 23
click at [34, 33] on button "button" at bounding box center [27, 37] width 23 height 23
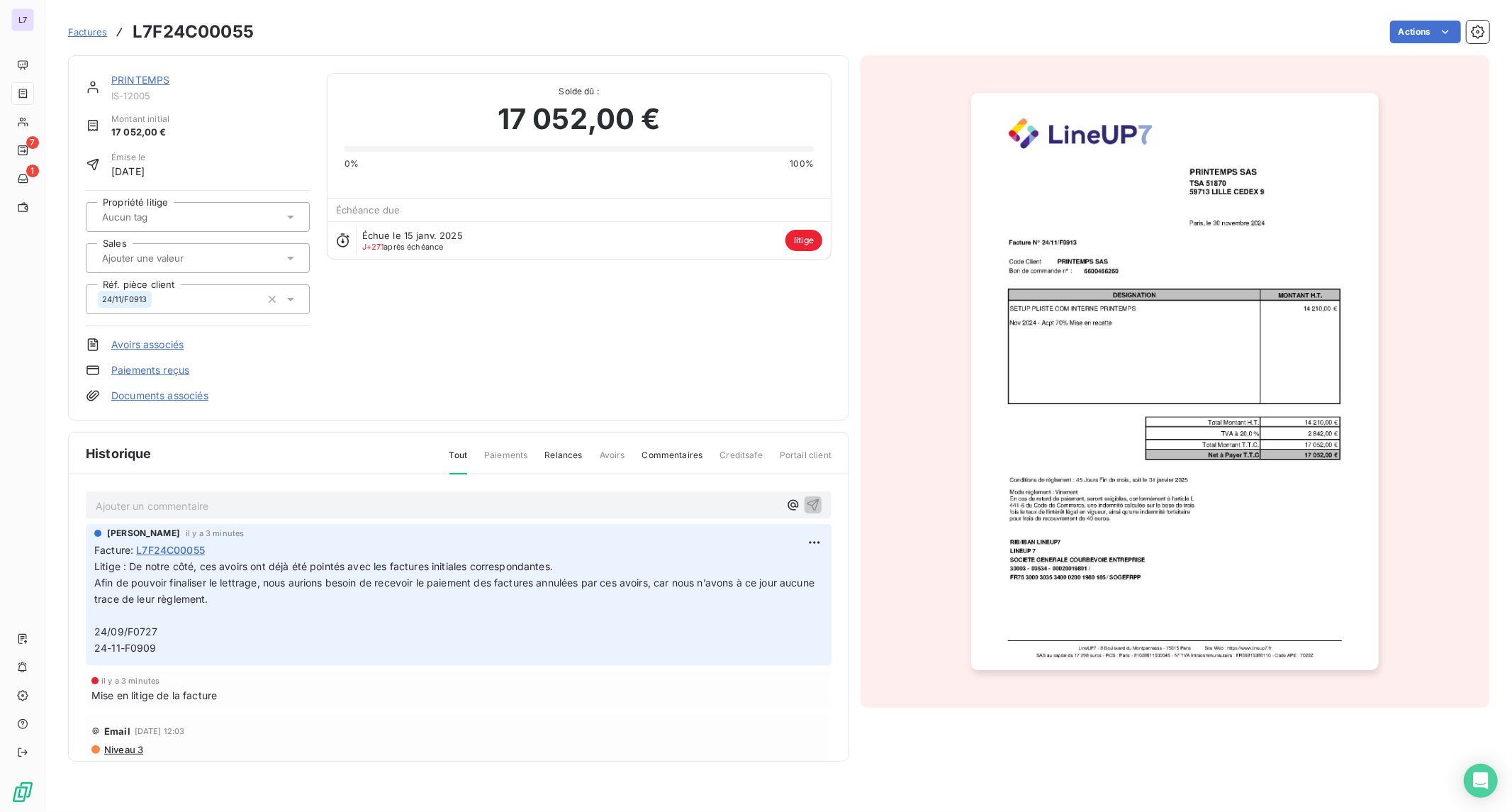
click at [266, 220] on div at bounding box center [191, 217] width 186 height 18
type input "DFBDJBDJBVJHDVJHF"
click at [139, 279] on li "Aucun résultat" at bounding box center [197, 278] width 224 height 26
click at [288, 217] on icon at bounding box center [290, 217] width 14 height 14
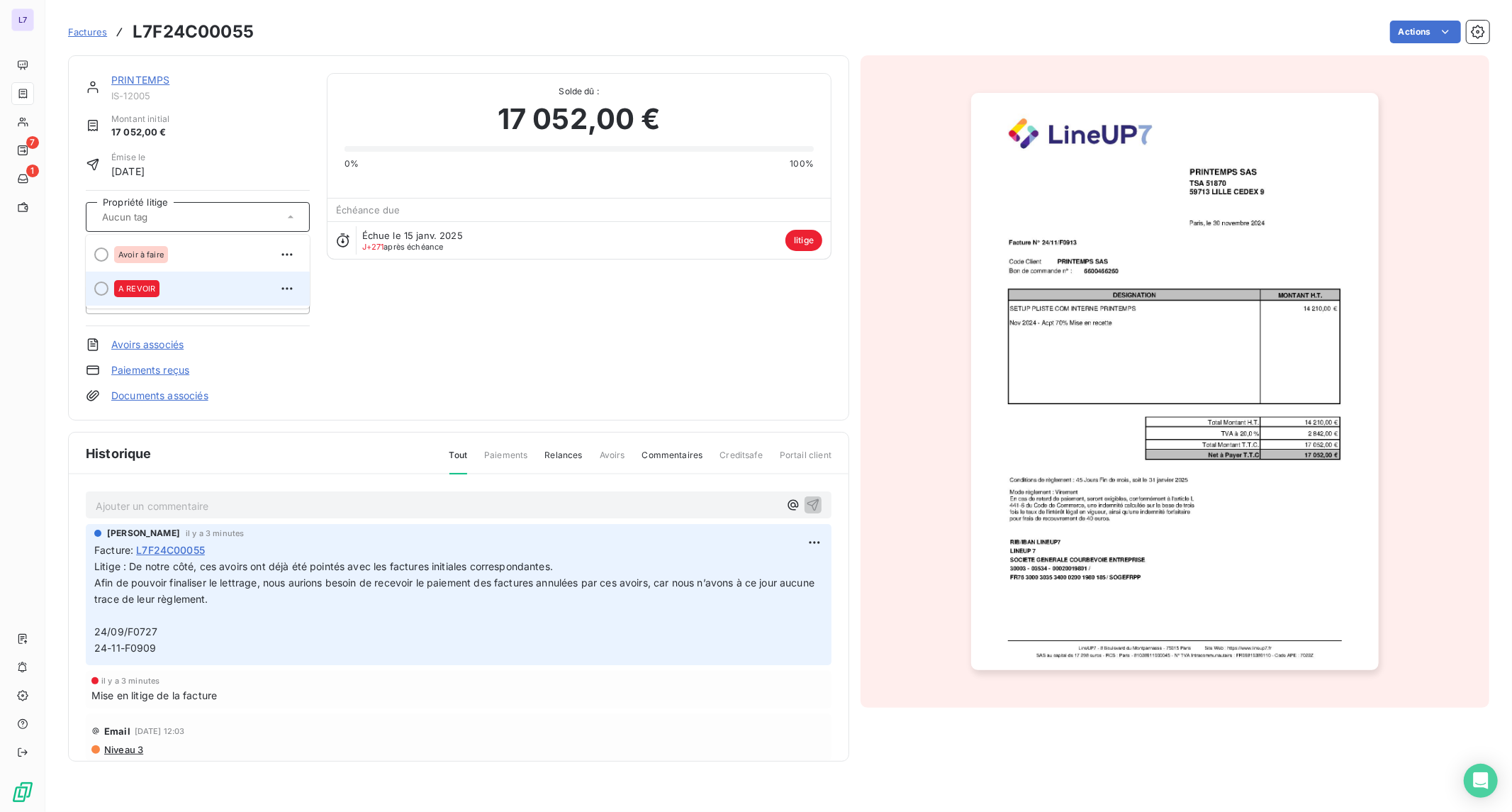
click at [174, 293] on div "A REVOIR" at bounding box center [206, 289] width 184 height 23
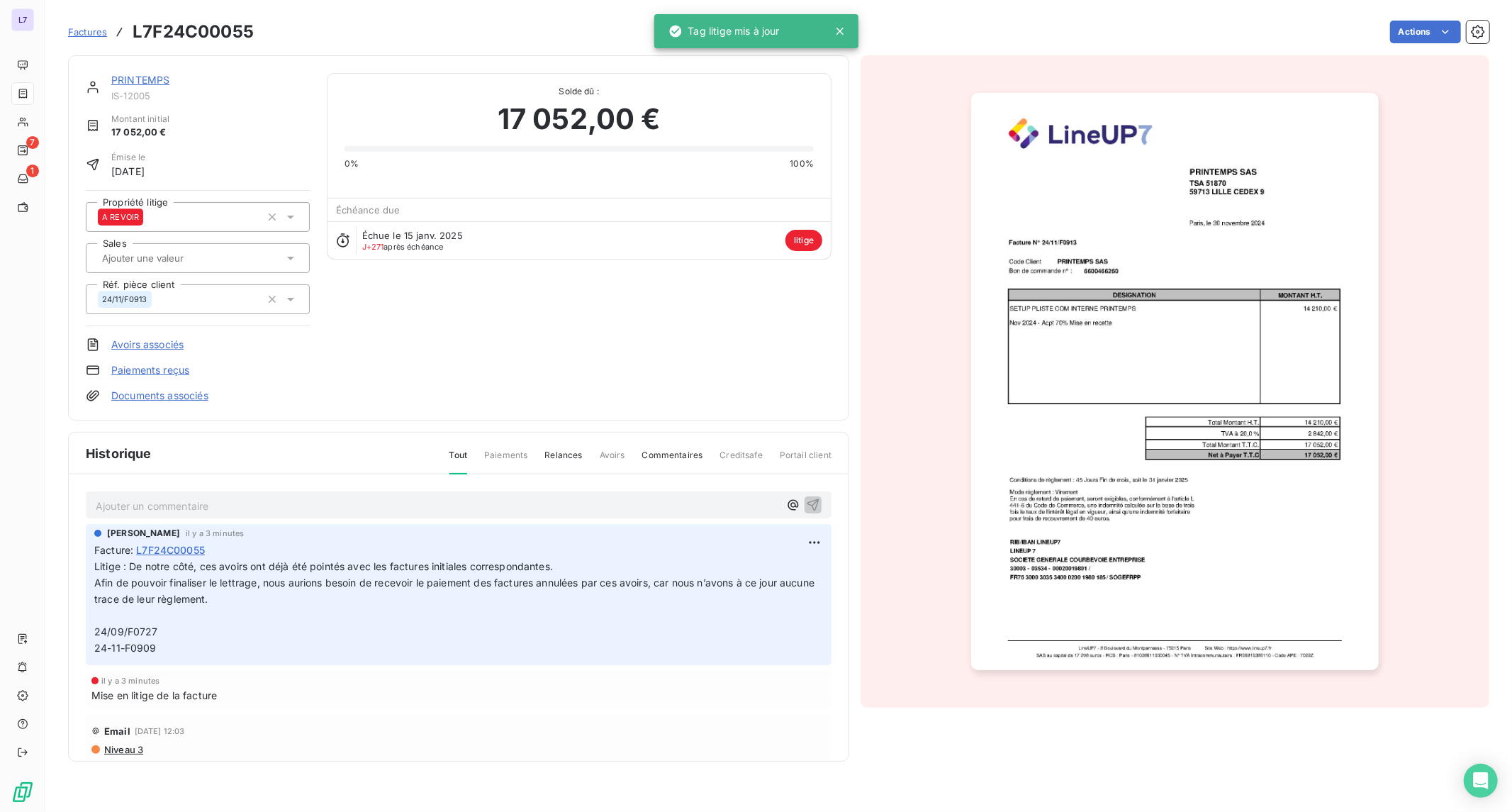
click at [295, 214] on icon at bounding box center [290, 217] width 14 height 14
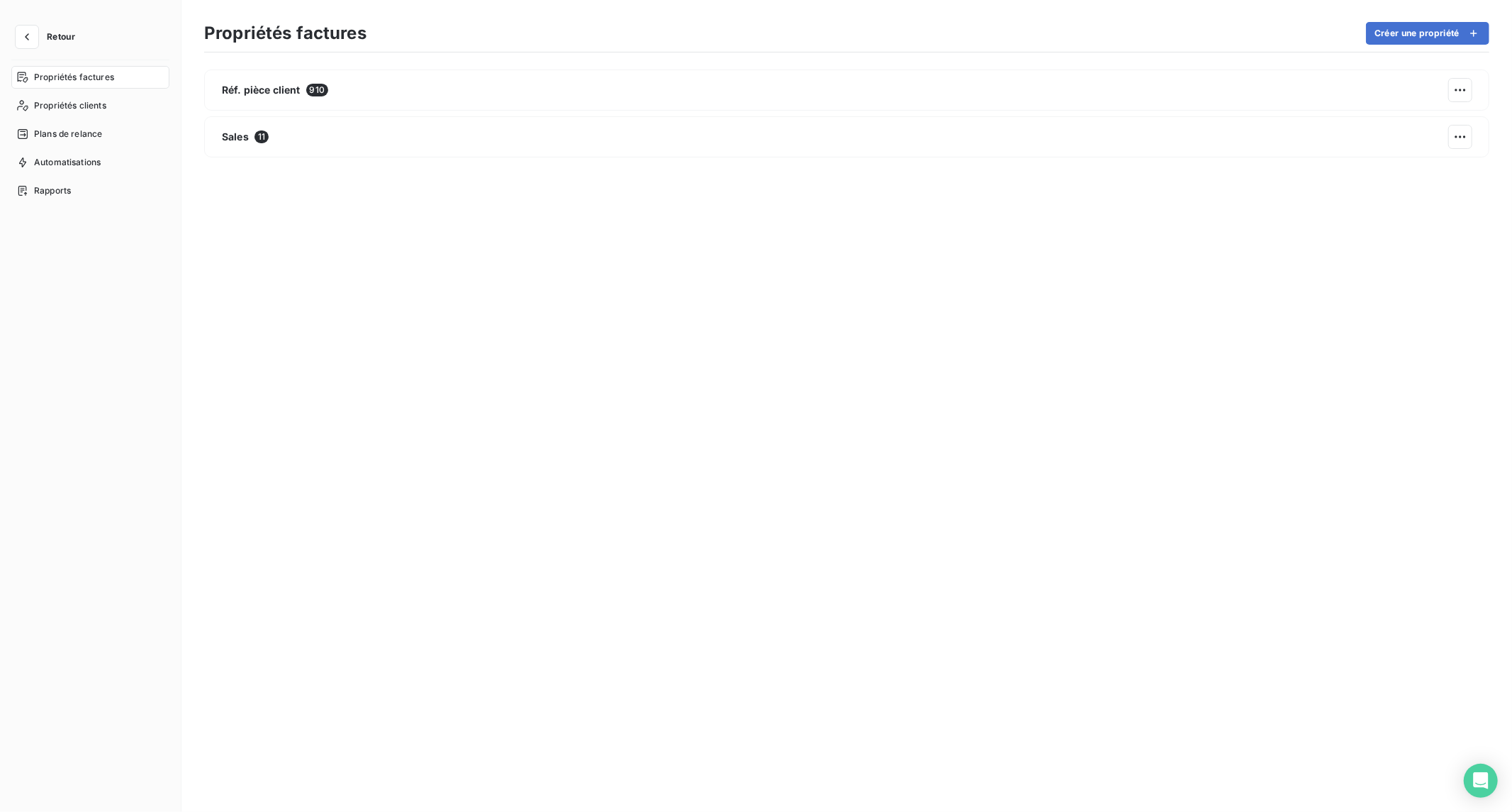
click at [100, 82] on span "Propriétés factures" at bounding box center [74, 77] width 80 height 12
click at [37, 38] on button "button" at bounding box center [27, 37] width 23 height 23
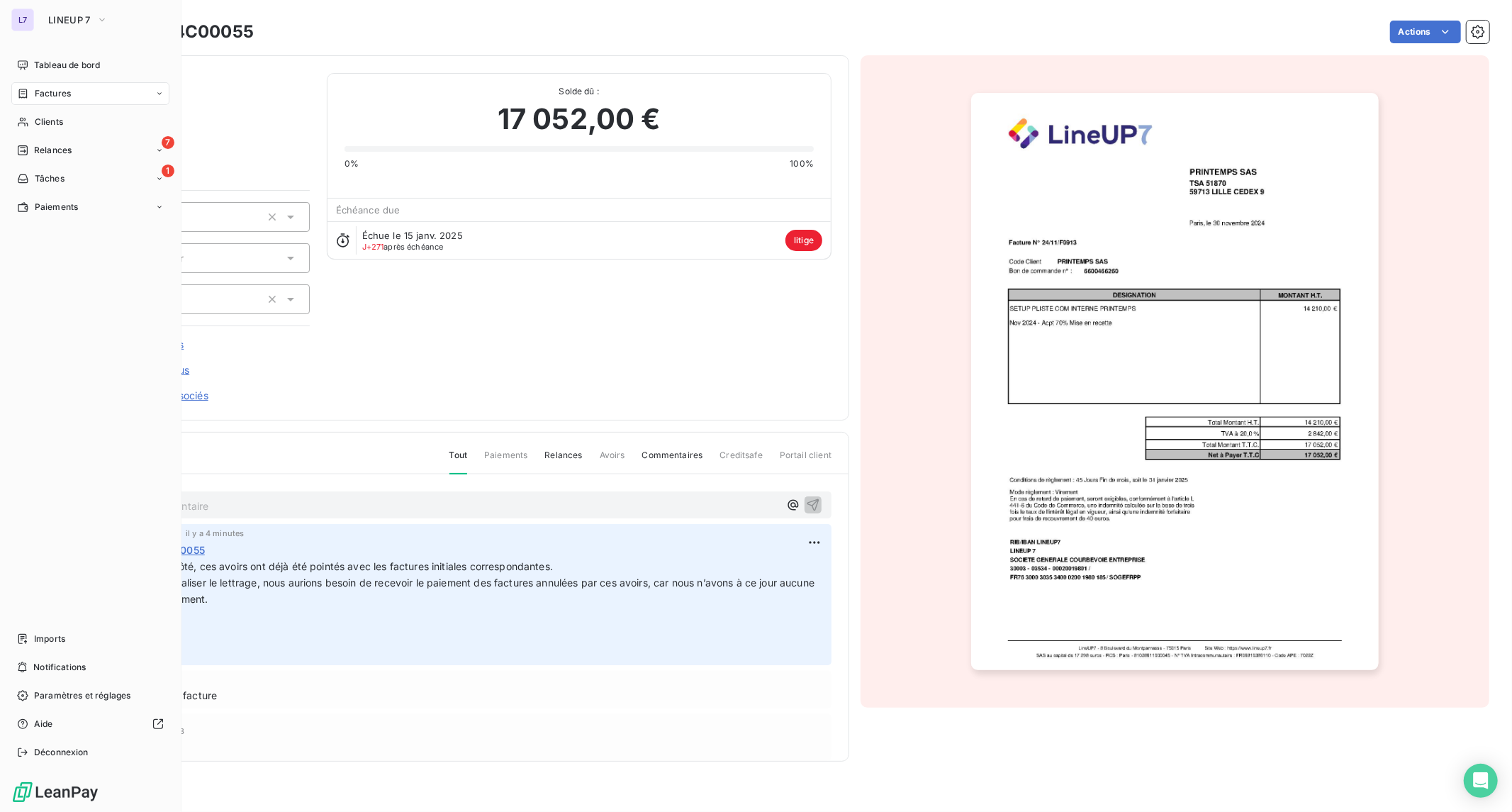
click at [37, 38] on div "L7 LINEUP 7 Tableau de bord Factures Clients 7 Relances 1 Tâches Paiements Impo…" at bounding box center [90, 406] width 181 height 812
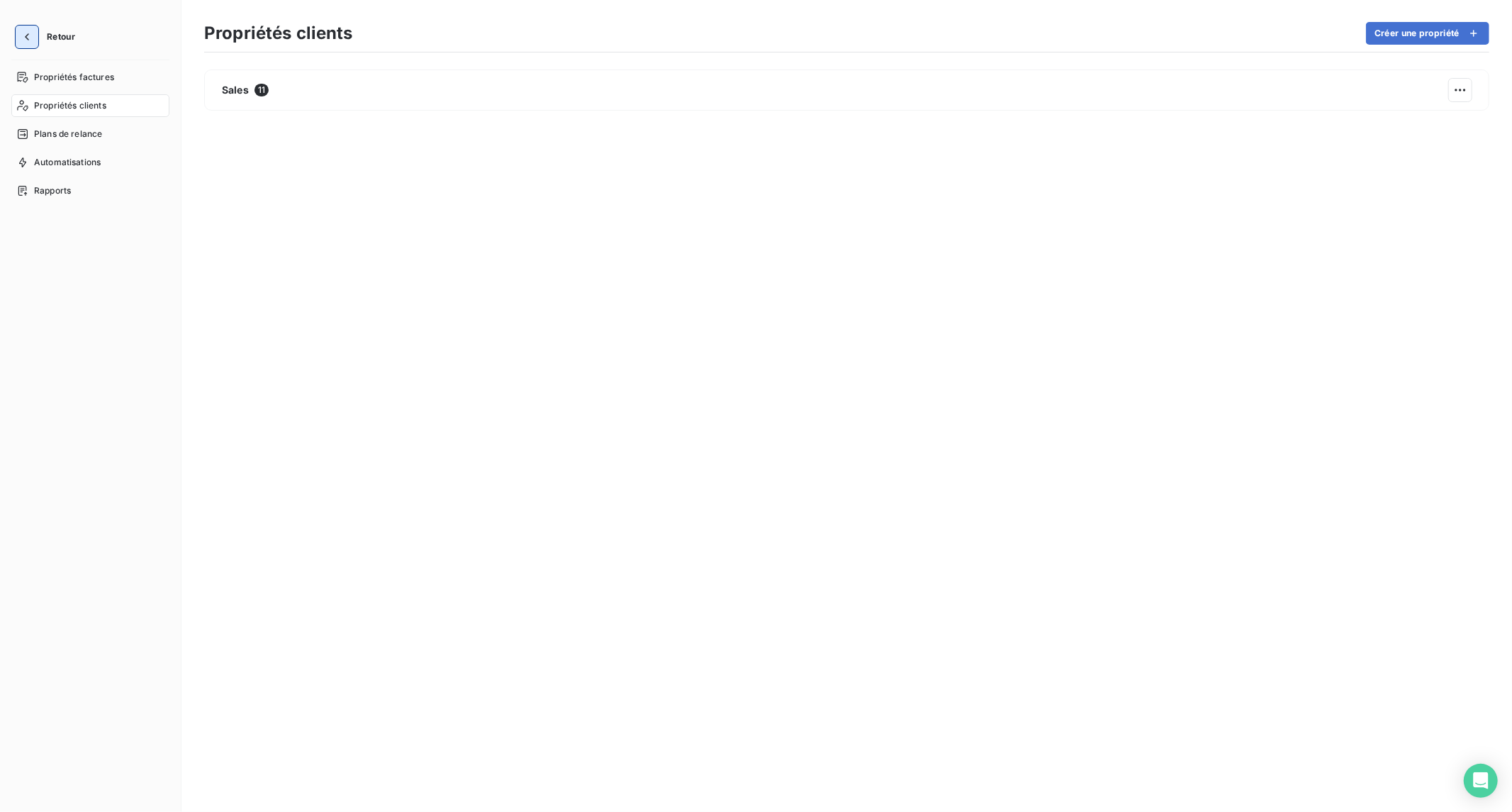
click at [36, 36] on button "button" at bounding box center [27, 37] width 23 height 23
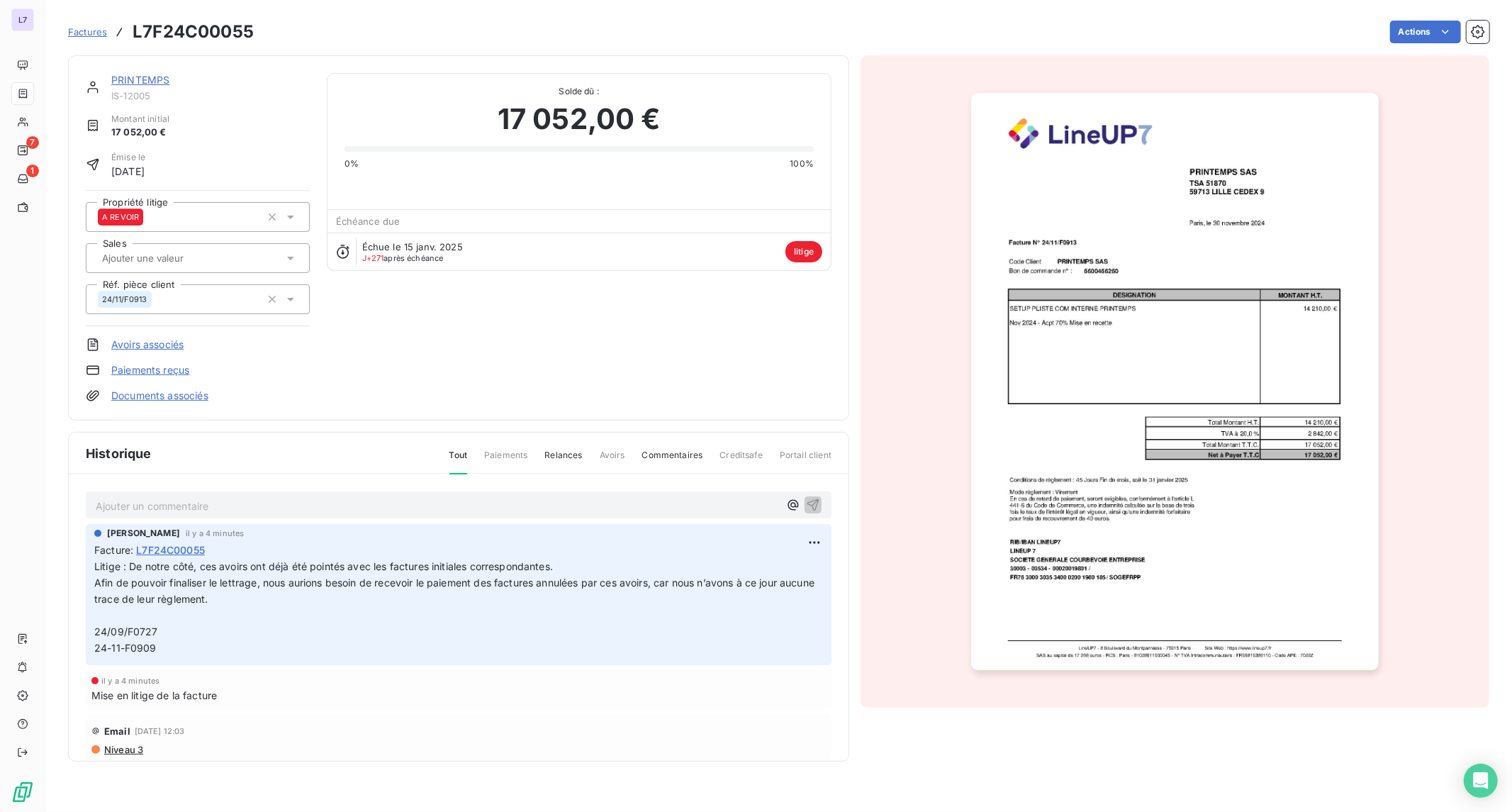
click at [124, 75] on link "PRINTEMPS" at bounding box center [140, 80] width 58 height 12
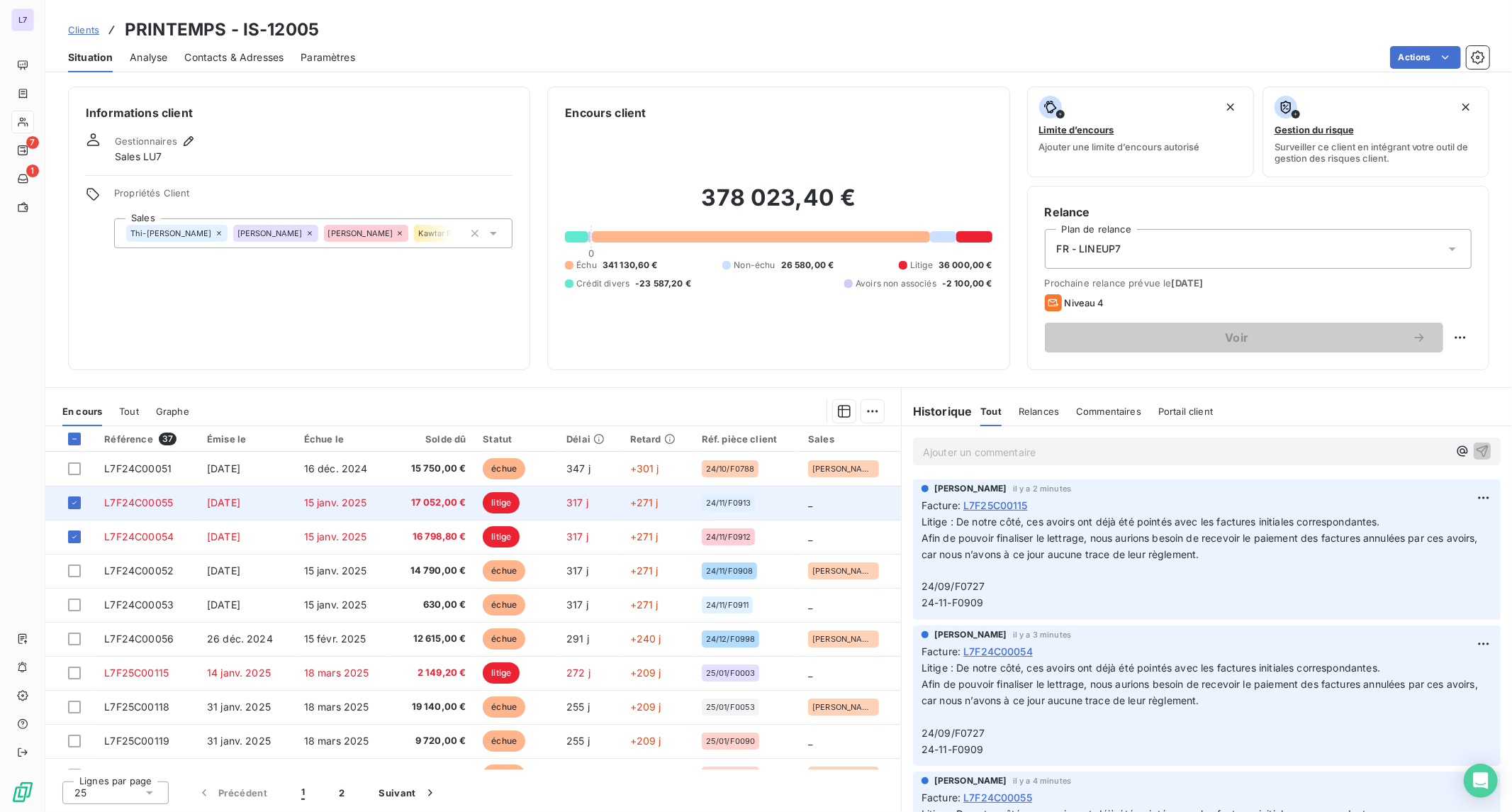
click at [342, 518] on td "15 janv. 2025" at bounding box center [342, 503] width 94 height 34
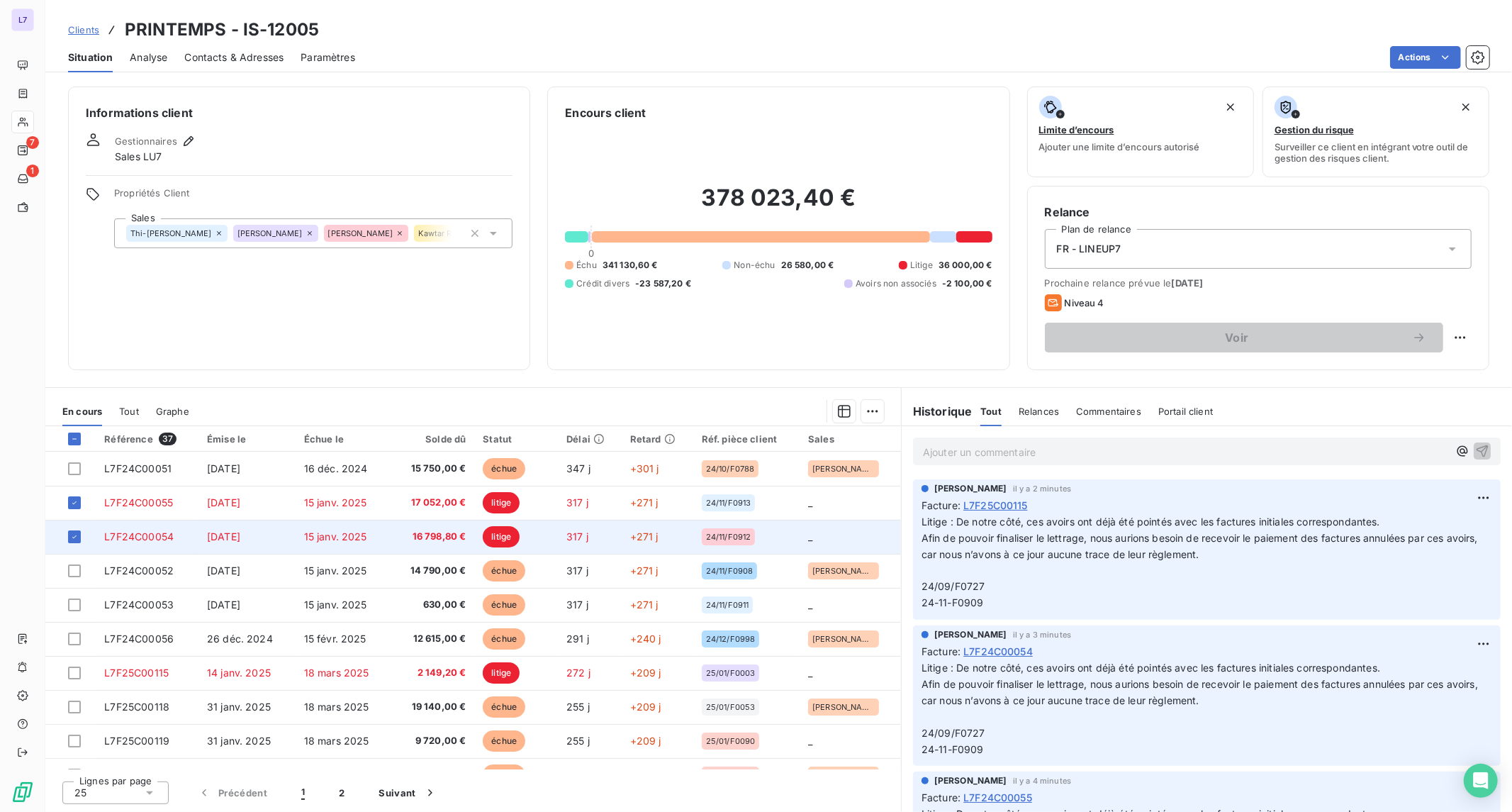
click at [380, 534] on td "15 janv. 2025" at bounding box center [342, 537] width 94 height 34
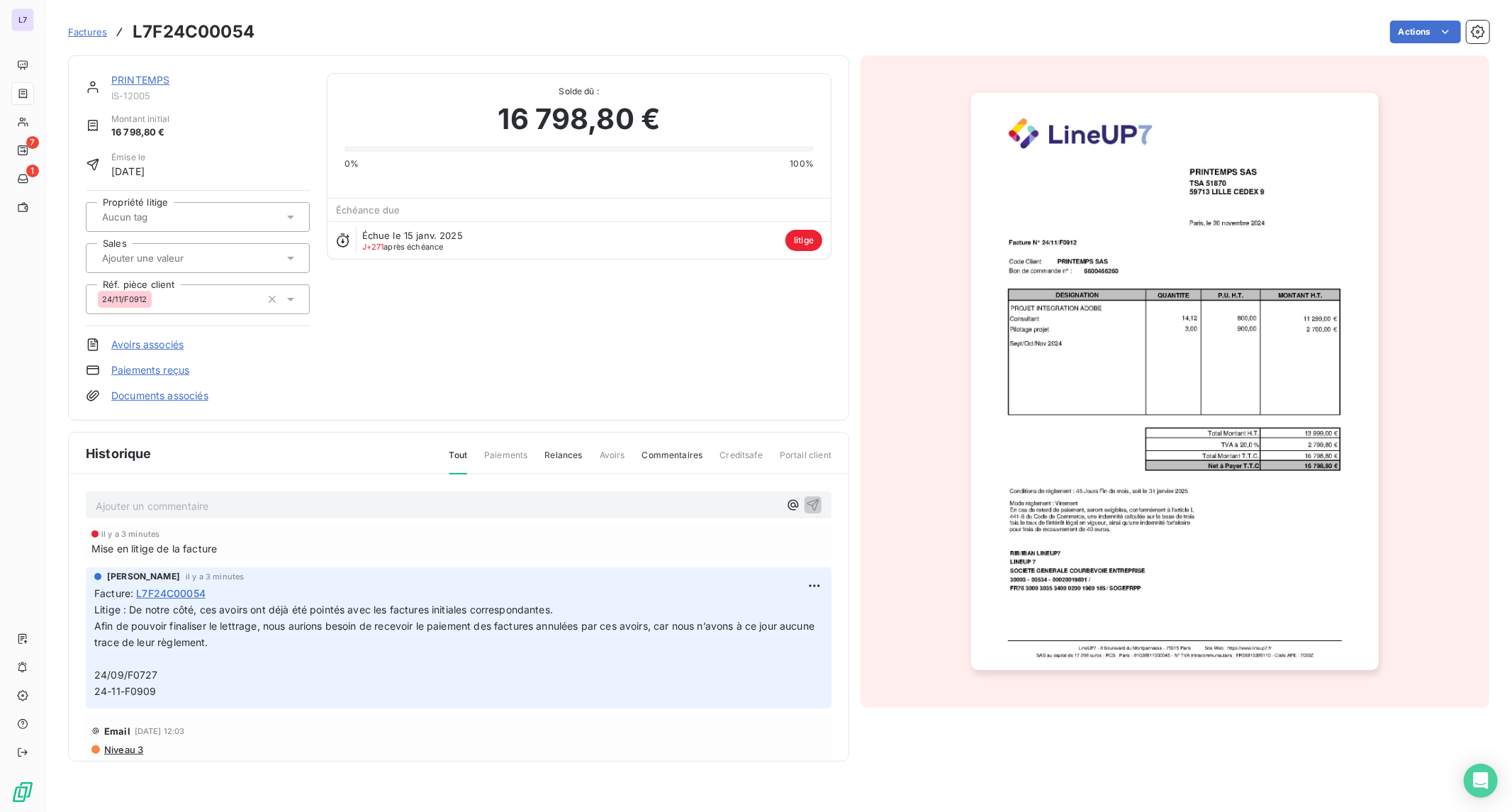
click at [214, 215] on div at bounding box center [191, 217] width 186 height 18
click at [186, 284] on div "A REVOIR" at bounding box center [206, 289] width 184 height 23
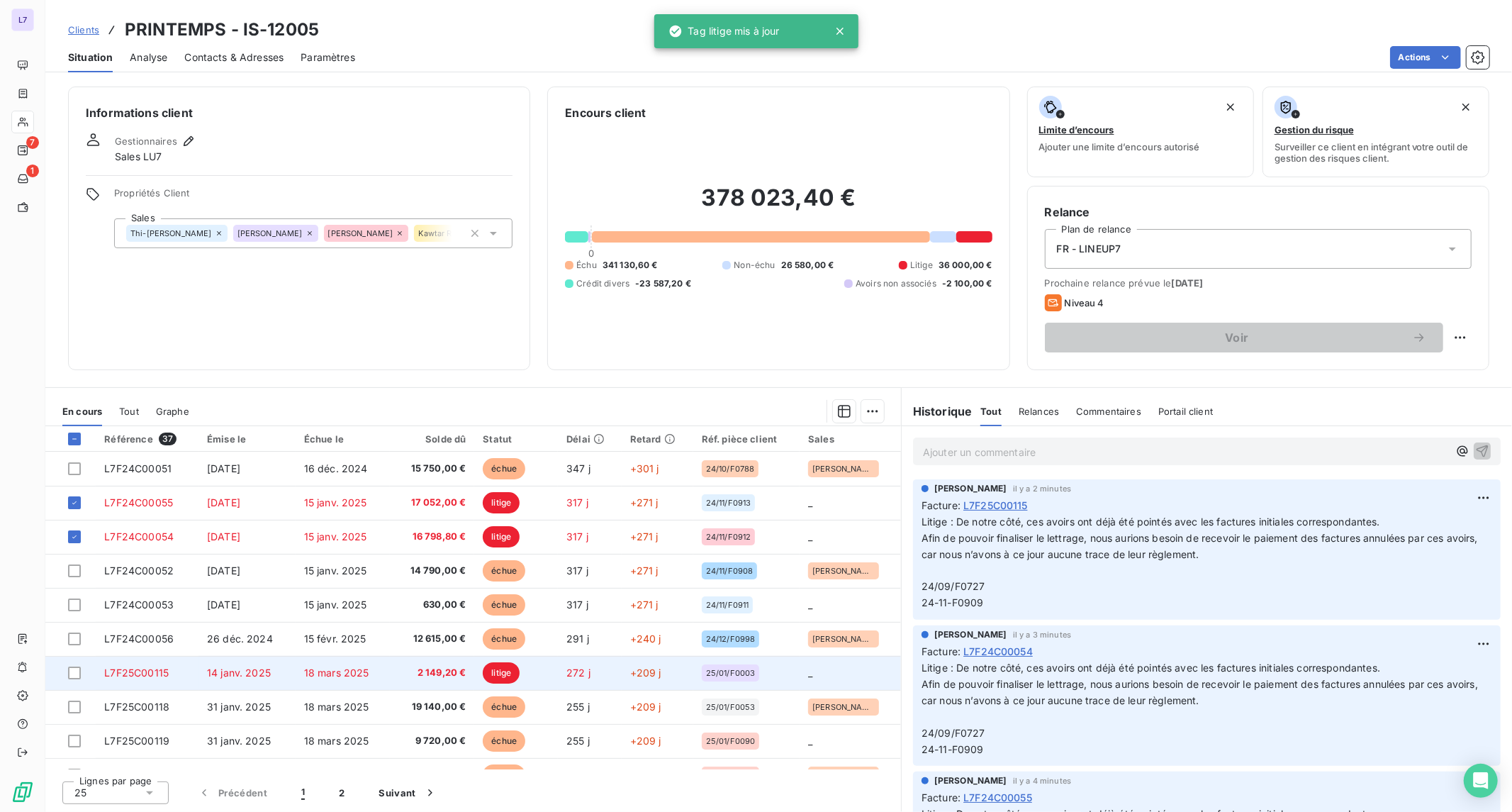
click at [475, 683] on td "litige" at bounding box center [516, 673] width 84 height 34
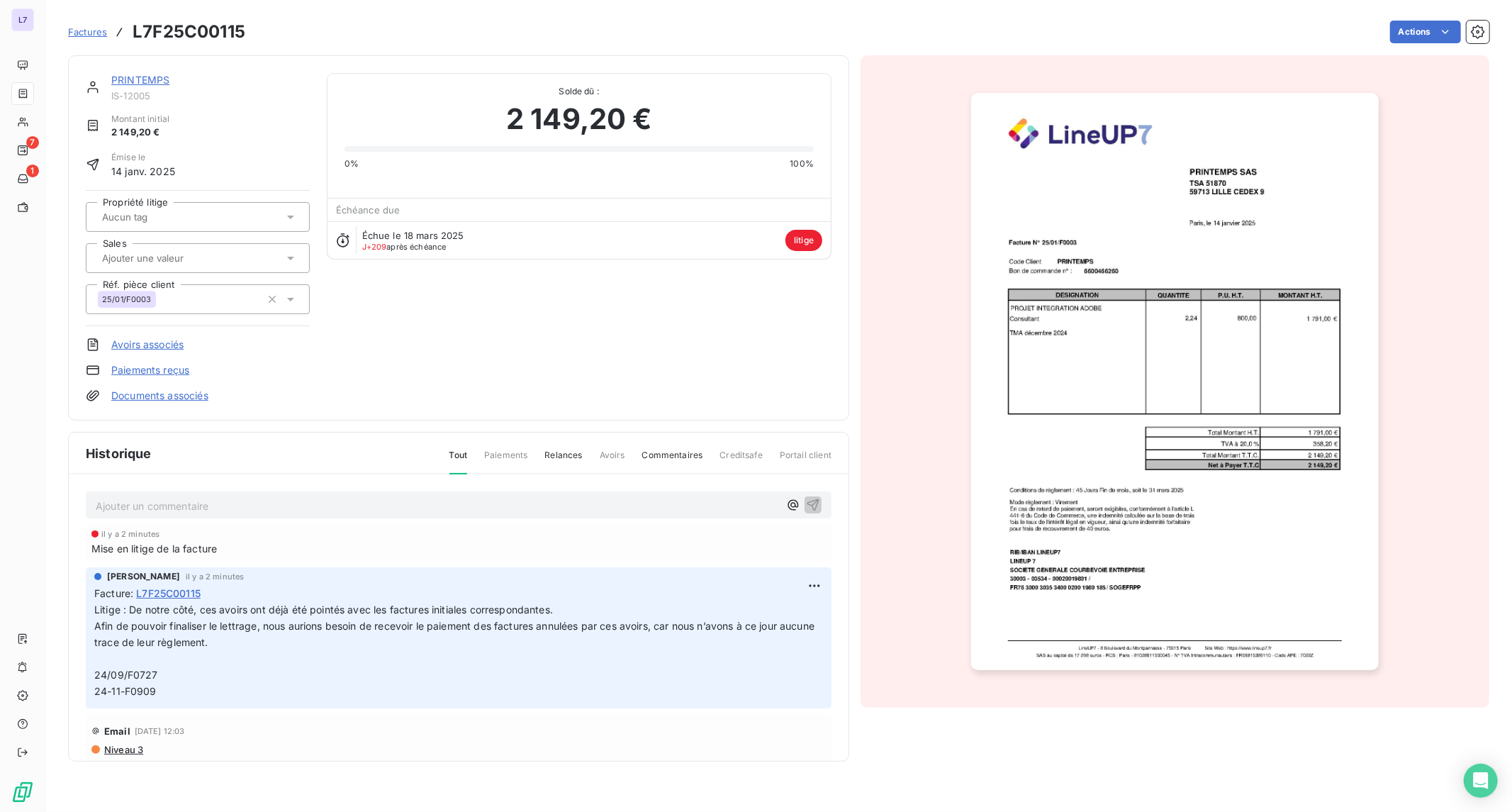
click at [290, 220] on icon at bounding box center [290, 217] width 14 height 14
click at [200, 293] on div "A REVOIR" at bounding box center [206, 289] width 184 height 23
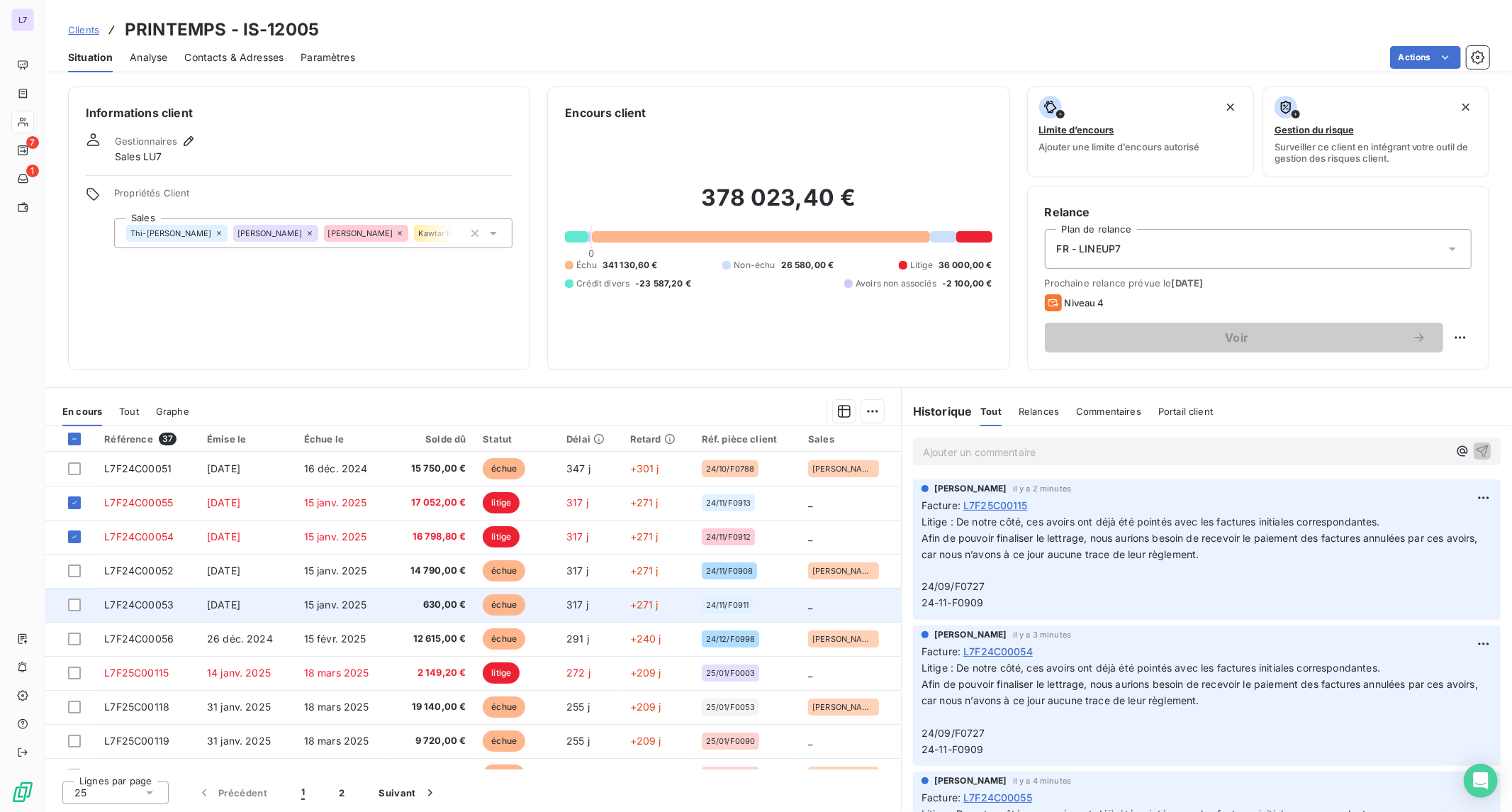
click at [634, 604] on span "+271 j" at bounding box center [644, 604] width 28 height 12
